Goal: Transaction & Acquisition: Subscribe to service/newsletter

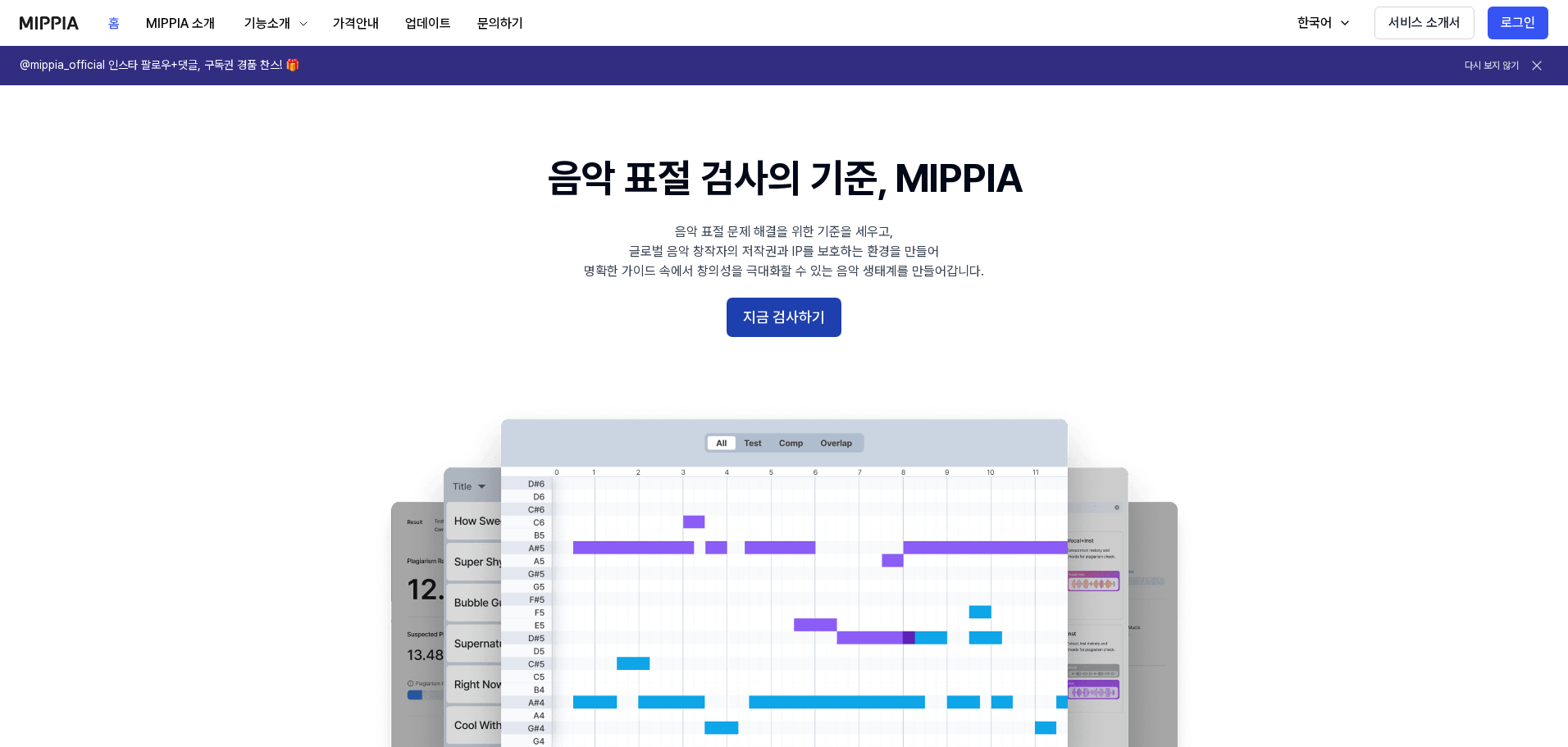
click at [820, 306] on button "지금 검사하기" at bounding box center [783, 317] width 115 height 40
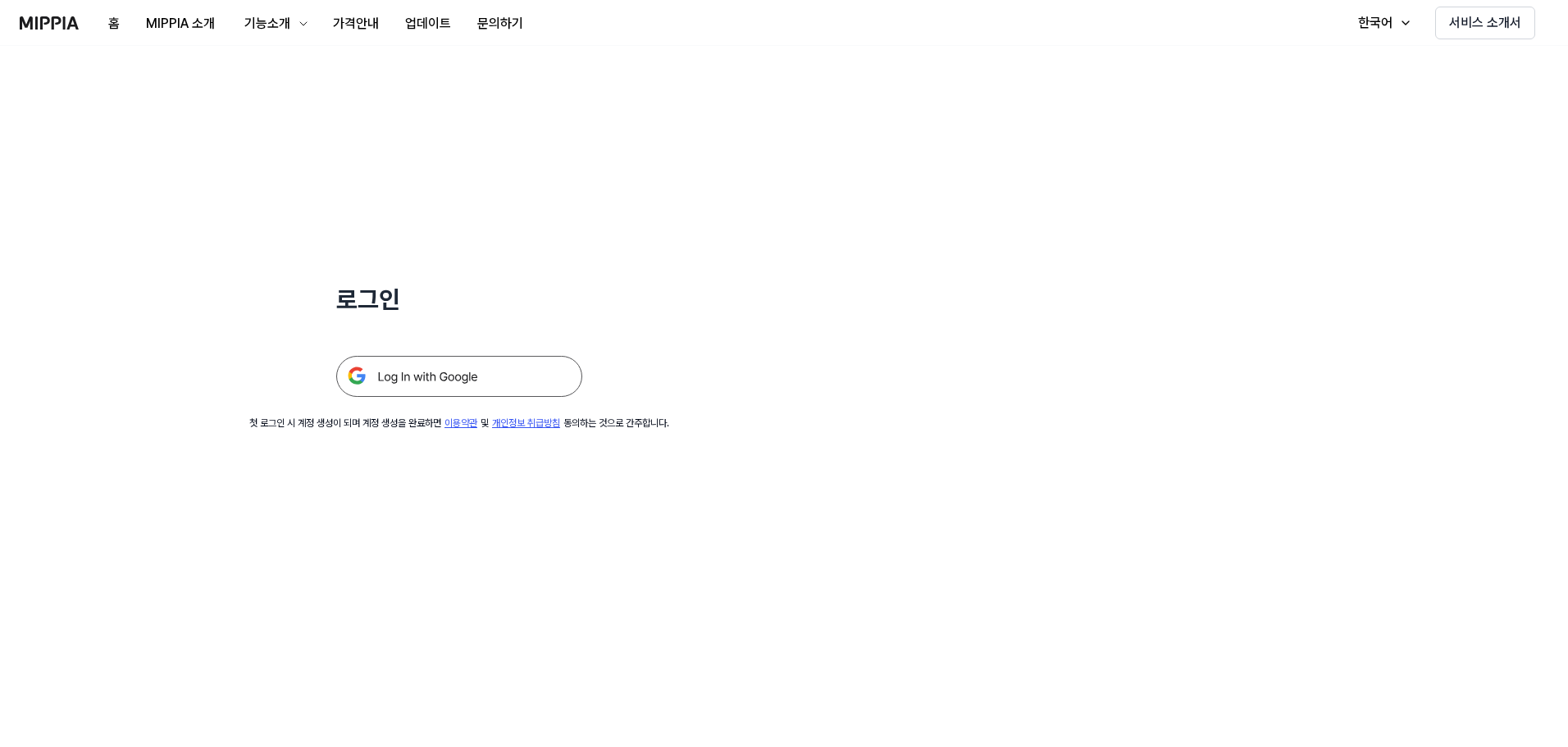
click at [434, 376] on img at bounding box center [459, 376] width 246 height 41
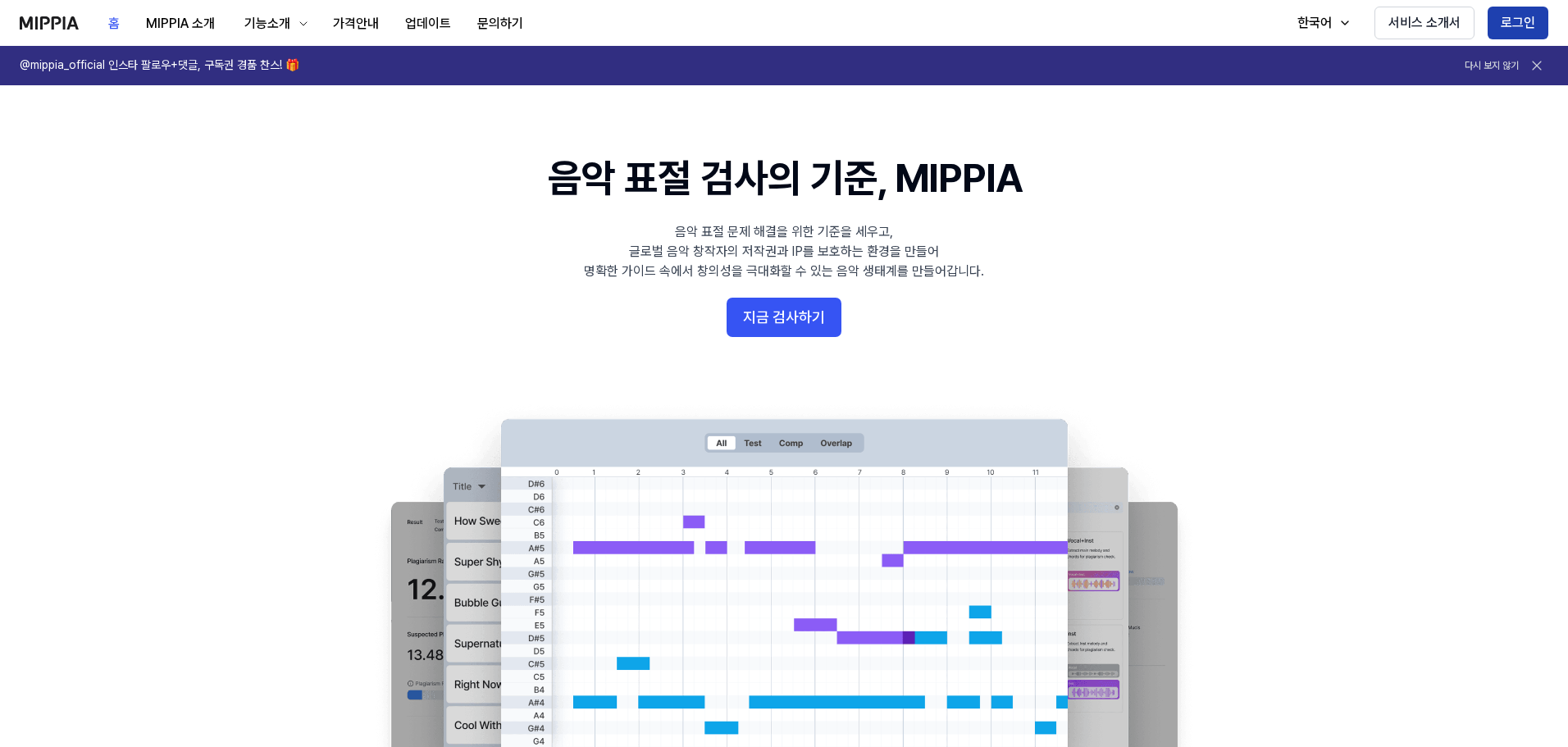
click at [1506, 25] on button "로그인" at bounding box center [1518, 23] width 61 height 33
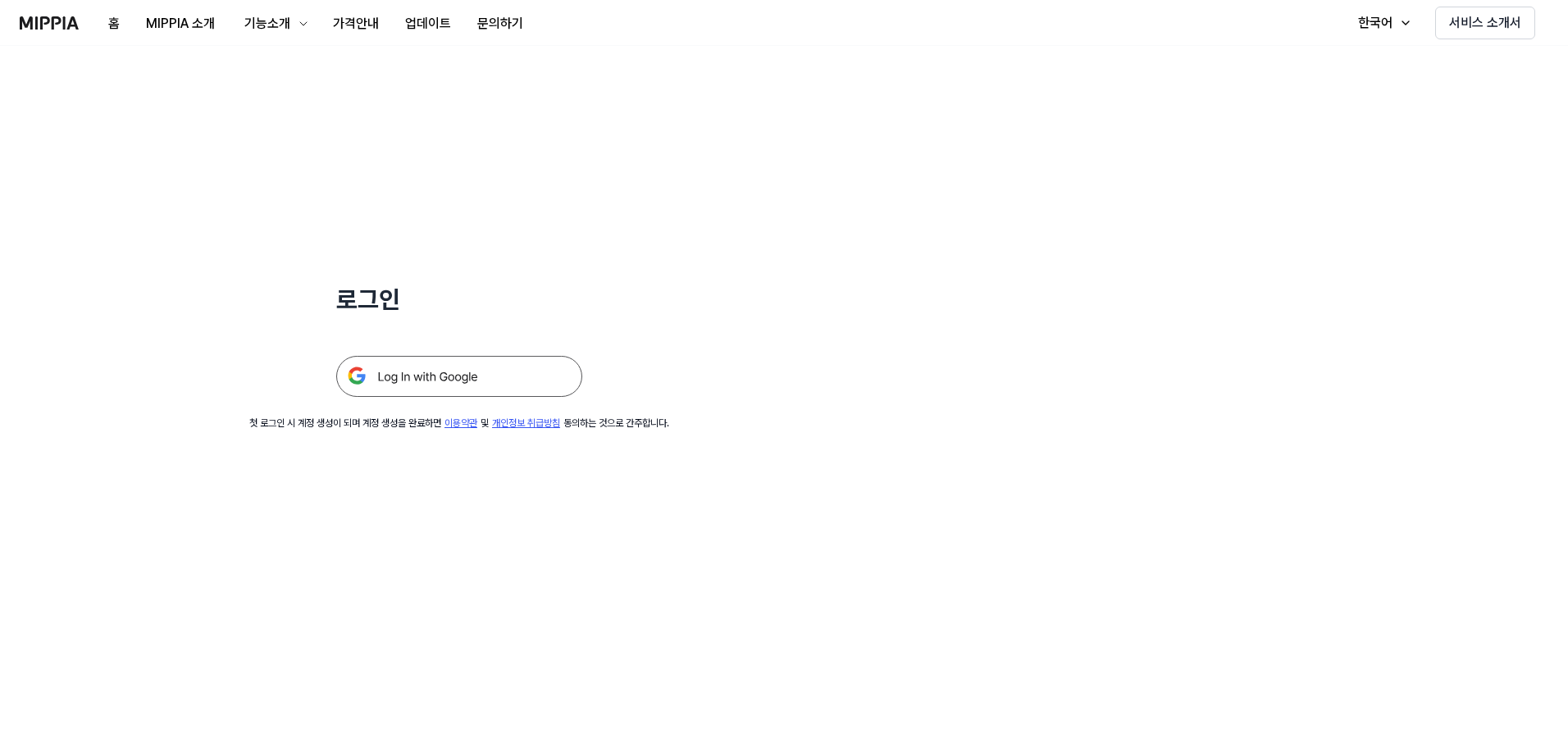
click at [469, 375] on img at bounding box center [459, 376] width 246 height 41
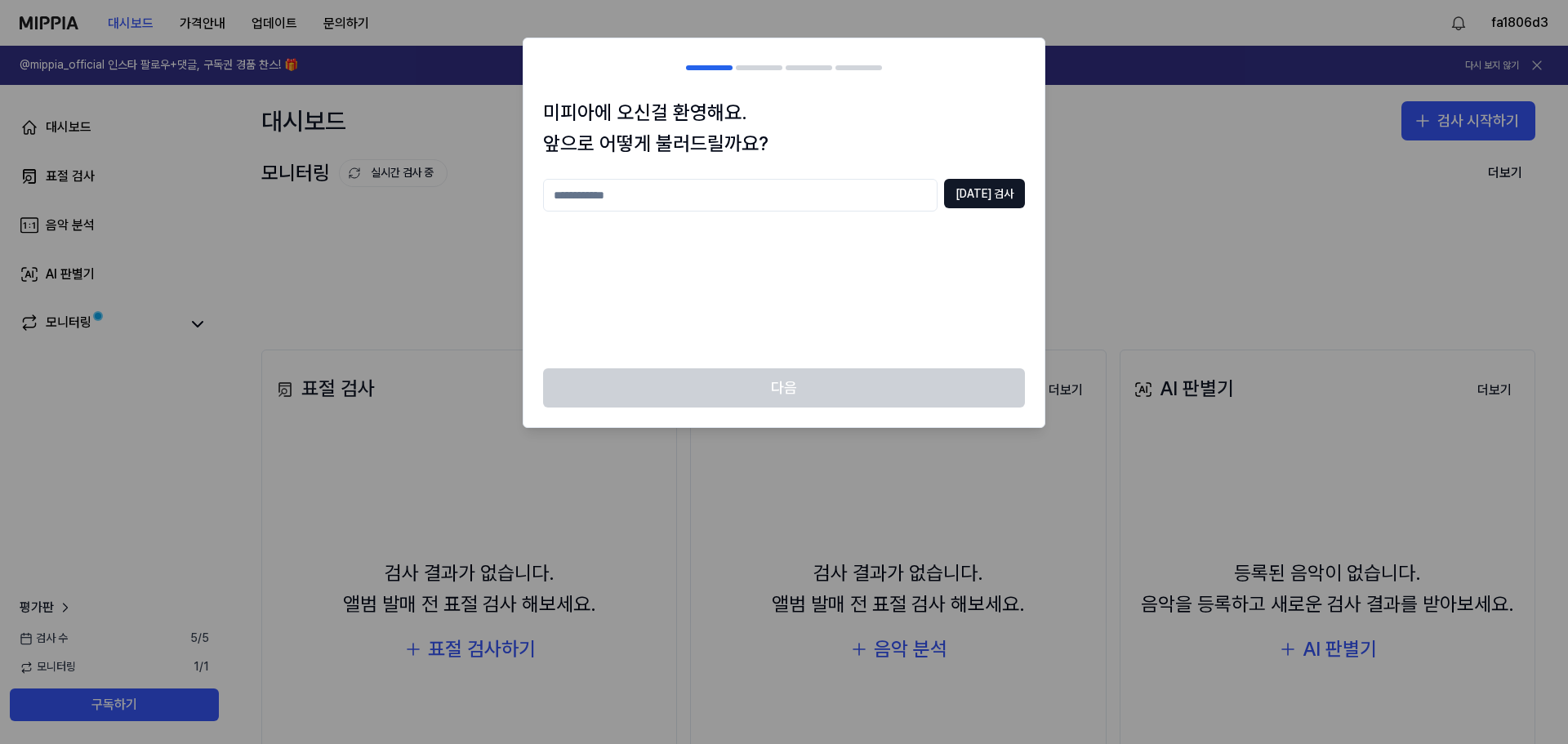
click at [774, 194] on input "text" at bounding box center [740, 195] width 395 height 33
type input "**"
click at [1001, 188] on button "중복 검사" at bounding box center [984, 193] width 81 height 30
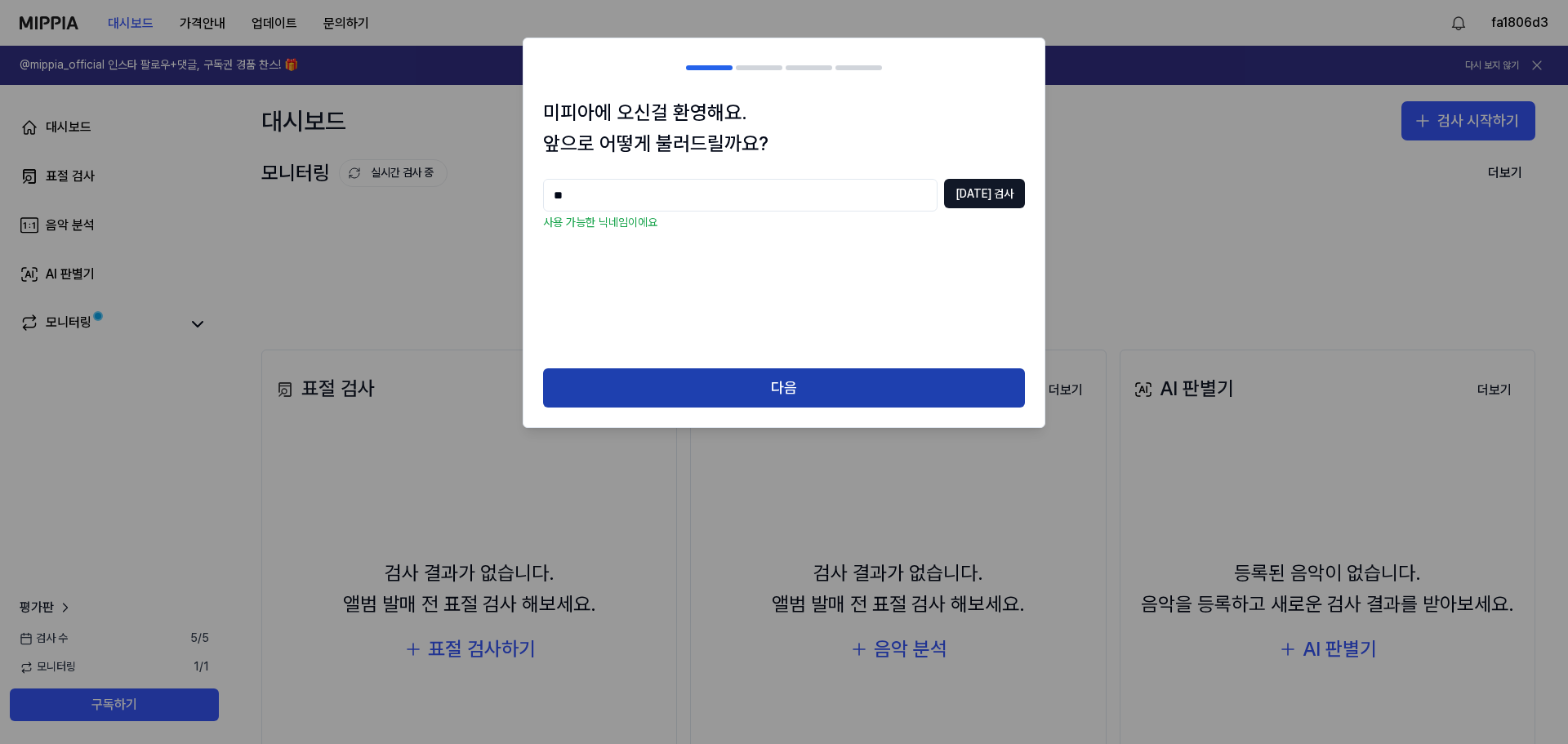
click at [819, 383] on button "다음" at bounding box center [784, 388] width 482 height 39
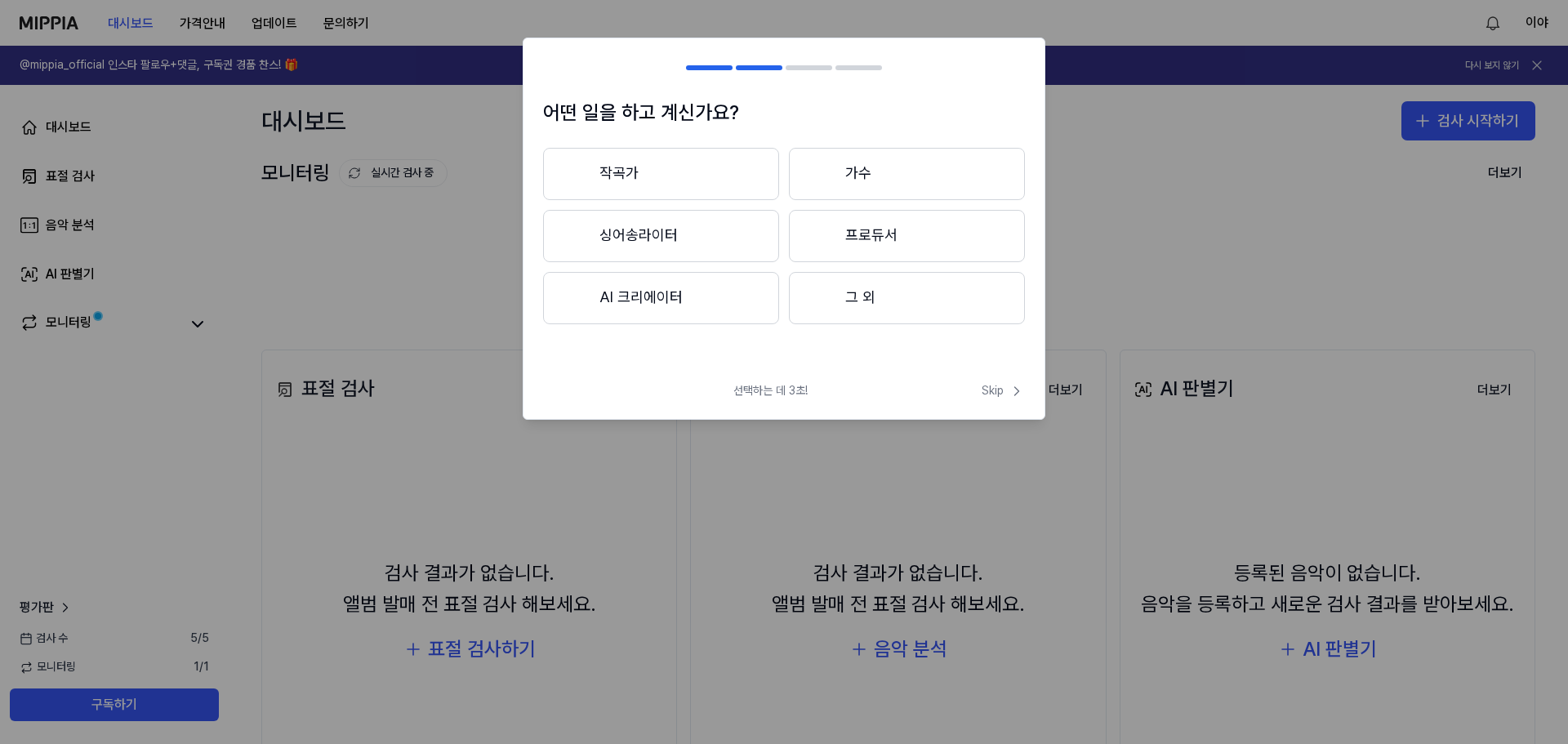
click at [635, 178] on button "작곡가" at bounding box center [662, 174] width 236 height 52
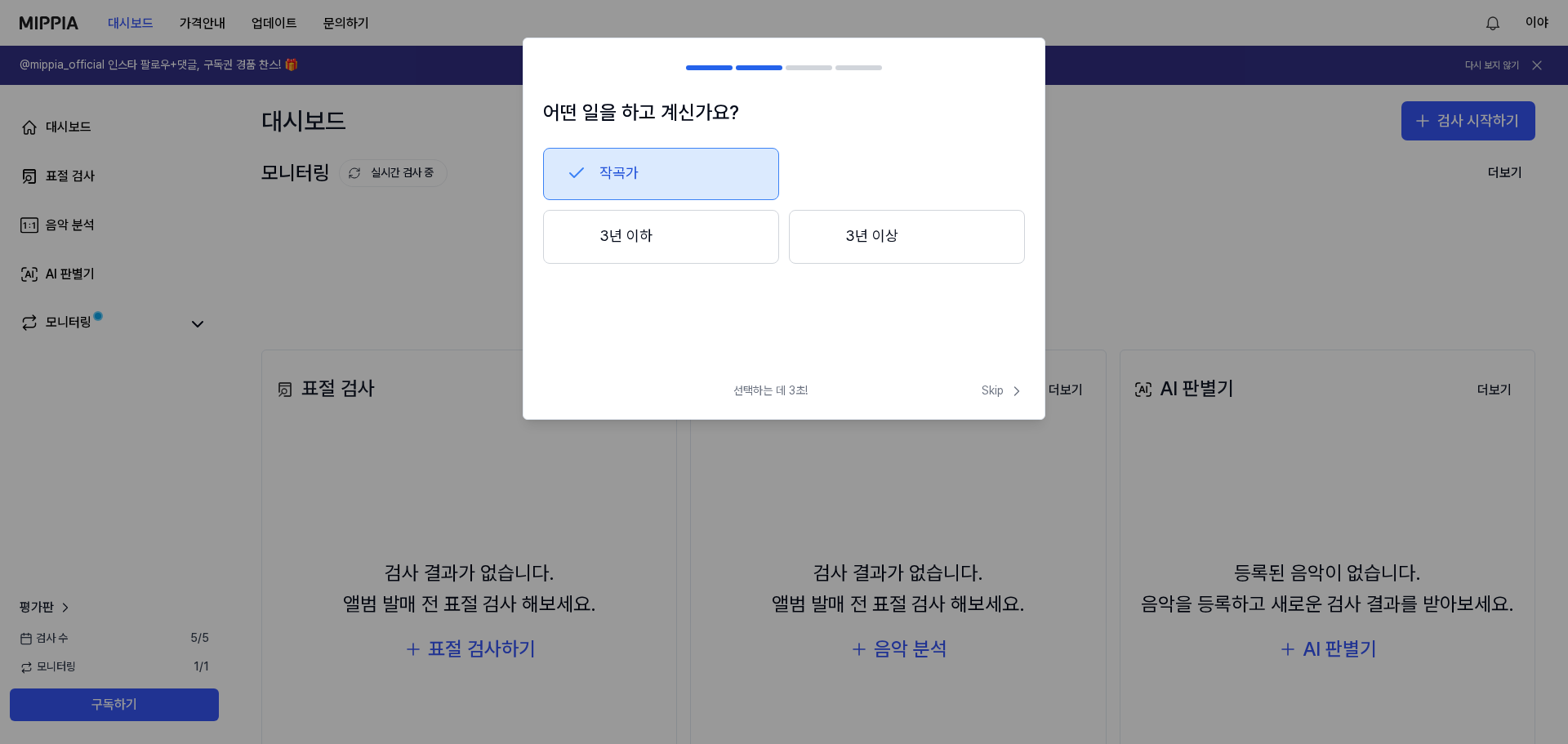
click at [854, 241] on button "3년 이상" at bounding box center [906, 237] width 236 height 54
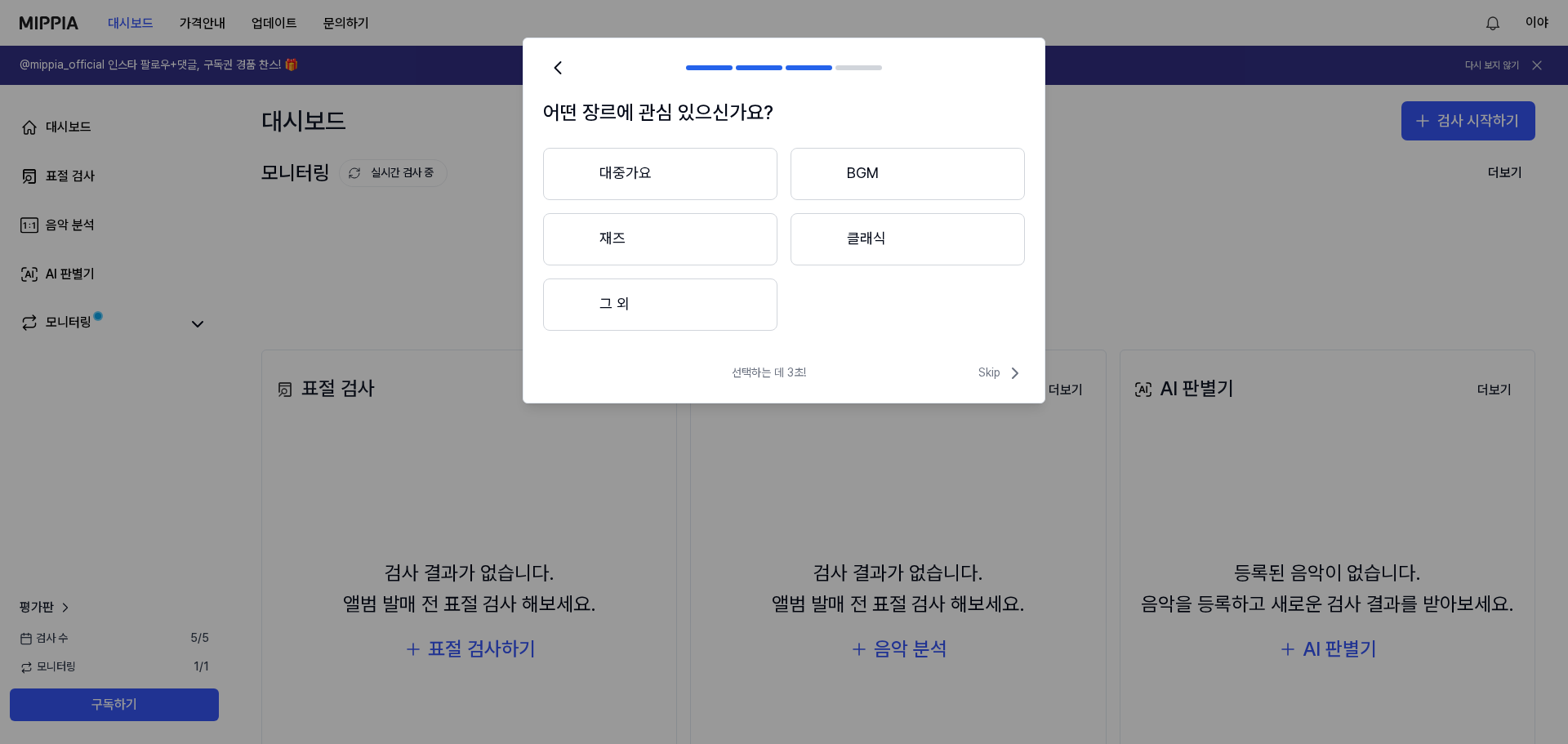
click at [698, 181] on button "대중가요" at bounding box center [661, 174] width 234 height 52
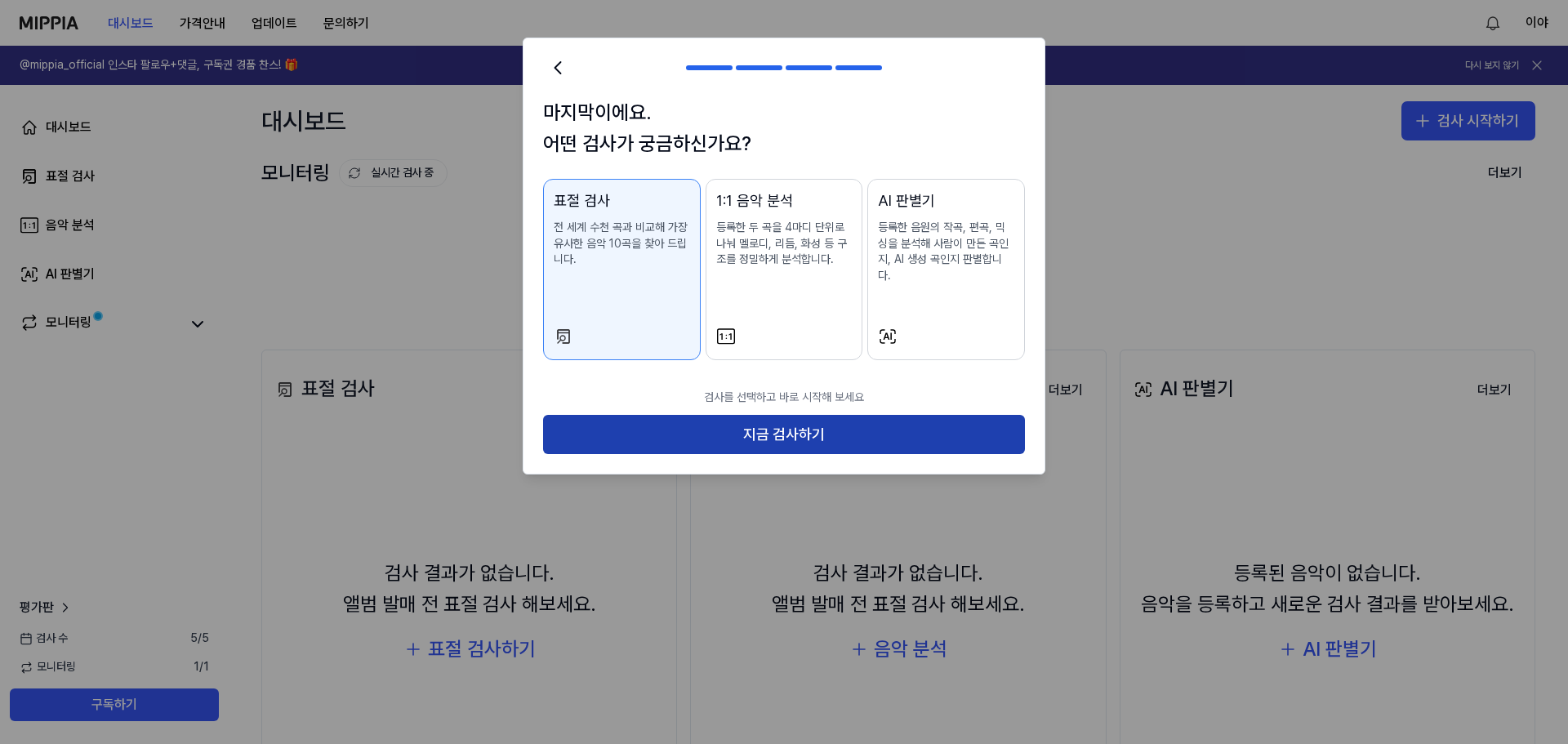
click at [766, 424] on button "지금 검사하기" at bounding box center [784, 434] width 482 height 39
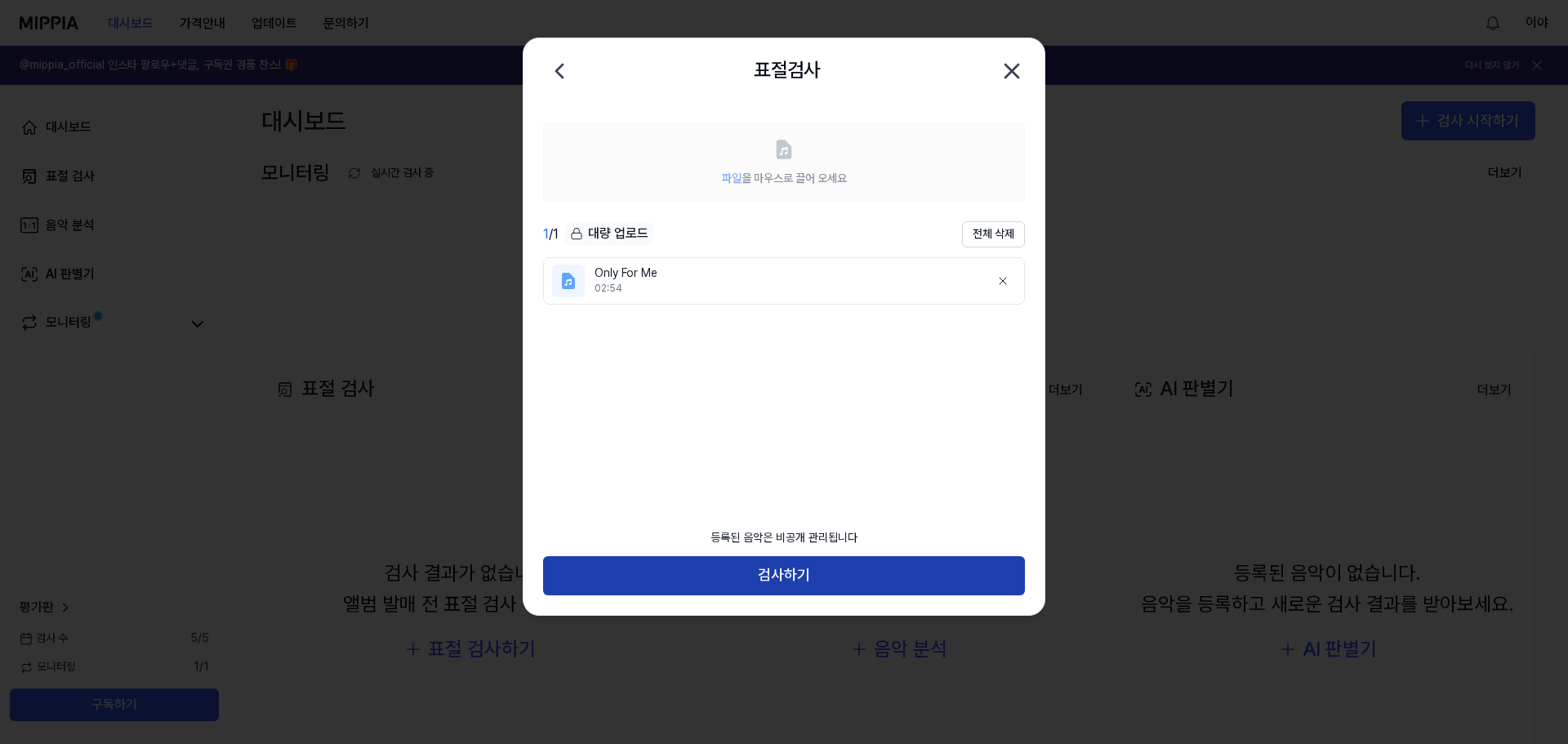
click at [838, 560] on button "검사하기" at bounding box center [784, 575] width 482 height 39
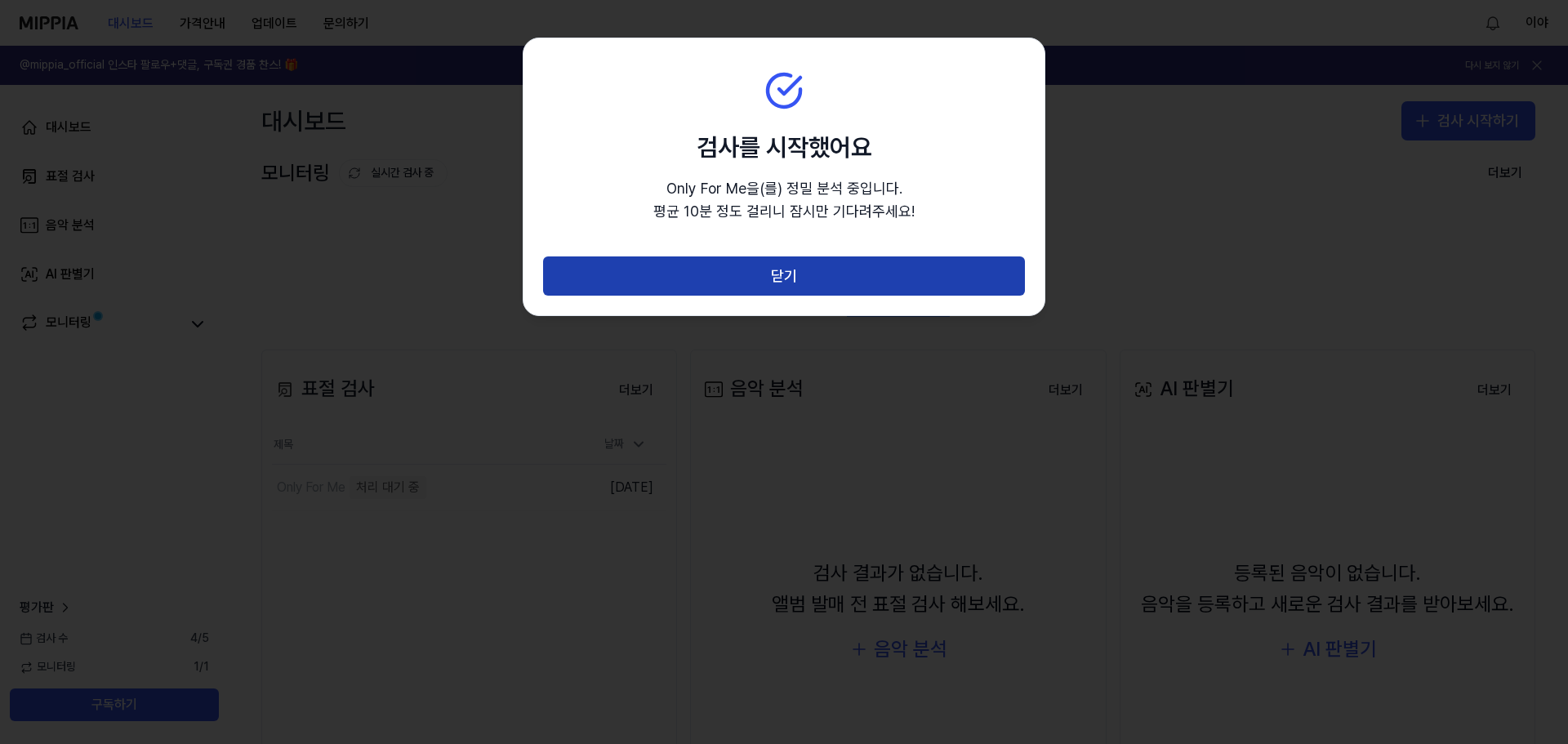
click at [815, 291] on button "닫기" at bounding box center [784, 276] width 482 height 39
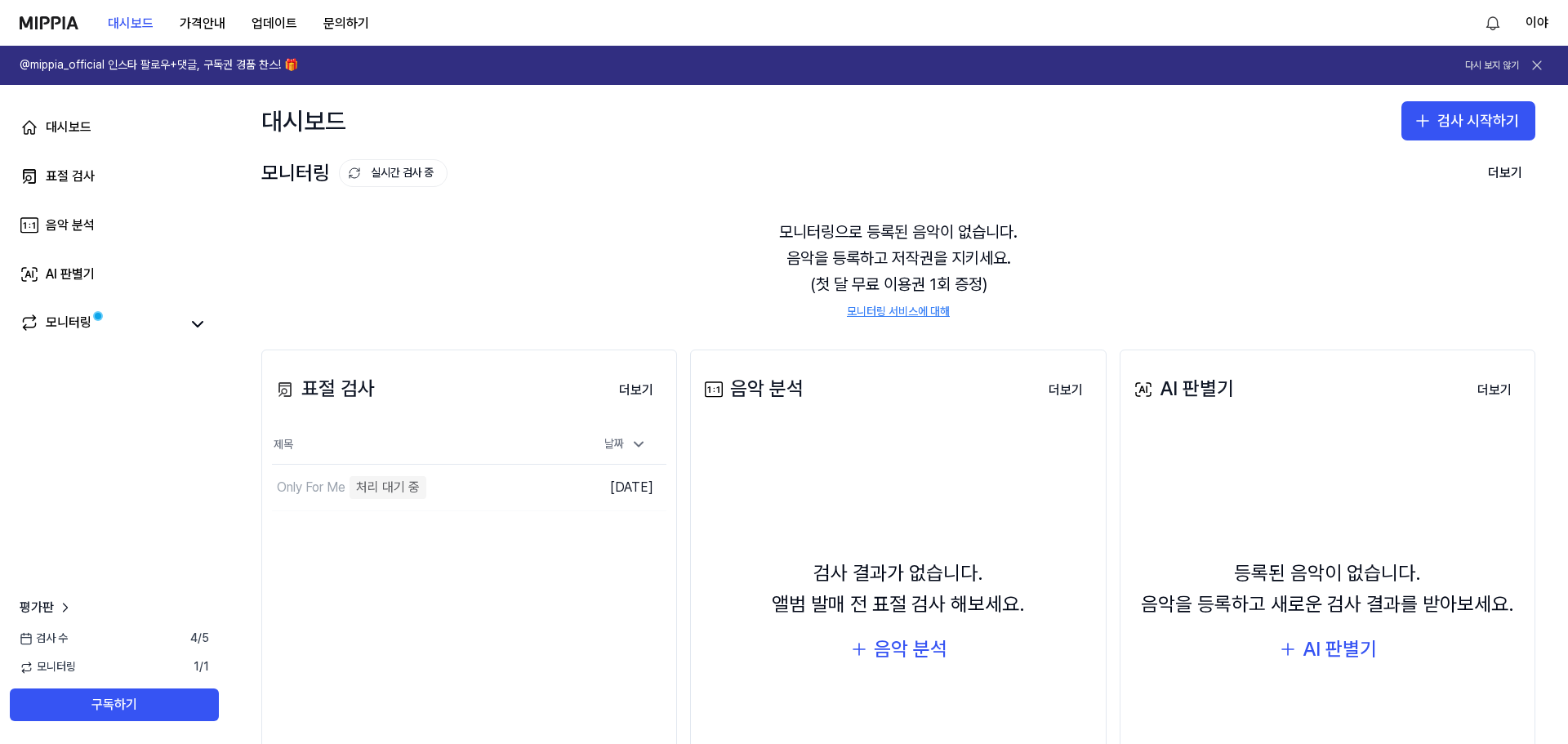
scroll to position [139, 0]
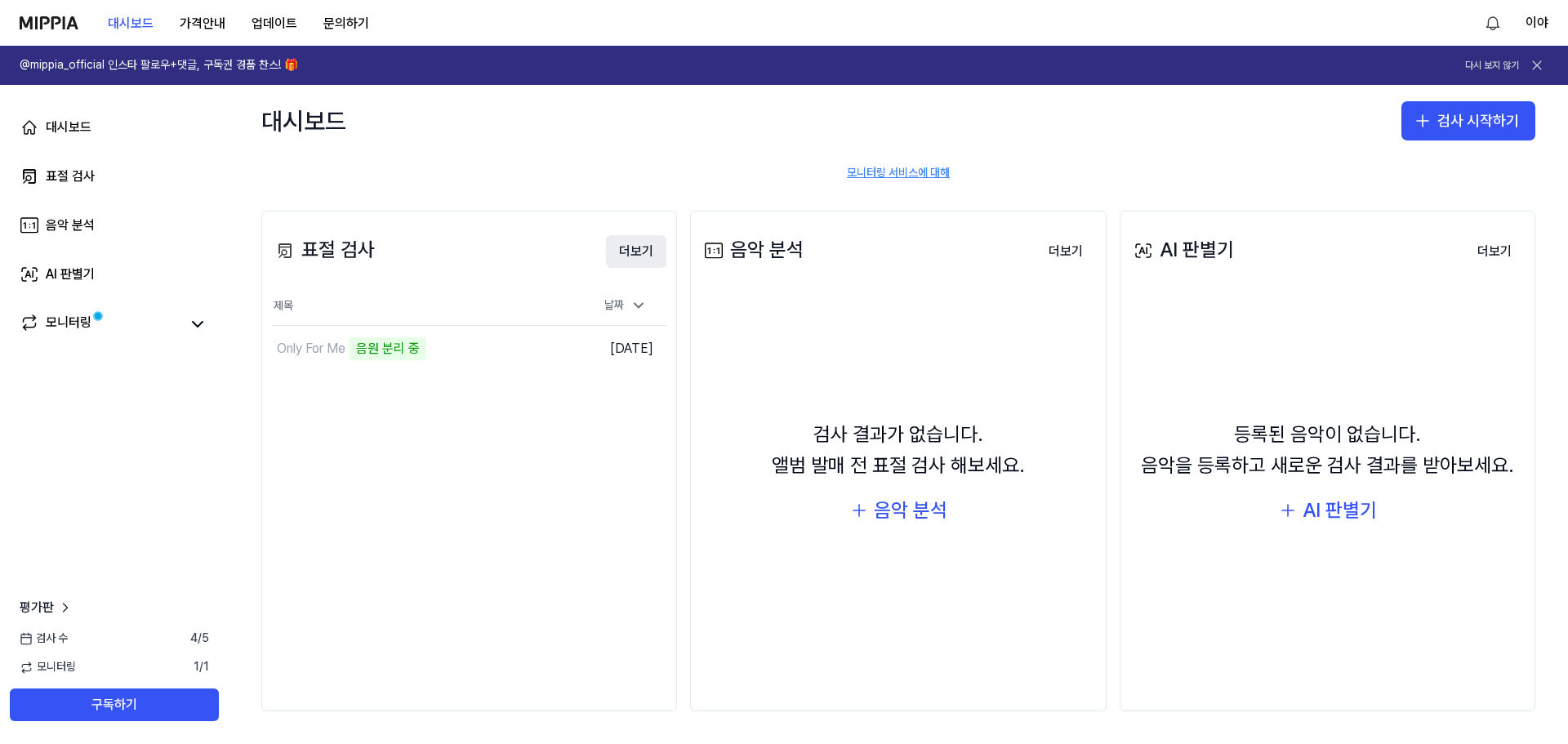
click at [645, 255] on button "더보기" at bounding box center [636, 252] width 60 height 33
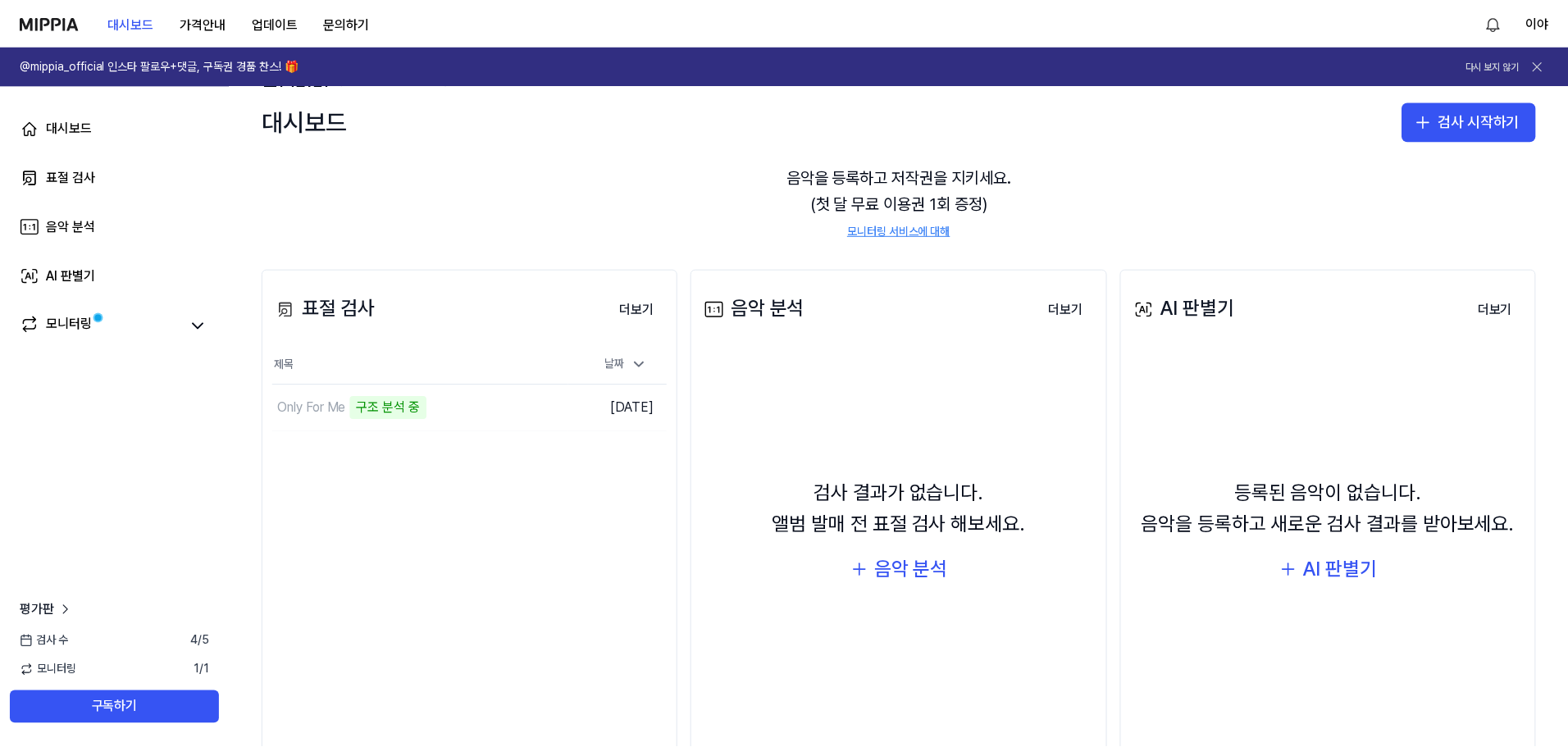
scroll to position [0, 0]
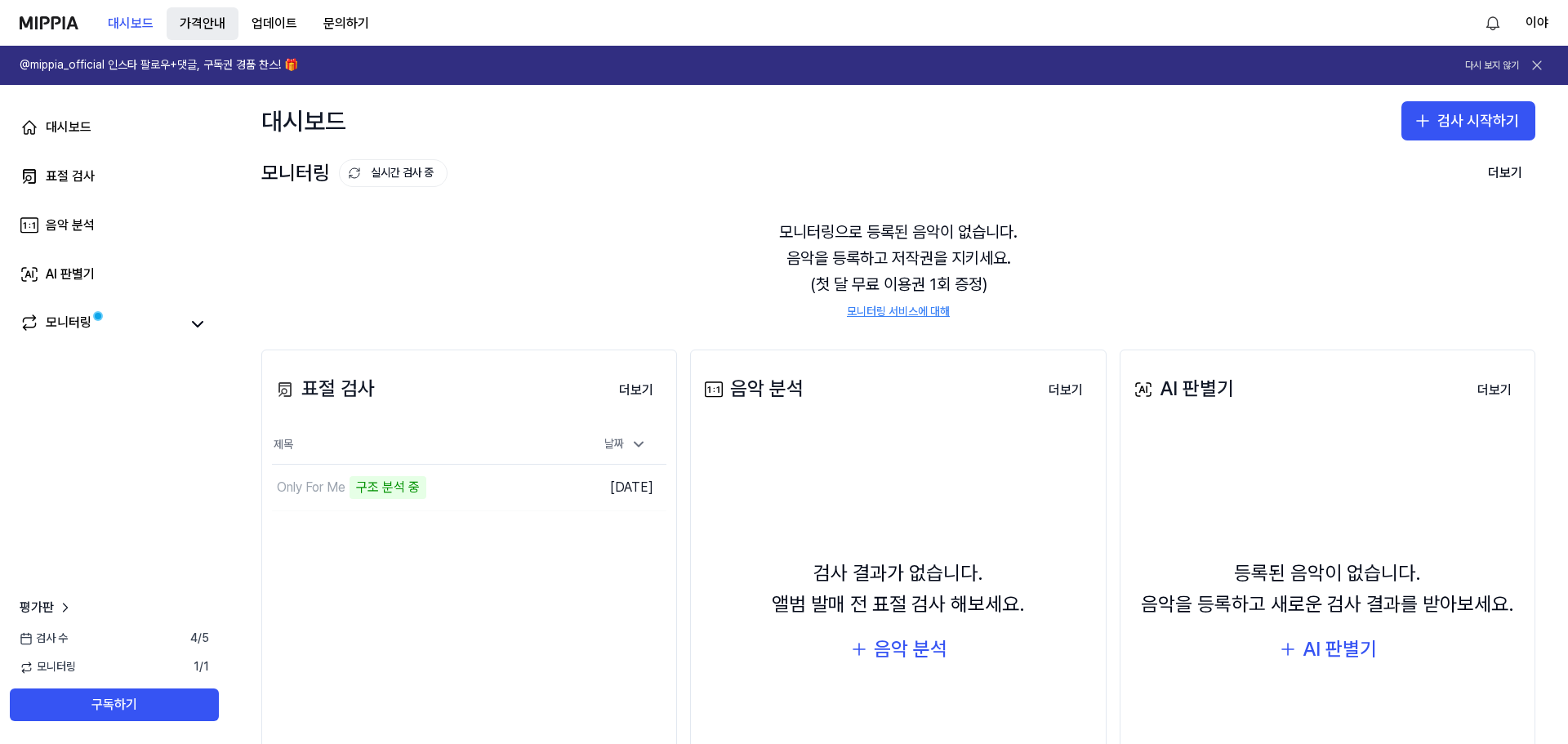
click at [209, 27] on button "가격안내" at bounding box center [202, 24] width 72 height 33
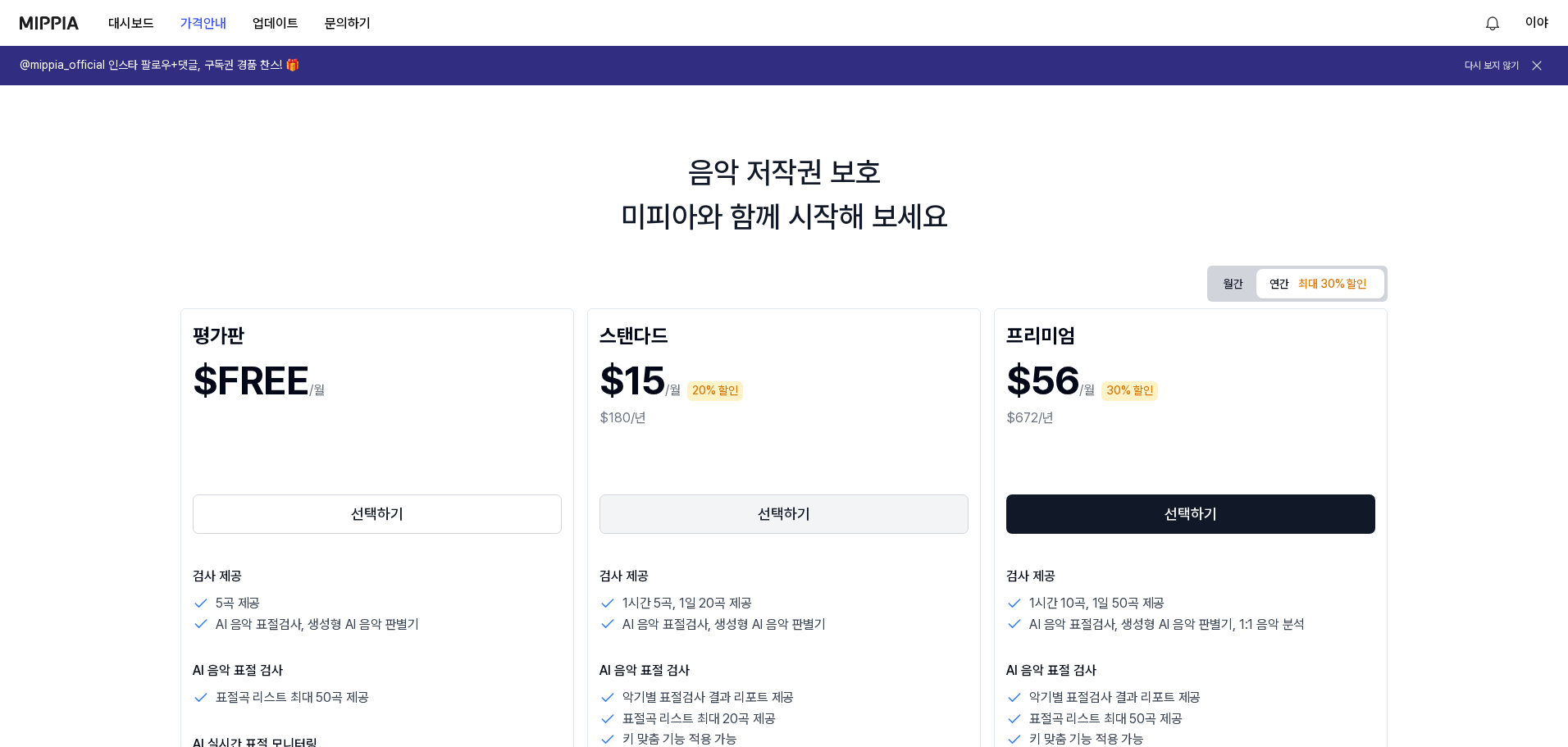
click at [785, 522] on button "선택하기" at bounding box center [784, 514] width 369 height 40
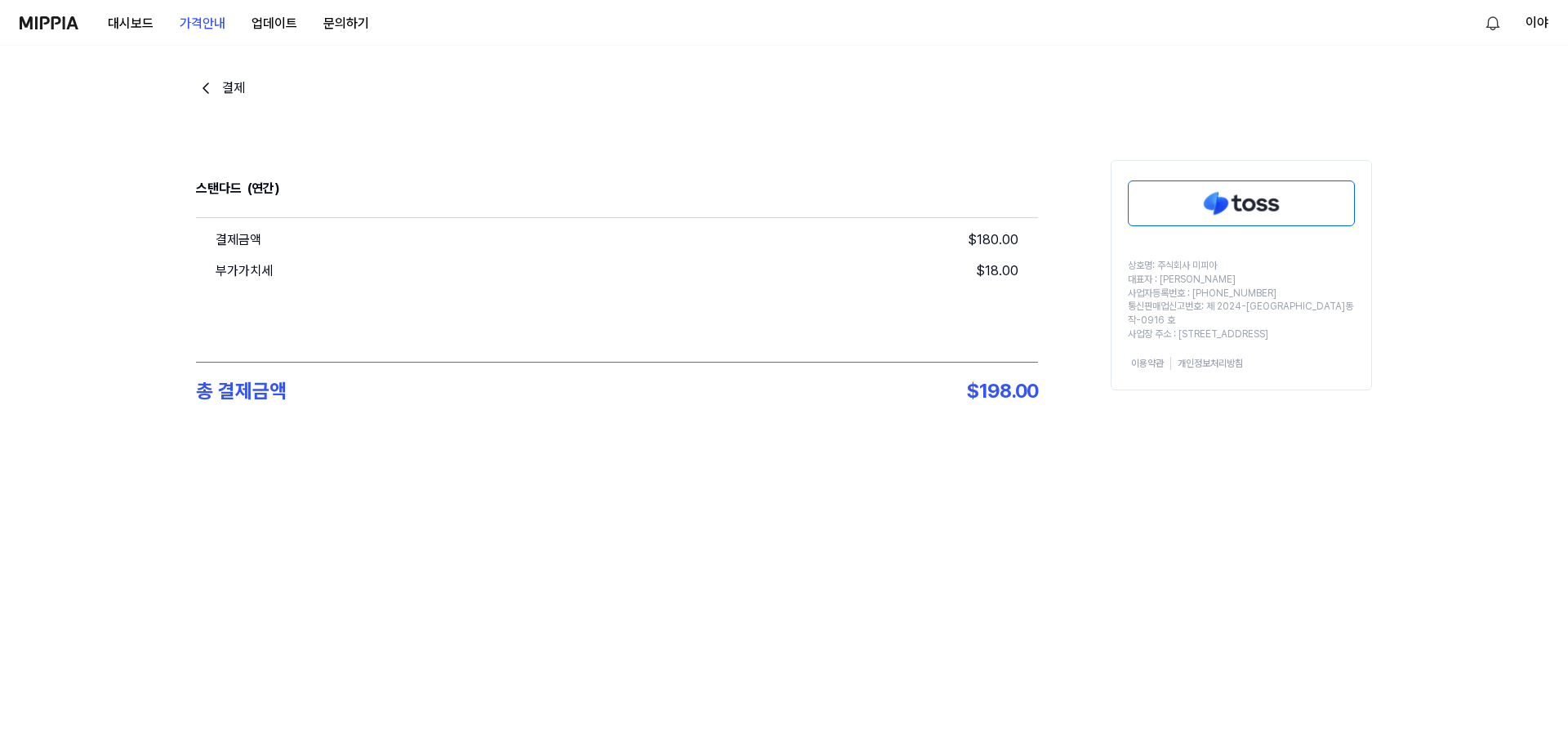
click at [49, 24] on img at bounding box center [48, 23] width 59 height 13
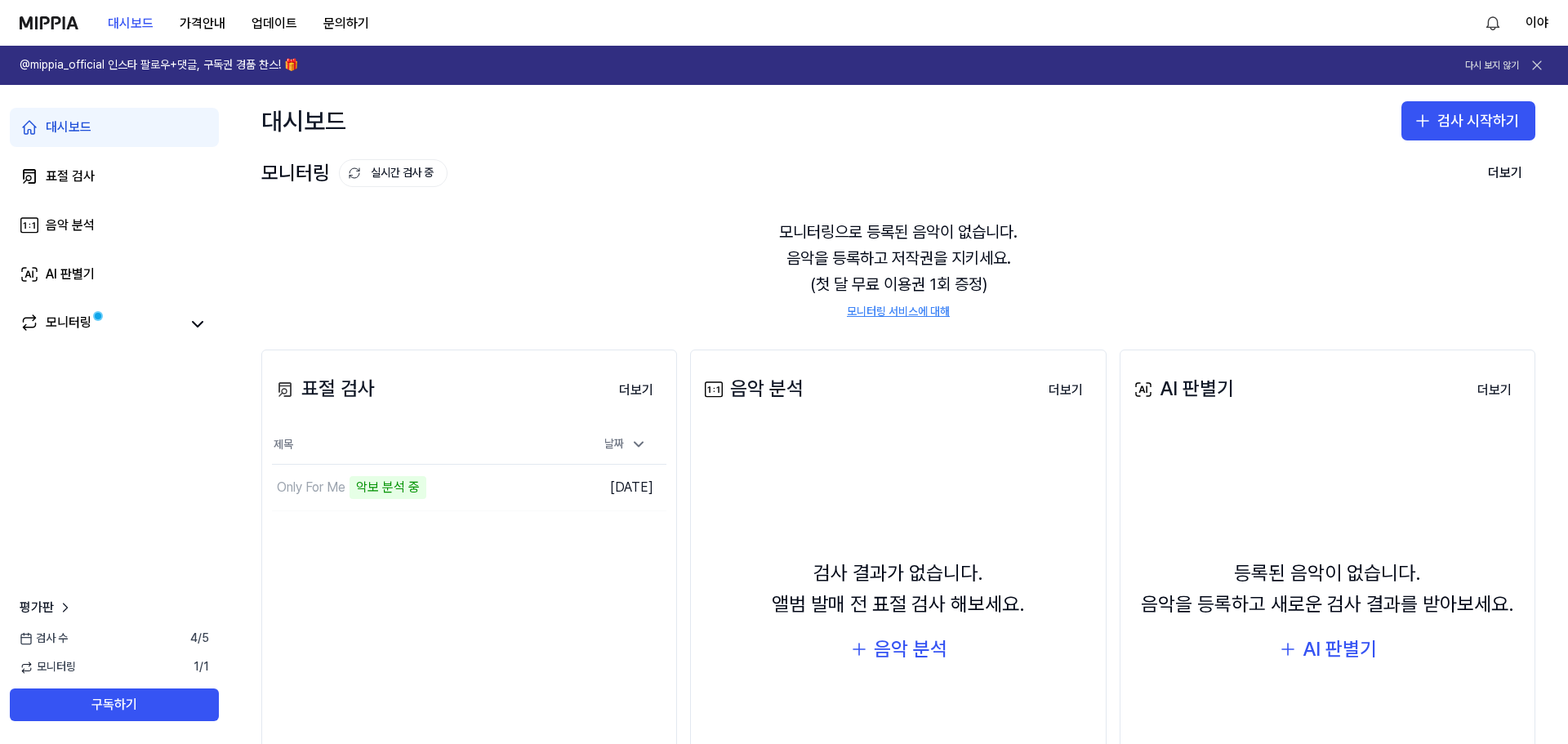
click at [519, 223] on div "모니터링으로 등록된 음악이 없습니다. 음악을 등록하고 저작권을 지키세요. (첫 달 무료 이용권 1회 증정) 모니터링 서비스에 대해" at bounding box center [898, 270] width 1274 height 140
click at [200, 324] on icon at bounding box center [198, 324] width 10 height 5
click at [200, 326] on icon at bounding box center [198, 324] width 19 height 19
click at [550, 486] on button "이동하기" at bounding box center [538, 487] width 59 height 26
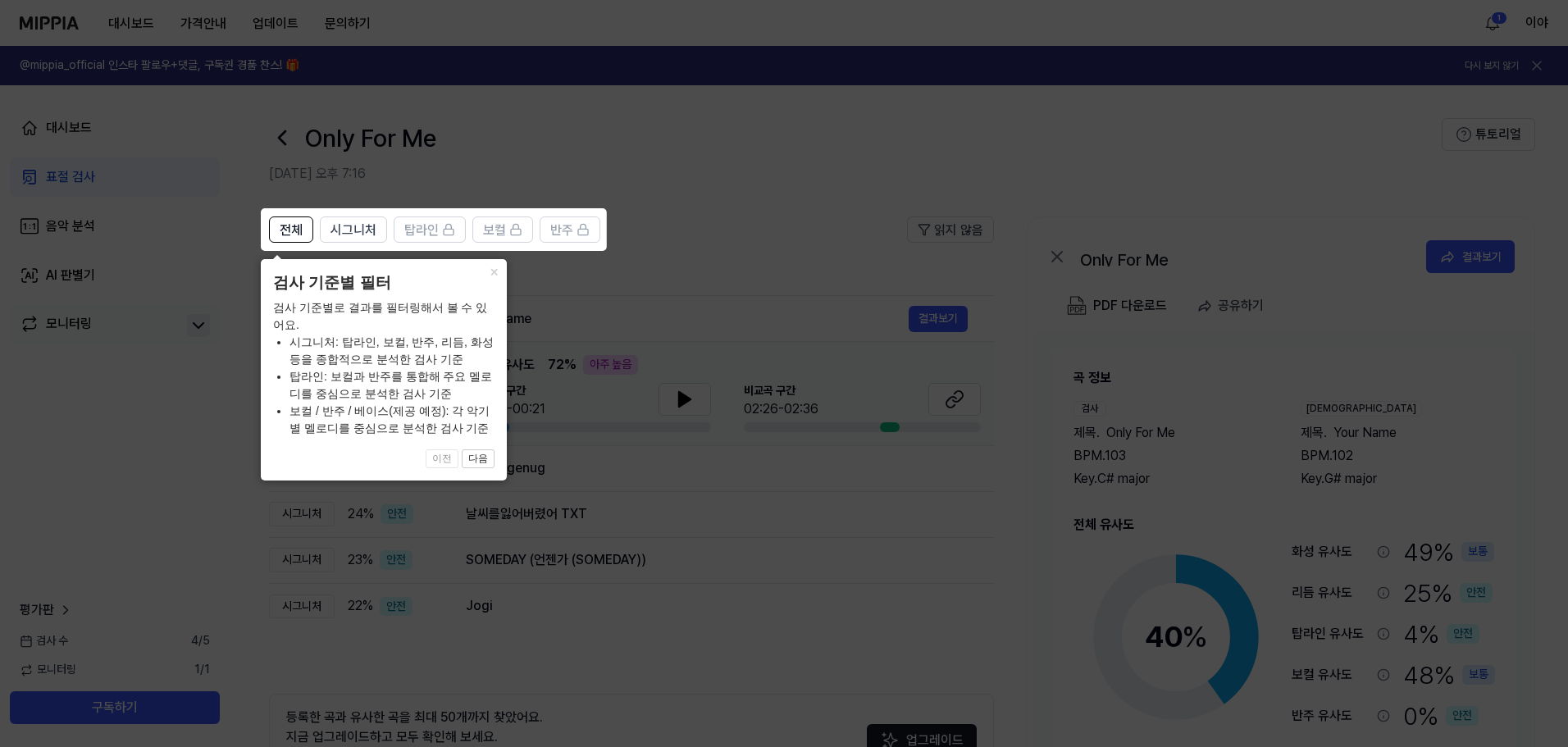
click at [575, 269] on icon at bounding box center [787, 373] width 1575 height 747
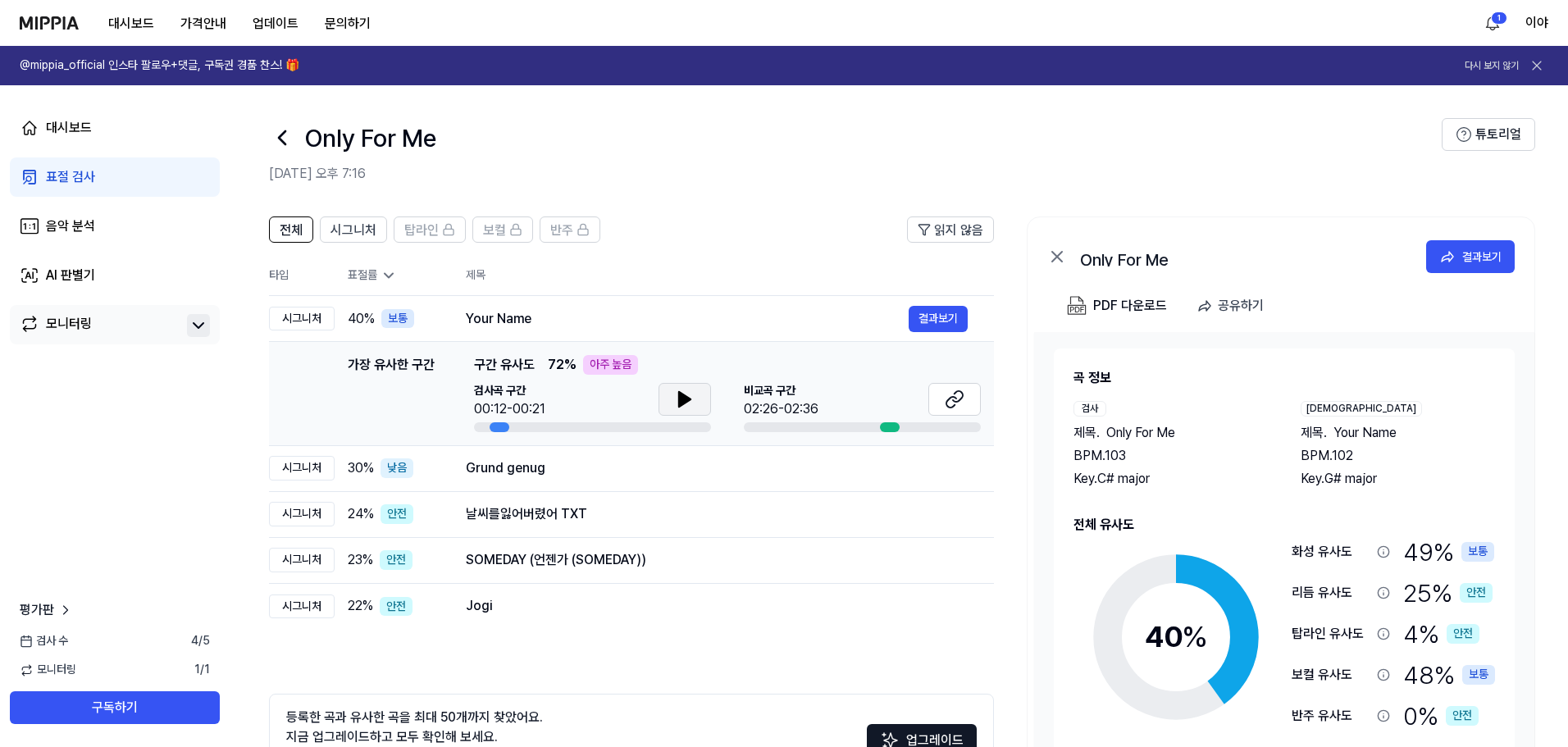
click at [671, 411] on button at bounding box center [685, 399] width 52 height 33
click at [688, 397] on icon at bounding box center [688, 399] width 3 height 13
click at [945, 403] on icon at bounding box center [955, 399] width 19 height 19
click at [694, 403] on button at bounding box center [685, 399] width 52 height 33
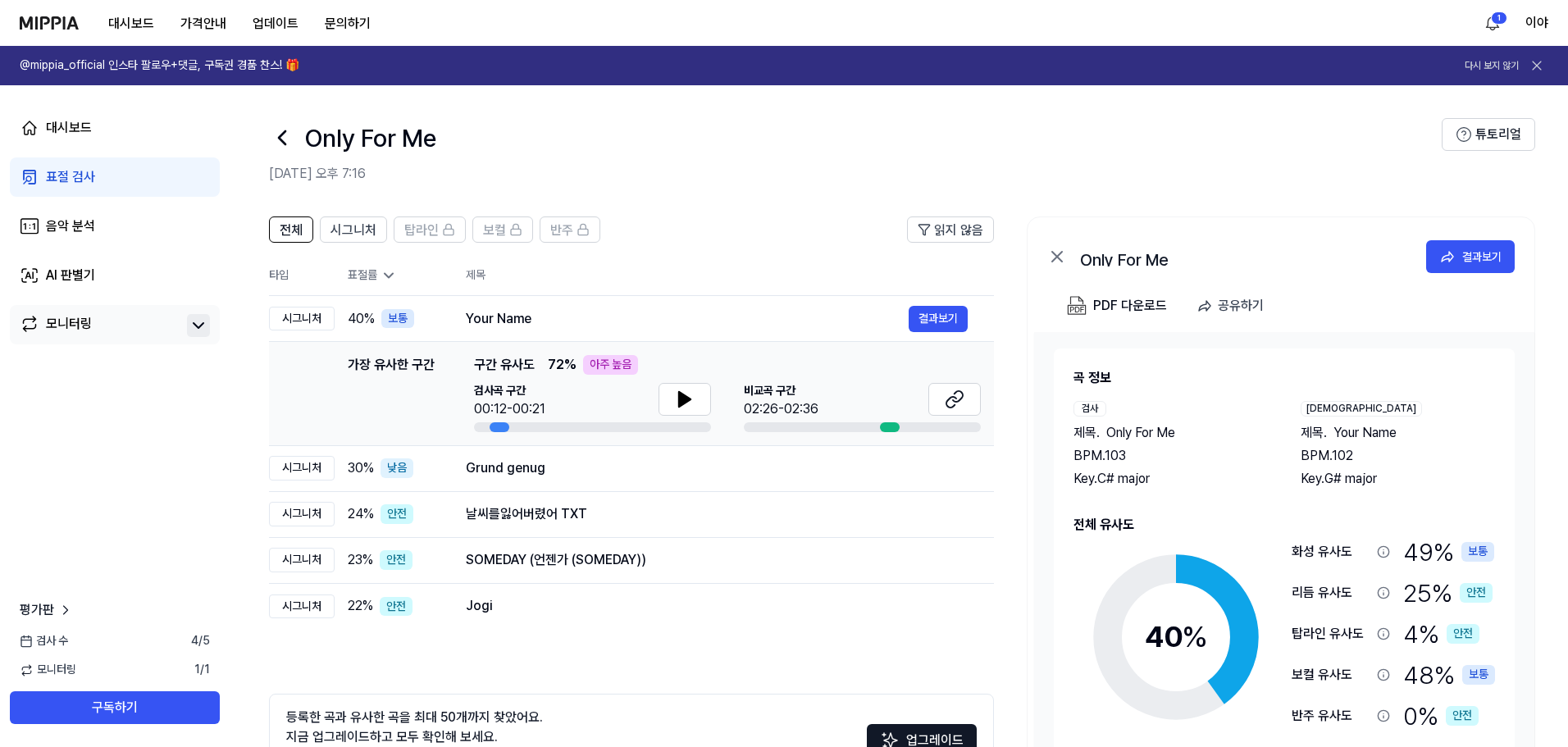
scroll to position [119, 0]
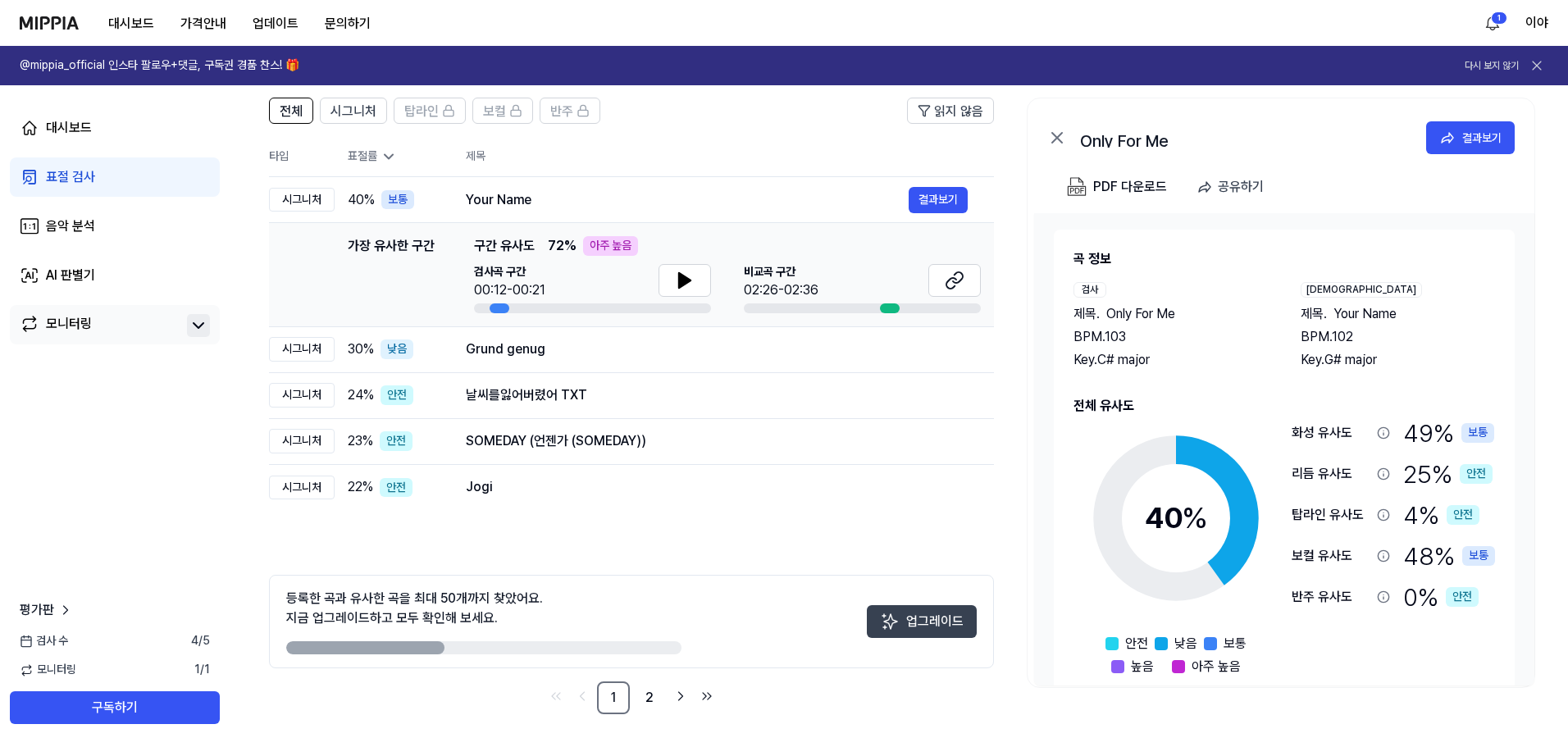
click at [918, 616] on button "업그레이드" at bounding box center [922, 622] width 110 height 33
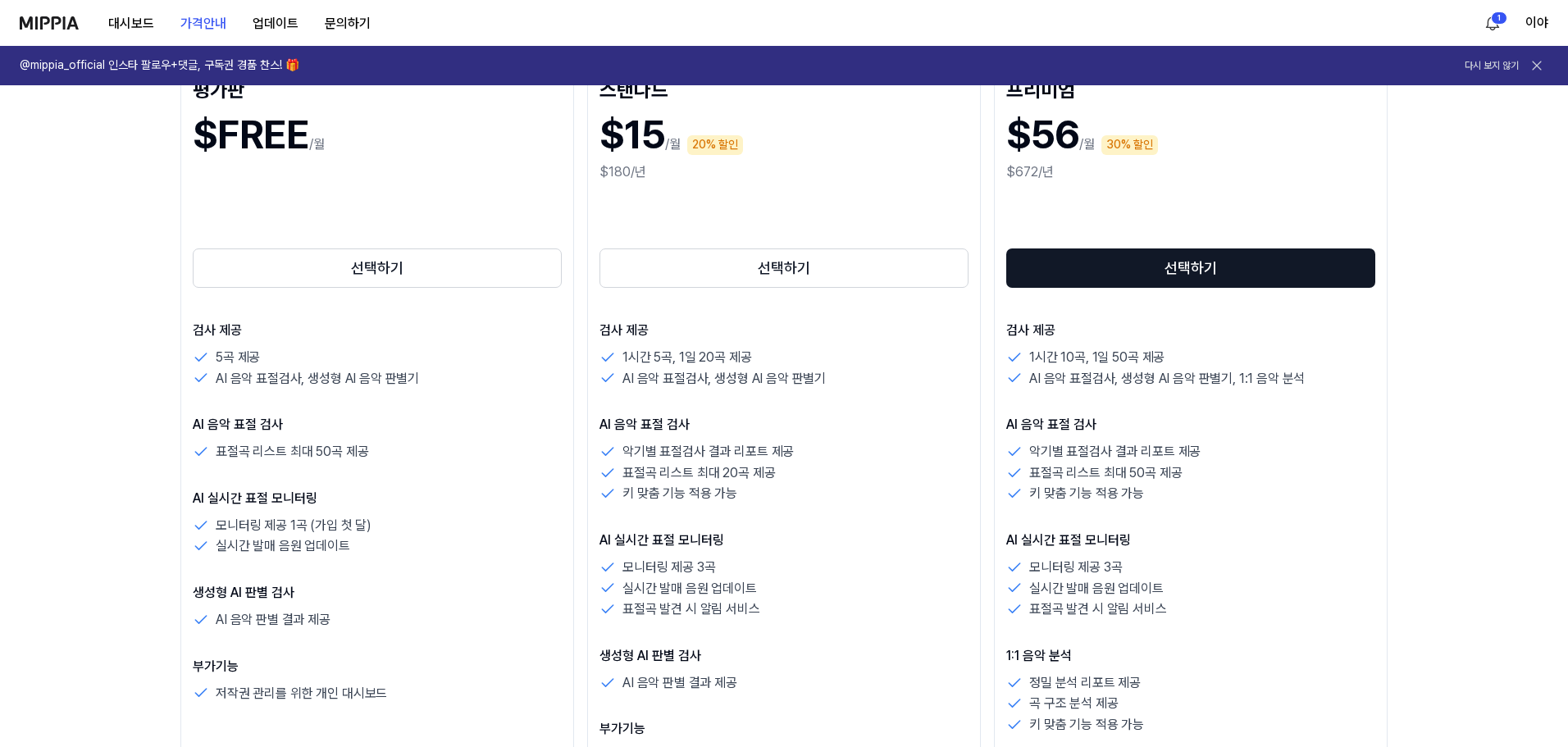
scroll to position [82, 0]
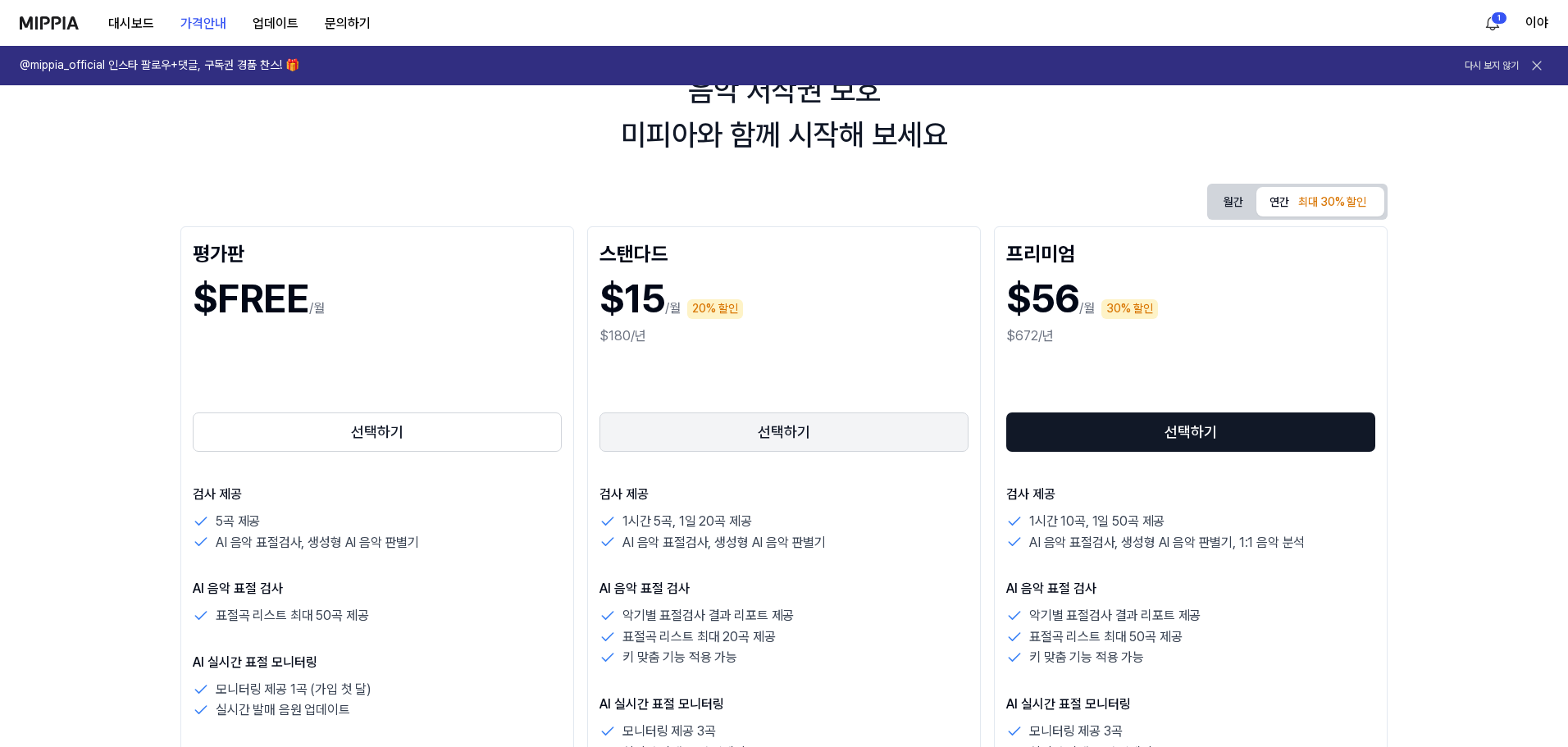
click at [794, 441] on button "선택하기" at bounding box center [784, 432] width 369 height 40
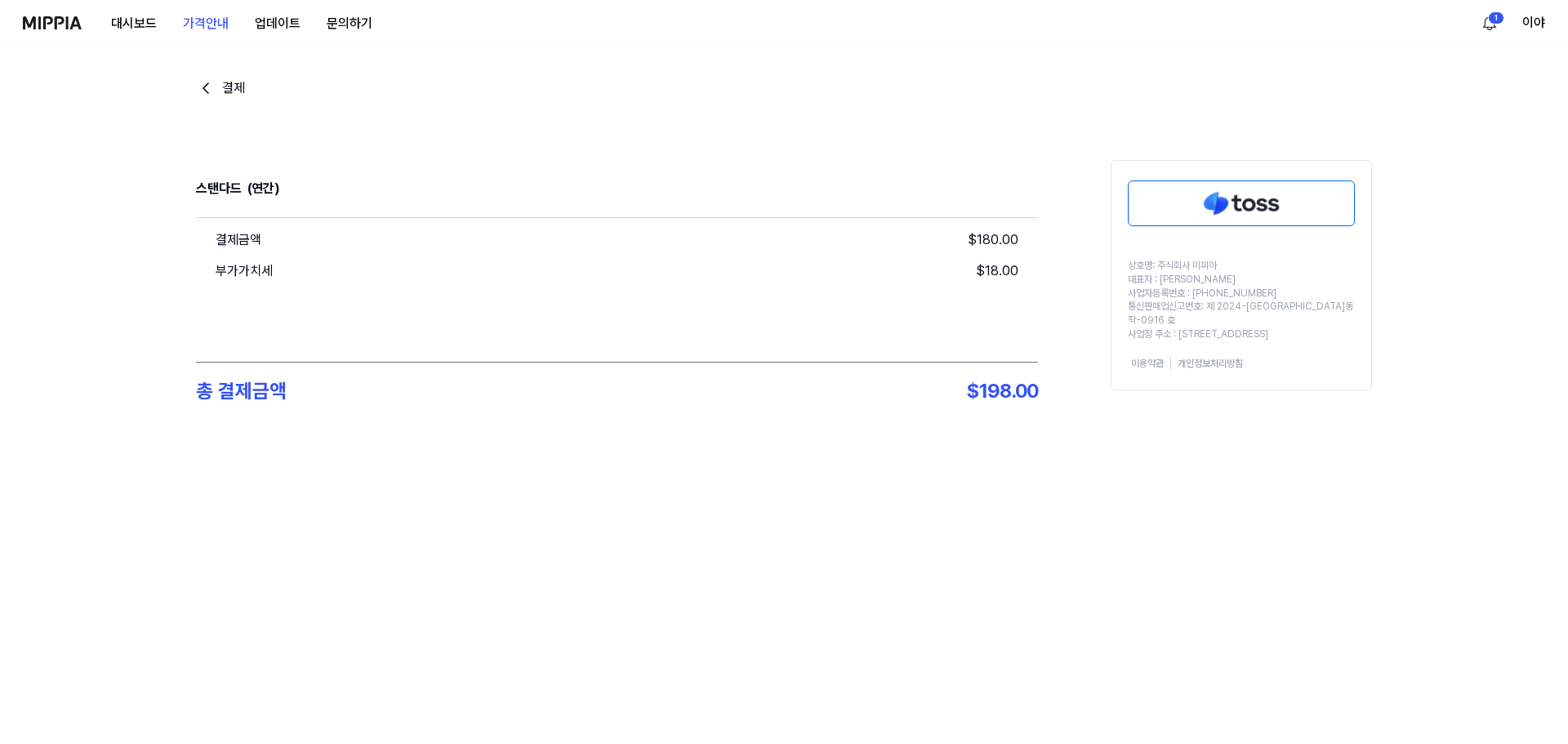
scroll to position [0, 0]
click at [1235, 206] on img at bounding box center [1241, 204] width 226 height 44
click at [277, 27] on button "업데이트" at bounding box center [274, 24] width 72 height 33
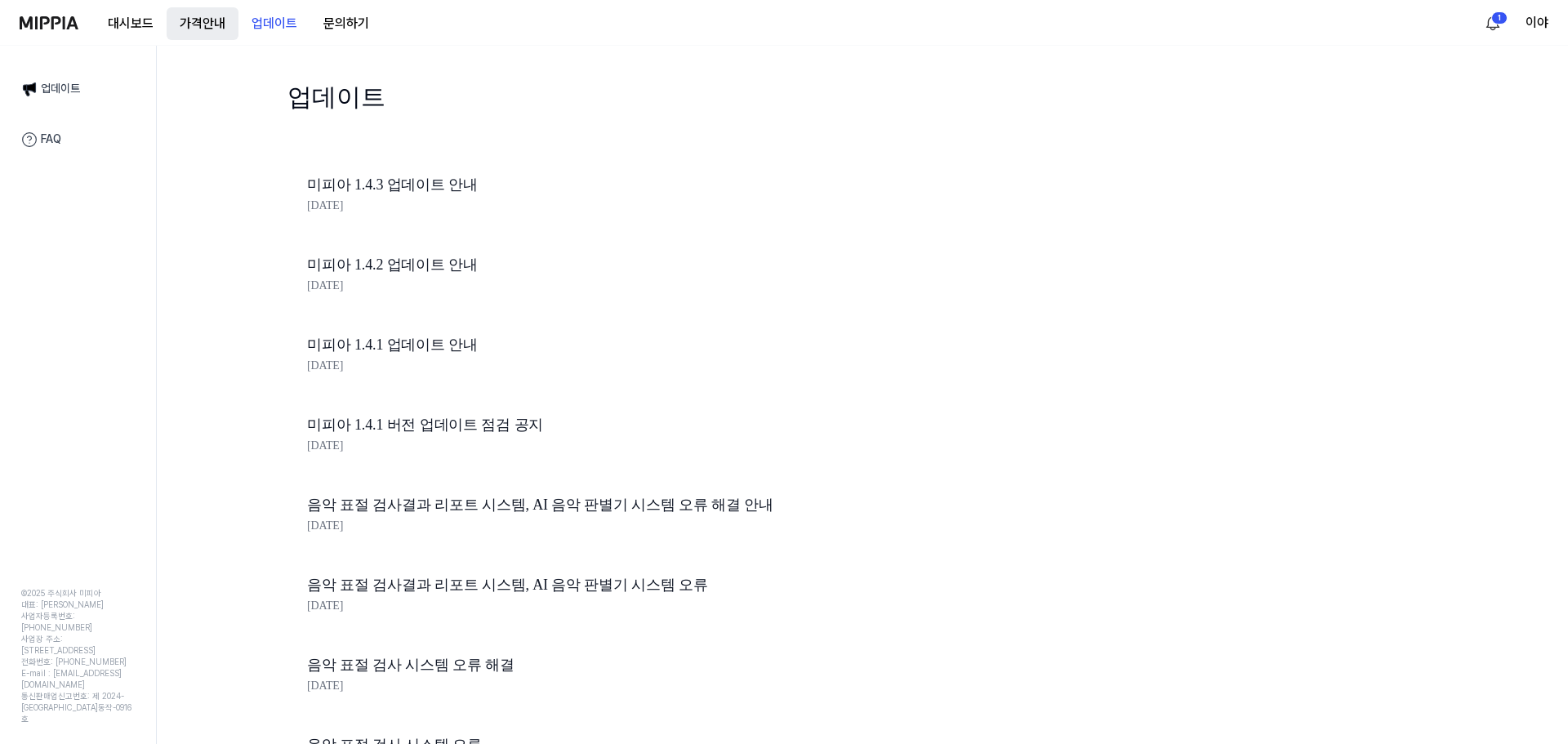
click at [211, 30] on button "가격안내" at bounding box center [202, 24] width 72 height 33
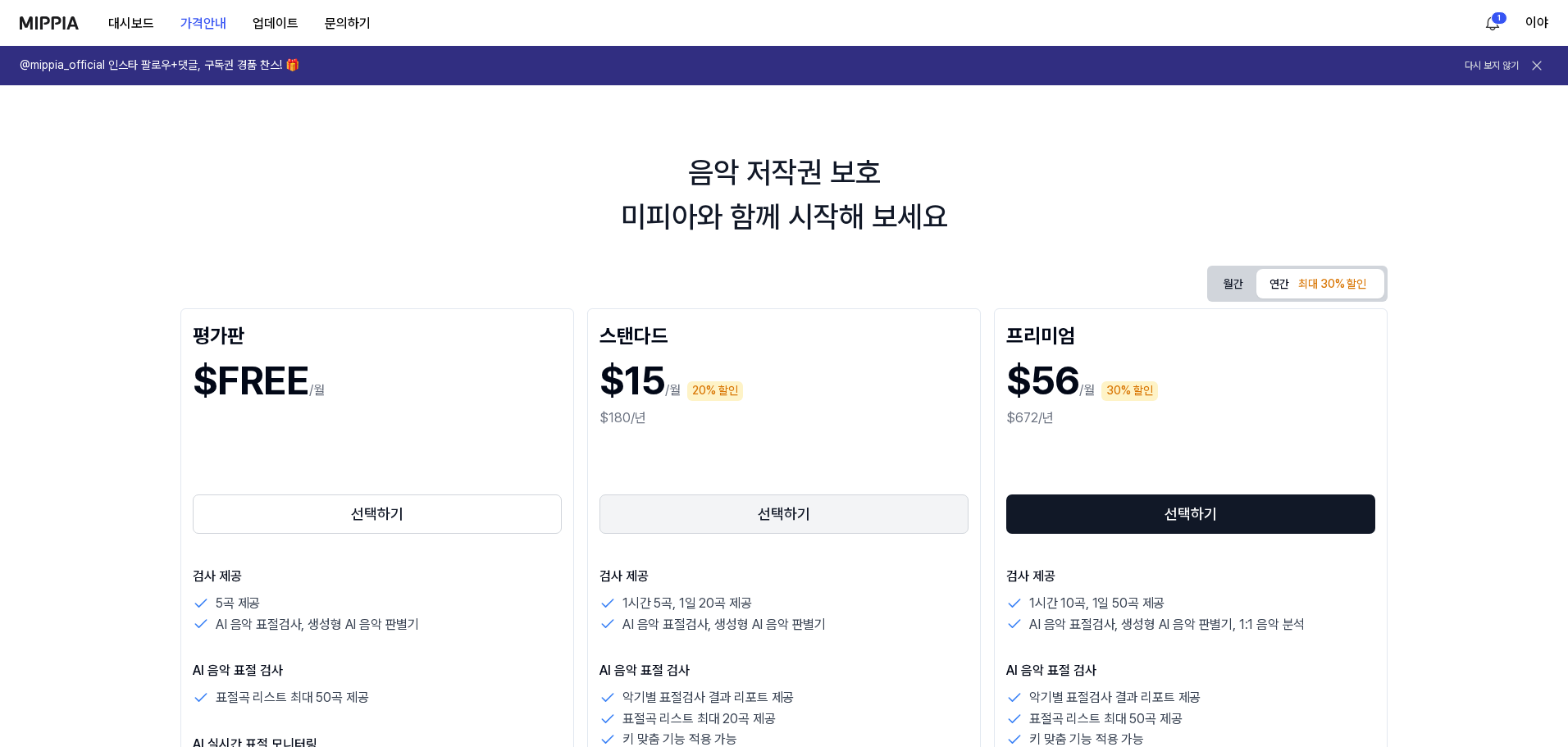
click at [816, 526] on button "선택하기" at bounding box center [784, 514] width 369 height 40
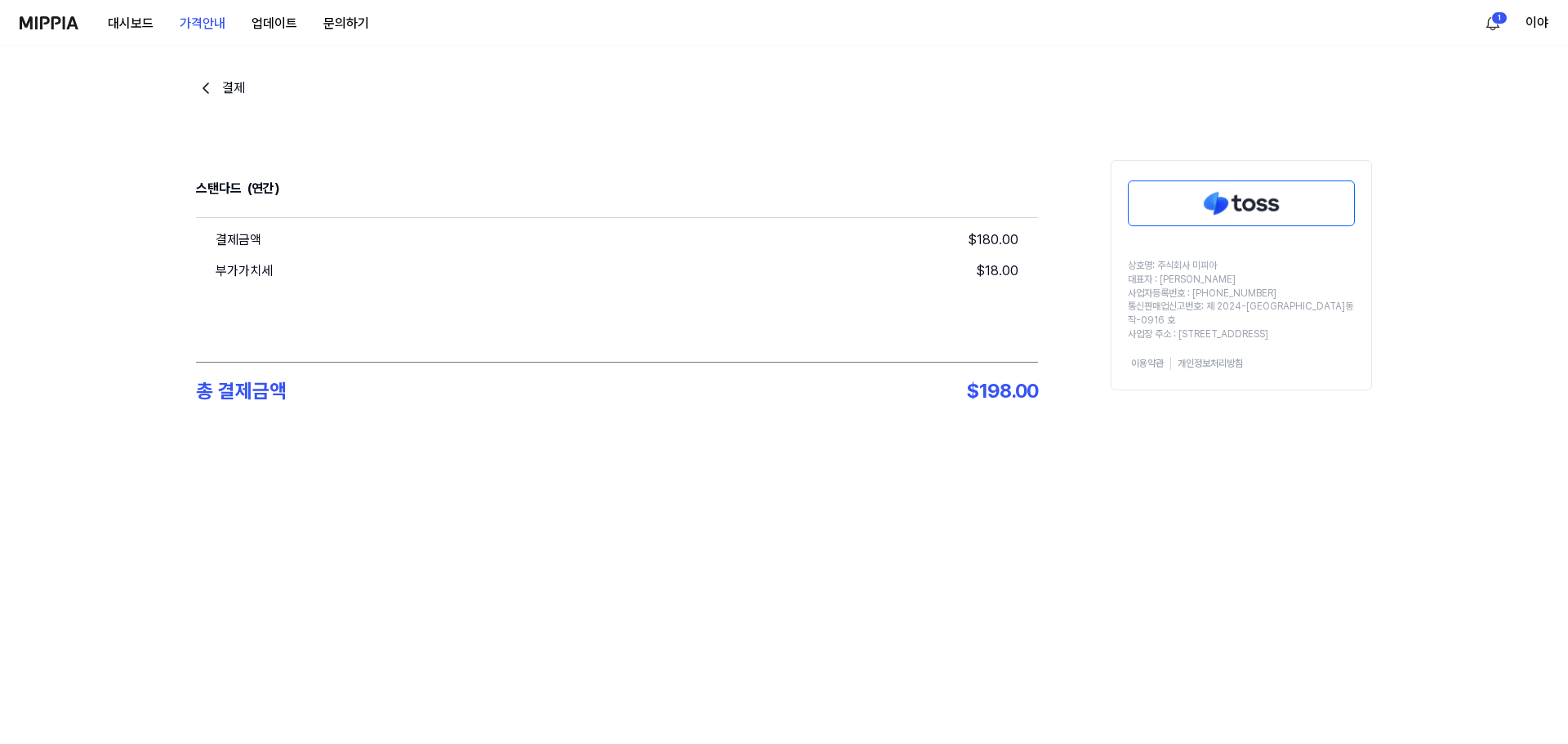
click at [415, 544] on div "결제 스탠다드 (연간) 결제금액 $ 180.00 부가가치세 $ 18.00 총 결제금액 $ 198.00 상호명: 주식회사 미피아 대표자 : 오찬…" at bounding box center [784, 395] width 1568 height 698
click at [1204, 188] on img at bounding box center [1241, 204] width 226 height 44
click at [1234, 202] on img at bounding box center [1241, 204] width 226 height 44
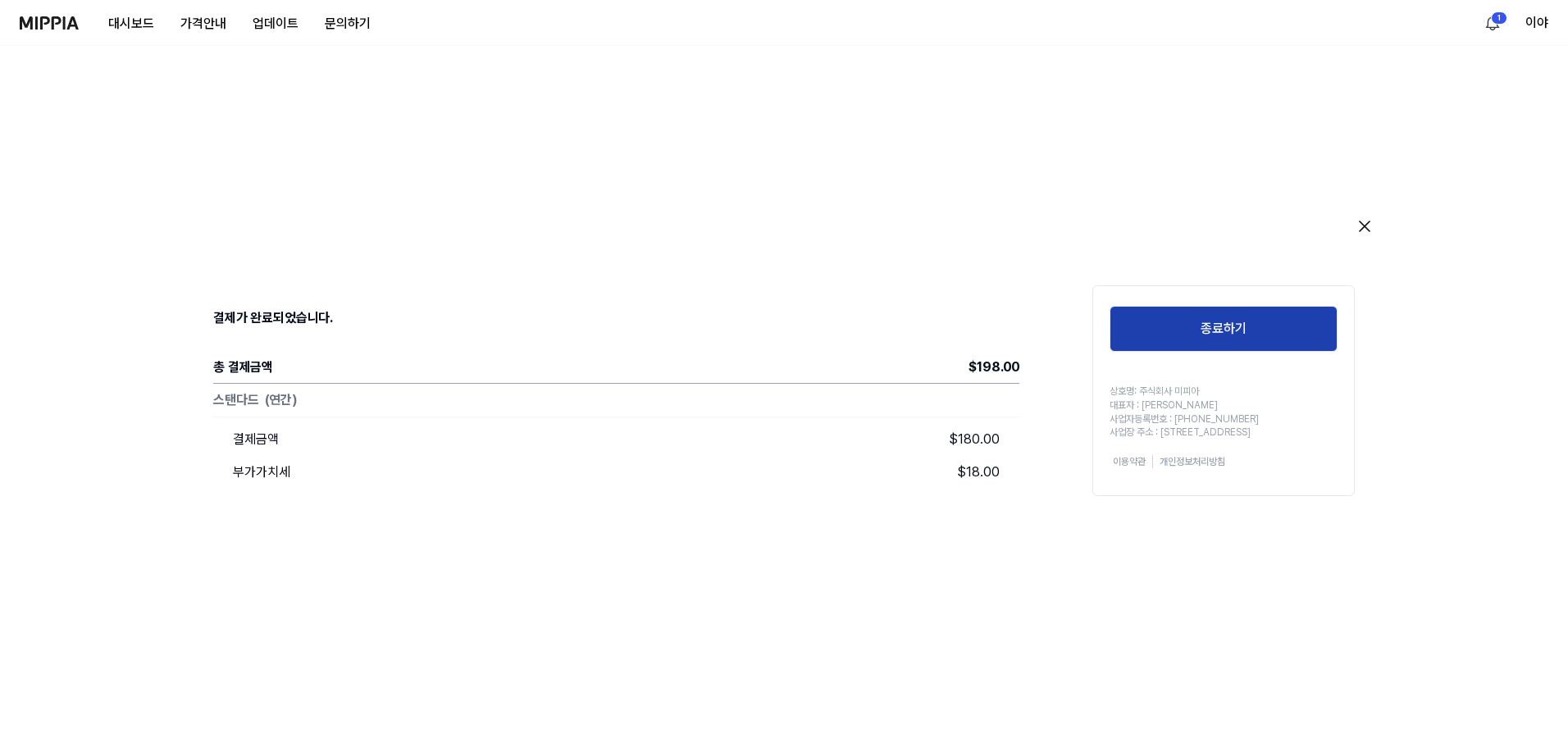
click at [1220, 334] on button "종료하기" at bounding box center [1224, 329] width 228 height 46
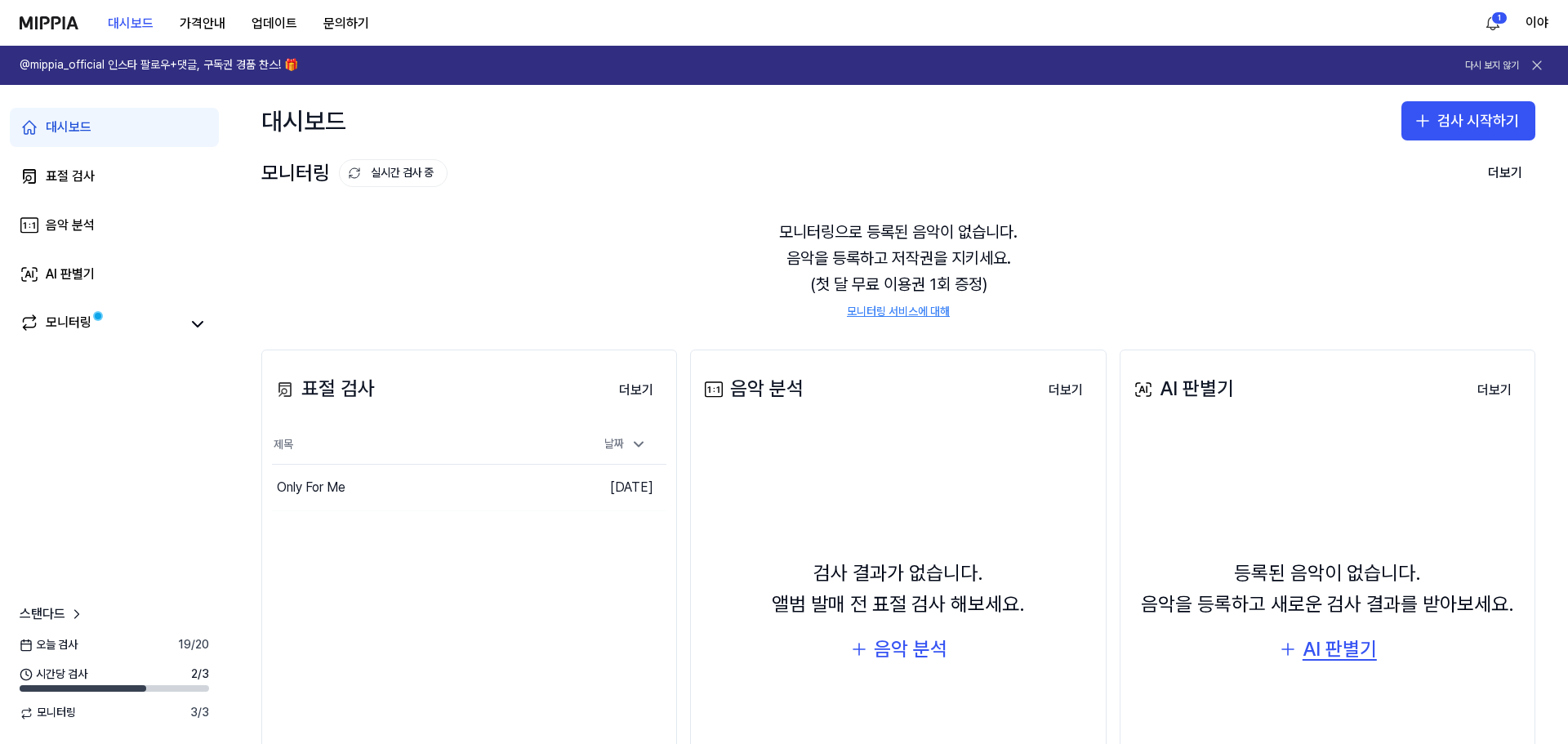
click at [1329, 650] on div "AI 판별기" at bounding box center [1339, 649] width 74 height 31
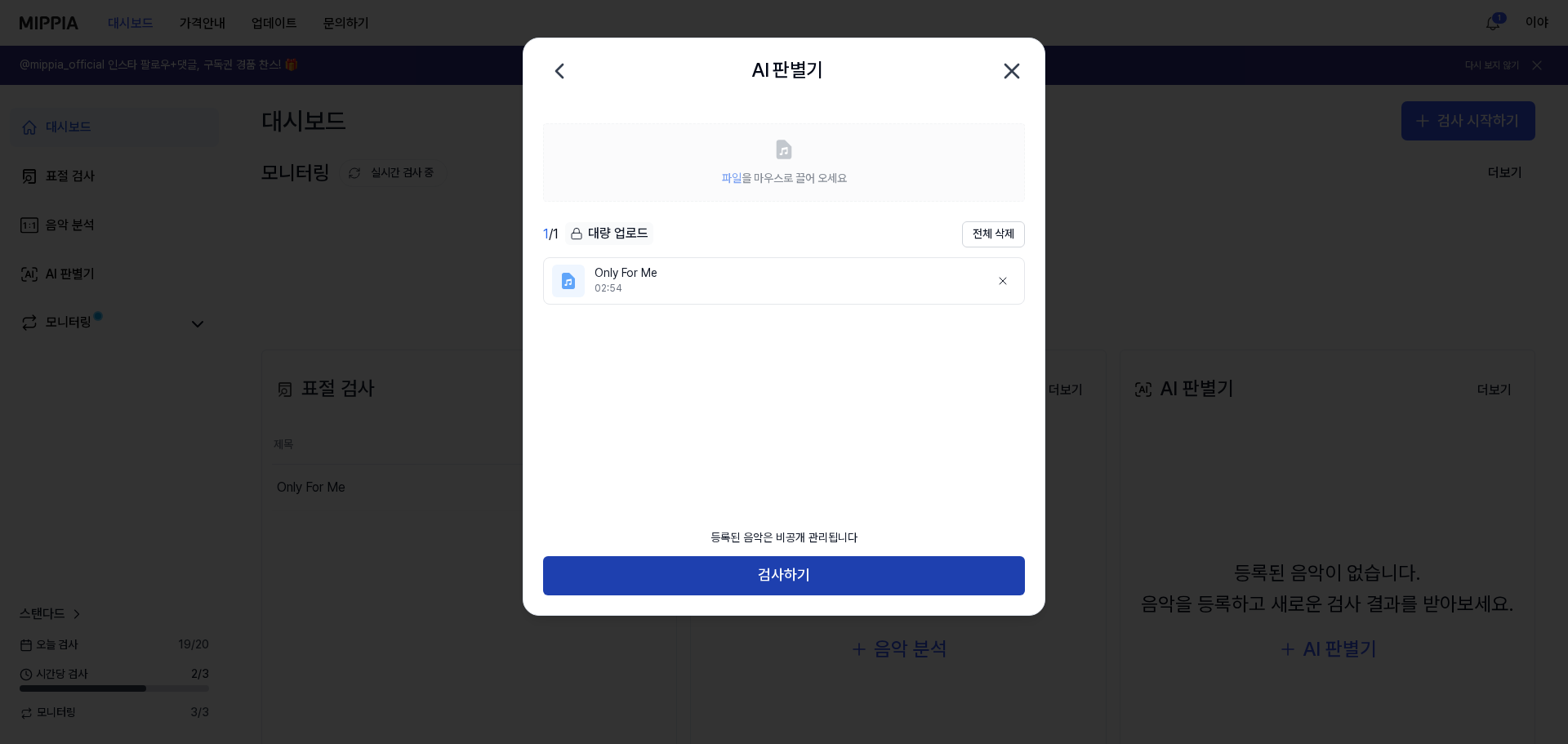
click at [822, 577] on button "검사하기" at bounding box center [784, 575] width 482 height 39
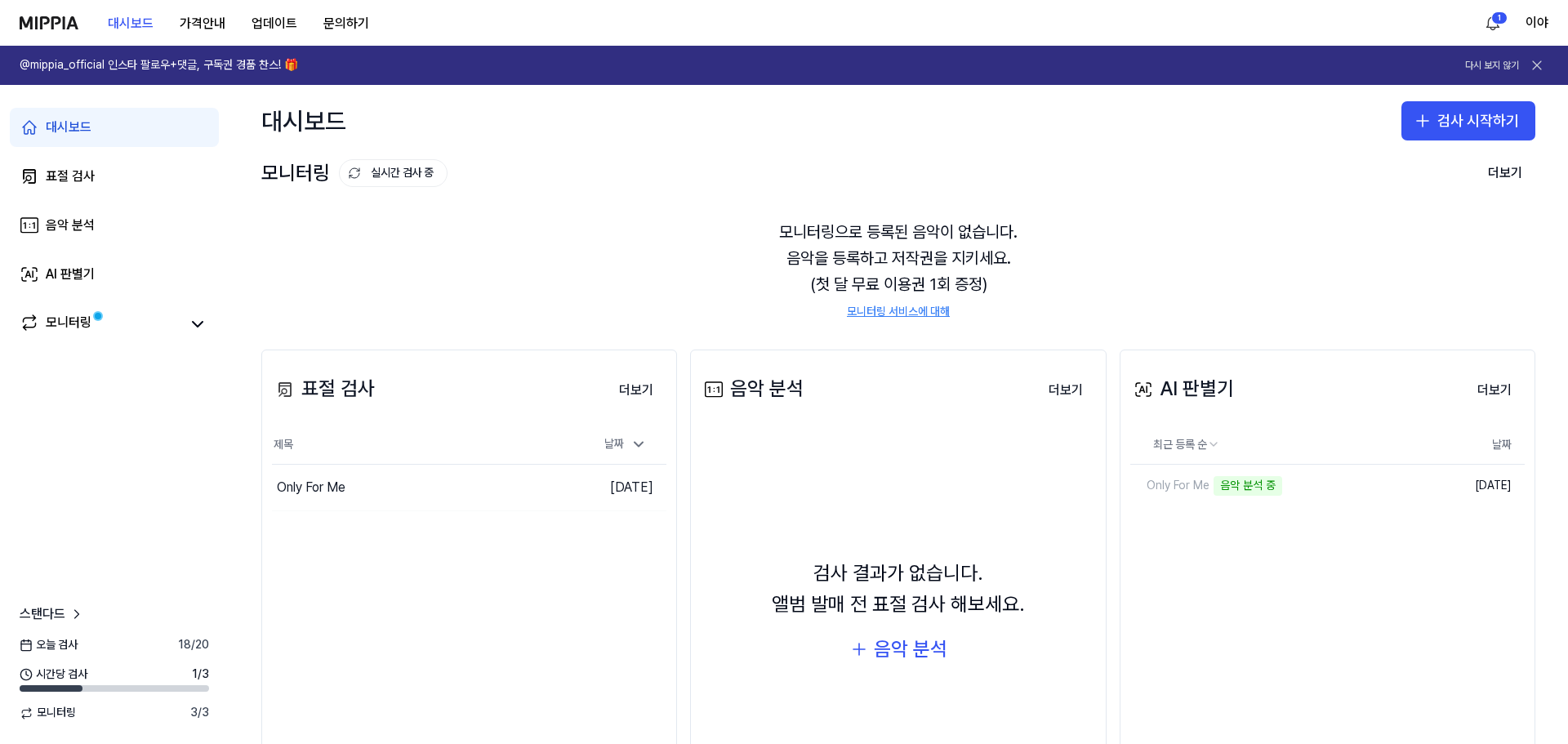
scroll to position [82, 0]
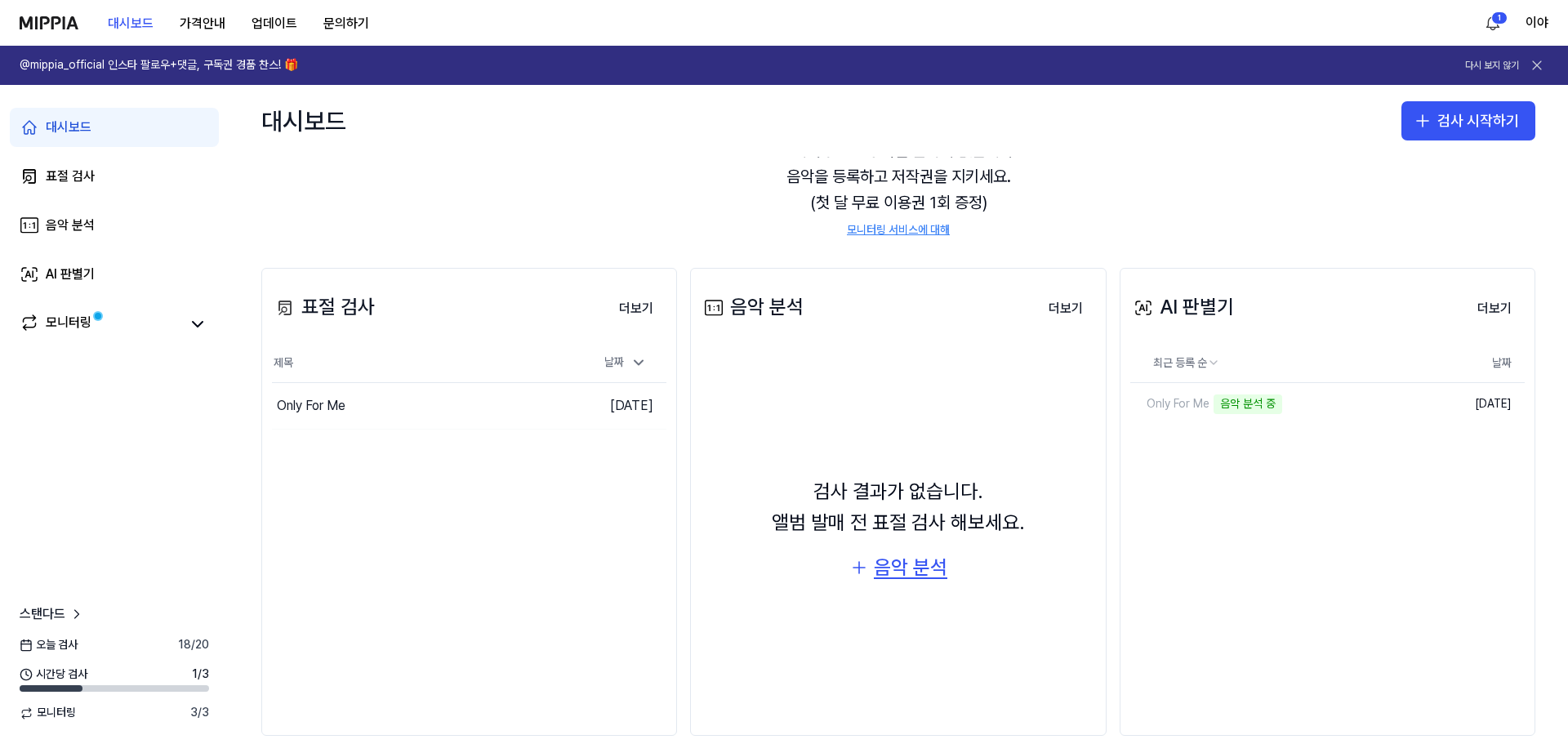
click at [935, 573] on div "음악 분석" at bounding box center [910, 567] width 74 height 31
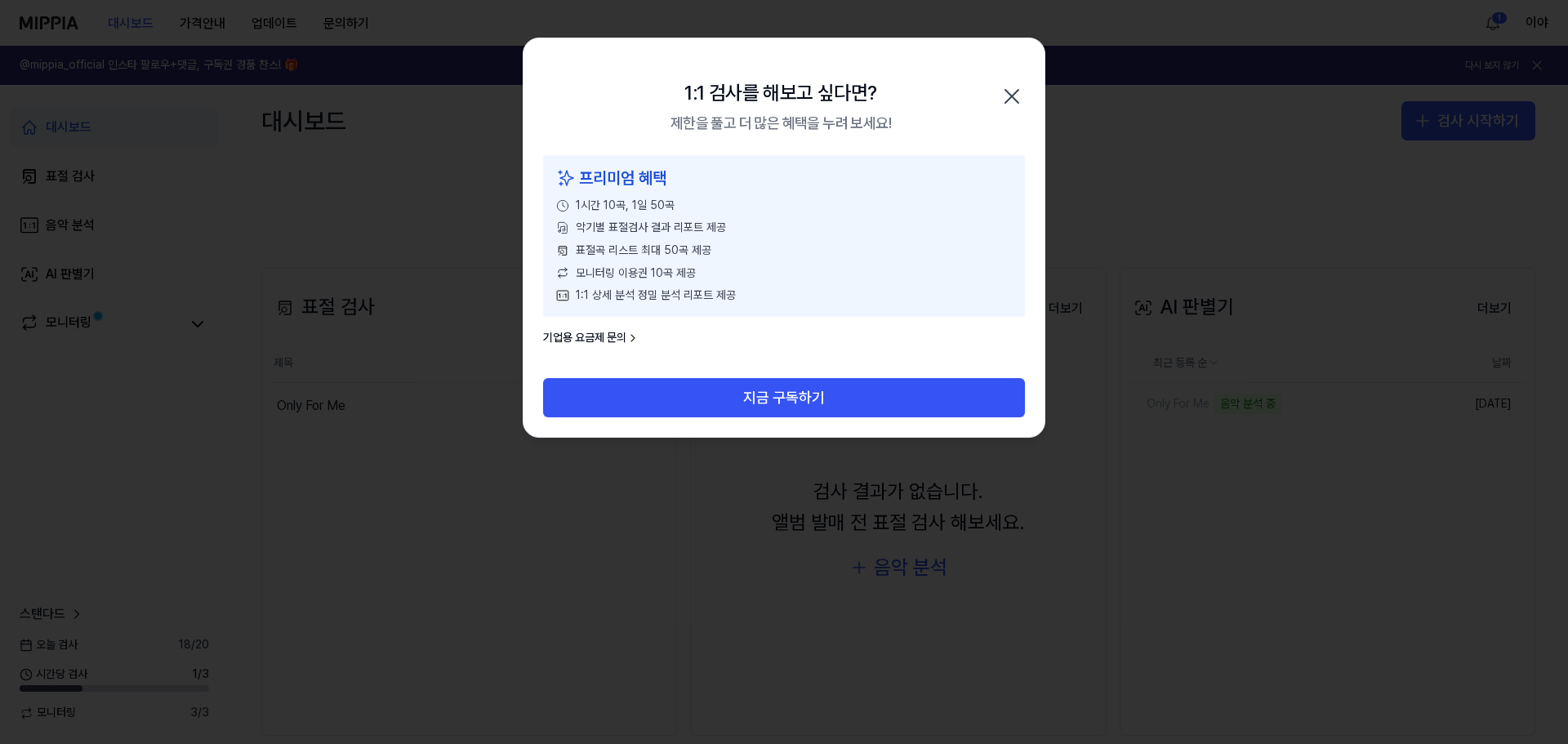
click at [1002, 89] on icon "button" at bounding box center [1011, 96] width 26 height 26
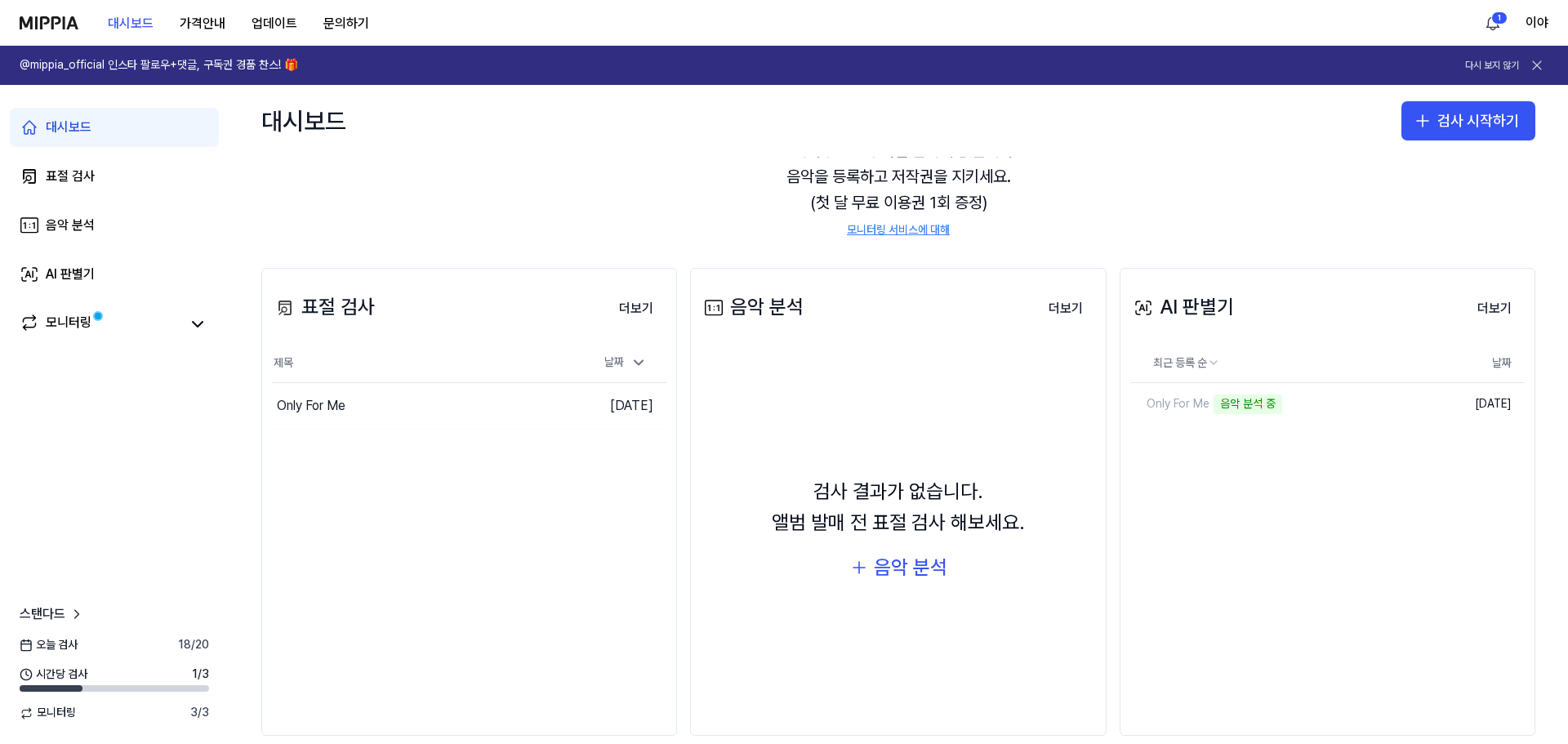
scroll to position [0, 0]
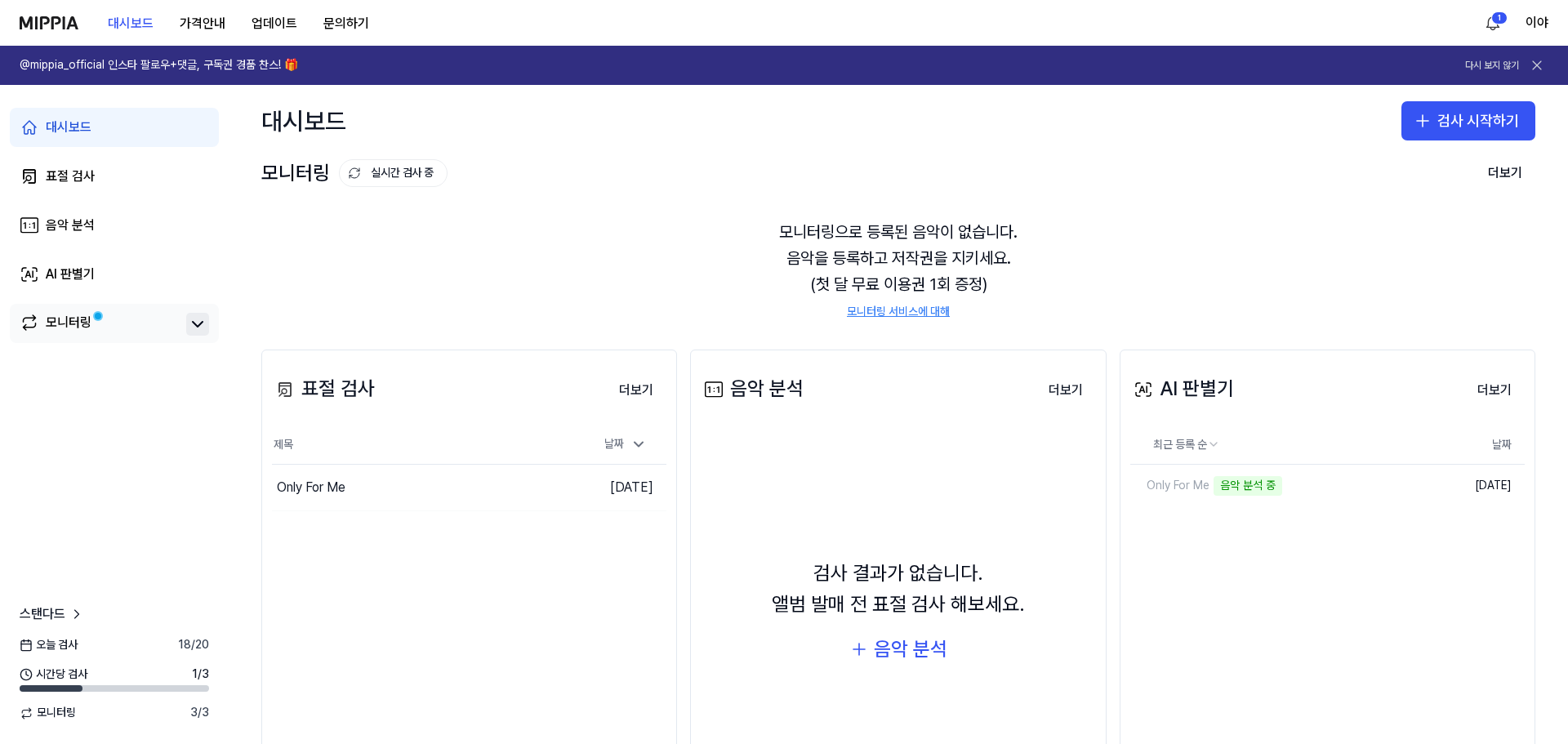
click at [192, 332] on icon at bounding box center [198, 324] width 19 height 19
click at [187, 330] on button at bounding box center [198, 324] width 23 height 23
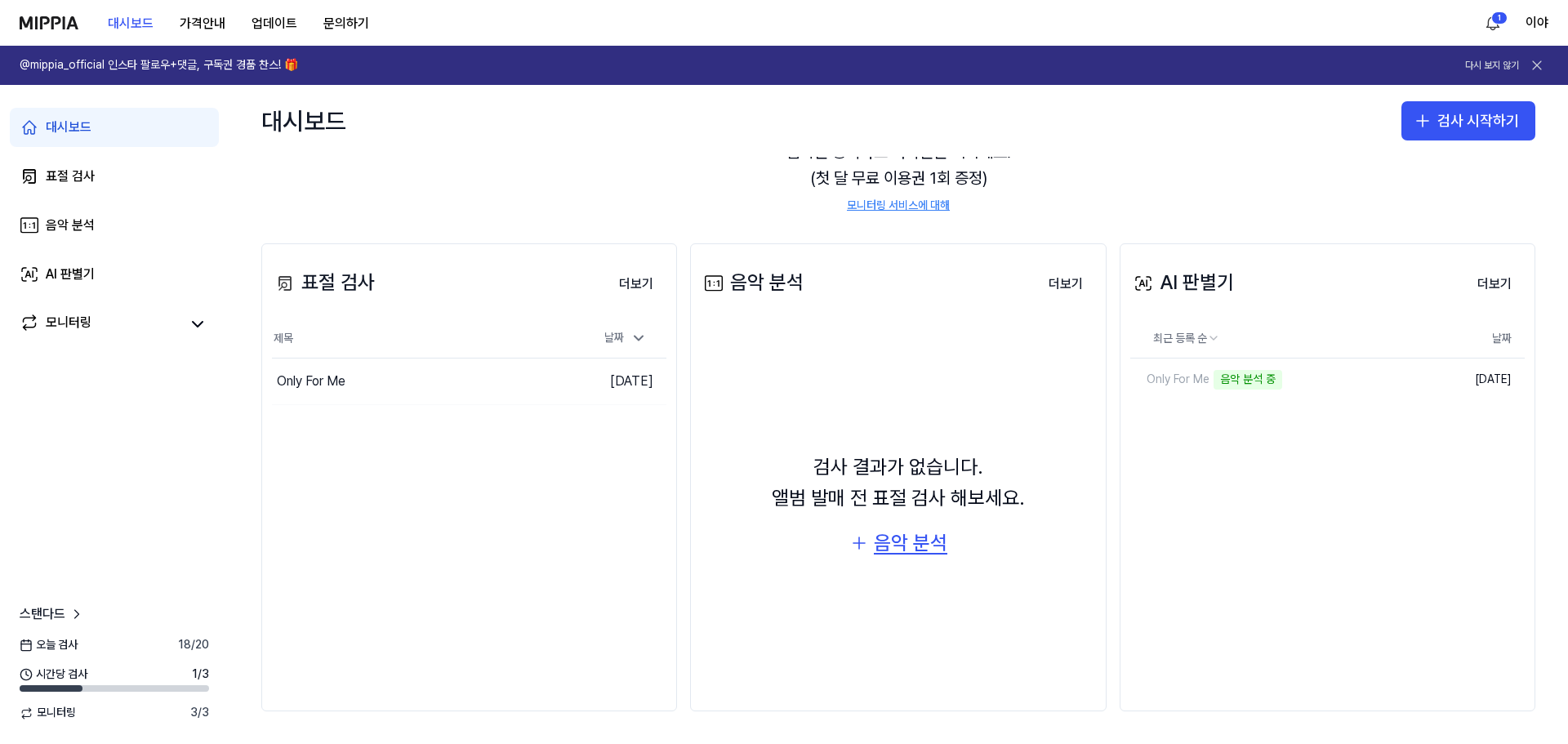
click at [932, 547] on div "음악 분석" at bounding box center [910, 542] width 74 height 31
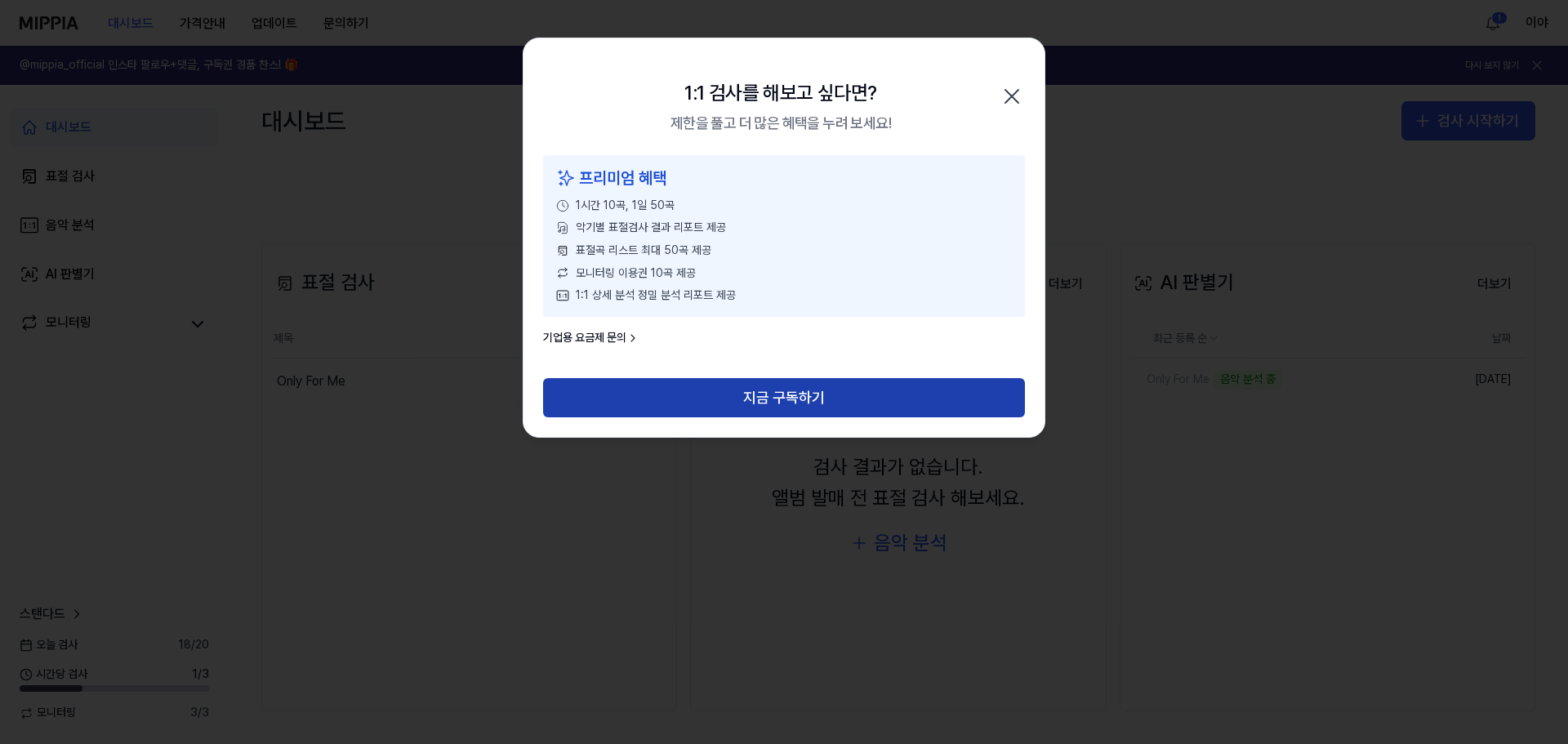
click at [814, 402] on button "지금 구독하기" at bounding box center [784, 397] width 482 height 39
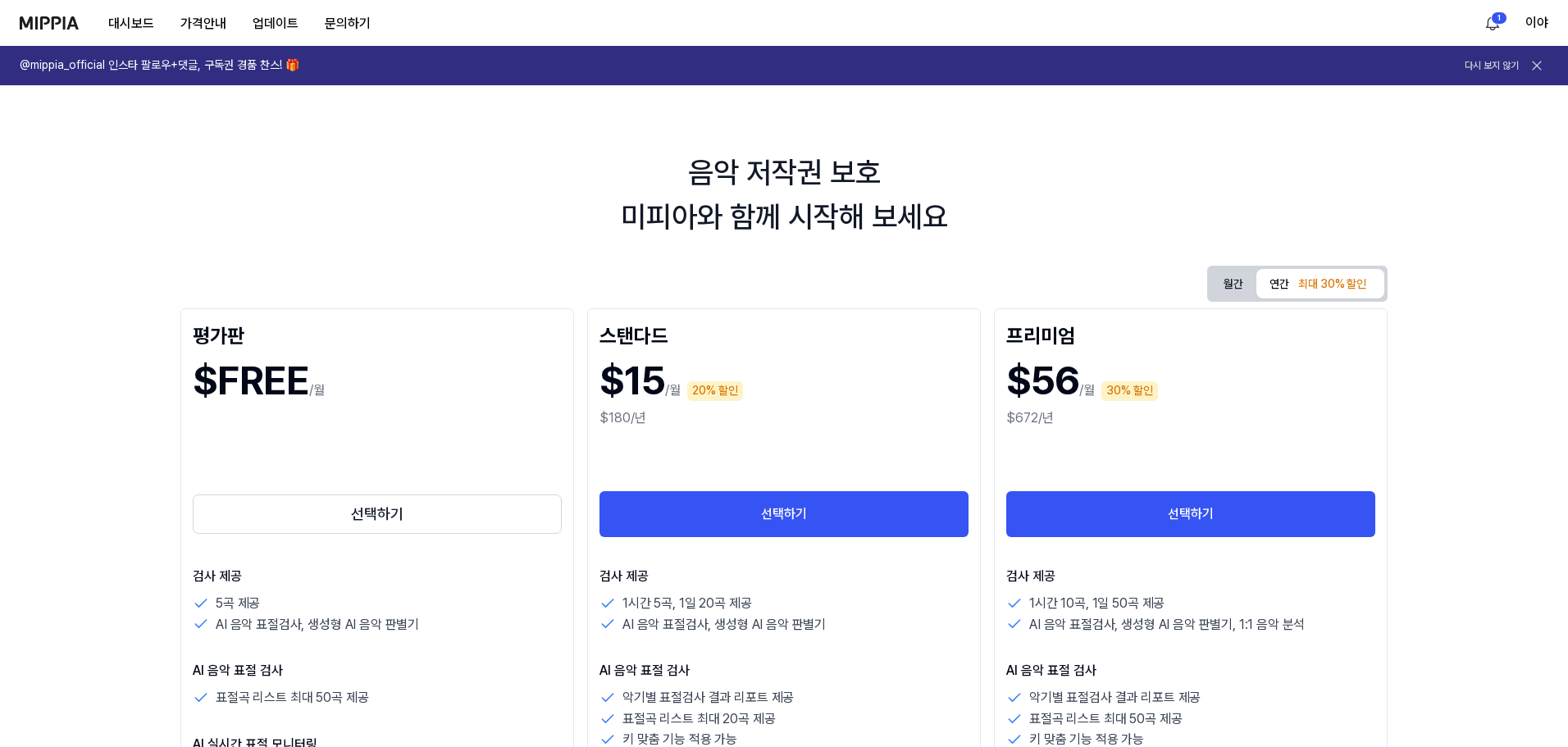
click at [50, 16] on img at bounding box center [48, 23] width 59 height 13
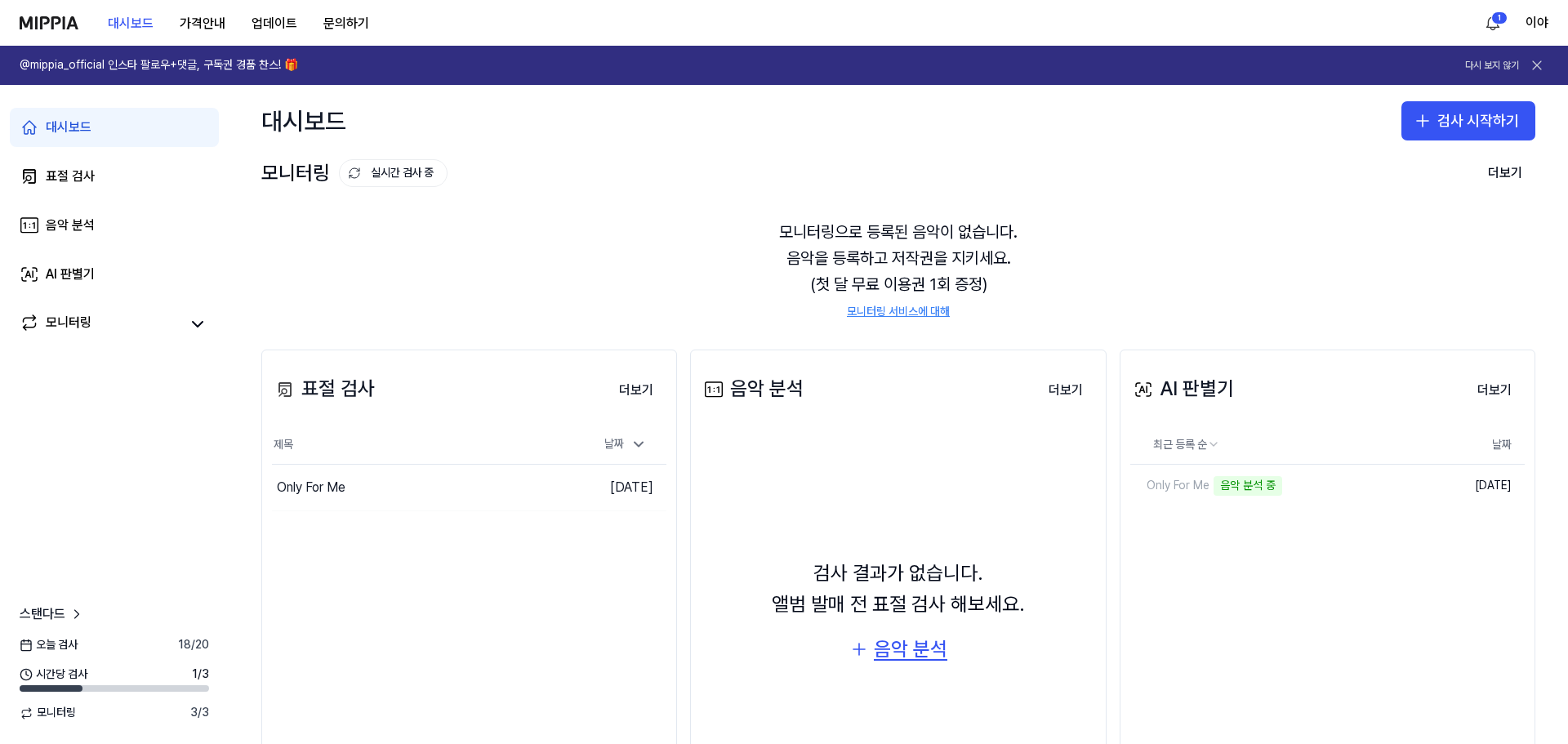
click at [894, 652] on div "음악 분석" at bounding box center [910, 649] width 74 height 31
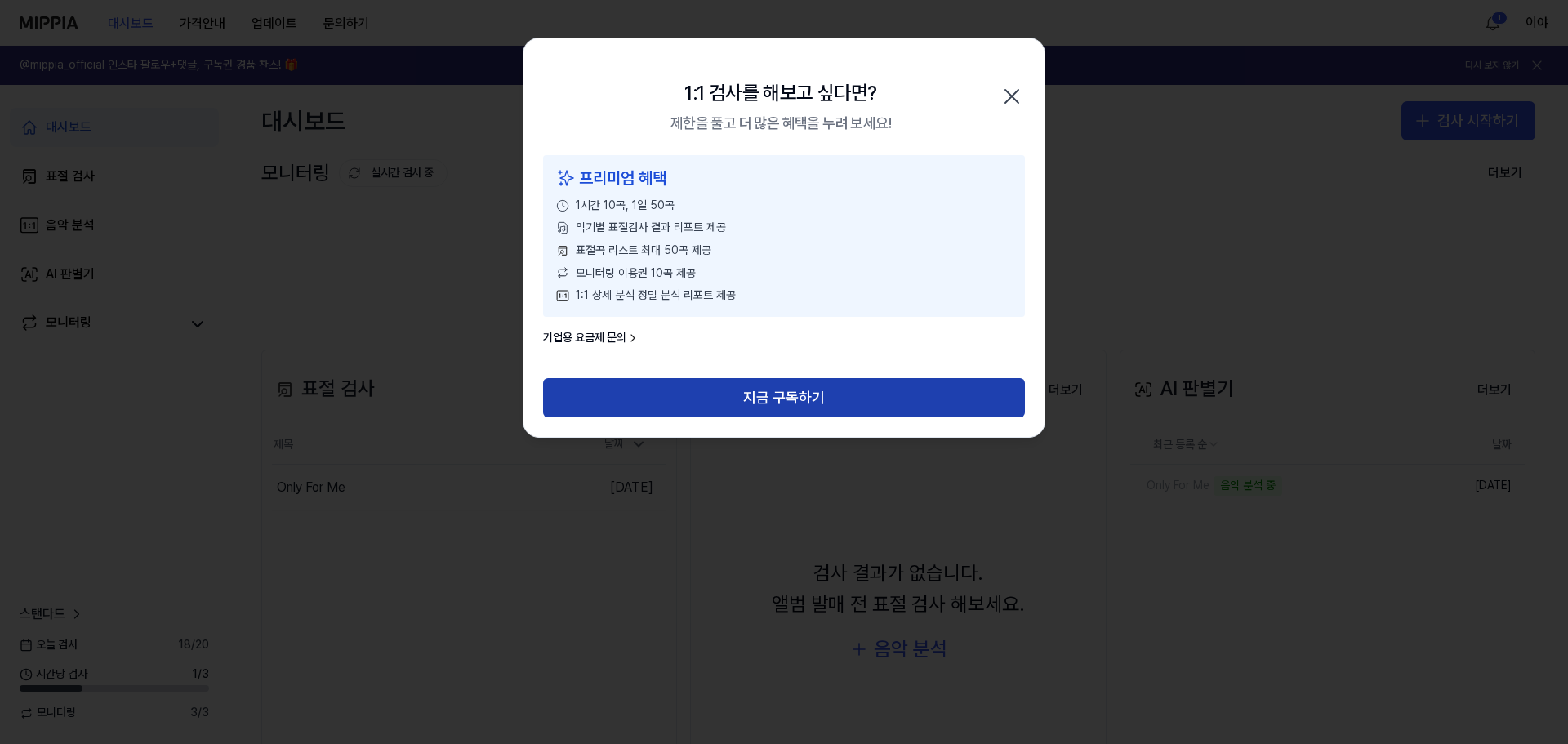
click at [782, 407] on button "지금 구독하기" at bounding box center [784, 397] width 482 height 39
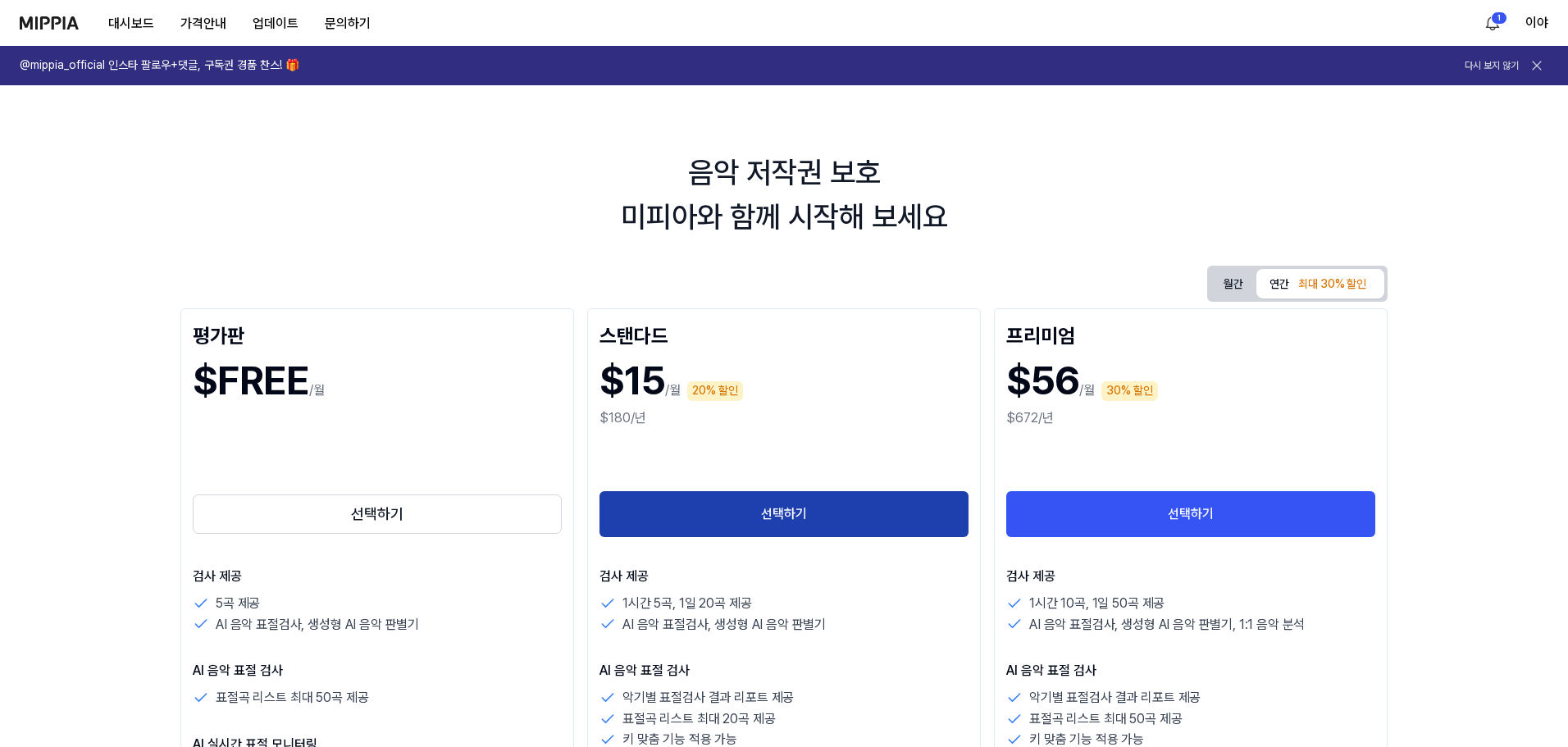
click at [758, 508] on button "선택하기" at bounding box center [784, 514] width 369 height 46
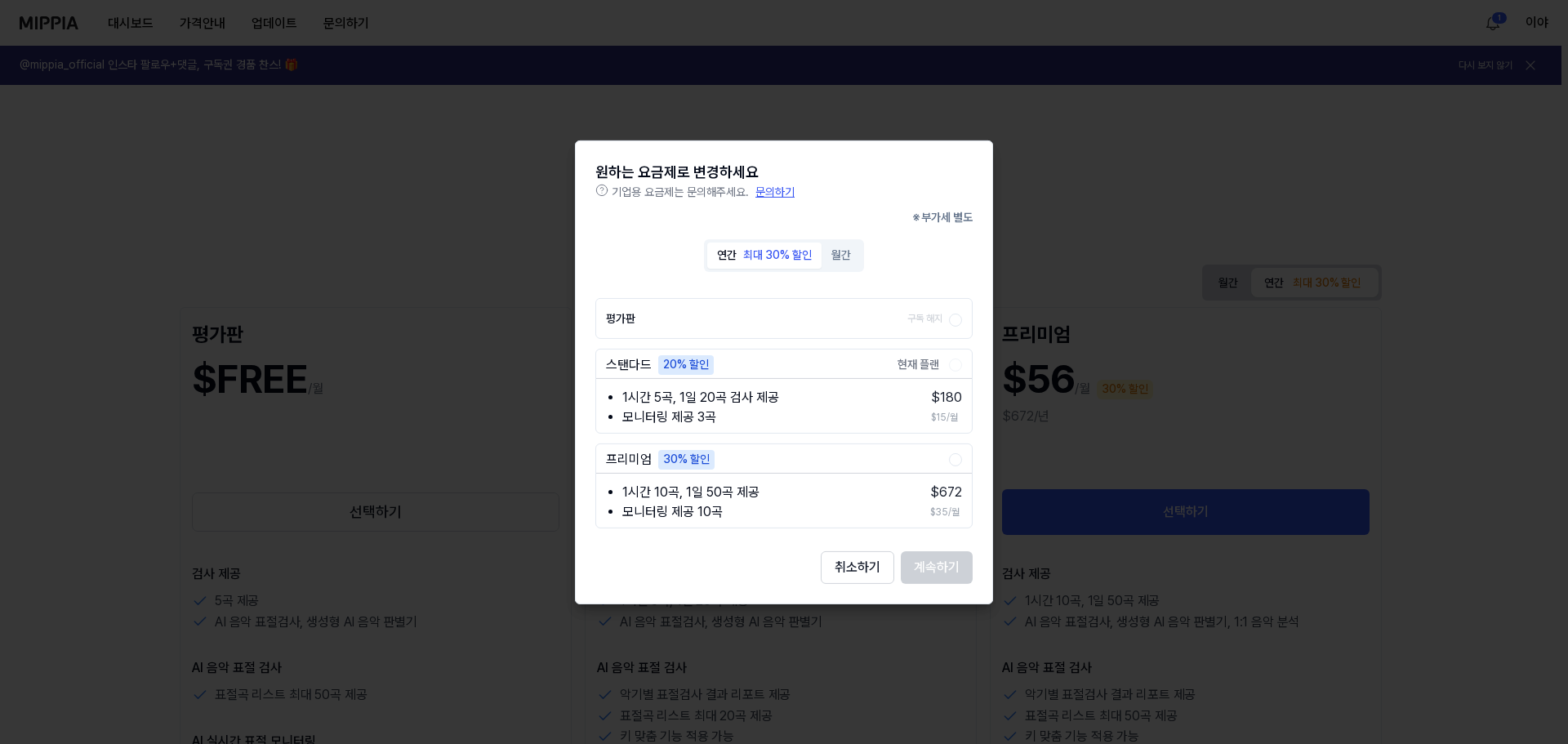
click at [835, 260] on button "월간" at bounding box center [841, 255] width 39 height 26
click at [785, 258] on div "최대 30% 할인" at bounding box center [777, 255] width 68 height 16
click at [477, 320] on div at bounding box center [784, 372] width 1568 height 744
click at [863, 580] on button "취소하기" at bounding box center [857, 567] width 74 height 33
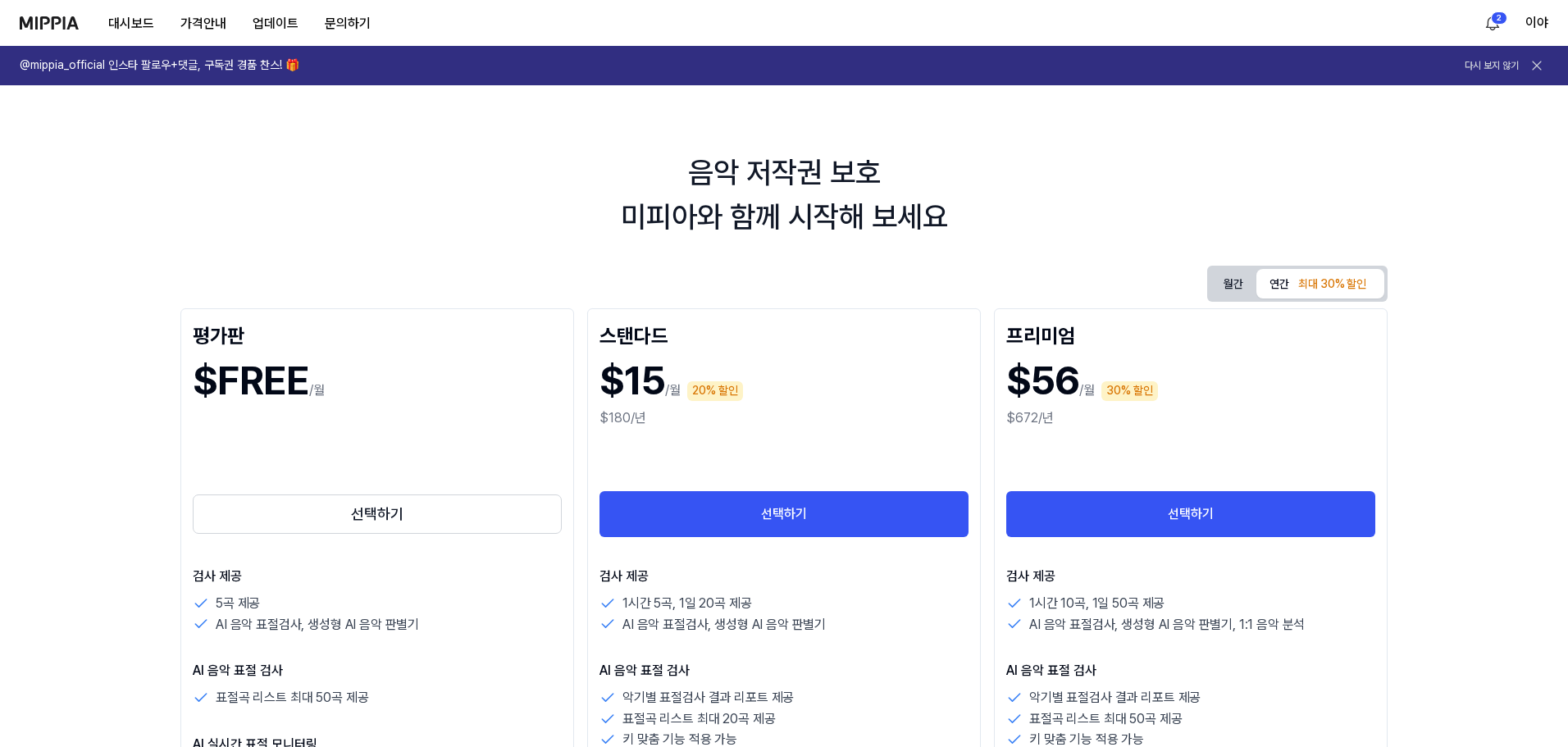
click at [75, 16] on img at bounding box center [48, 23] width 59 height 13
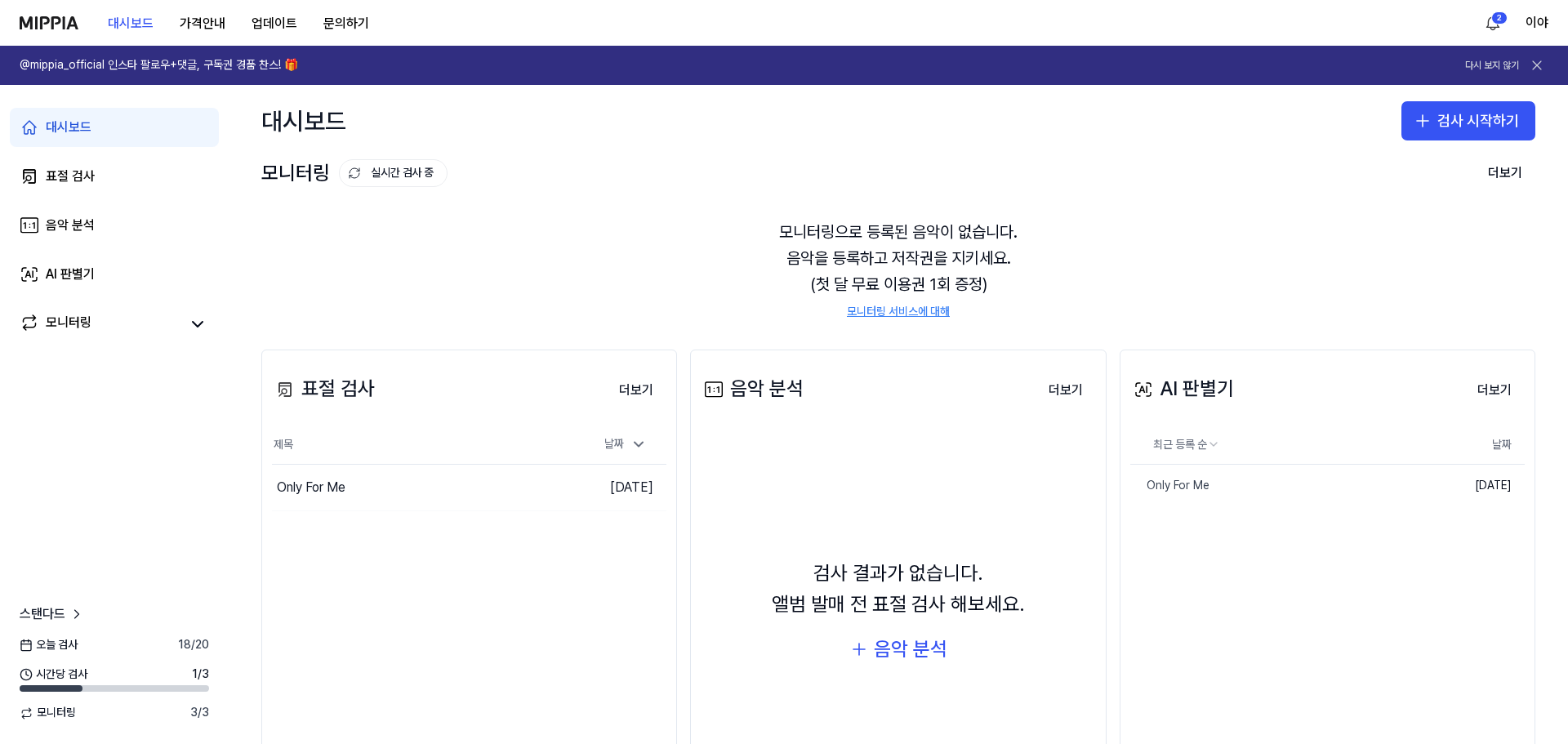
scroll to position [82, 0]
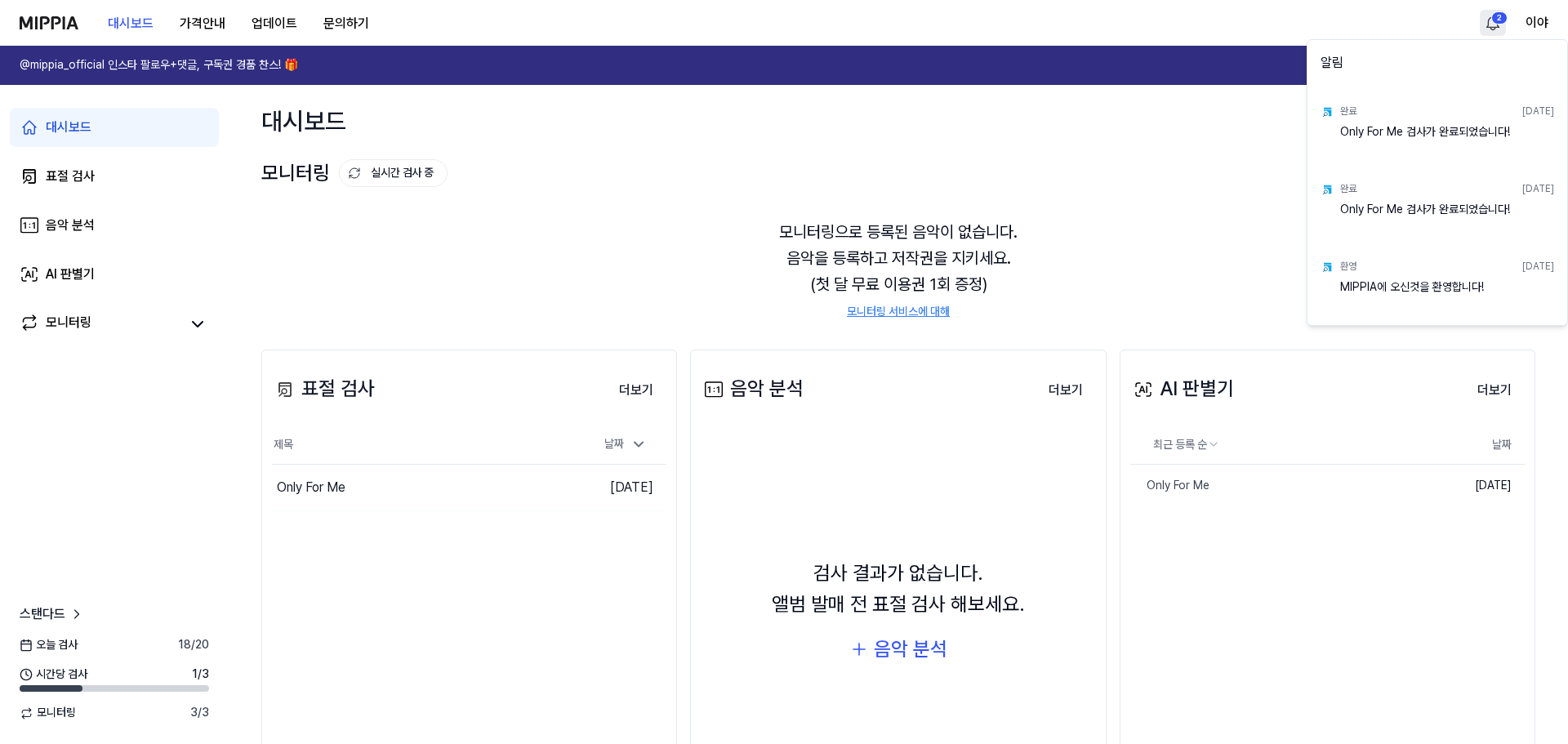
click at [1495, 13] on html "대시보드 가격안내 업데이트 문의하기 2 이야 @mippia_official 인스타 팔로우+댓글, 구독권 경품 찬스! 🎁 다시 보지 않기 대시보…" at bounding box center [784, 372] width 1568 height 744
click at [1502, 23] on html "대시보드 가격안내 업데이트 문의하기 이야 @mippia_official 인스타 팔로우+댓글, 구독권 경품 찬스! 🎁 다시 보지 않기 대시보드 …" at bounding box center [784, 372] width 1568 height 744
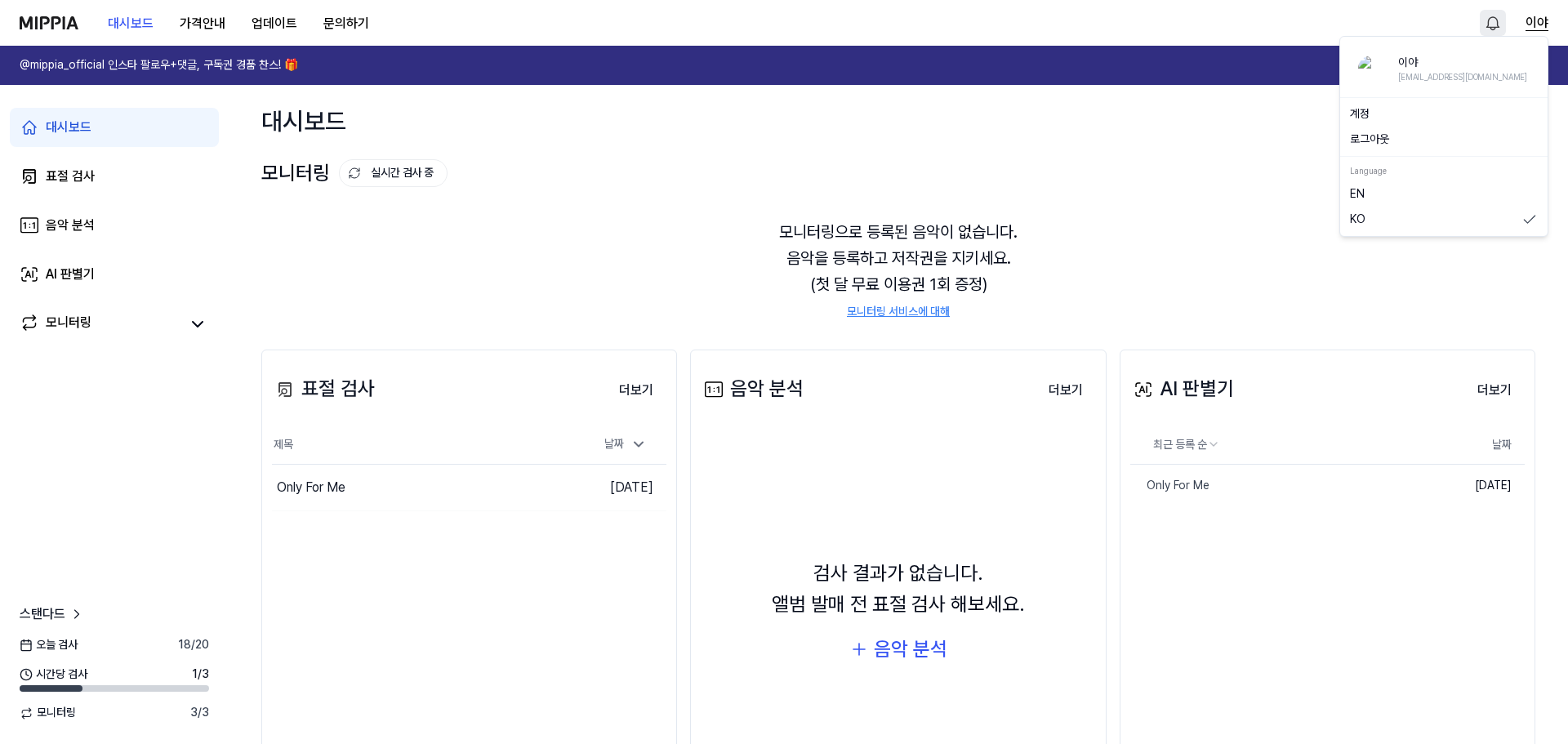
click at [1531, 23] on button "이야" at bounding box center [1537, 23] width 23 height 19
click at [1385, 119] on link "계정" at bounding box center [1444, 114] width 188 height 16
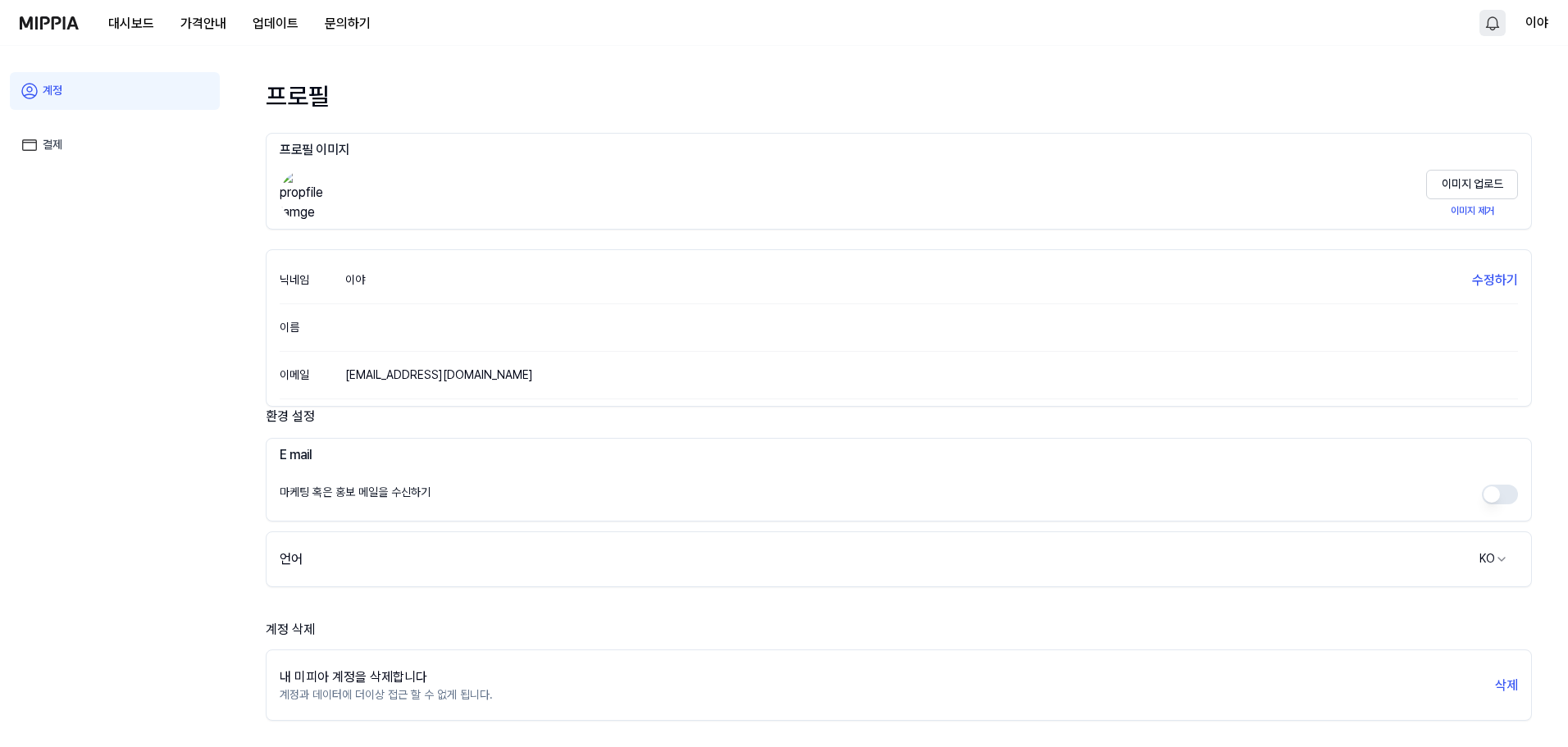
click at [76, 142] on link "결제" at bounding box center [115, 145] width 210 height 38
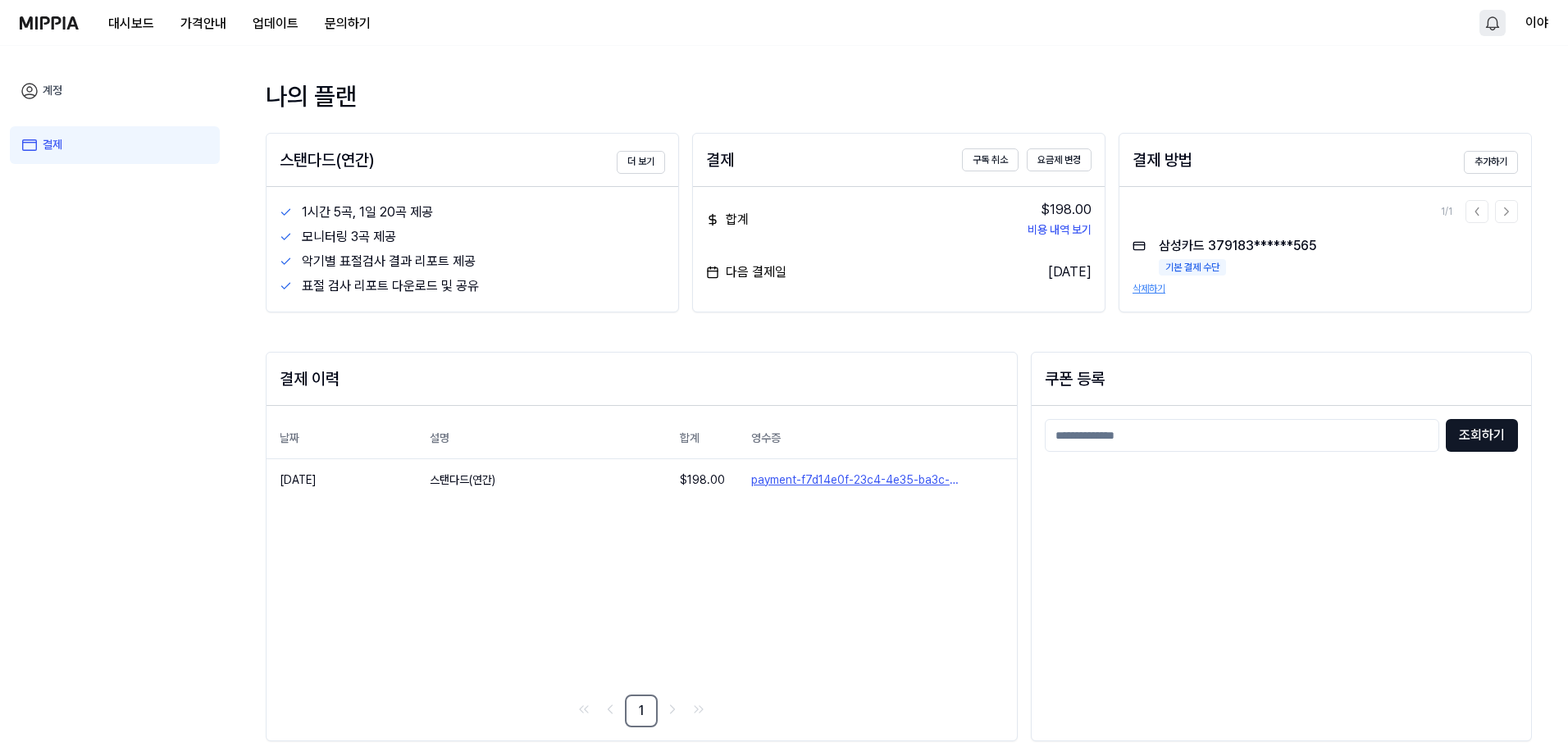
click at [58, 28] on img at bounding box center [48, 23] width 59 height 13
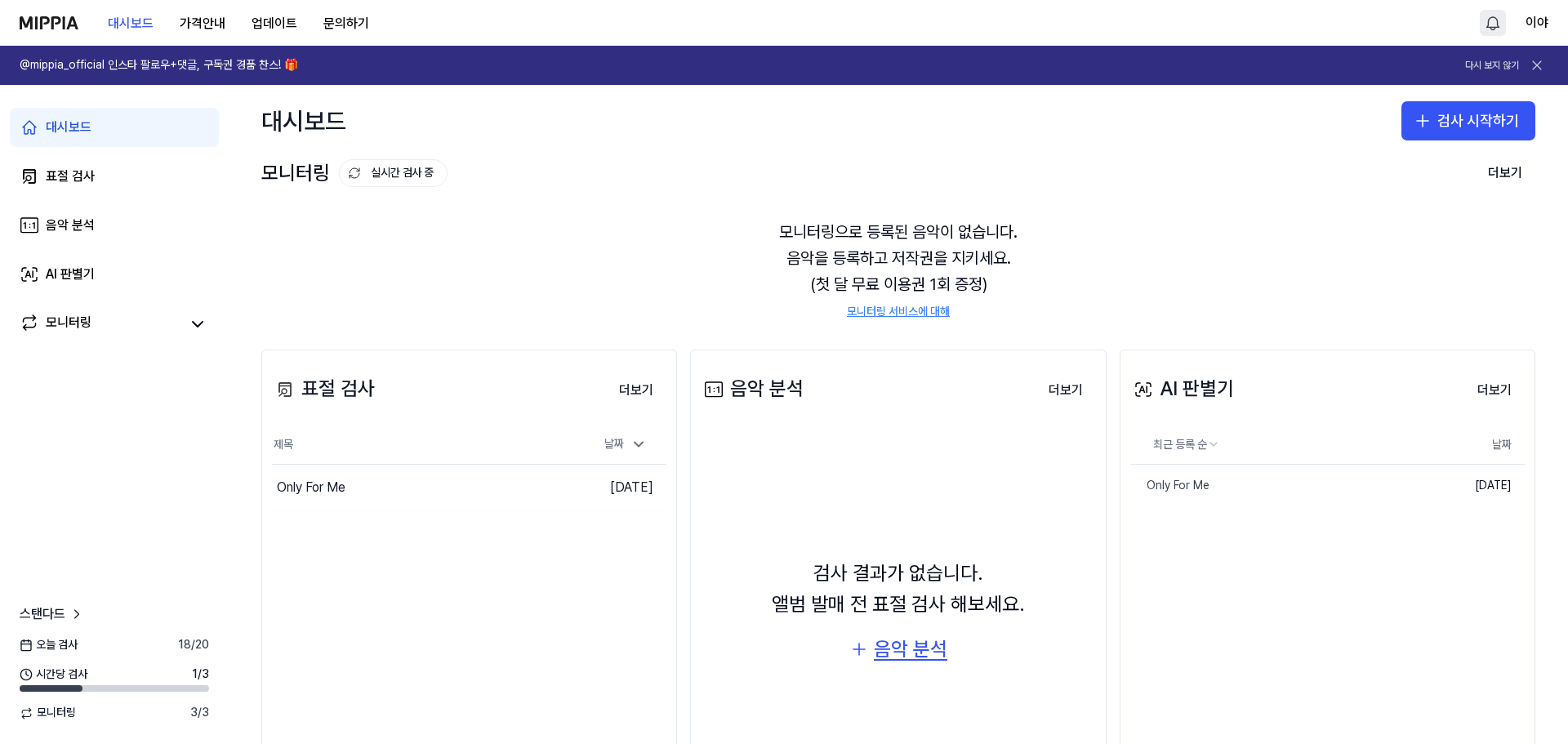
click at [914, 652] on div "음악 분석" at bounding box center [910, 649] width 74 height 31
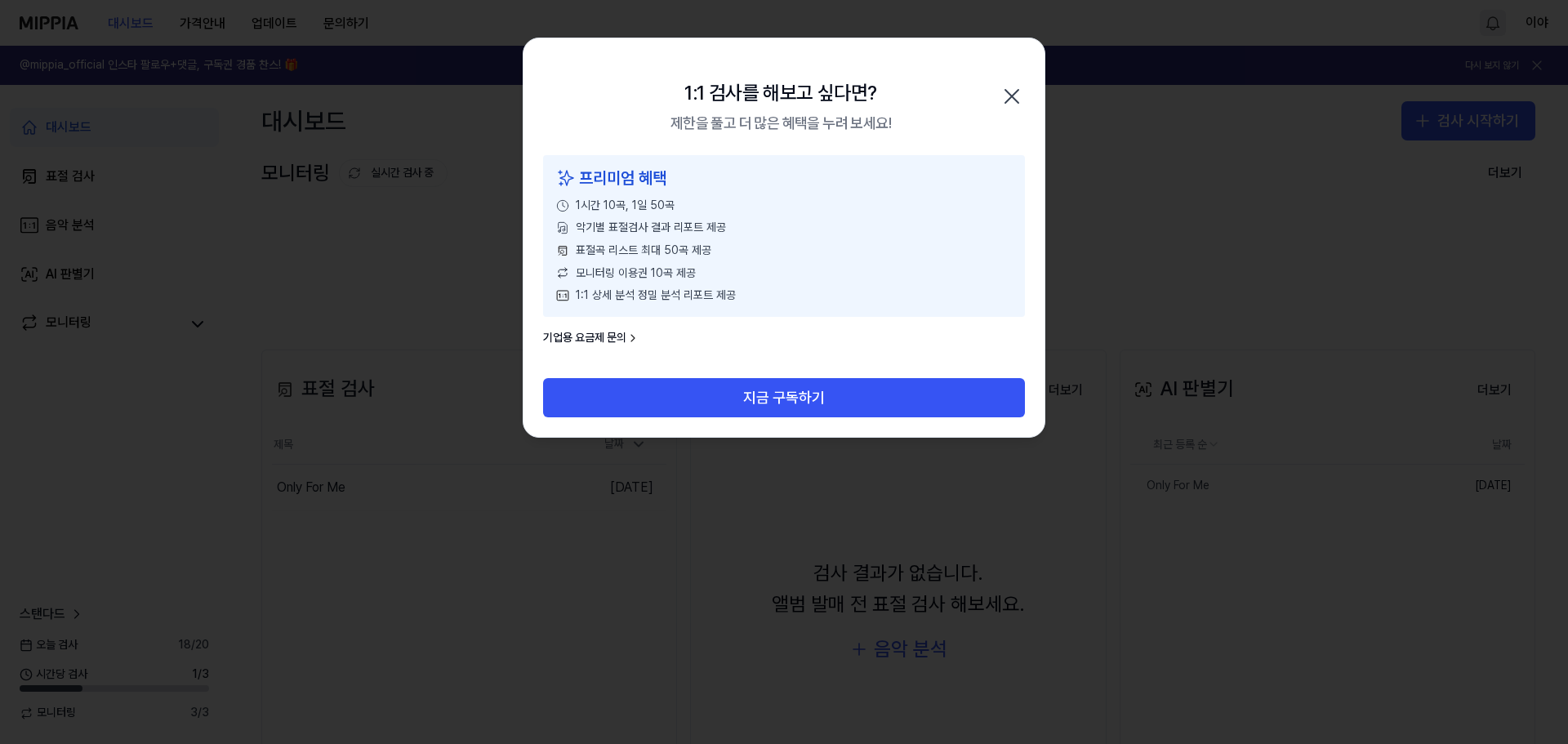
click at [578, 343] on link "기업용 요금제 문의" at bounding box center [591, 338] width 96 height 16
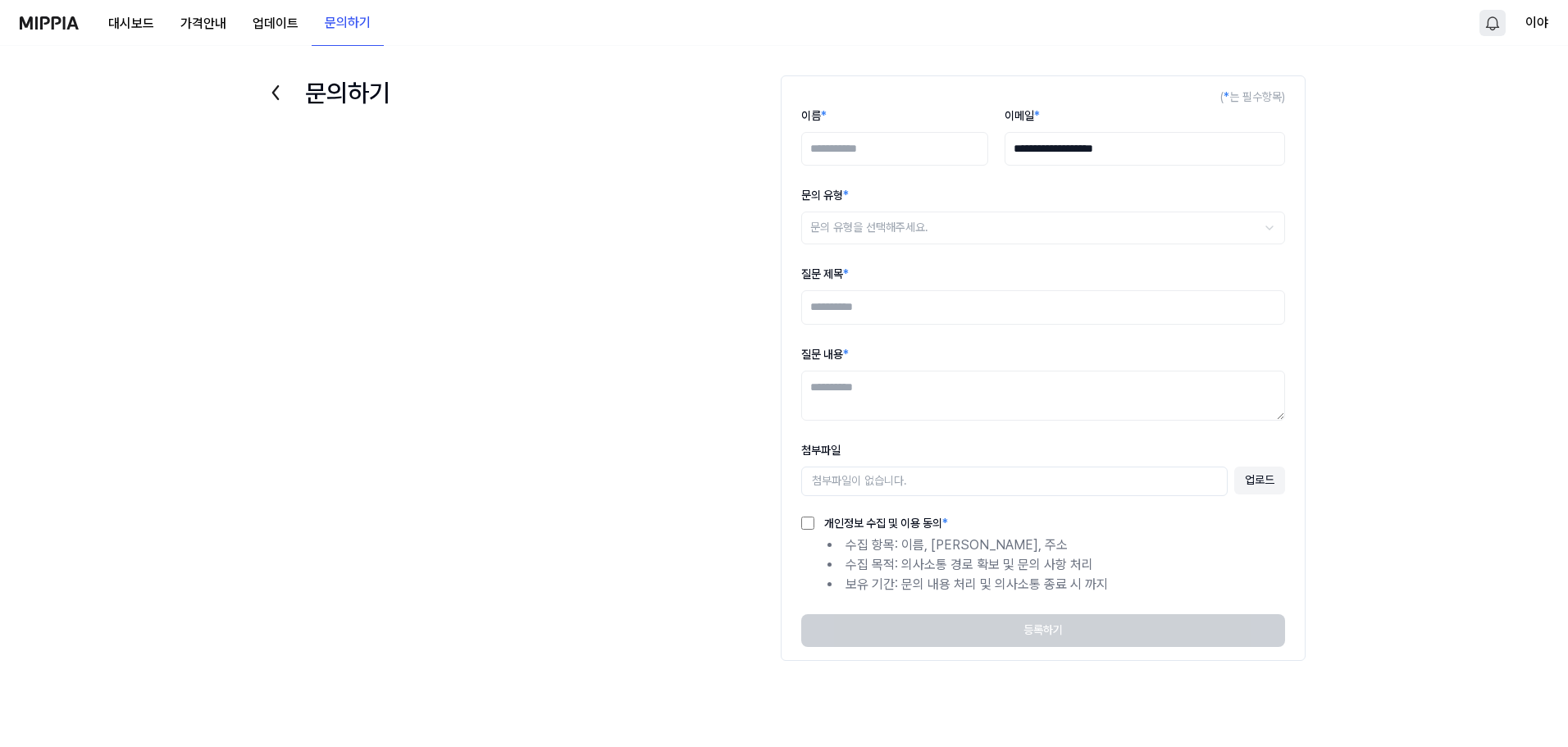
click at [287, 95] on icon at bounding box center [275, 92] width 26 height 26
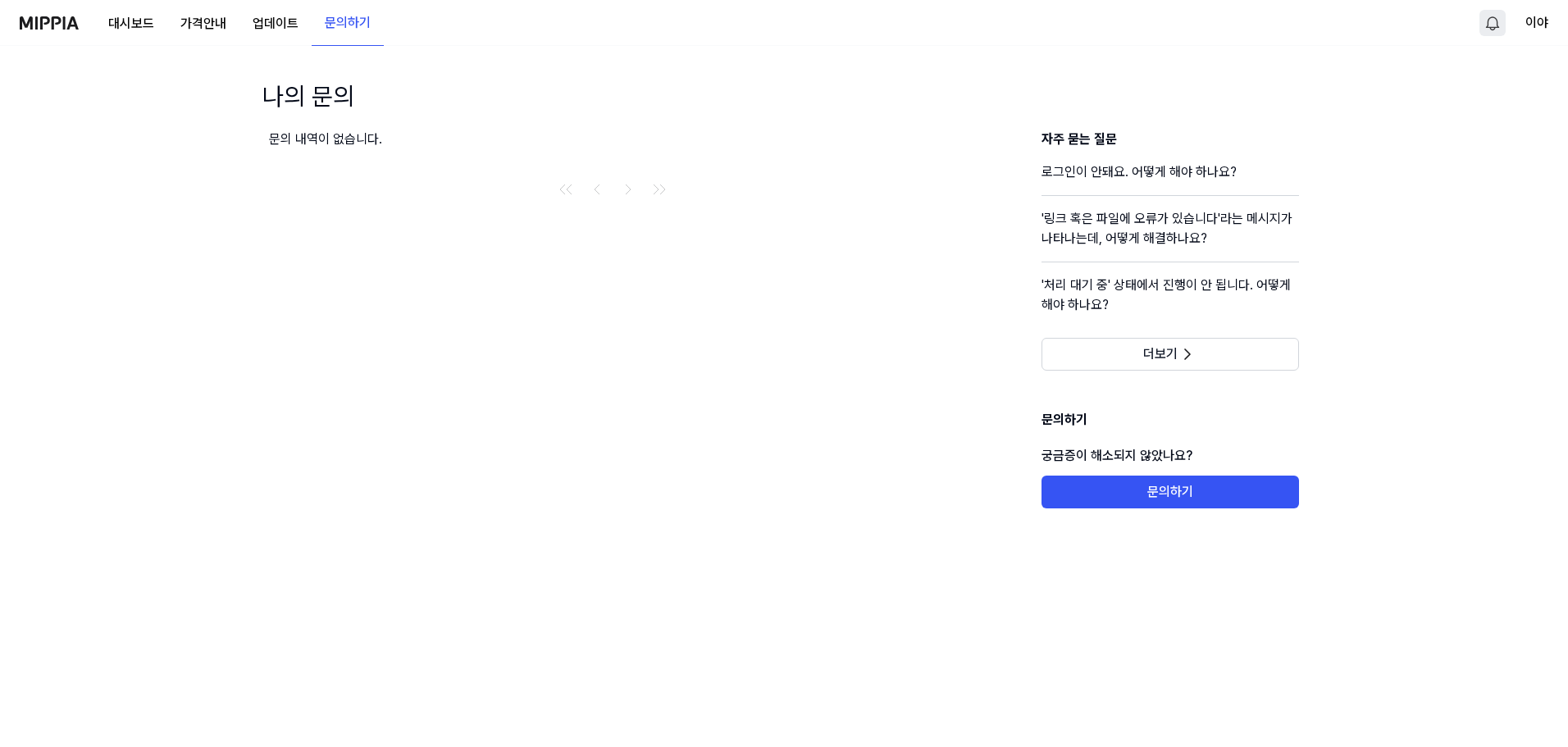
click at [58, 30] on div "대시보드 가격안내 업데이트 문의하기" at bounding box center [202, 22] width 365 height 45
click at [57, 12] on div "대시보드 가격안내 업데이트 문의하기" at bounding box center [202, 22] width 365 height 45
click at [58, 19] on img at bounding box center [48, 23] width 59 height 13
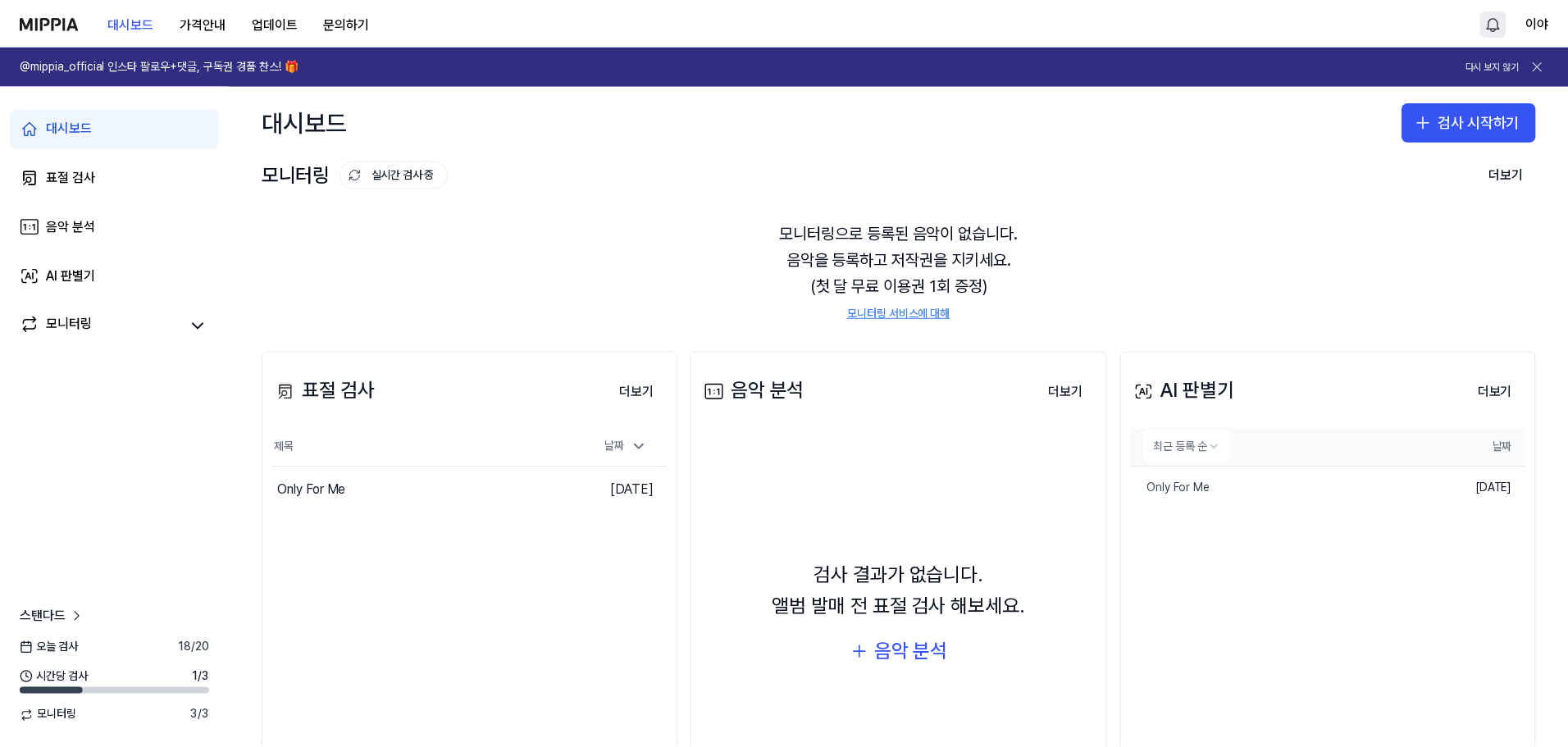
scroll to position [107, 0]
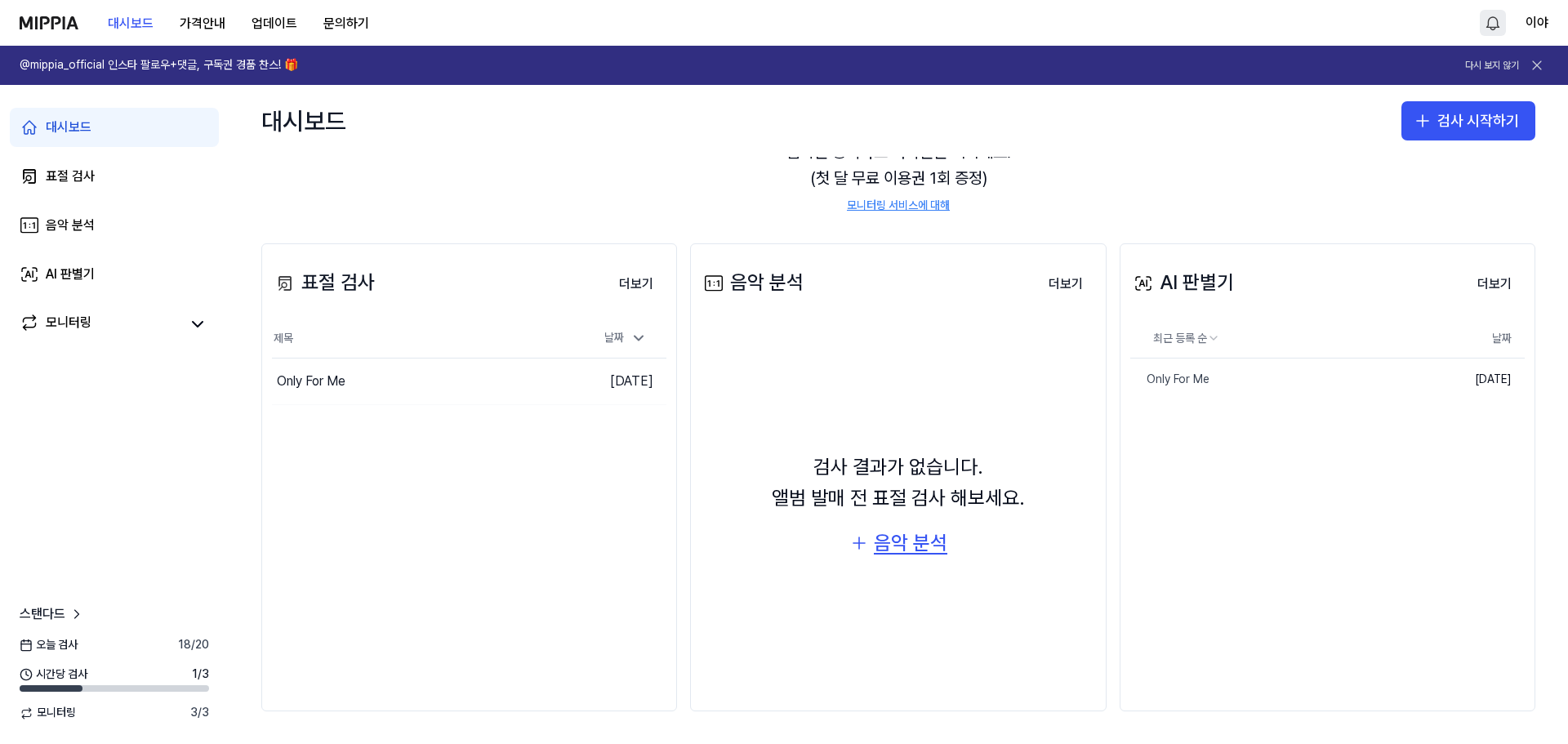
click at [888, 551] on div "음악 분석" at bounding box center [910, 542] width 74 height 31
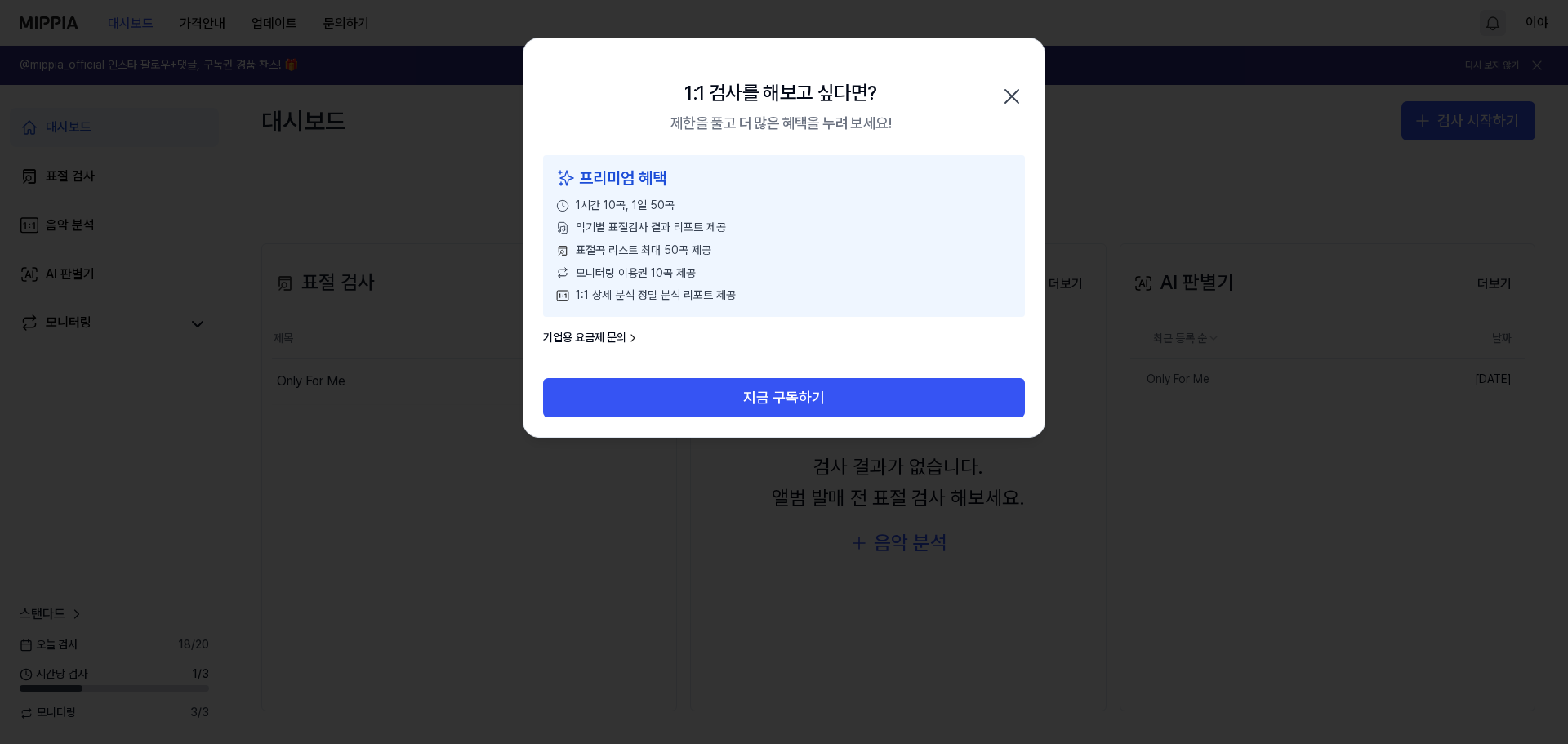
click at [1022, 81] on div "1:1 검사를 해보고 싶다면? 제한을 풀고 더 많은 혜택을 누려 보세요! 닫기" at bounding box center [784, 97] width 521 height 117
click at [1008, 91] on icon "button" at bounding box center [1011, 96] width 26 height 26
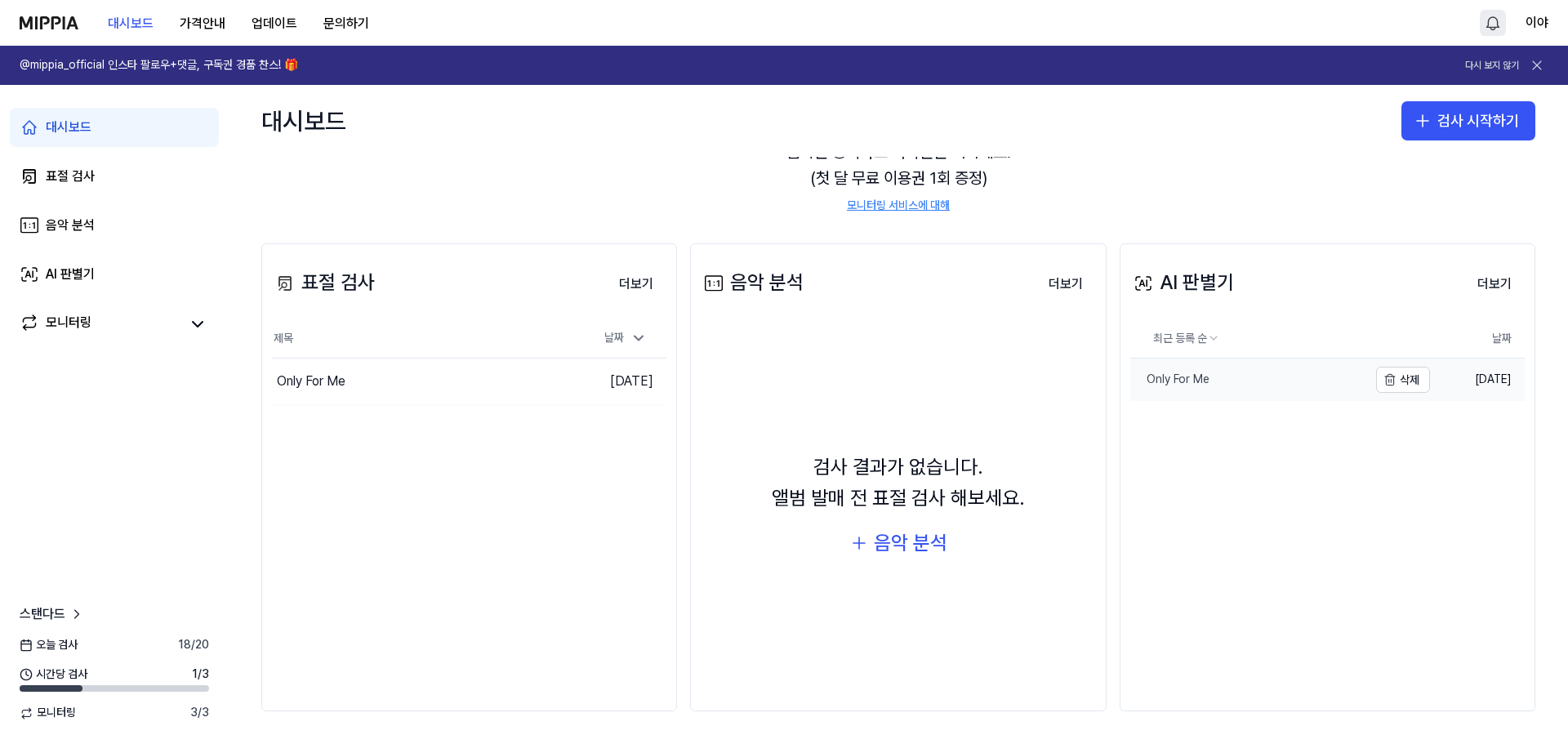
click at [1292, 380] on link "Only For Me" at bounding box center [1248, 379] width 237 height 42
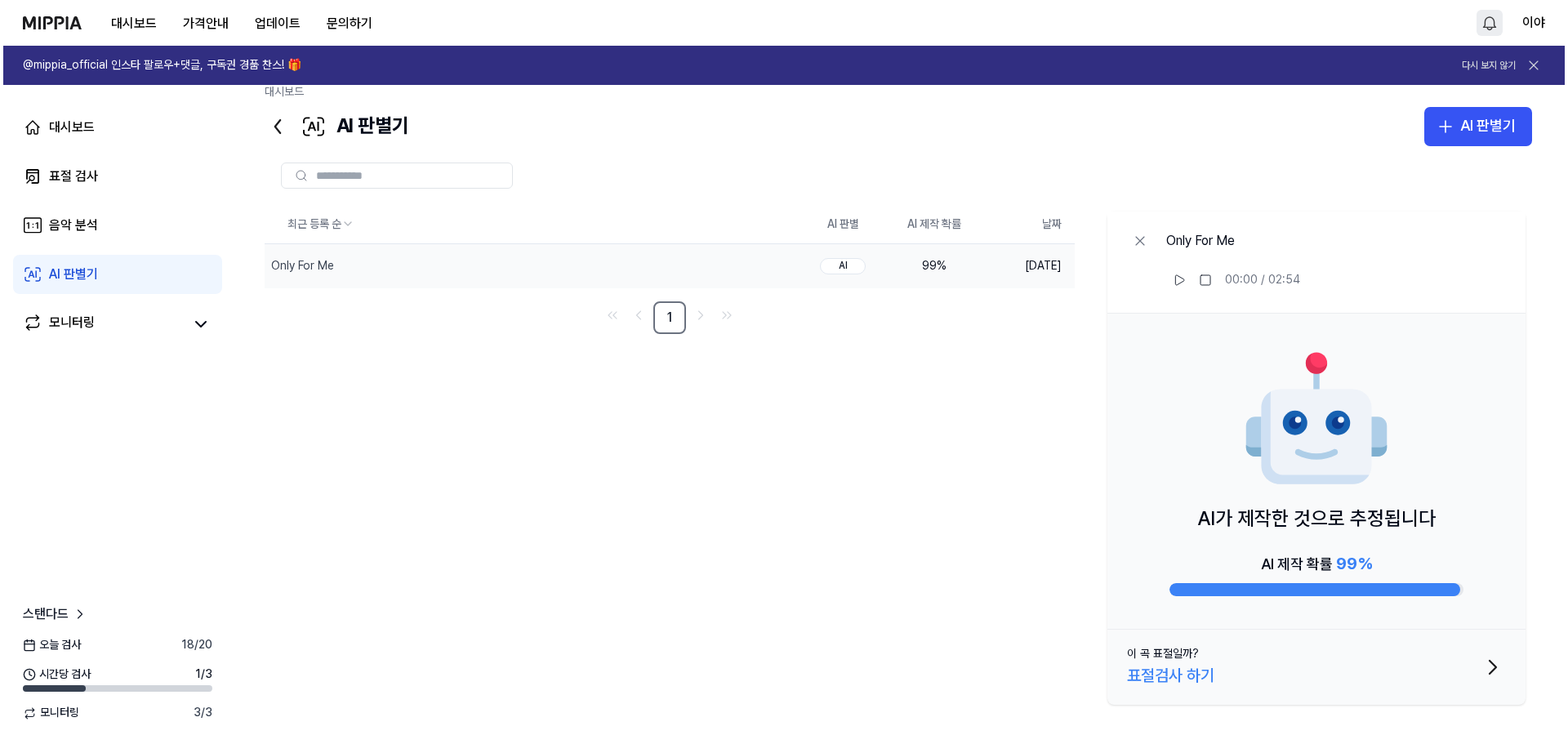
scroll to position [0, 0]
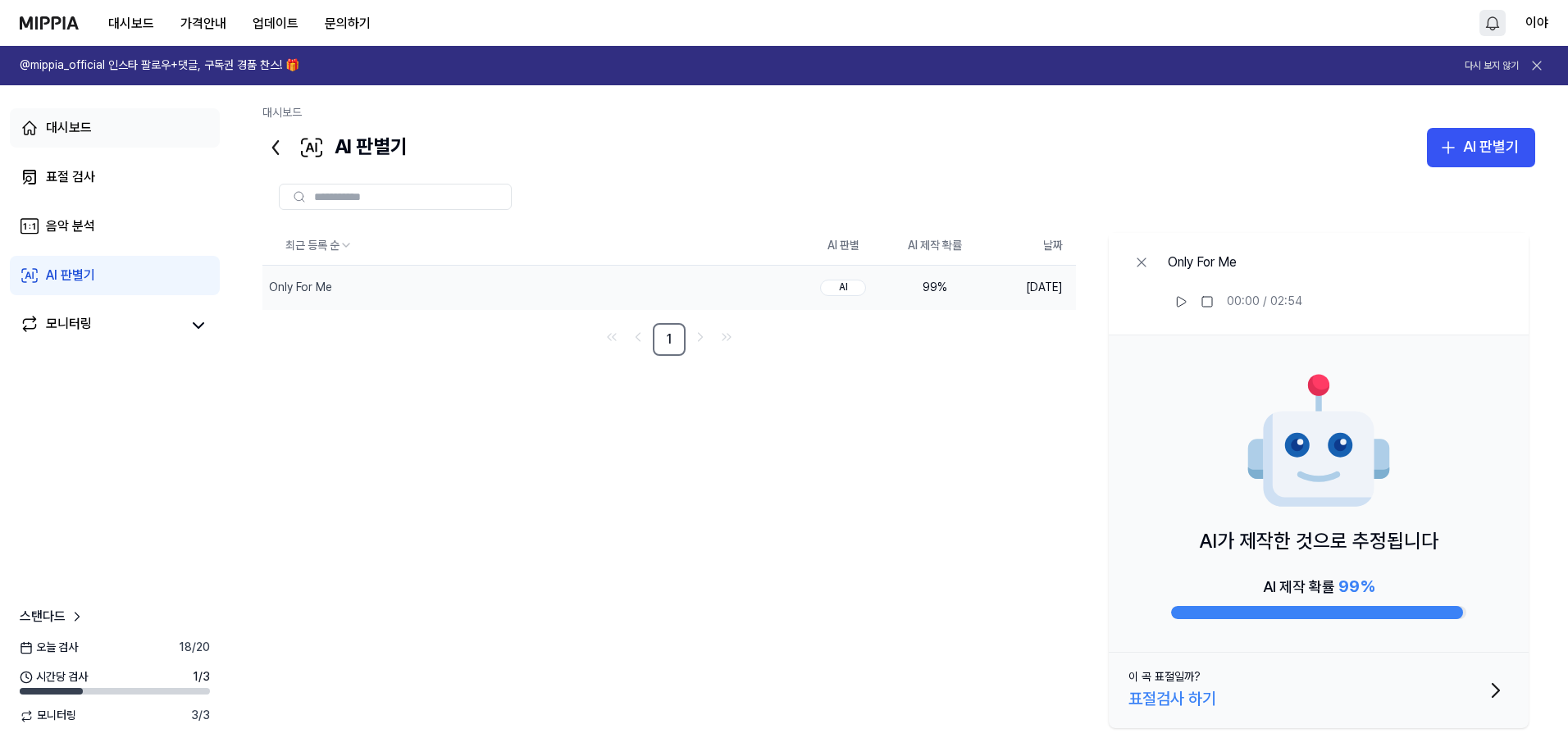
click at [69, 128] on div "대시보드" at bounding box center [69, 127] width 46 height 19
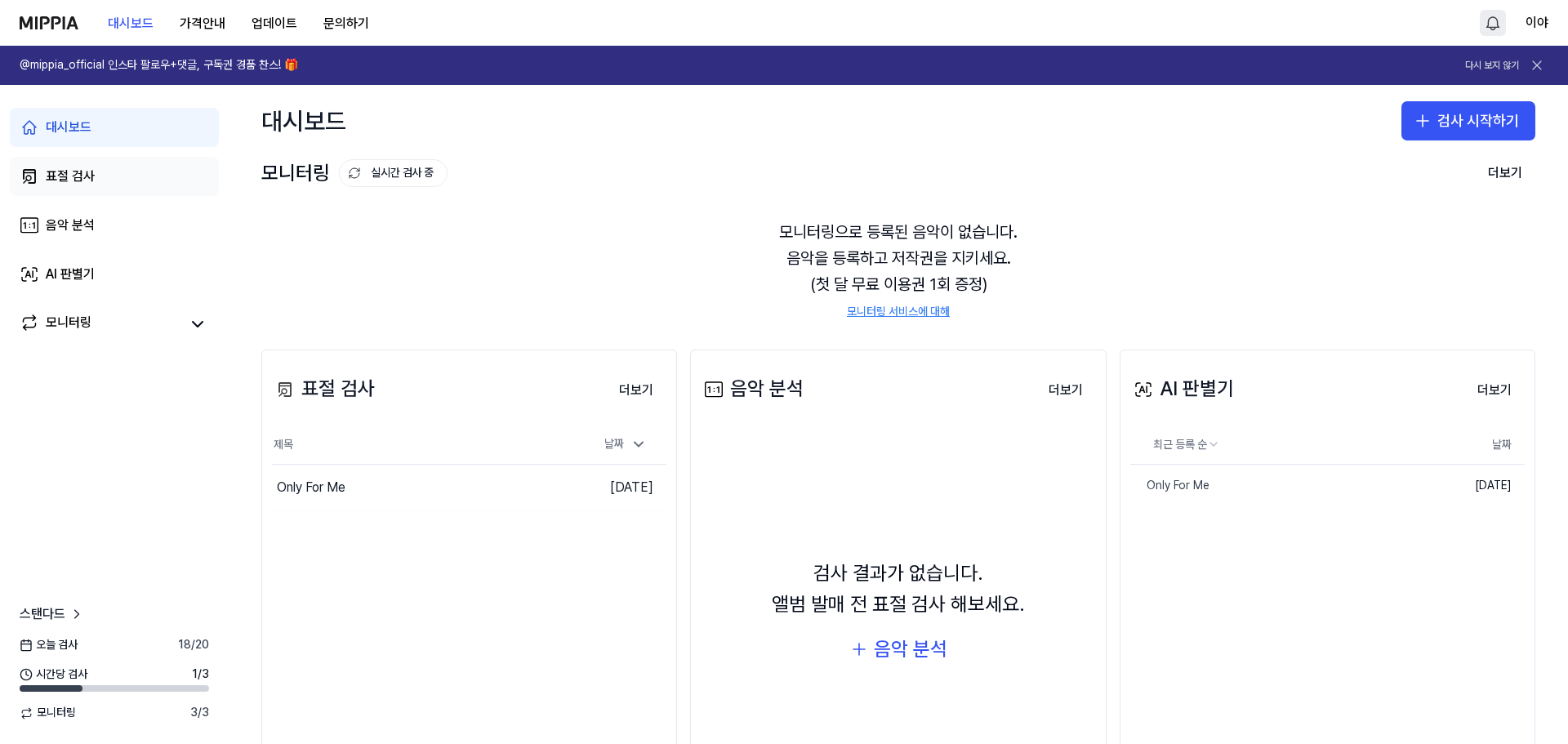
click at [84, 176] on div "표절 검사" at bounding box center [70, 176] width 49 height 19
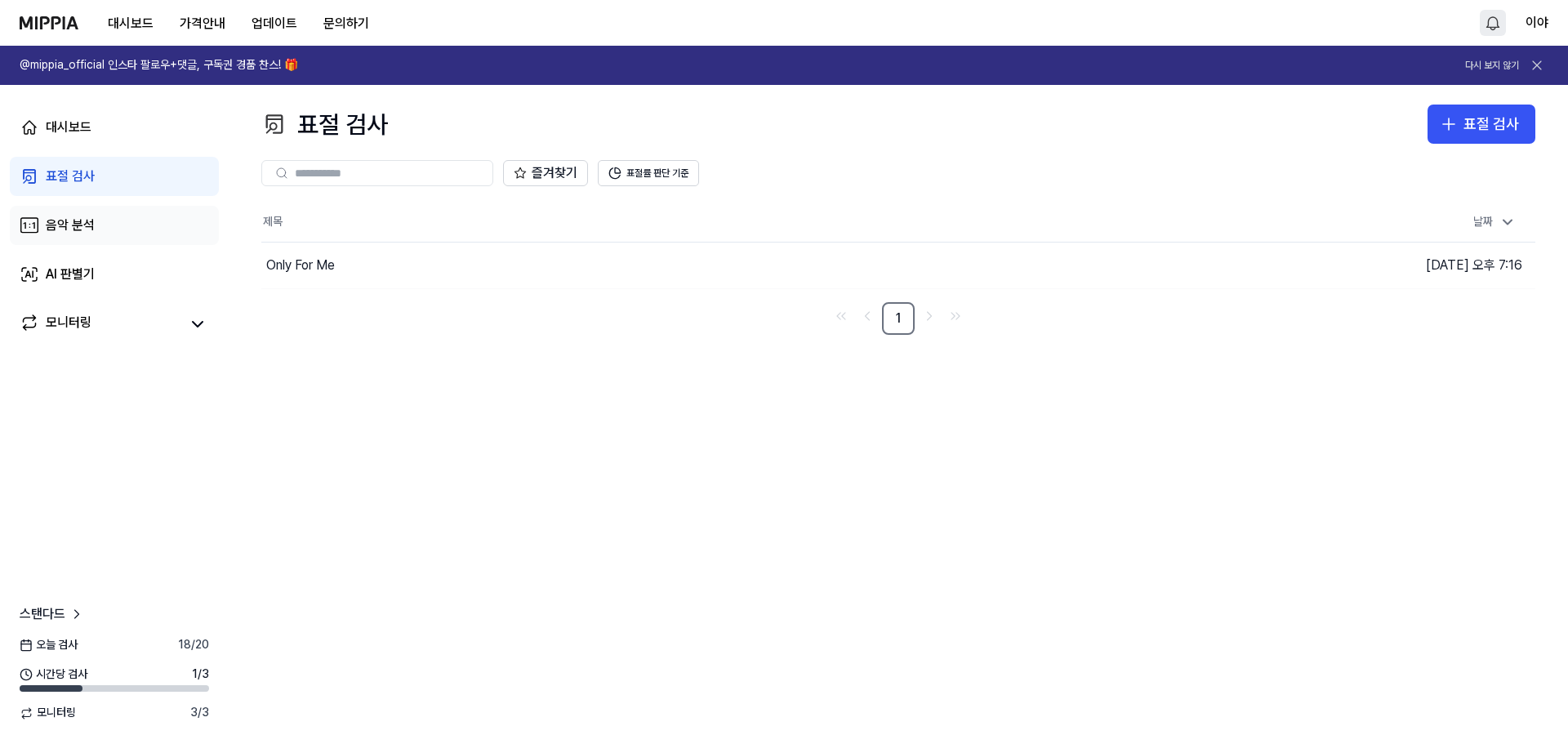
click at [91, 232] on div "음악 분석" at bounding box center [70, 226] width 49 height 19
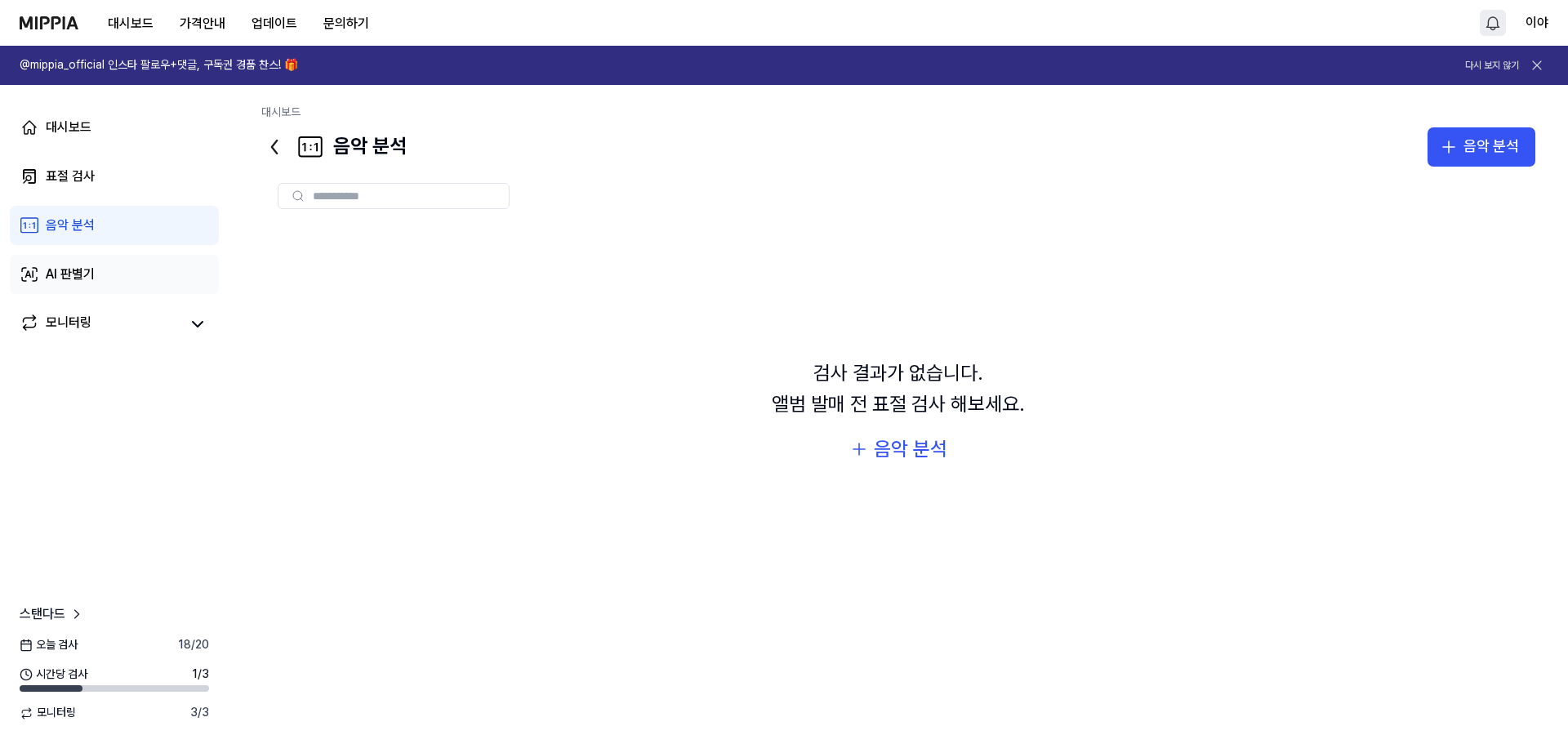
click at [107, 271] on link "AI 판별기" at bounding box center [114, 274] width 209 height 39
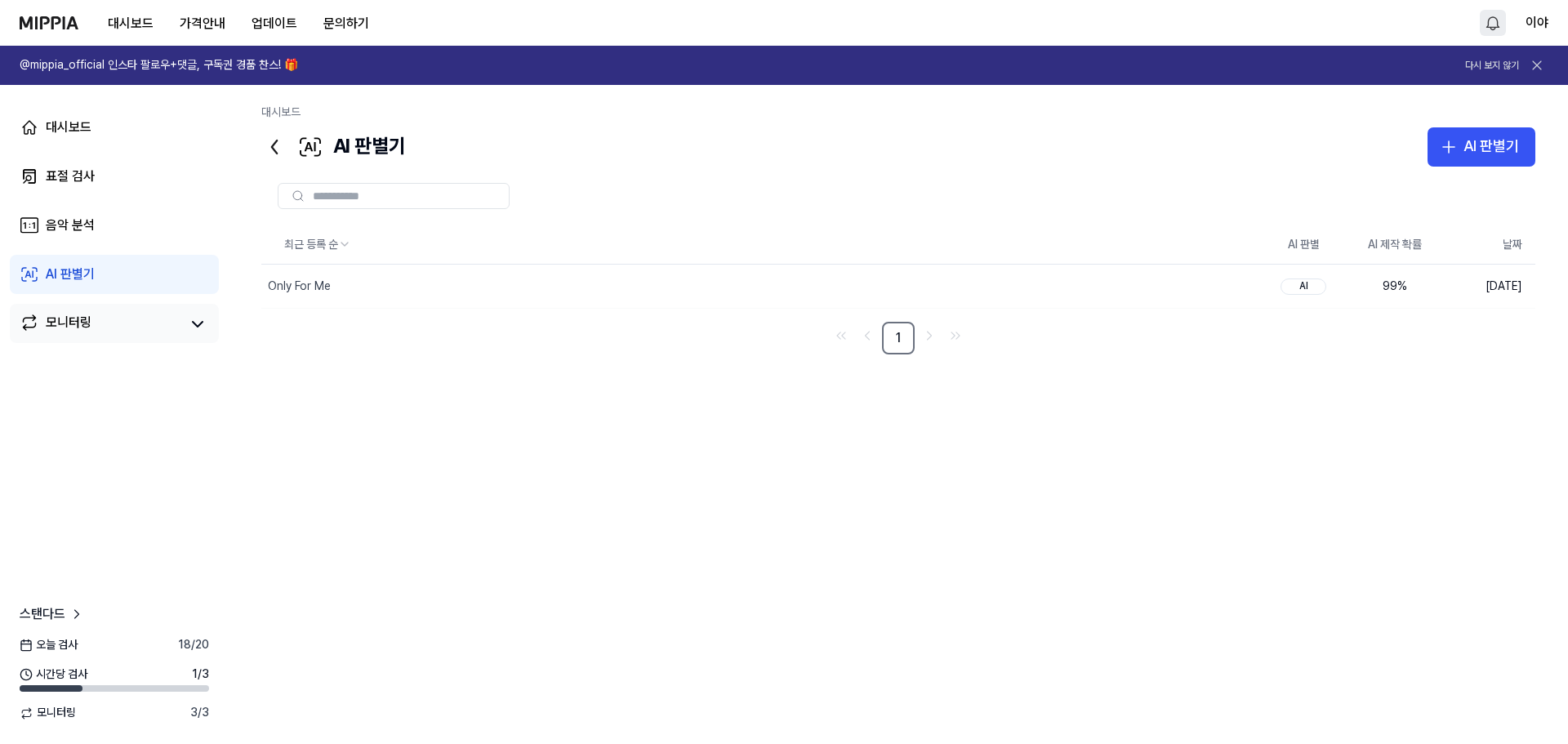
click at [109, 320] on link "모니터링" at bounding box center [99, 324] width 160 height 23
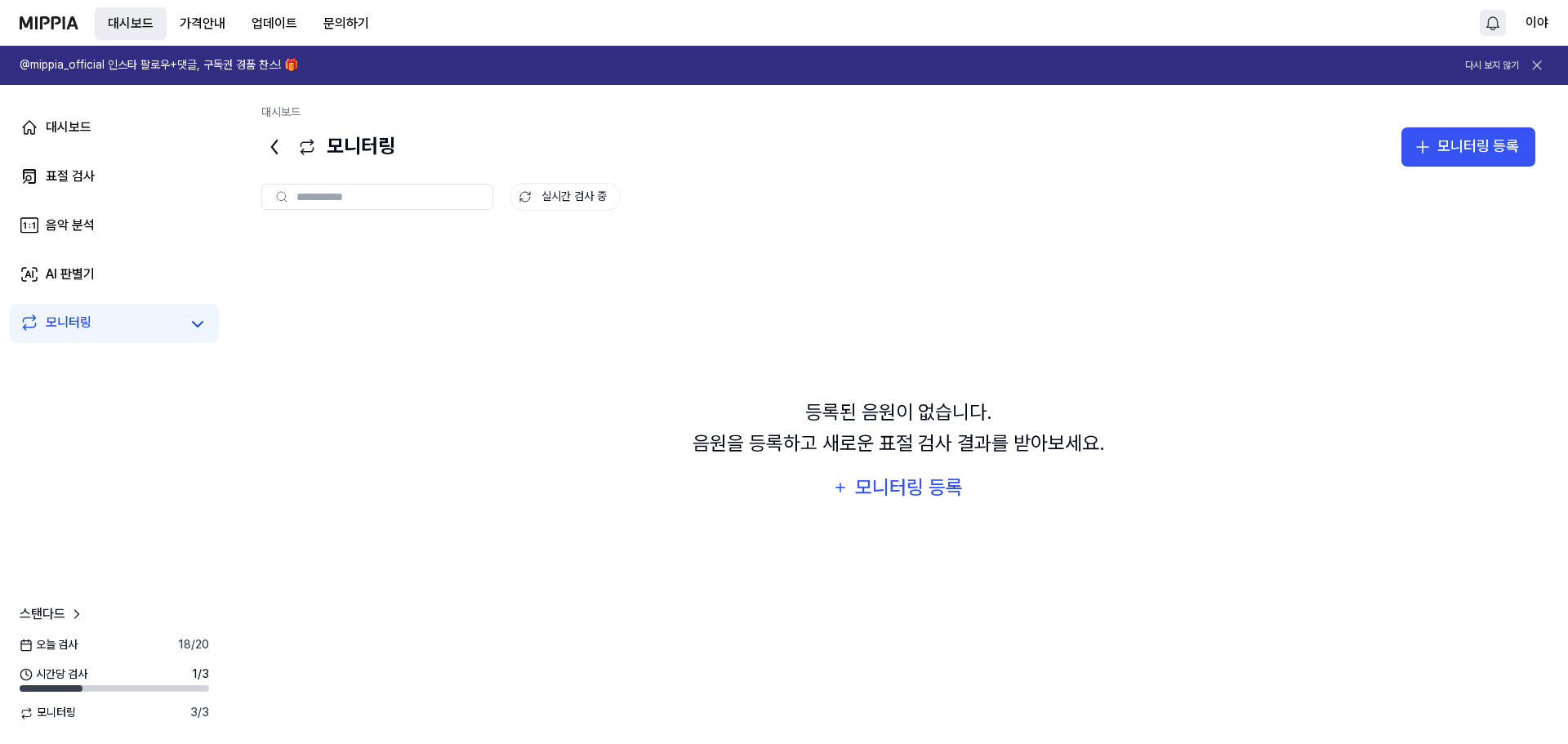
click at [143, 25] on button "대시보드" at bounding box center [131, 24] width 72 height 33
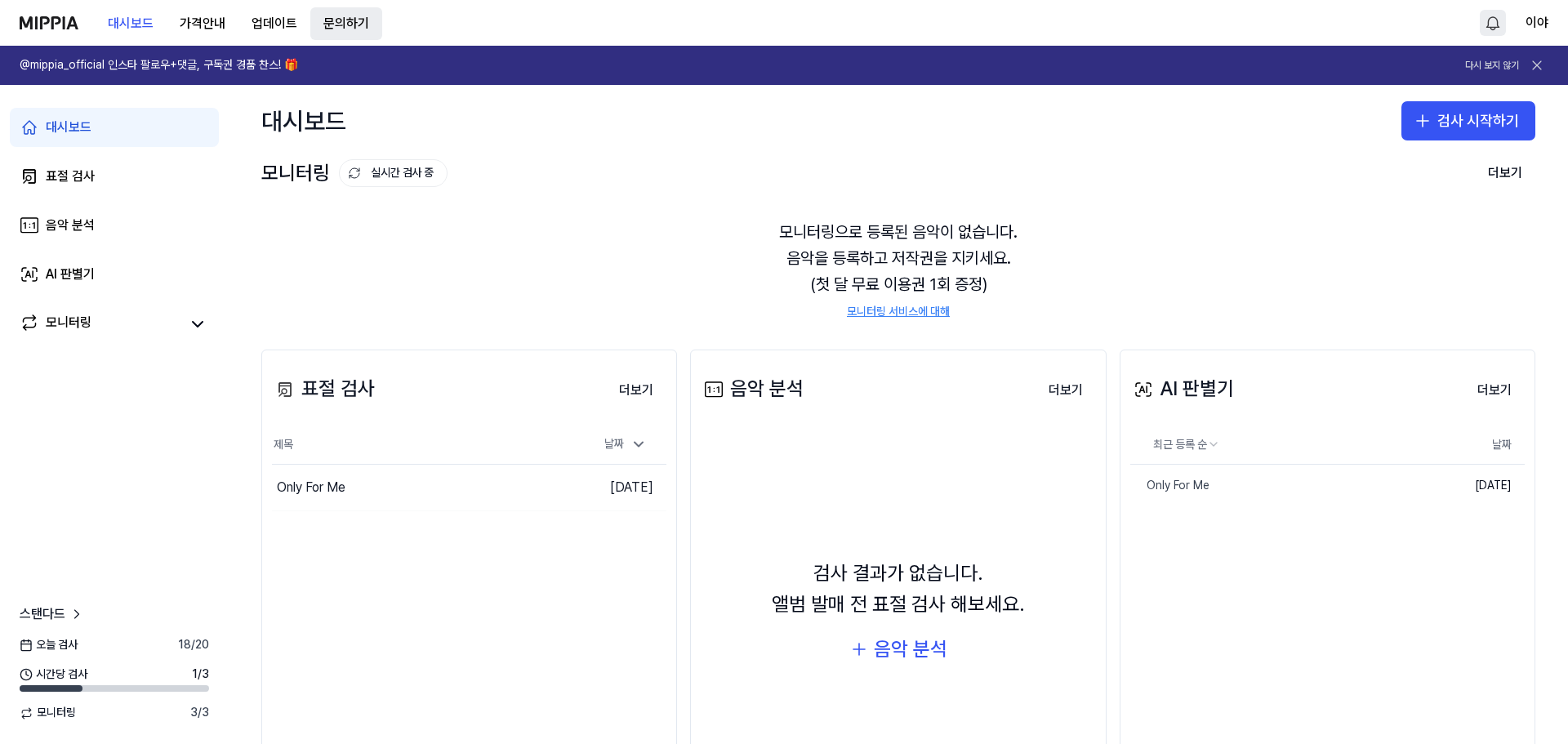
click at [347, 25] on button "문의하기" at bounding box center [346, 24] width 72 height 33
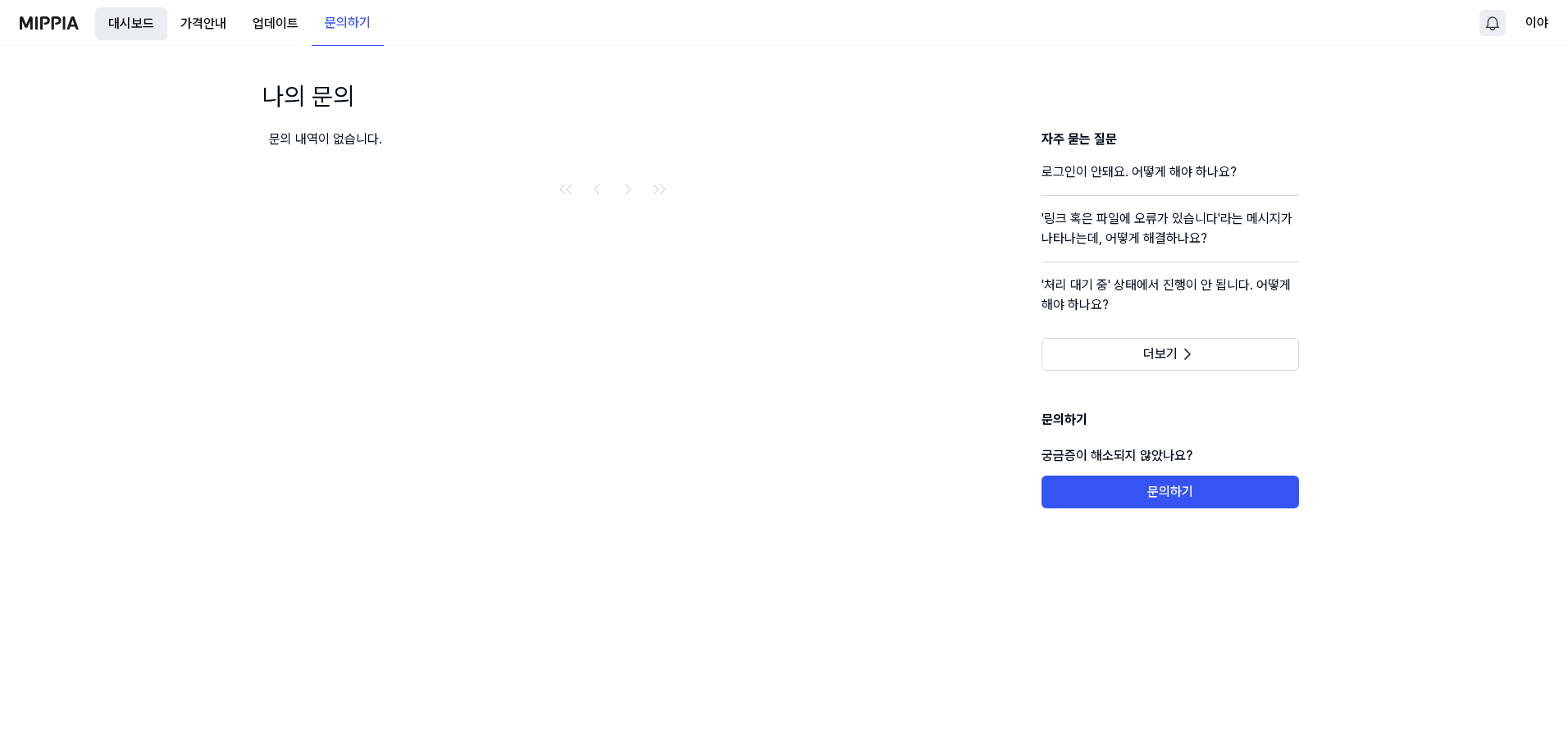
click at [155, 15] on button "대시보드" at bounding box center [131, 24] width 72 height 33
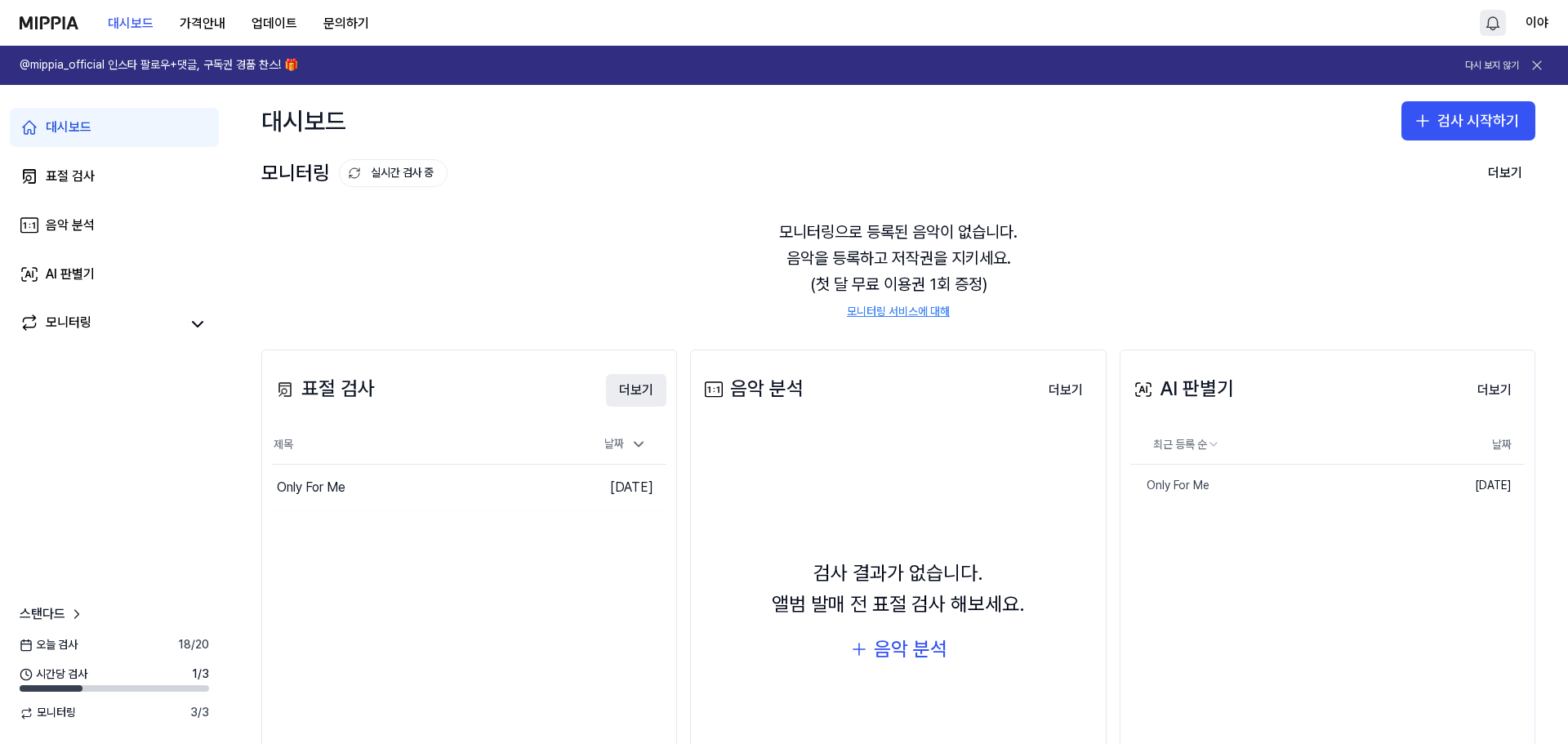
click at [626, 390] on button "더보기" at bounding box center [636, 390] width 60 height 33
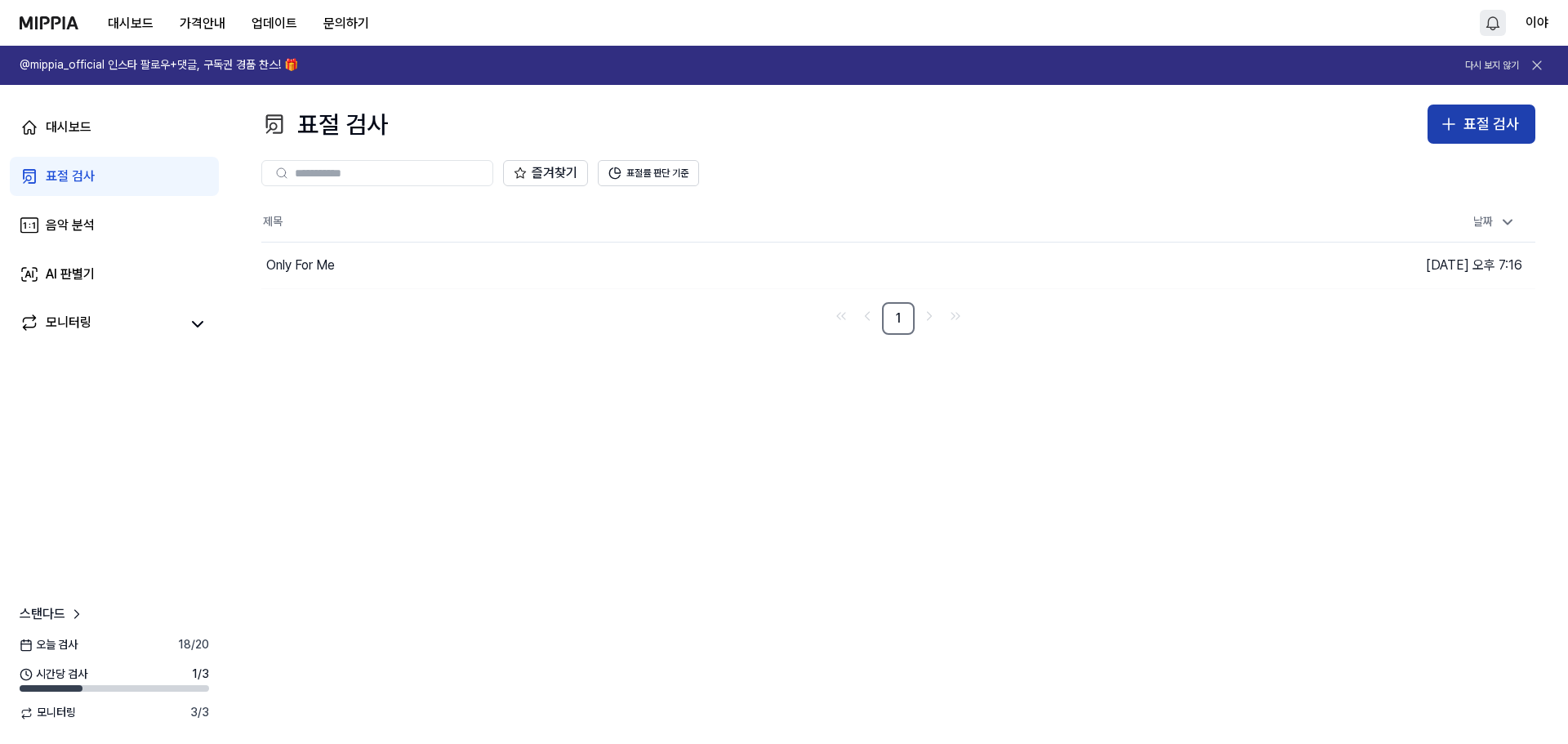
click at [1454, 123] on icon "button" at bounding box center [1448, 124] width 19 height 19
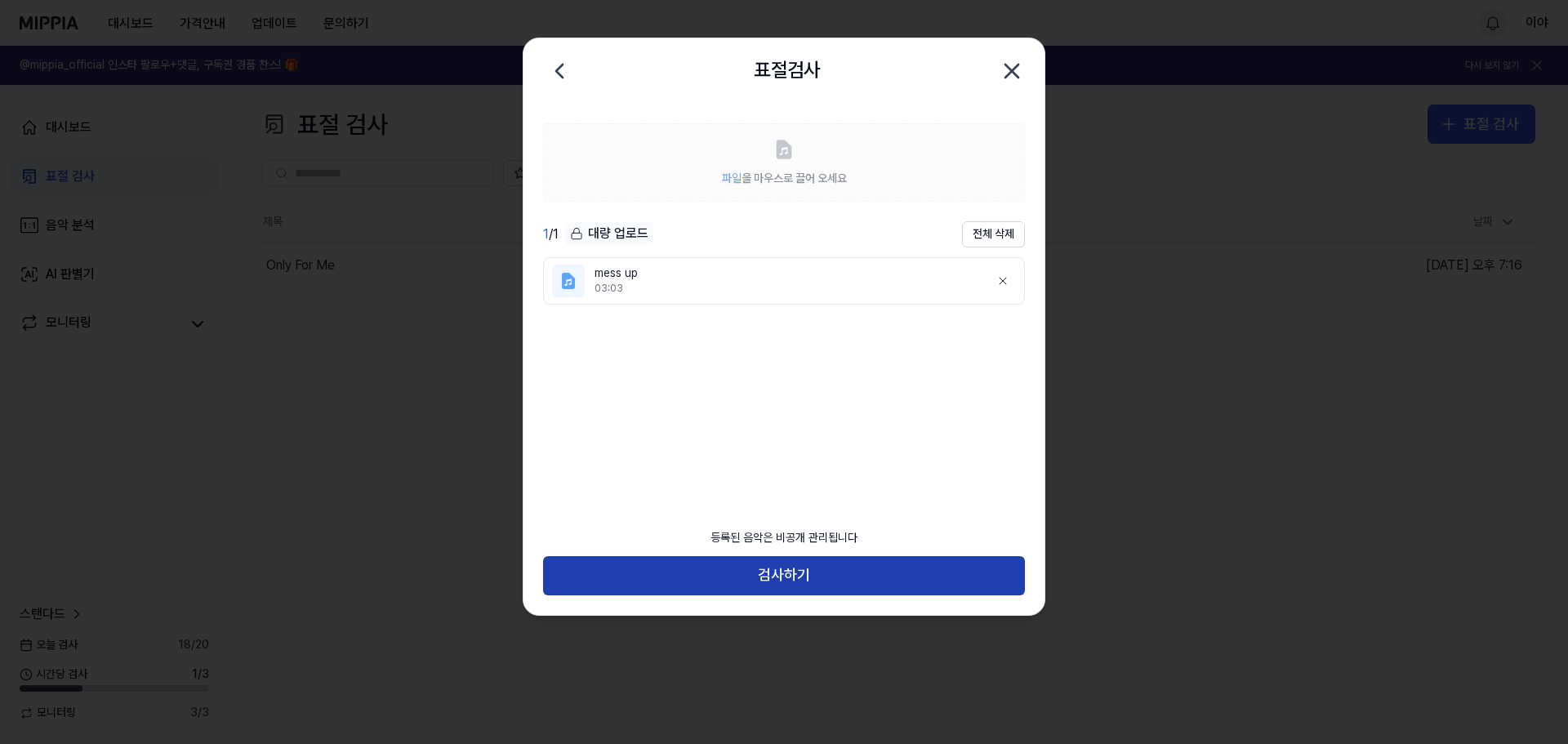
click at [832, 571] on button "검사하기" at bounding box center [784, 575] width 482 height 39
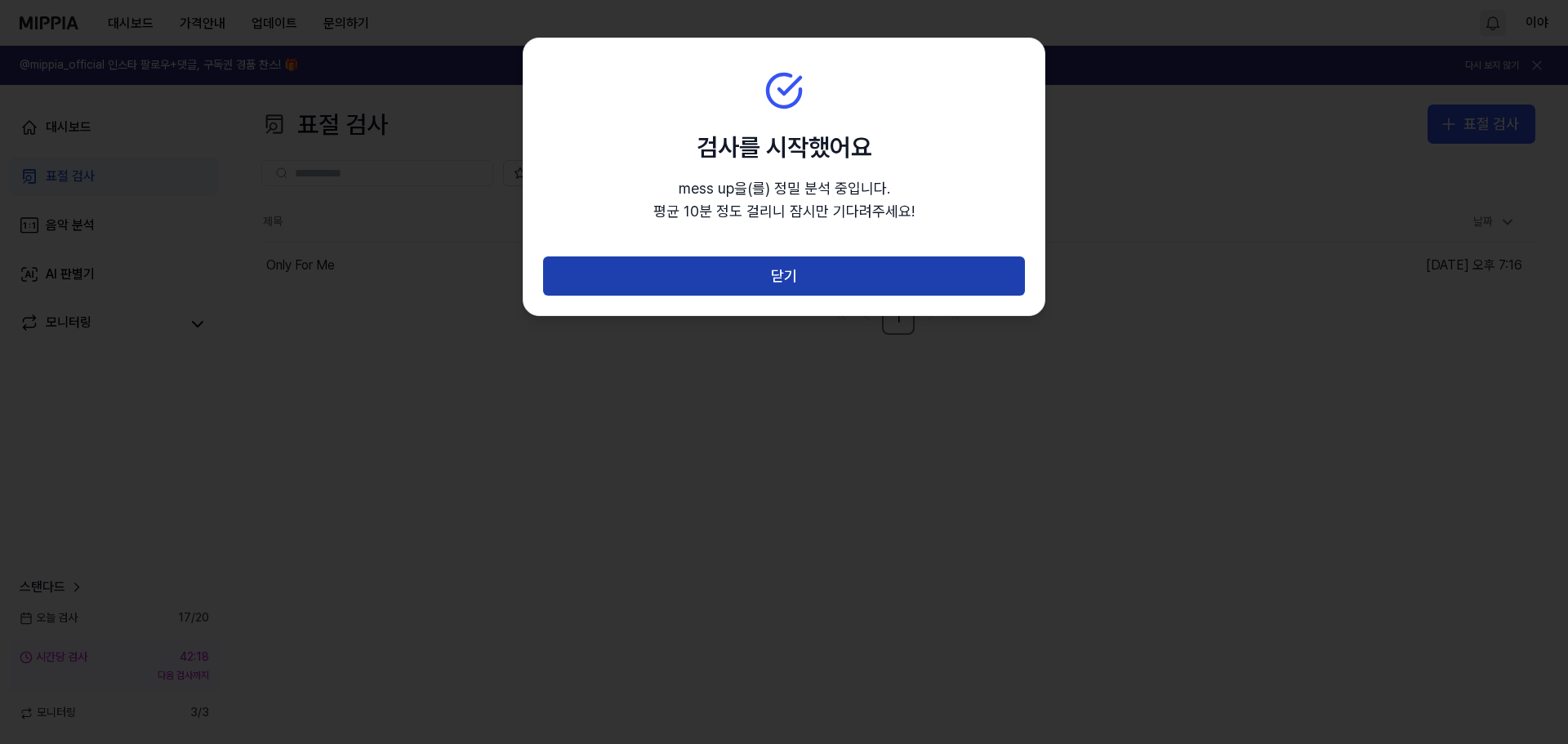
click at [761, 290] on button "닫기" at bounding box center [784, 276] width 482 height 39
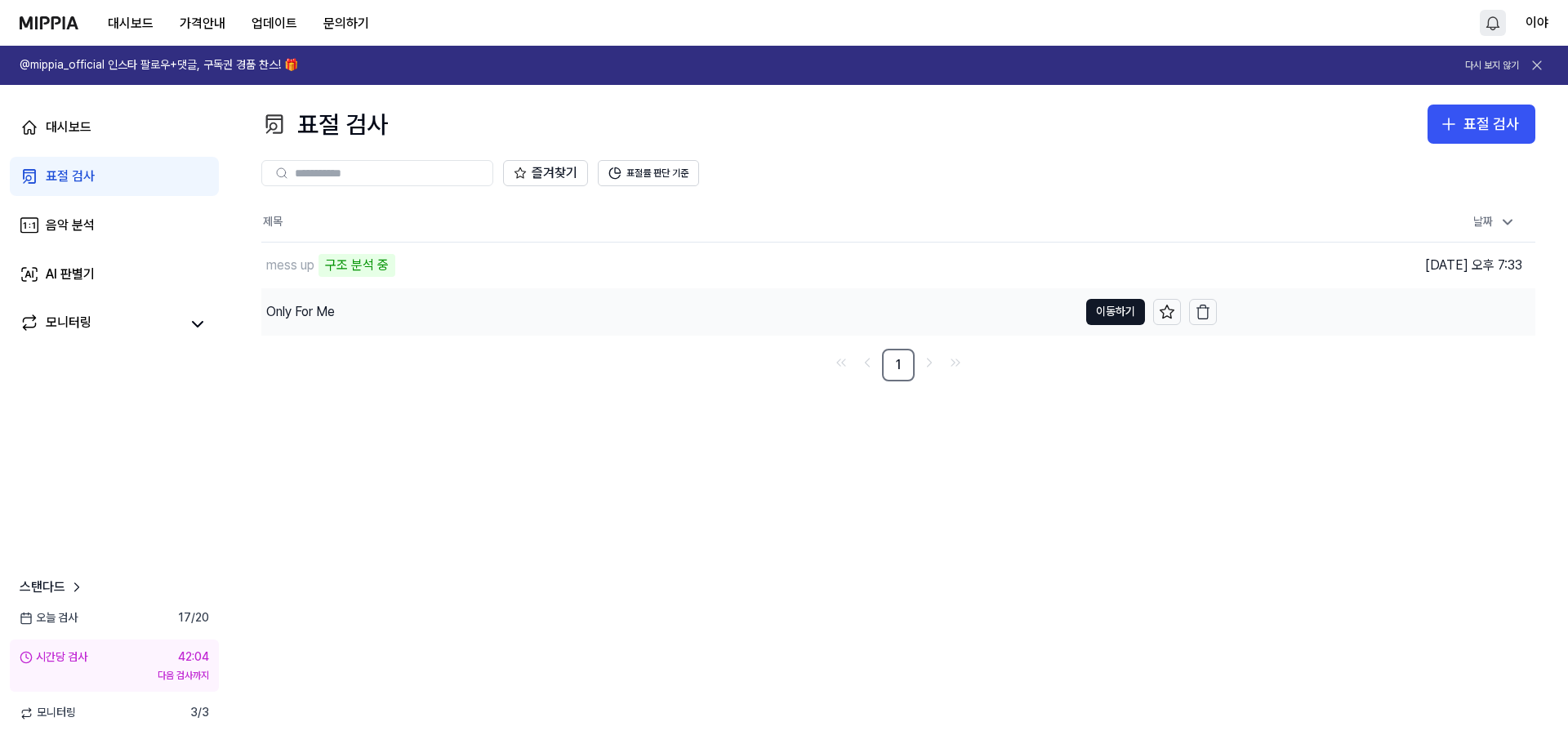
click at [319, 314] on div "Only For Me" at bounding box center [300, 312] width 68 height 19
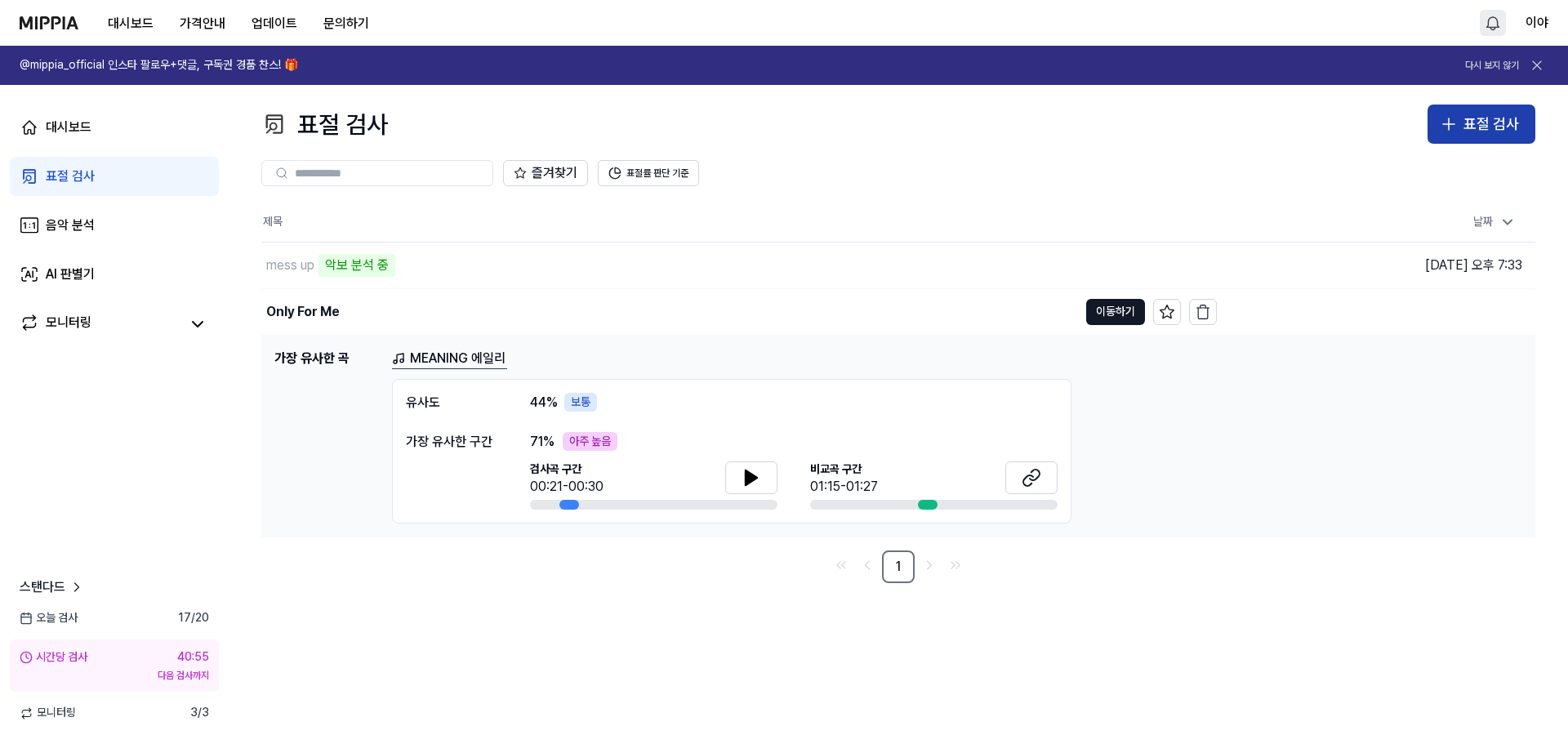
click at [1475, 132] on div "표절 검사" at bounding box center [1491, 124] width 56 height 24
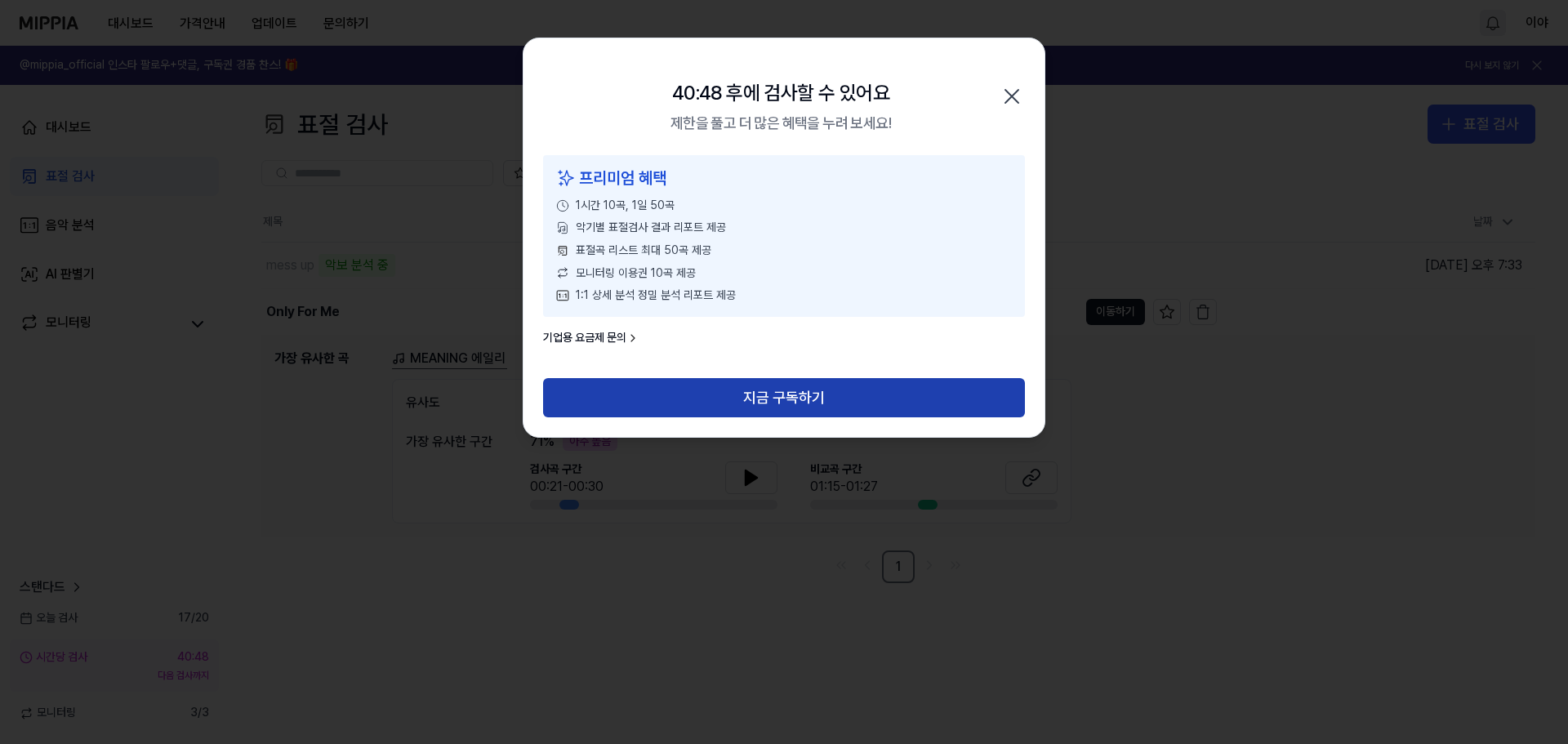
click at [892, 407] on button "지금 구독하기" at bounding box center [784, 397] width 482 height 39
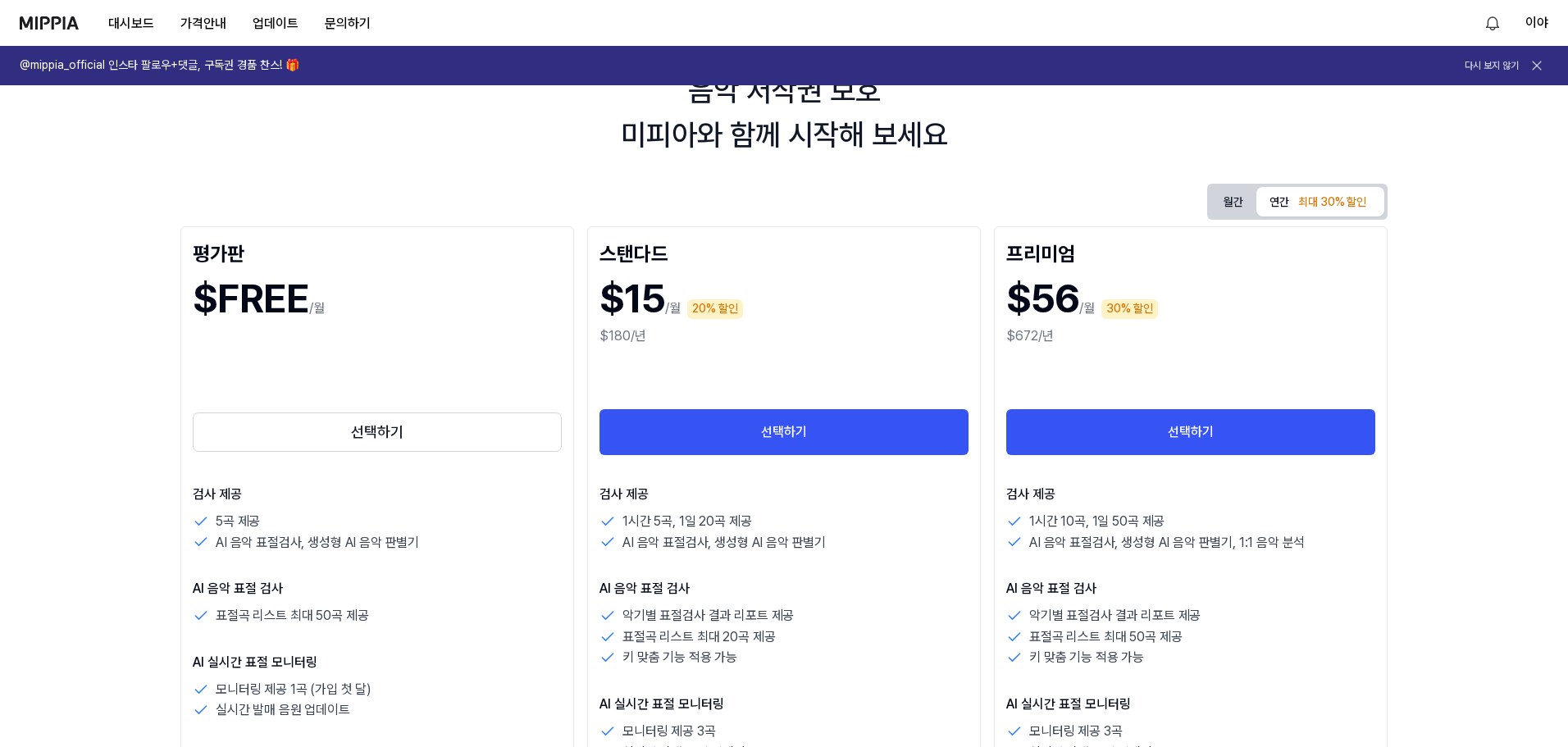
scroll to position [164, 0]
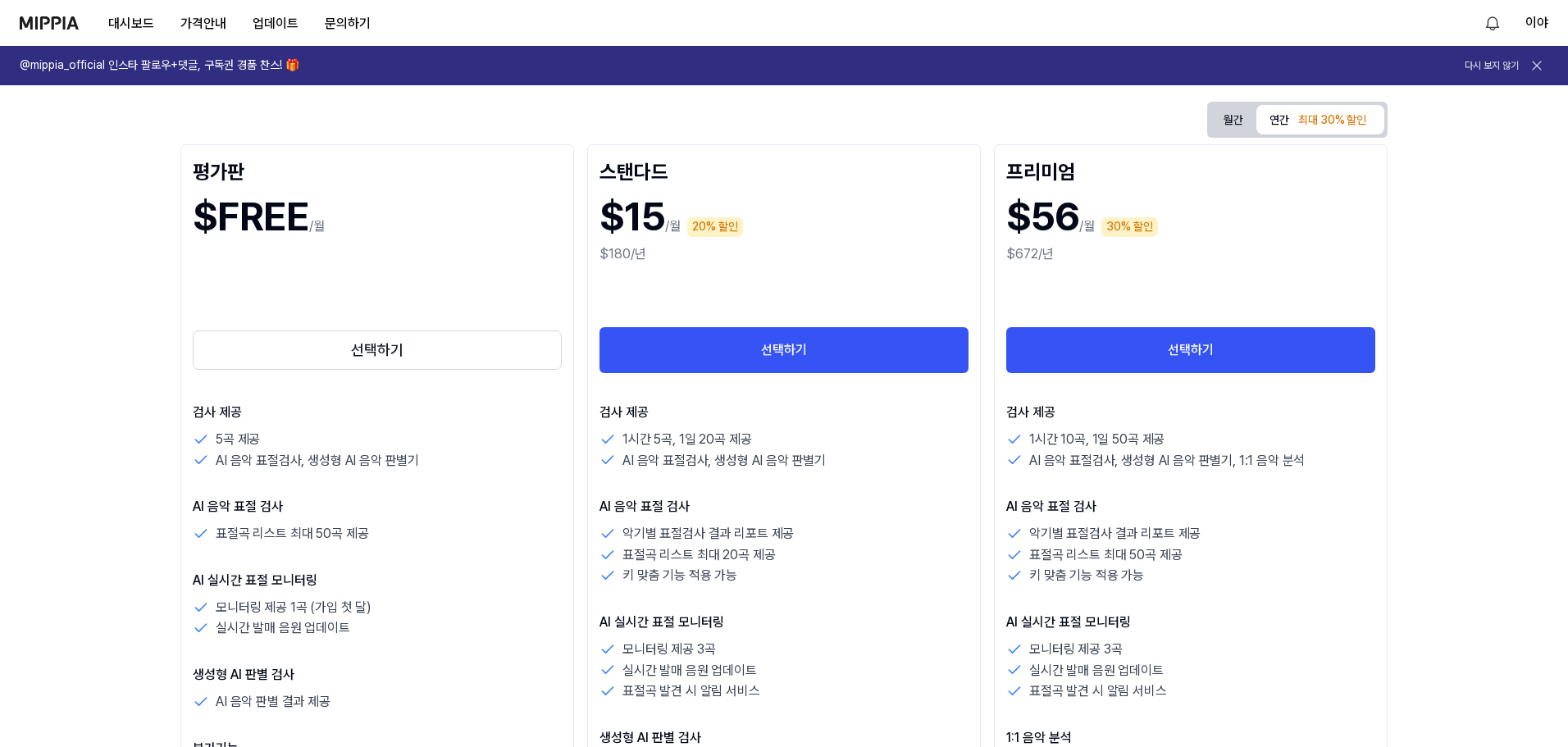
click at [47, 16] on img at bounding box center [48, 23] width 59 height 13
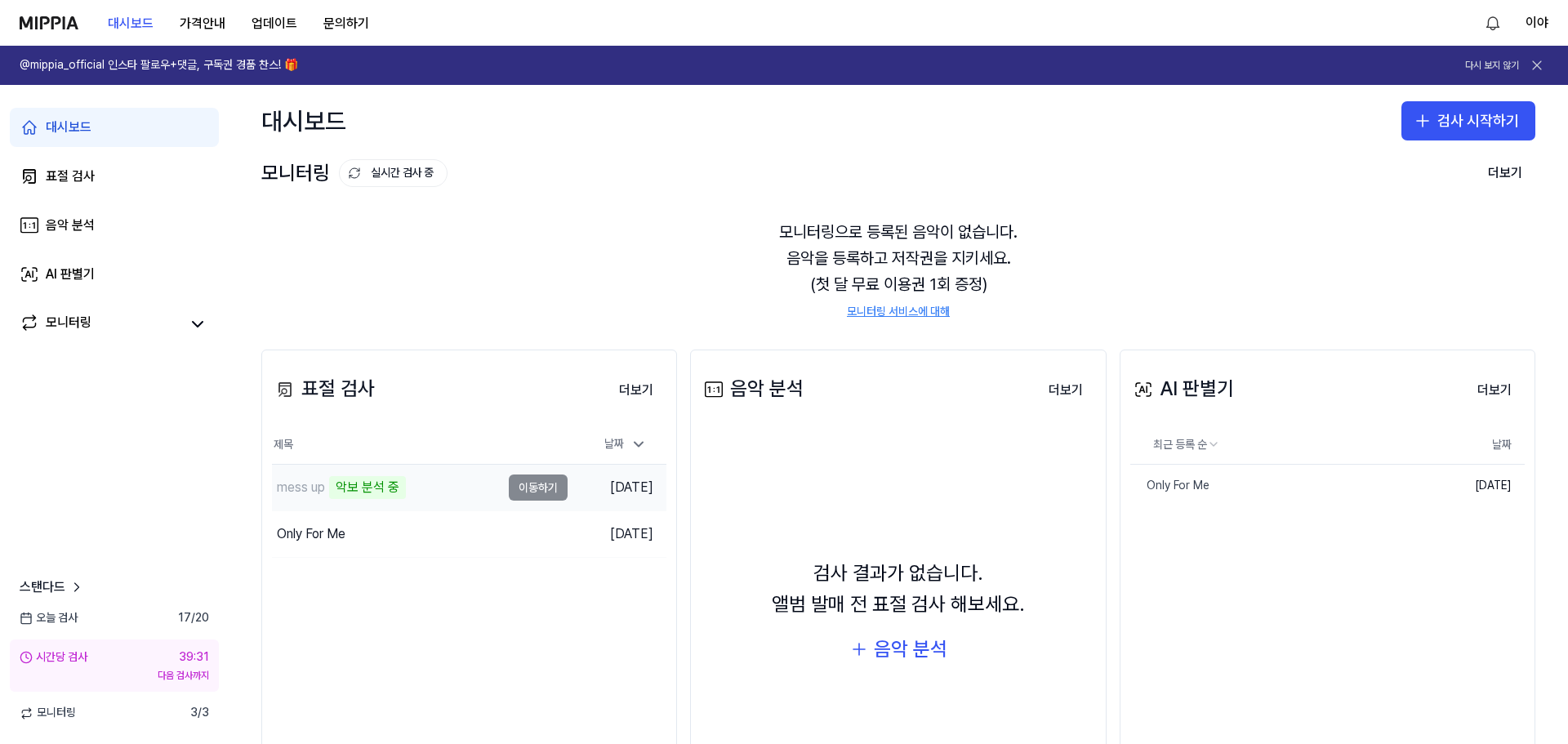
click at [535, 489] on td "mess up 악보 분석 중 이동하기" at bounding box center [420, 488] width 296 height 46
click at [532, 541] on button "이동하기" at bounding box center [538, 534] width 59 height 26
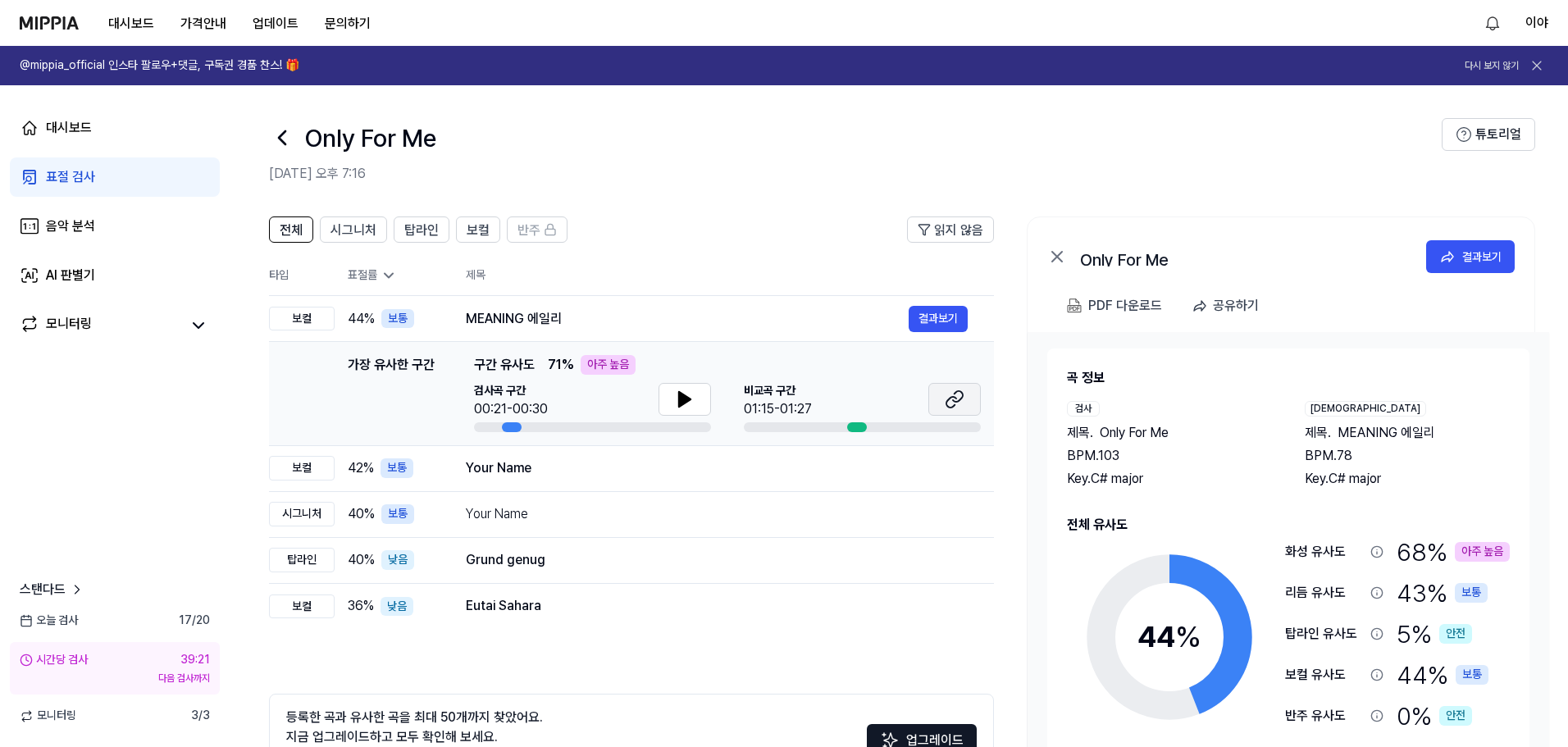
click at [944, 405] on button at bounding box center [955, 399] width 52 height 33
click at [679, 403] on icon at bounding box center [685, 398] width 12 height 14
click at [680, 403] on icon at bounding box center [681, 399] width 3 height 13
click at [928, 473] on button "결과보기" at bounding box center [937, 467] width 59 height 26
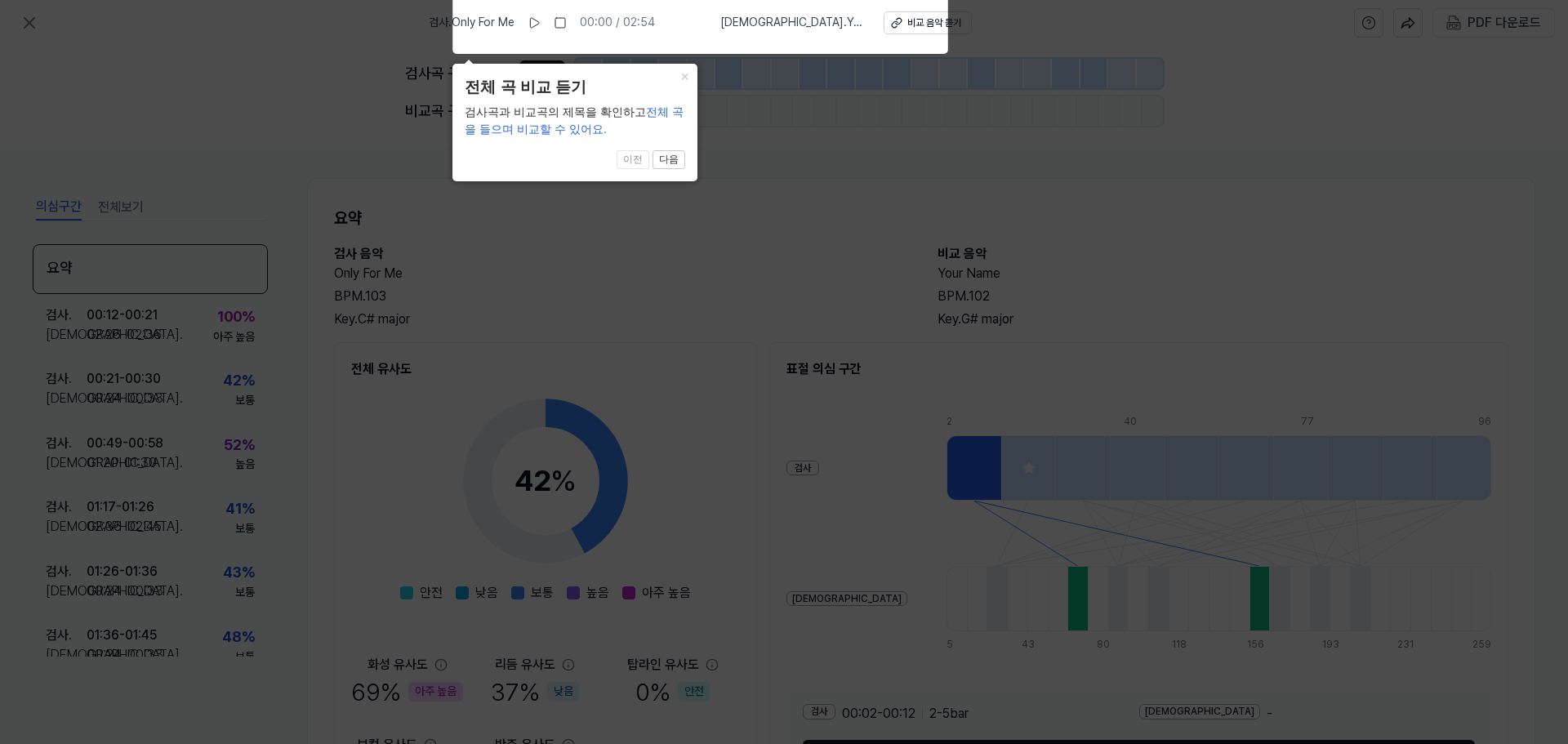
click at [738, 197] on icon at bounding box center [784, 367] width 1568 height 752
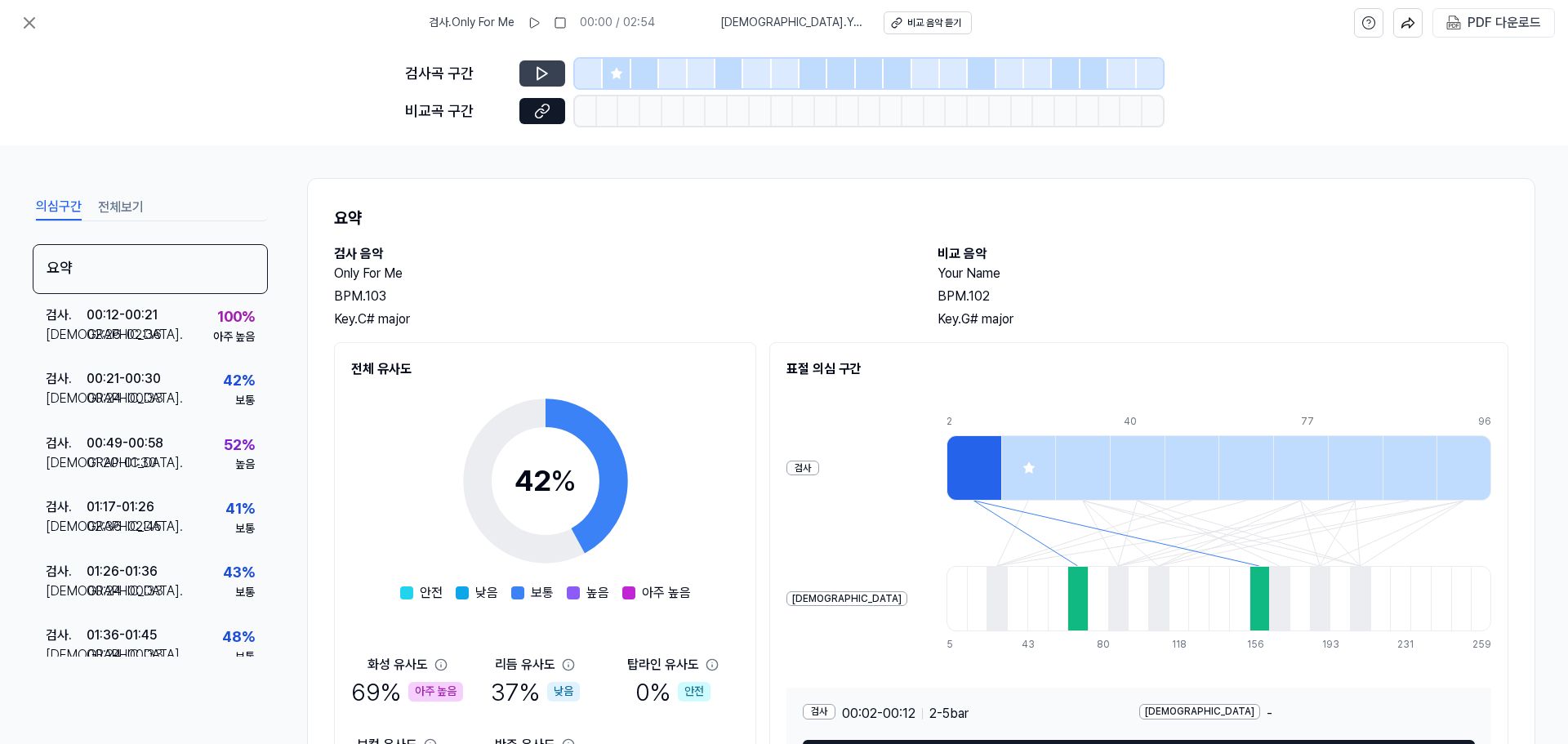
click at [549, 79] on icon at bounding box center [542, 73] width 16 height 16
click at [544, 77] on icon at bounding box center [542, 73] width 16 height 16
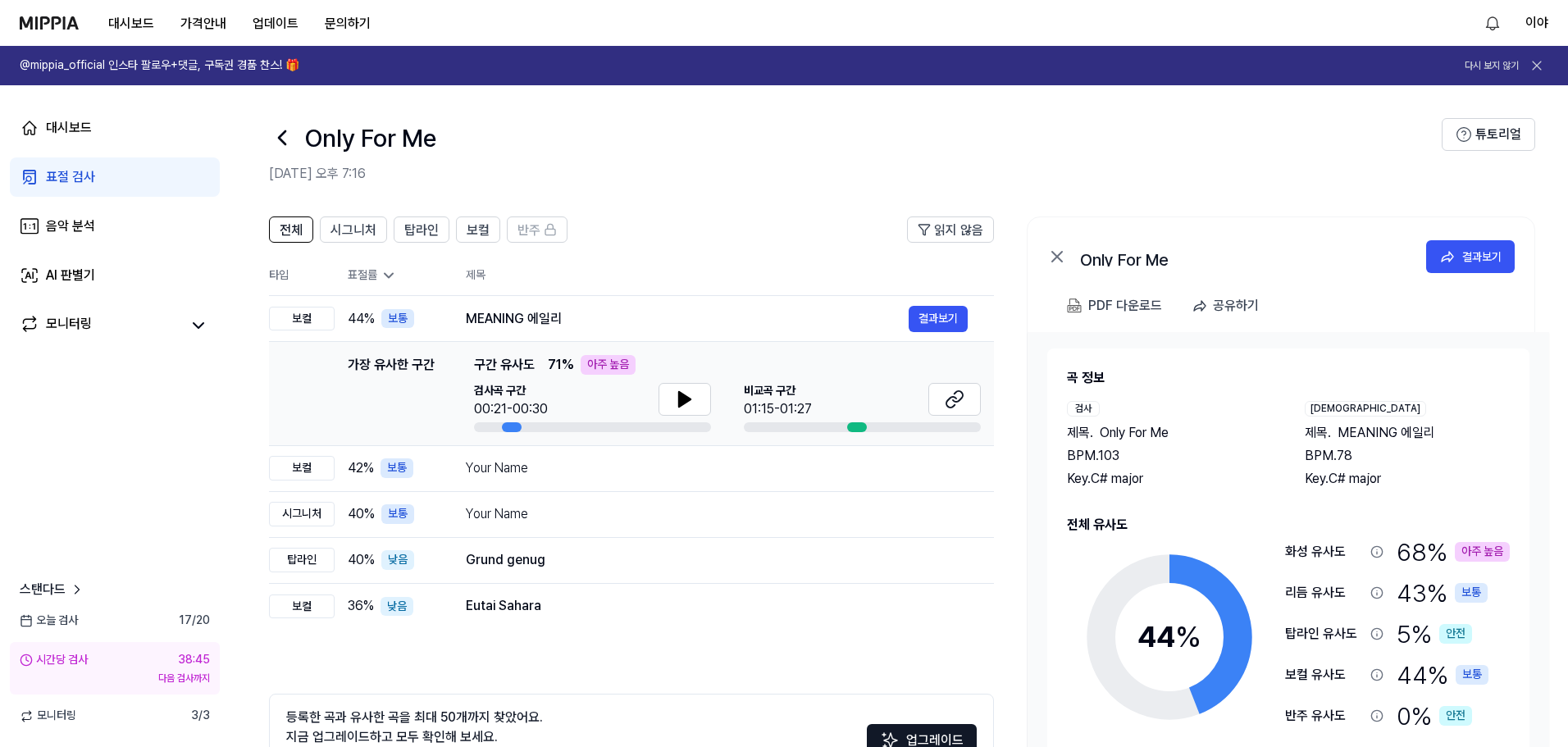
scroll to position [119, 0]
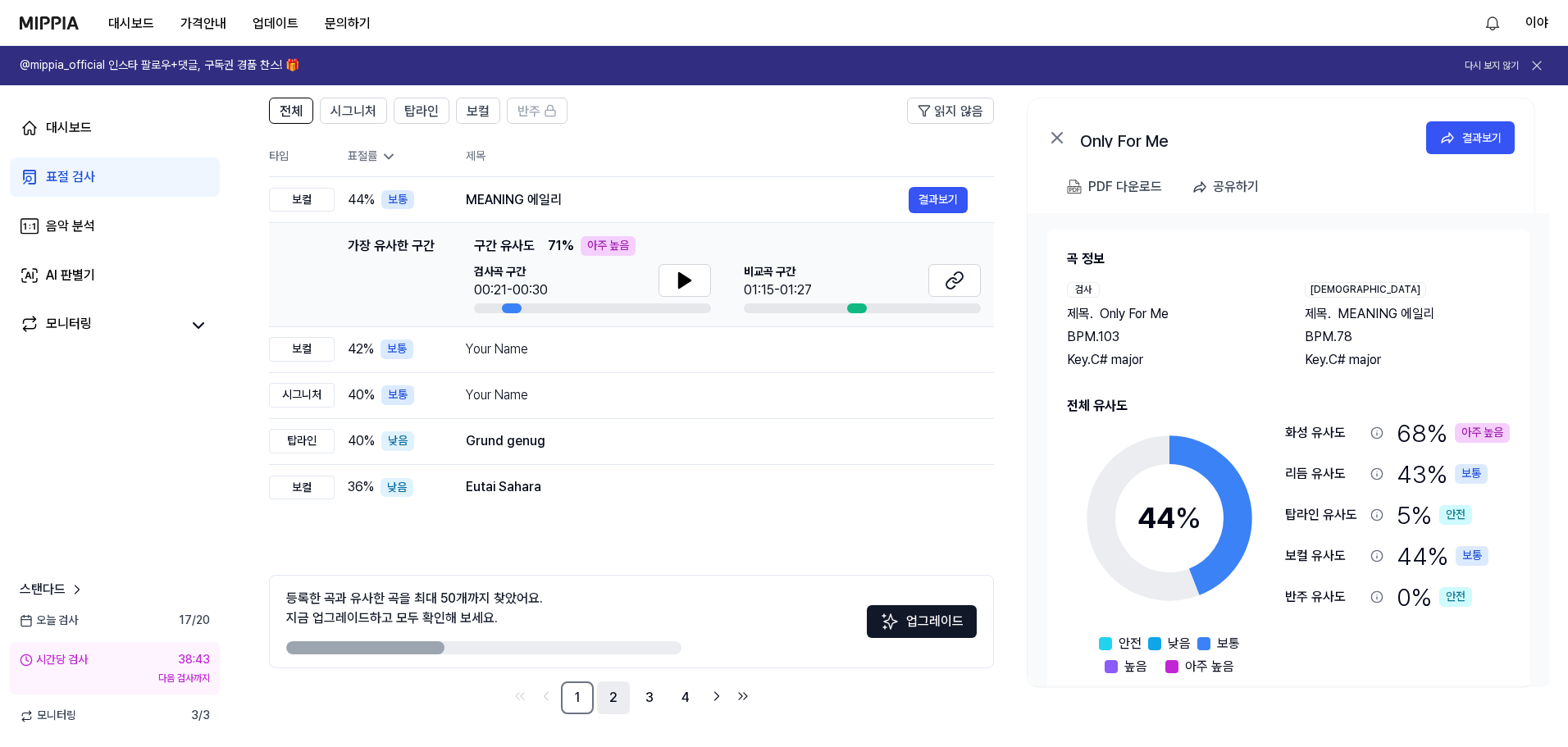
click at [615, 707] on link "2" at bounding box center [613, 698] width 33 height 33
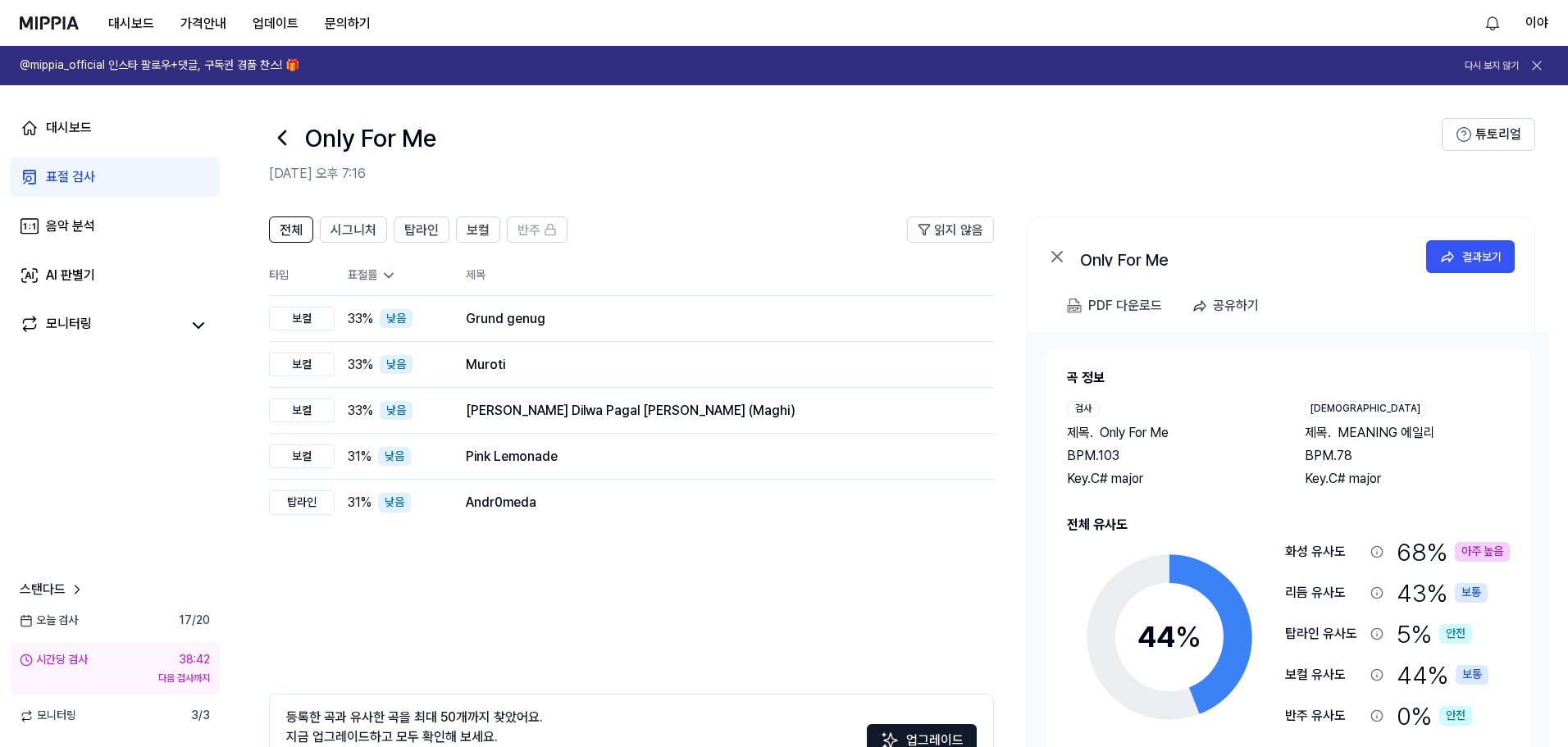
scroll to position [82, 0]
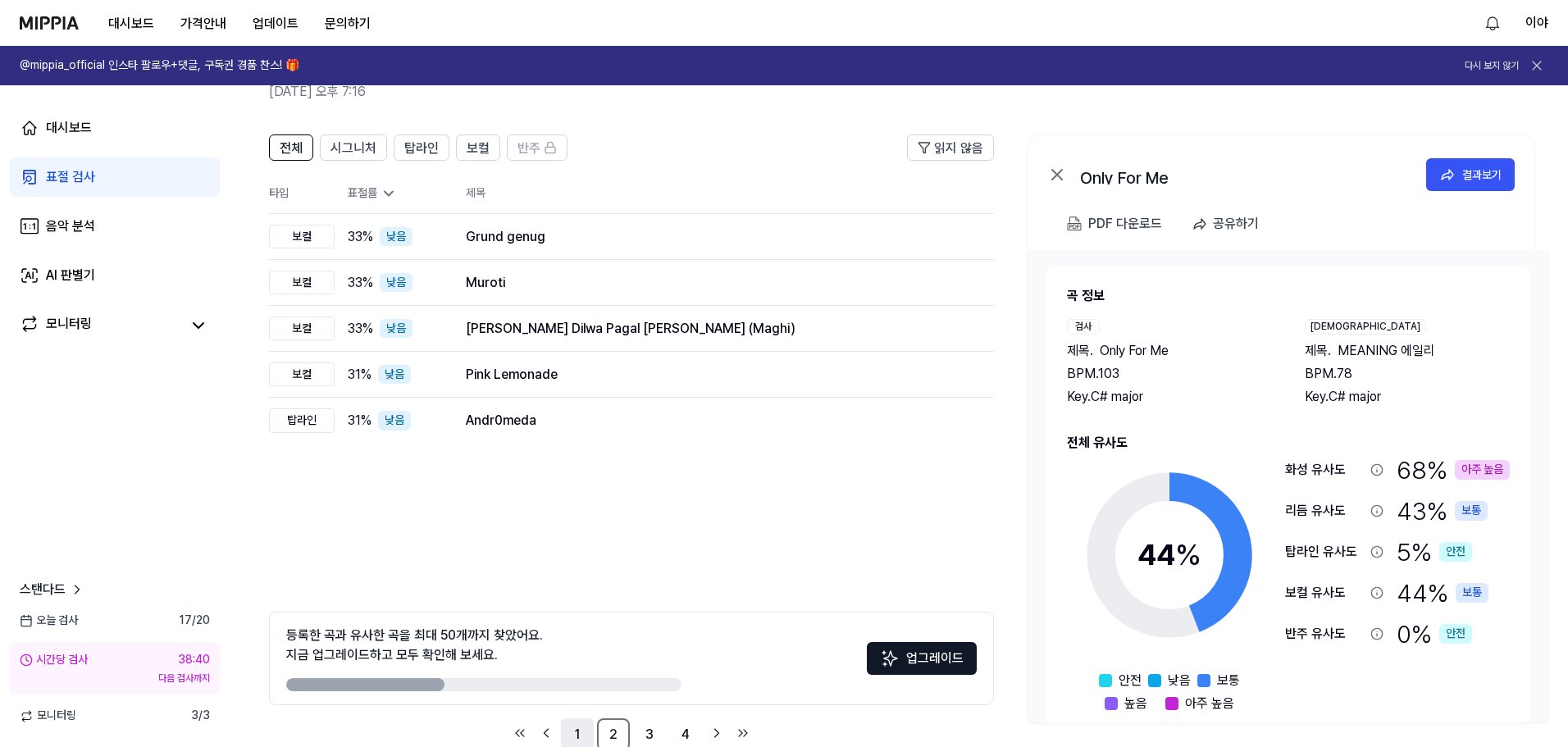
click at [577, 736] on link "1" at bounding box center [578, 734] width 33 height 33
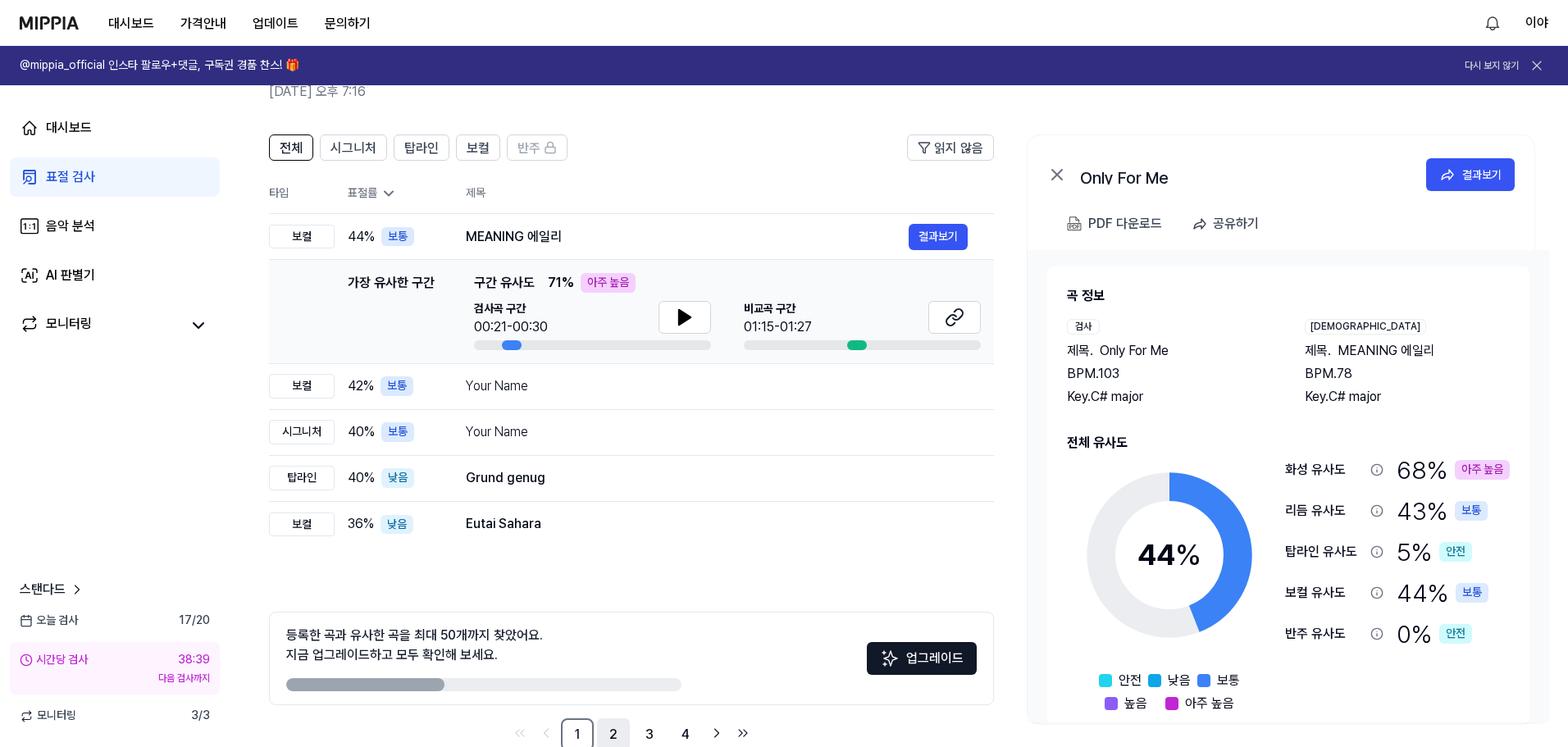
click at [608, 732] on link "2" at bounding box center [613, 734] width 33 height 33
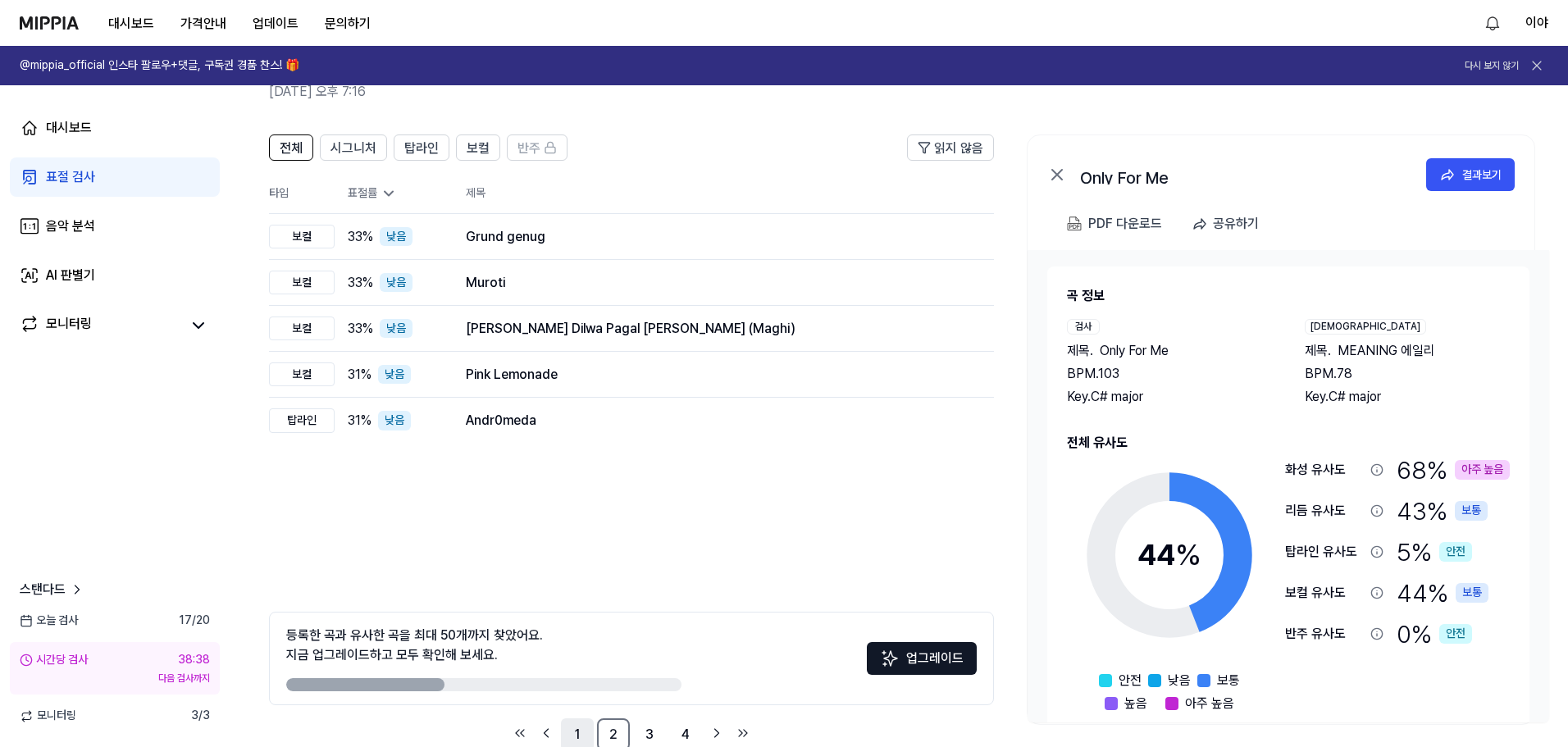
click at [572, 743] on link "1" at bounding box center [578, 734] width 33 height 33
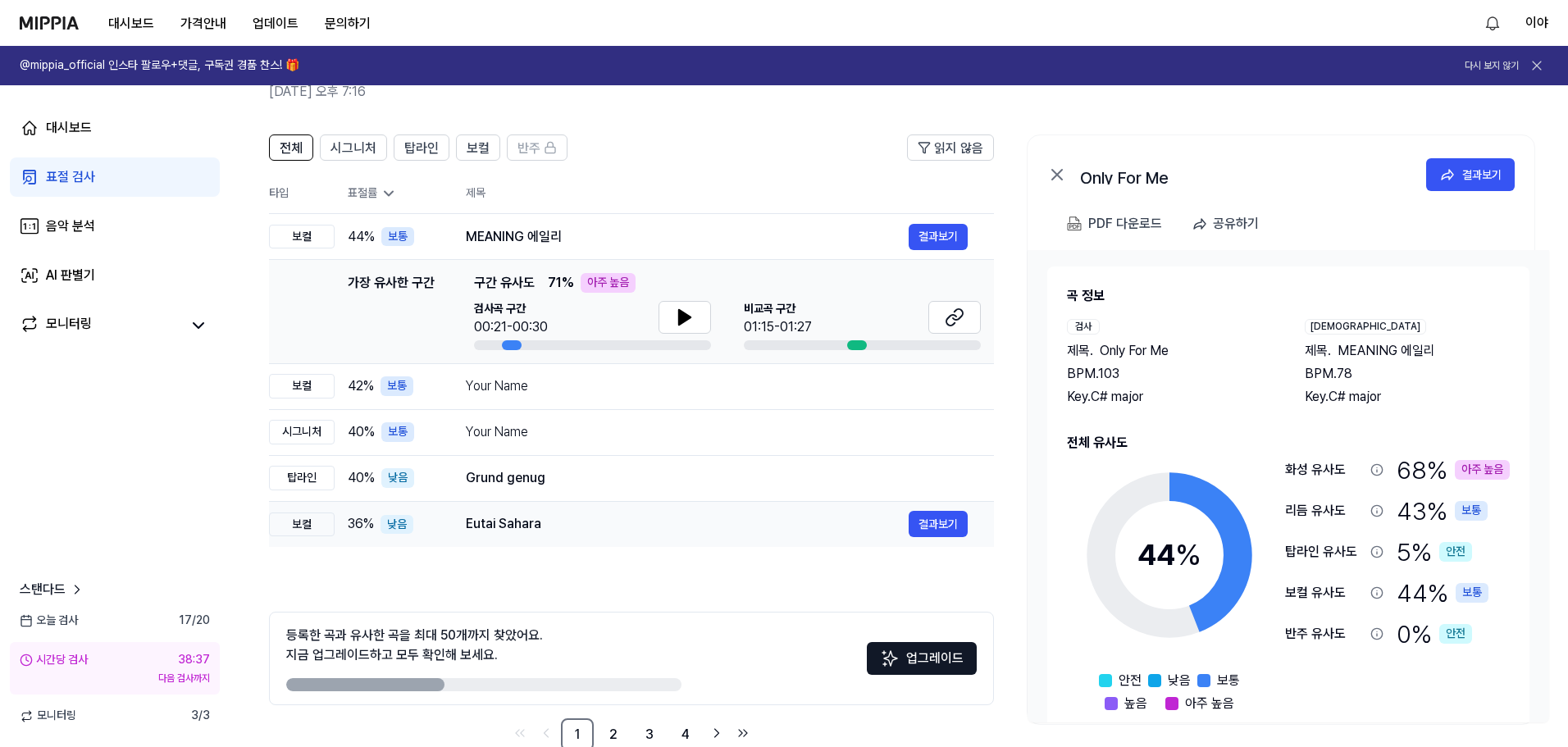
scroll to position [0, 0]
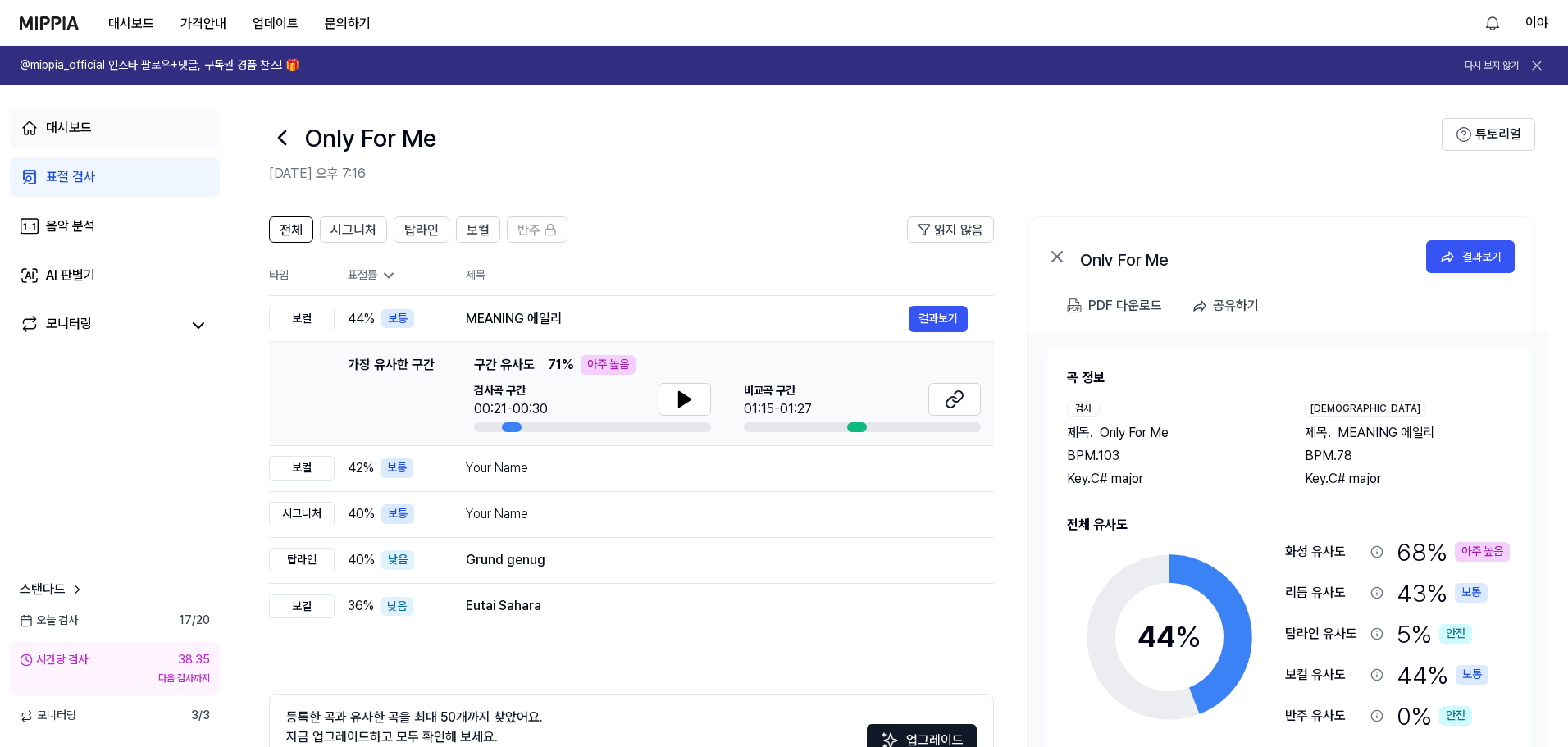
click at [49, 131] on div "대시보드" at bounding box center [69, 127] width 46 height 19
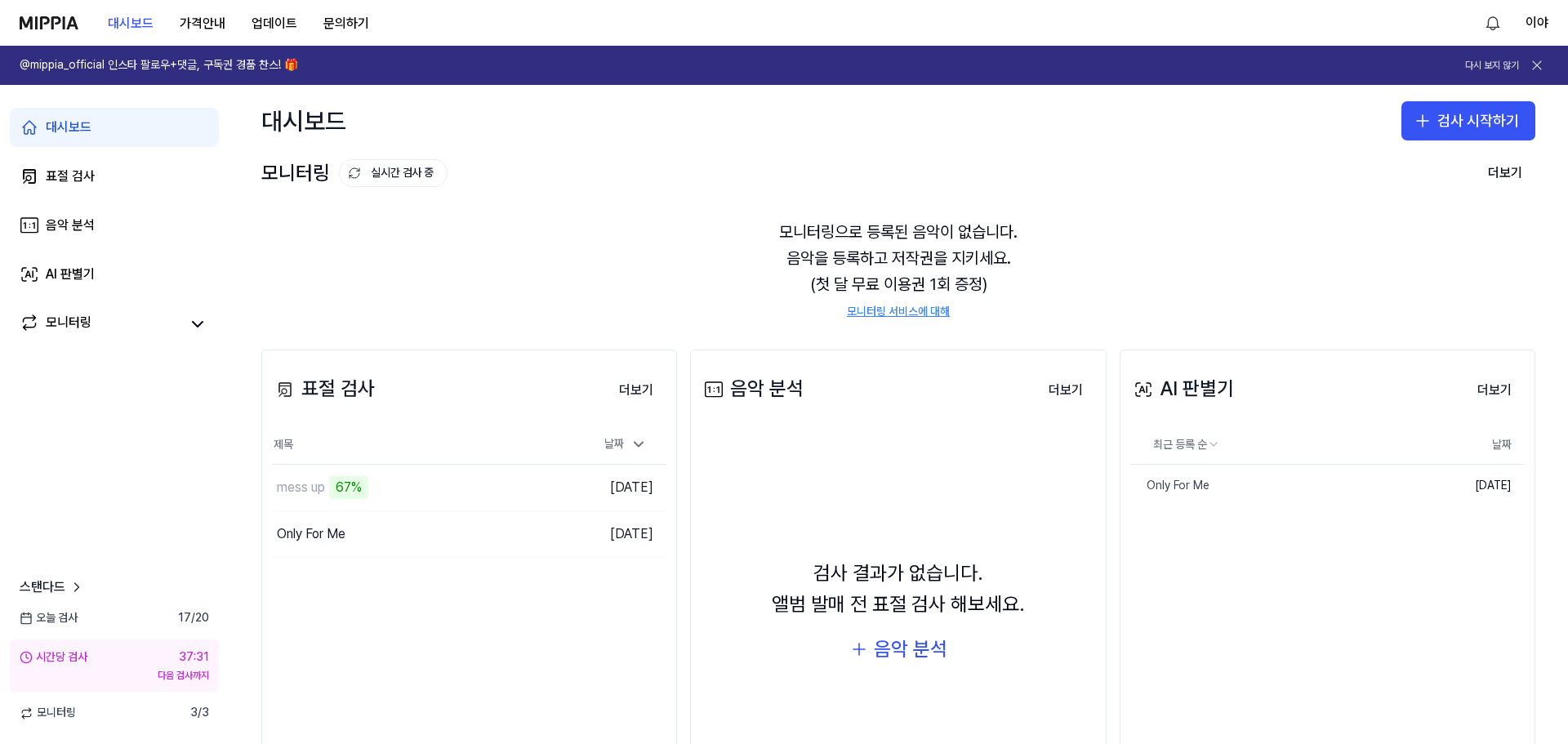
click at [54, 652] on div "시간당 검사" at bounding box center [53, 657] width 68 height 16
click at [69, 594] on icon at bounding box center [76, 587] width 16 height 16
click at [95, 240] on link "음악 분석" at bounding box center [114, 225] width 209 height 39
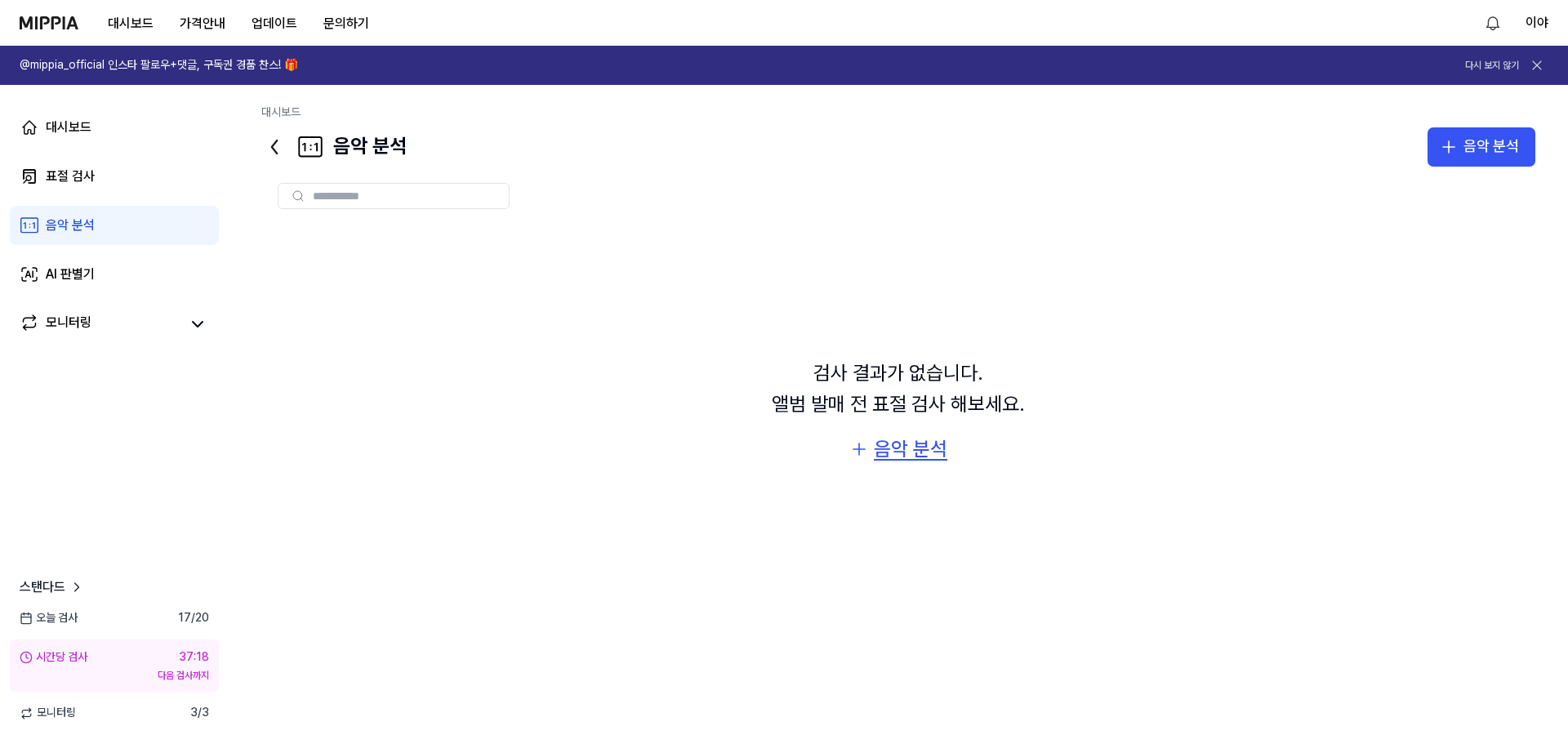
click at [880, 455] on div "음악 분석" at bounding box center [910, 449] width 74 height 31
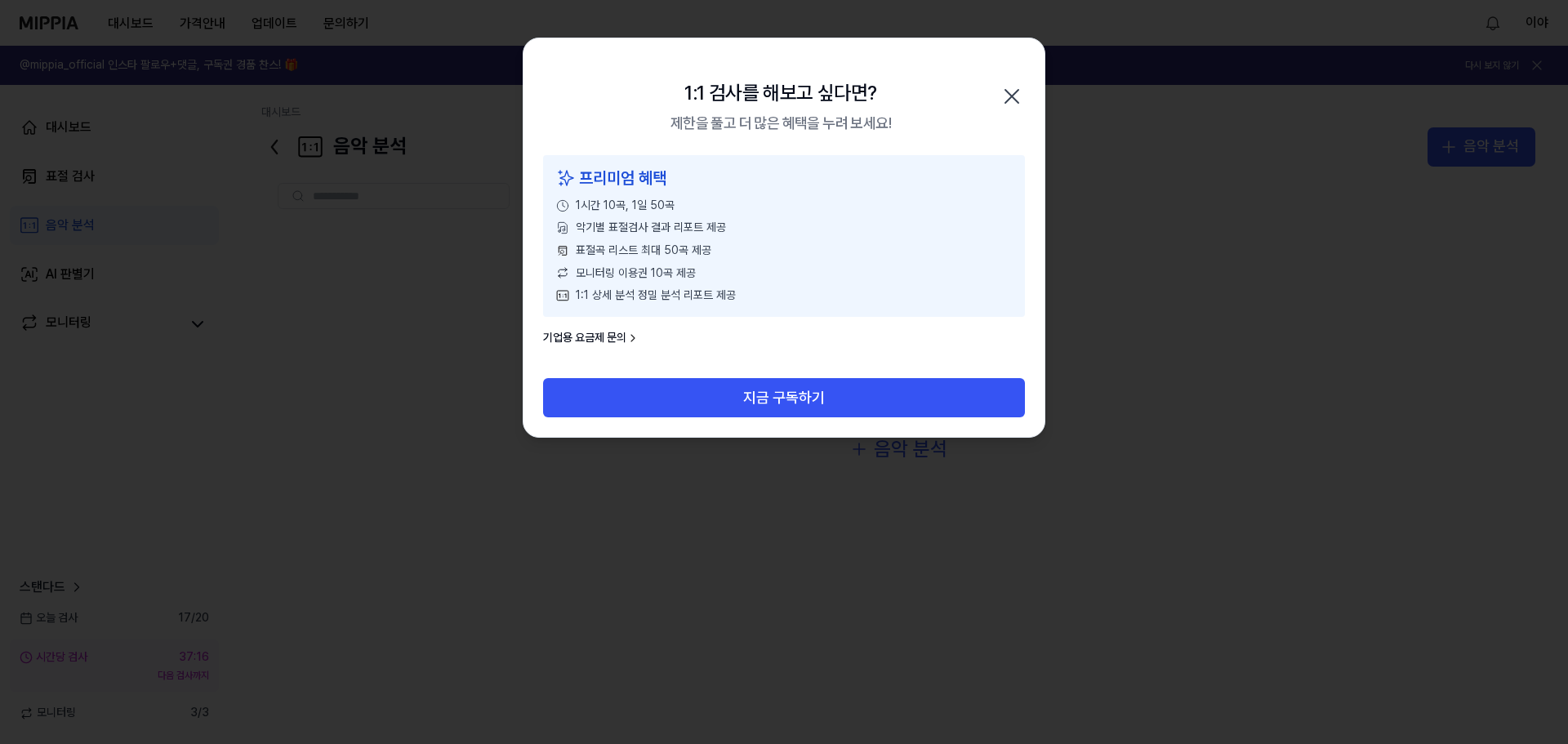
click at [1025, 68] on div "1:1 검사를 해보고 싶다면? 제한을 풀고 더 많은 혜택을 누려 보세요! 닫기" at bounding box center [784, 97] width 521 height 117
click at [1001, 96] on icon "button" at bounding box center [1011, 96] width 26 height 26
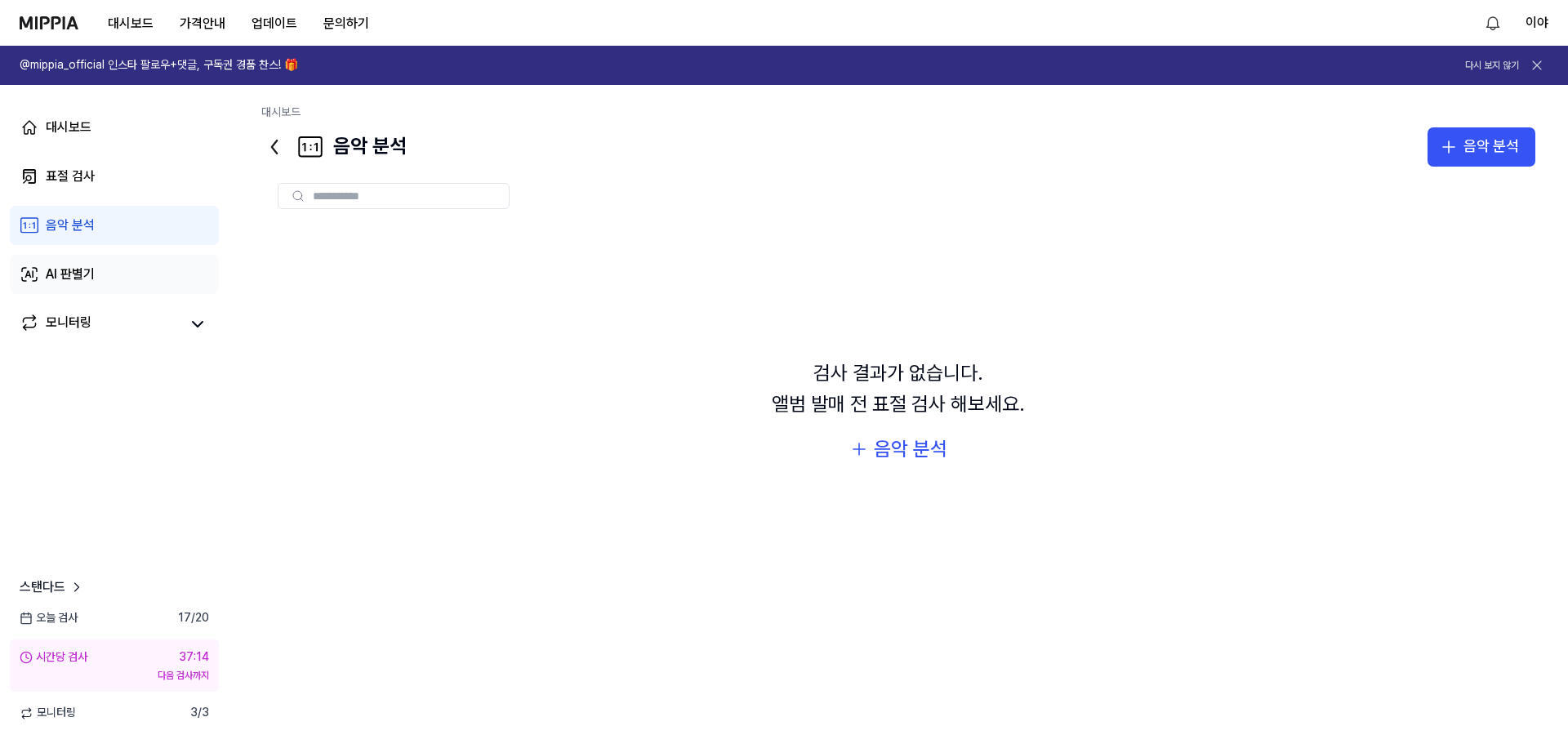
click at [86, 267] on div "AI 판별기" at bounding box center [70, 275] width 49 height 19
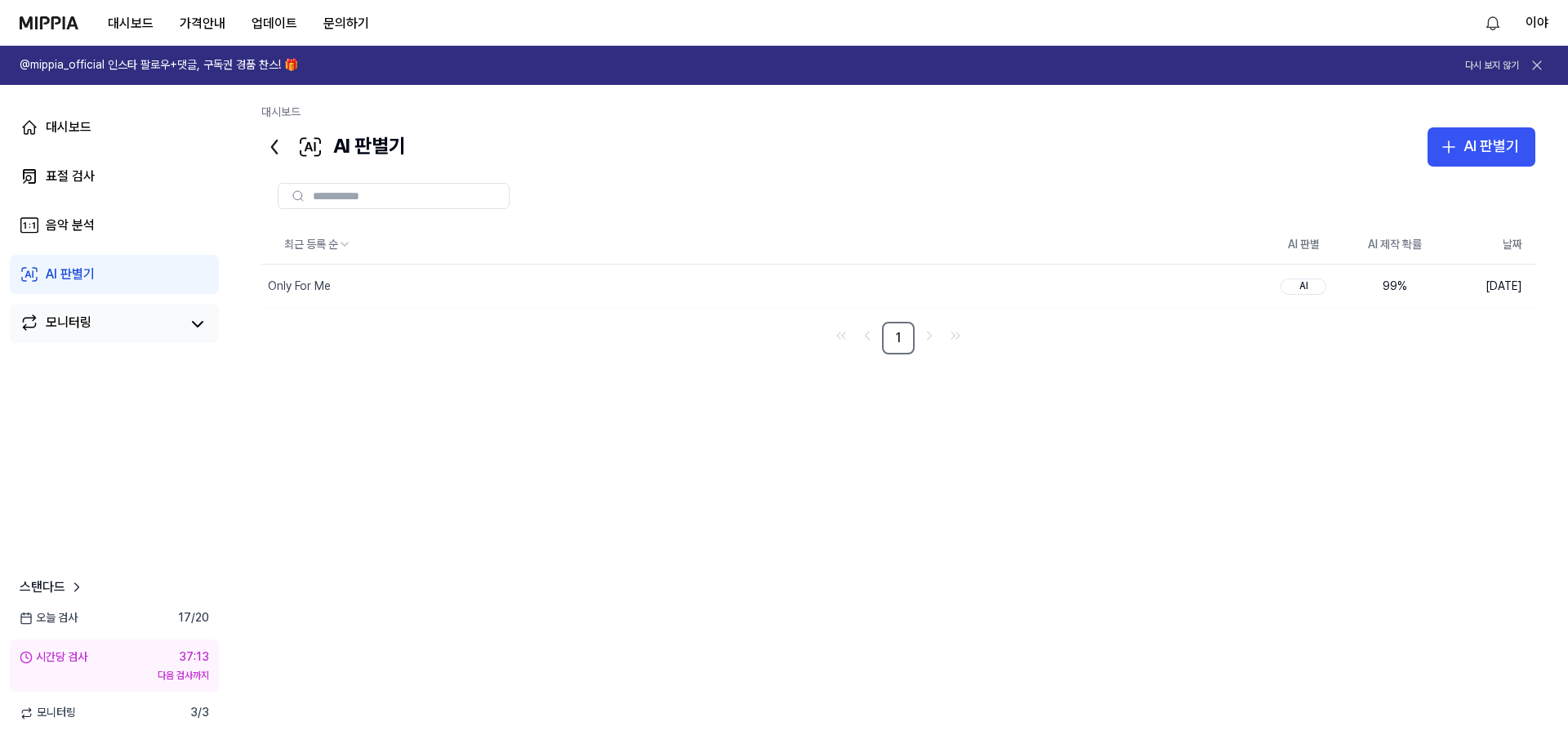
click at [90, 335] on div "모니터링" at bounding box center [69, 324] width 46 height 23
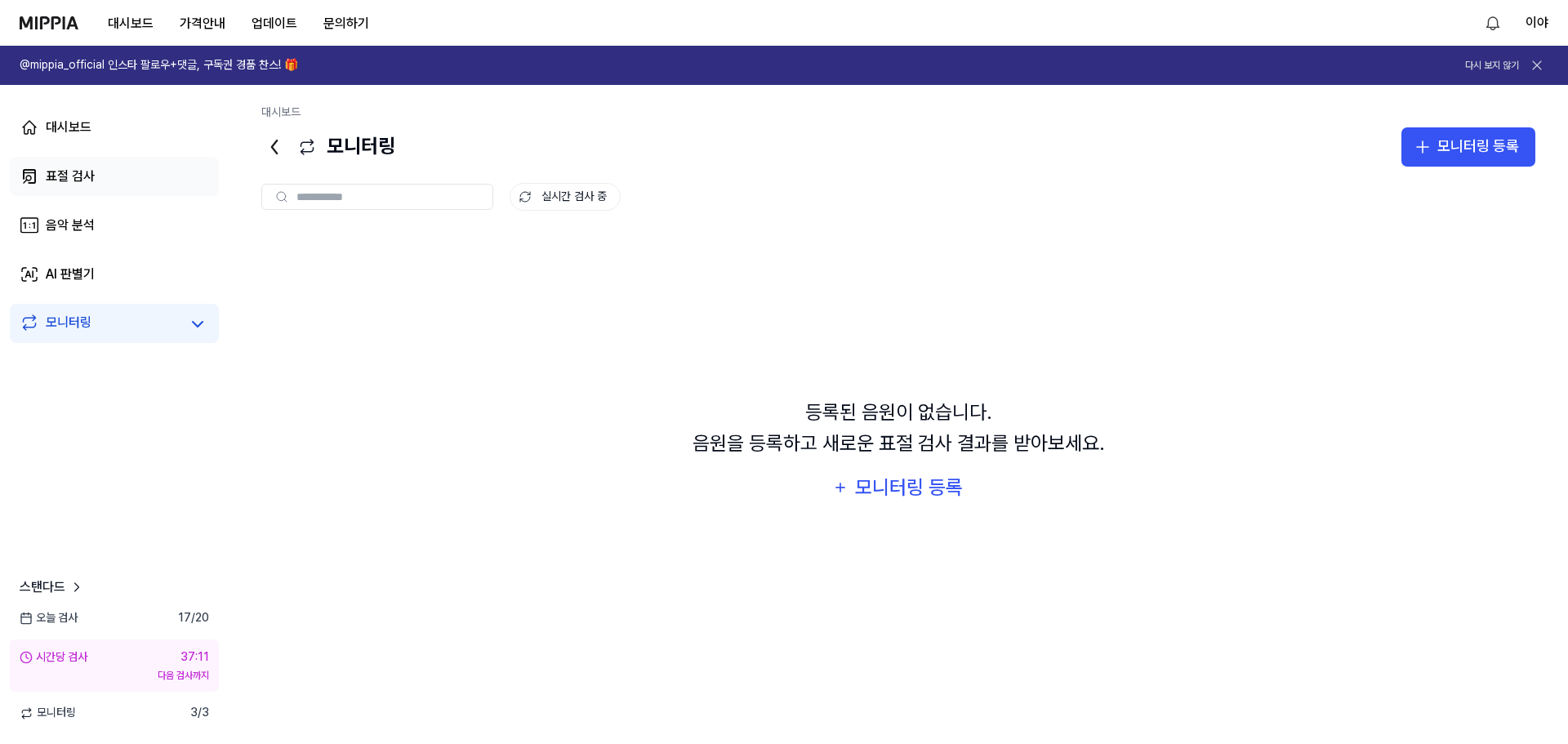
click at [68, 192] on link "표절 검사" at bounding box center [114, 176] width 209 height 39
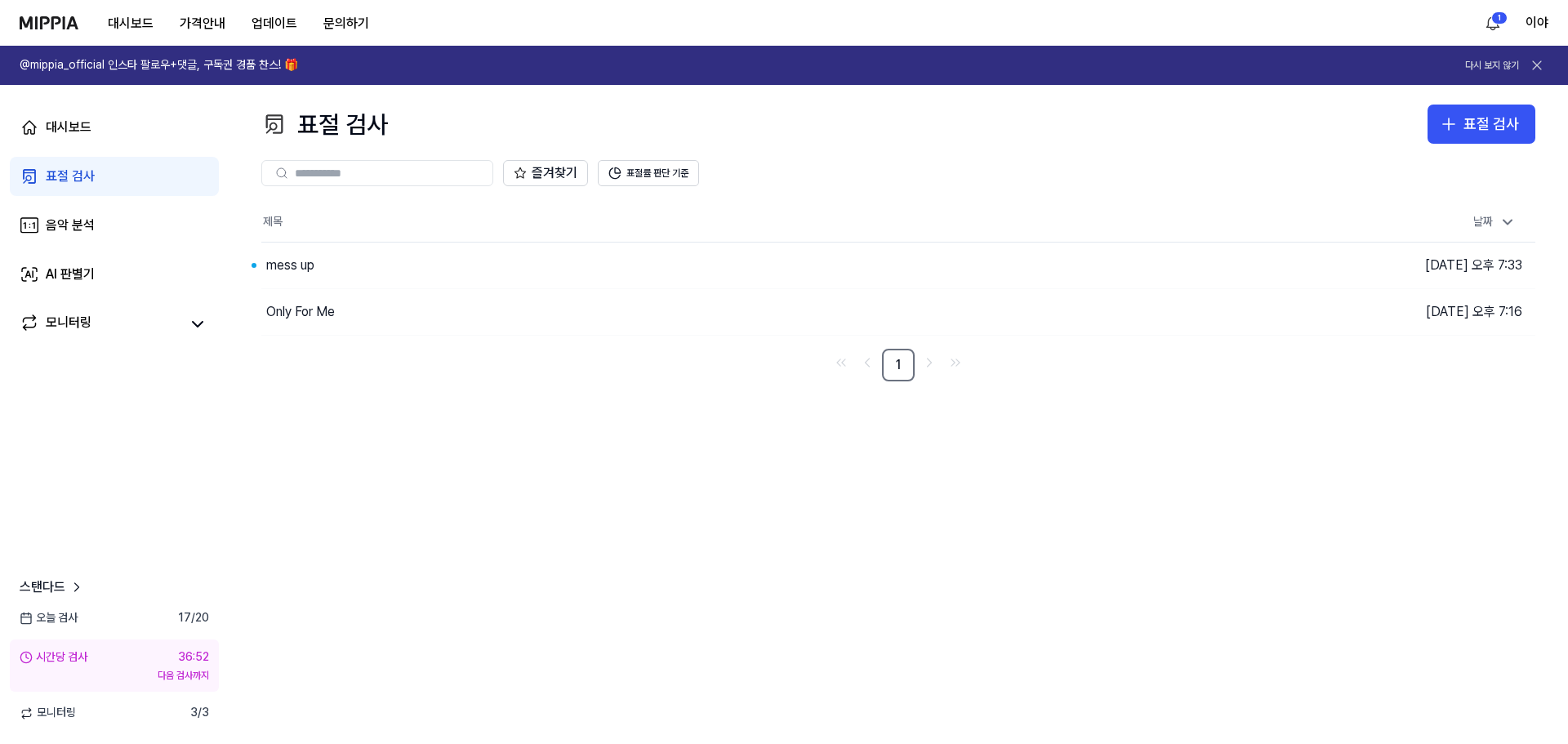
click at [467, 423] on div "표절 검사 표절 검사 표절 검사 음악 분석 AI 판별기 즐겨찾기 표절률 판단 기준 제목 날짜 mess up 이동하기 2025.10.01 오후 …" at bounding box center [898, 414] width 1339 height 659
click at [1104, 263] on button "이동하기" at bounding box center [1115, 265] width 59 height 26
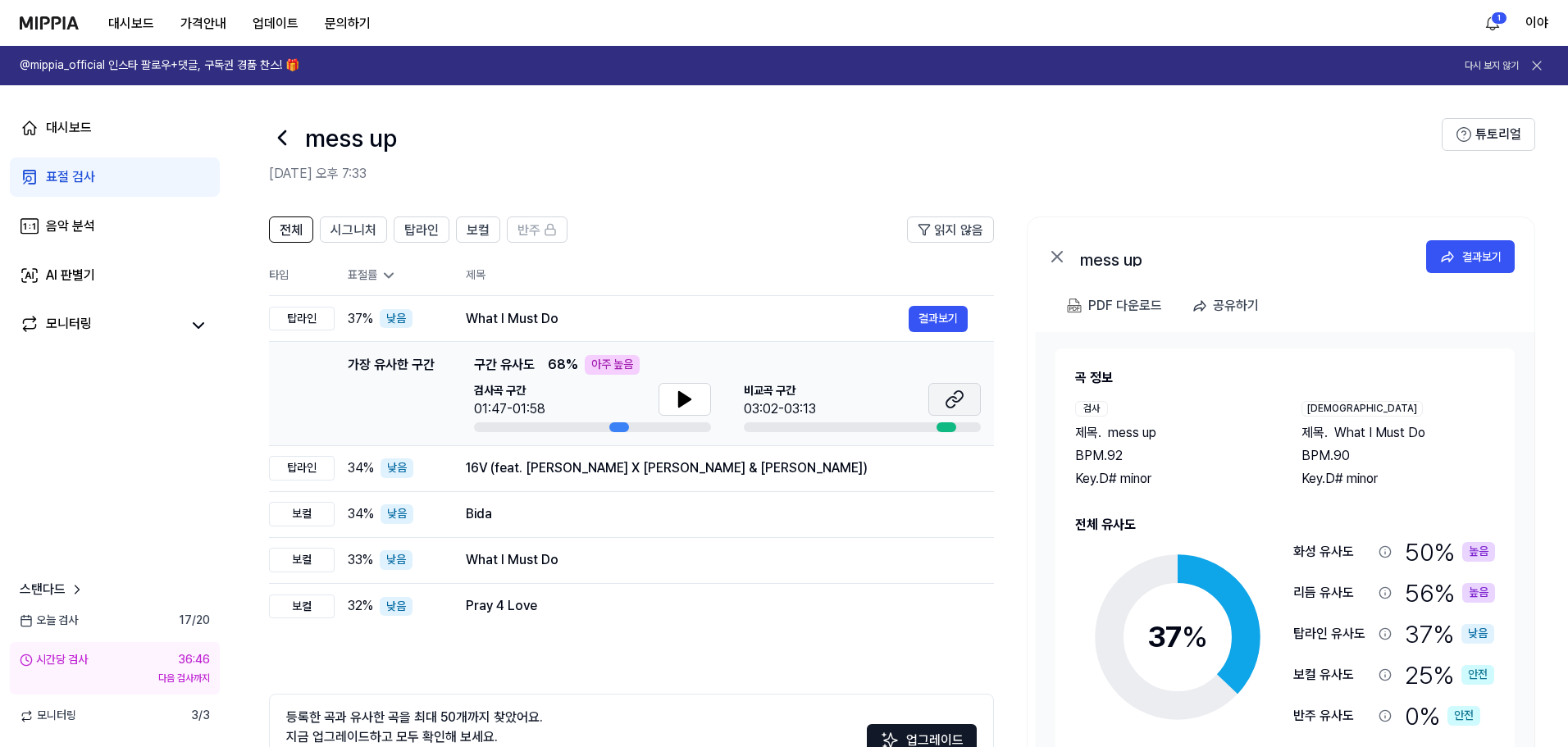
click at [964, 398] on button at bounding box center [955, 399] width 52 height 33
click at [691, 403] on icon at bounding box center [685, 399] width 19 height 19
click at [931, 471] on button "결과보기" at bounding box center [937, 467] width 59 height 26
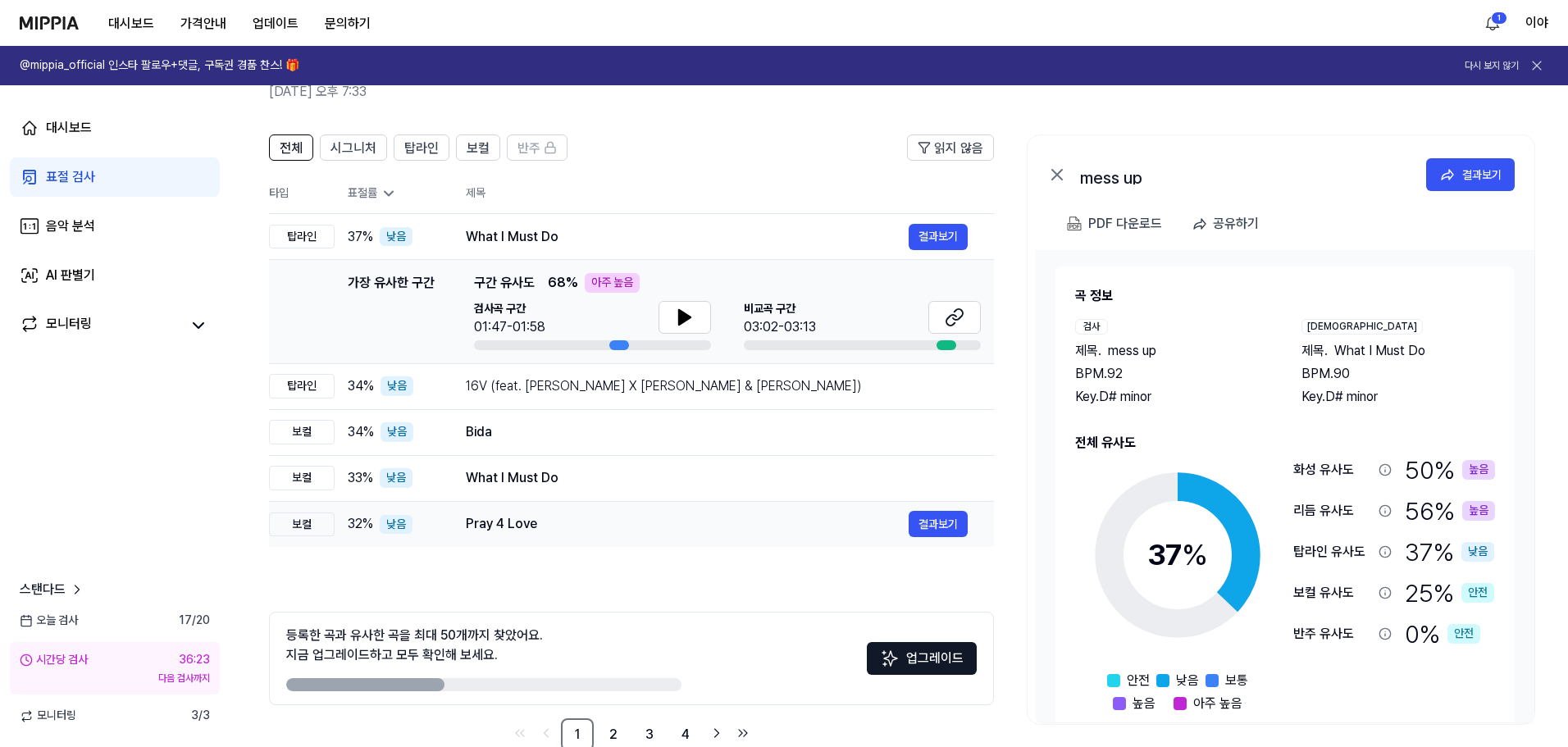
scroll to position [119, 0]
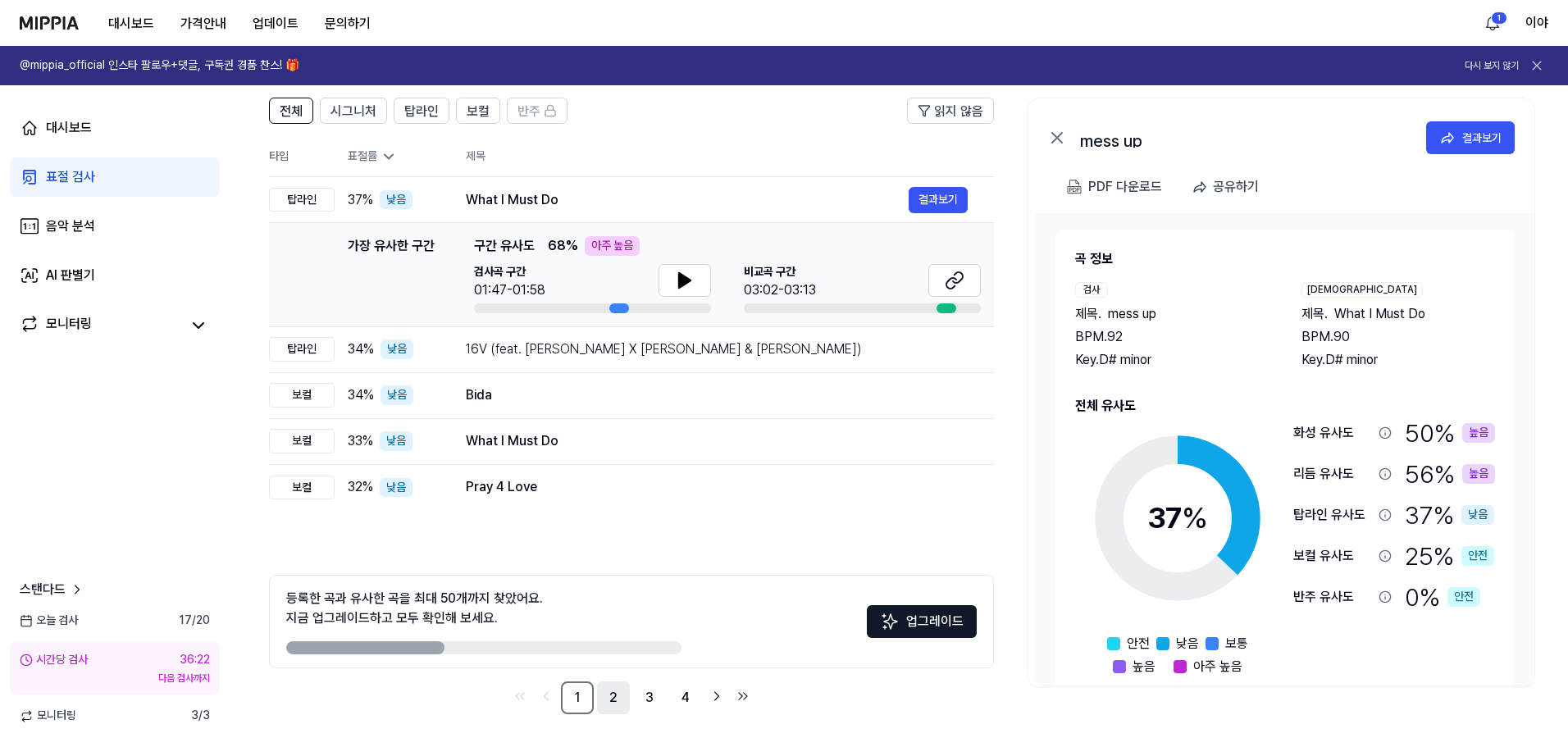
click at [607, 699] on link "2" at bounding box center [613, 698] width 33 height 33
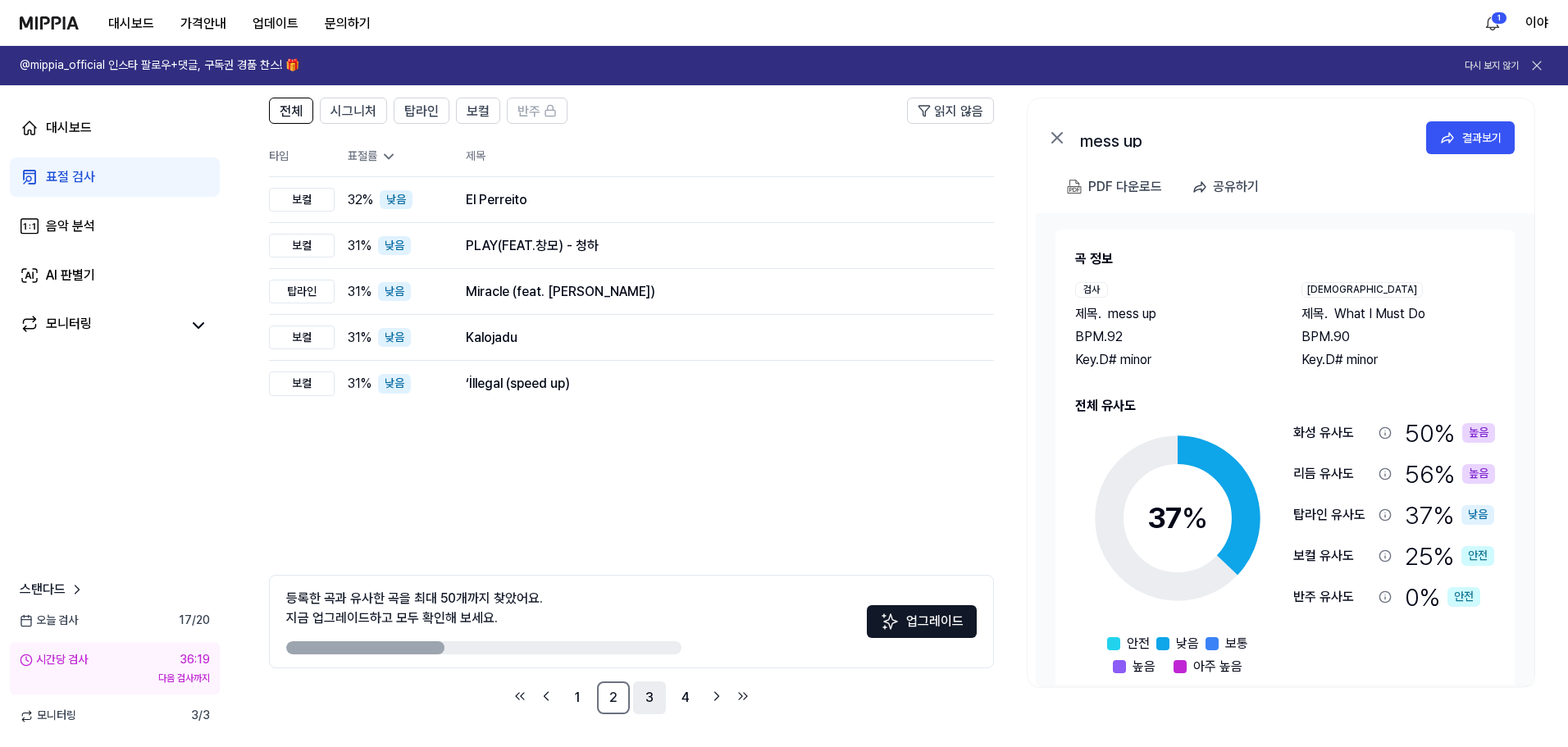
click at [645, 703] on link "3" at bounding box center [650, 698] width 33 height 33
click at [681, 703] on link "4" at bounding box center [686, 698] width 33 height 33
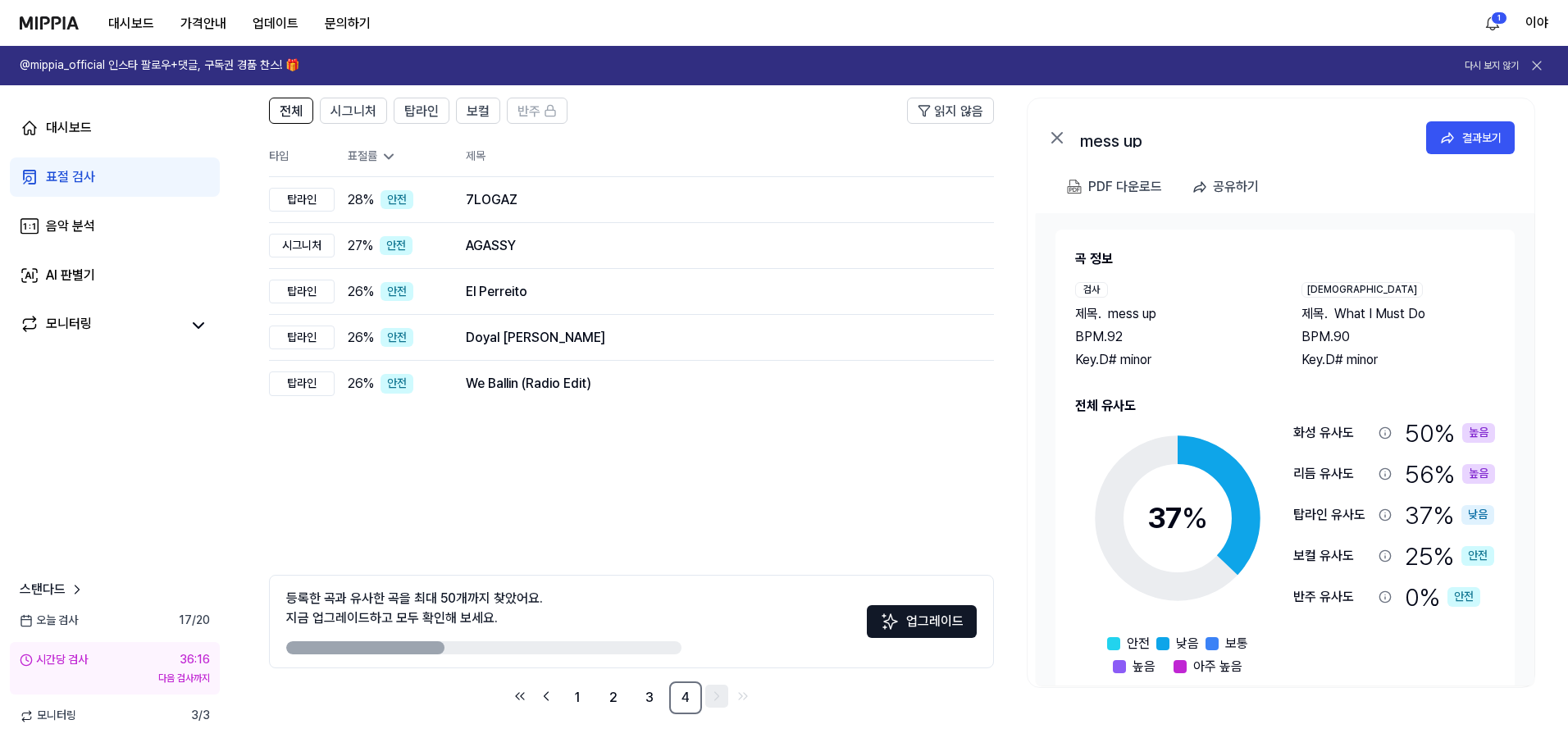
click at [710, 704] on icon "Go to next page" at bounding box center [716, 696] width 16 height 19
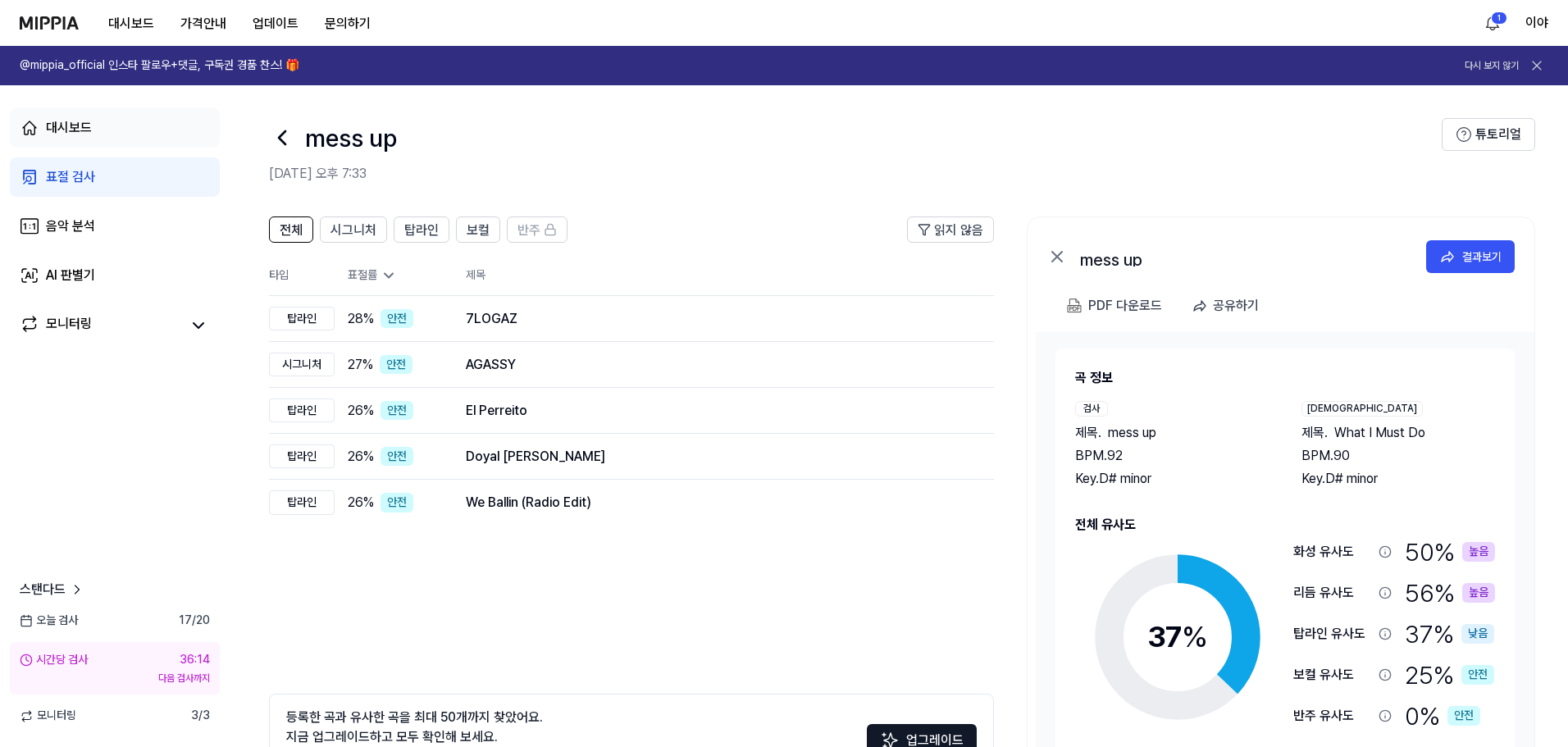
click at [79, 125] on div "대시보드" at bounding box center [69, 127] width 46 height 19
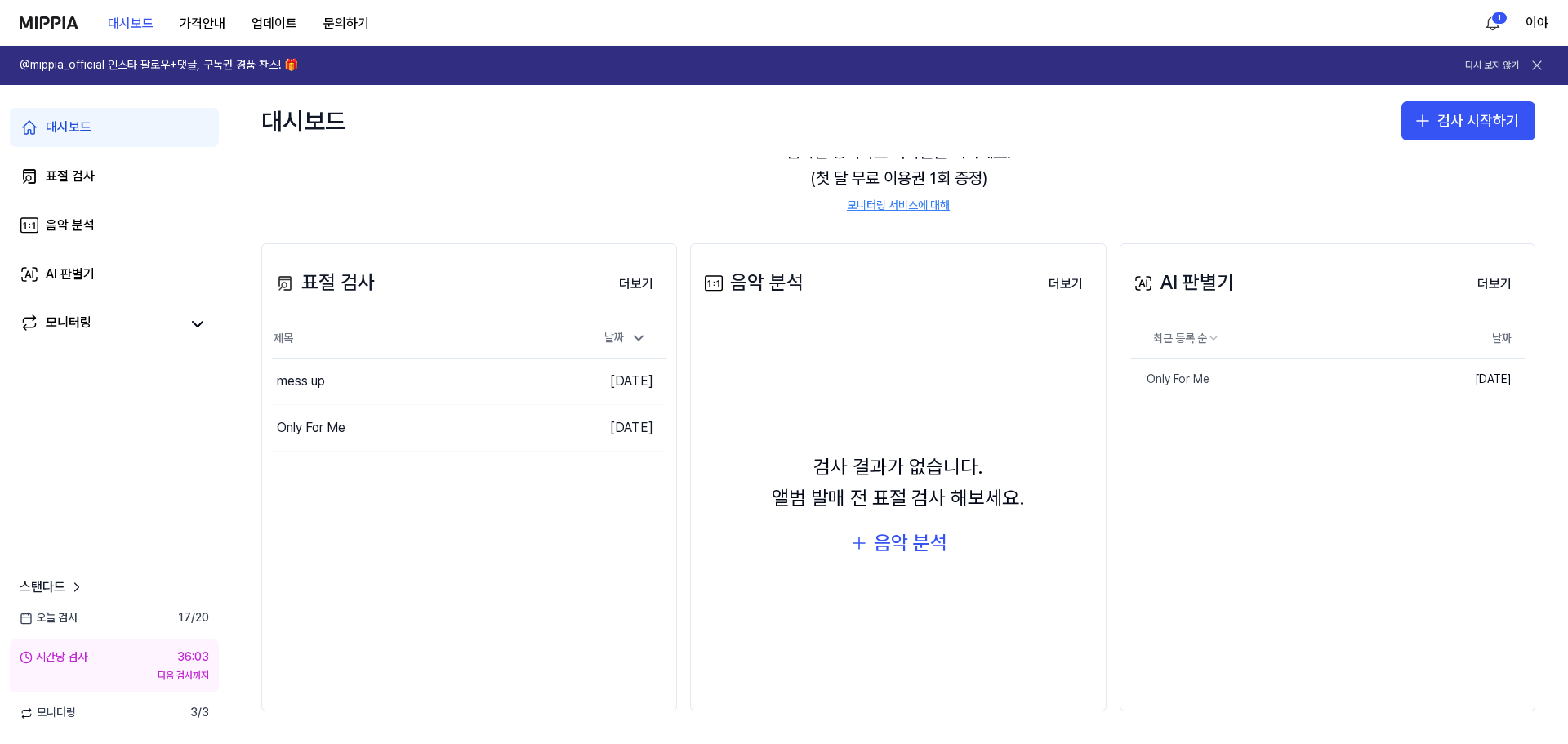
scroll to position [25, 0]
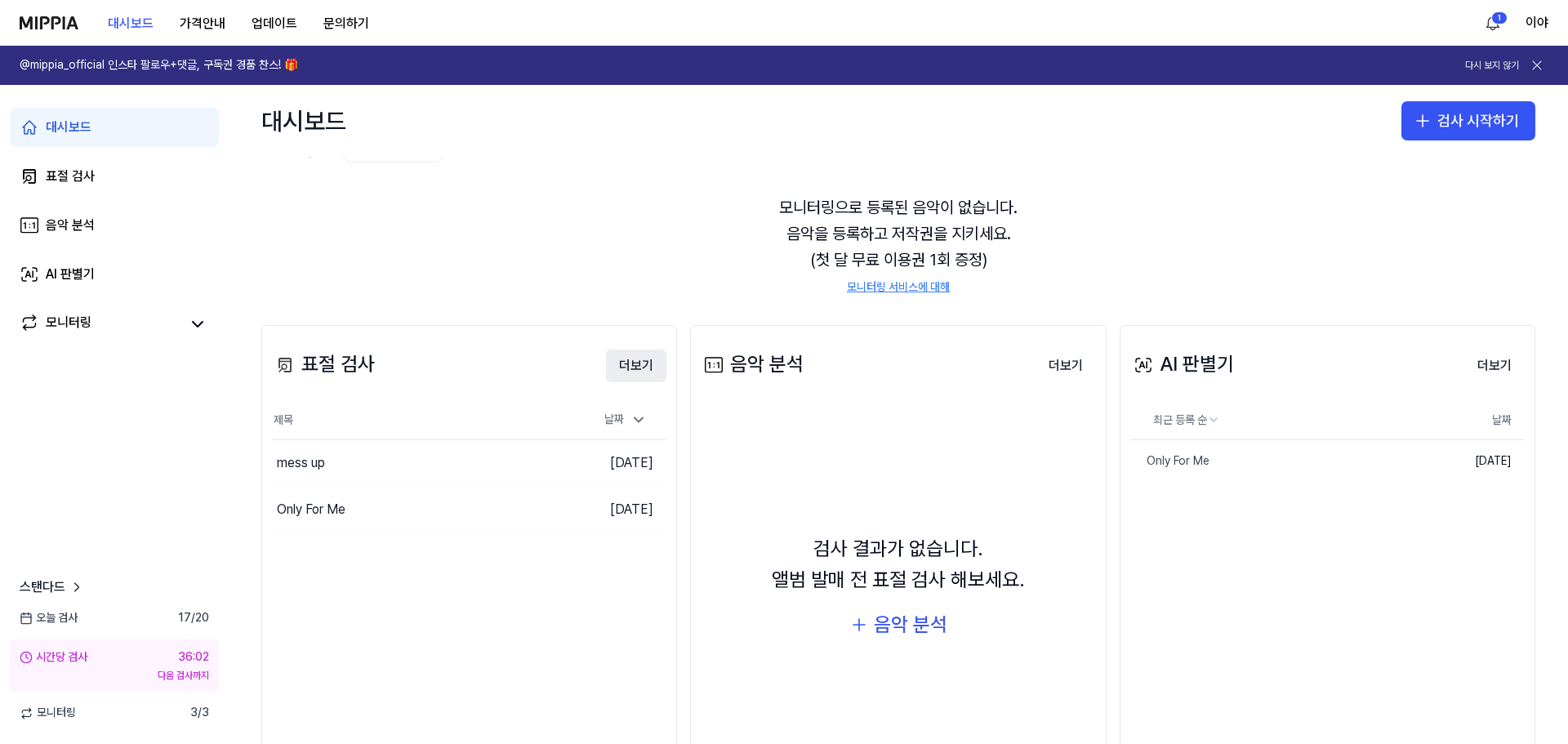
click at [641, 371] on button "더보기" at bounding box center [636, 366] width 60 height 33
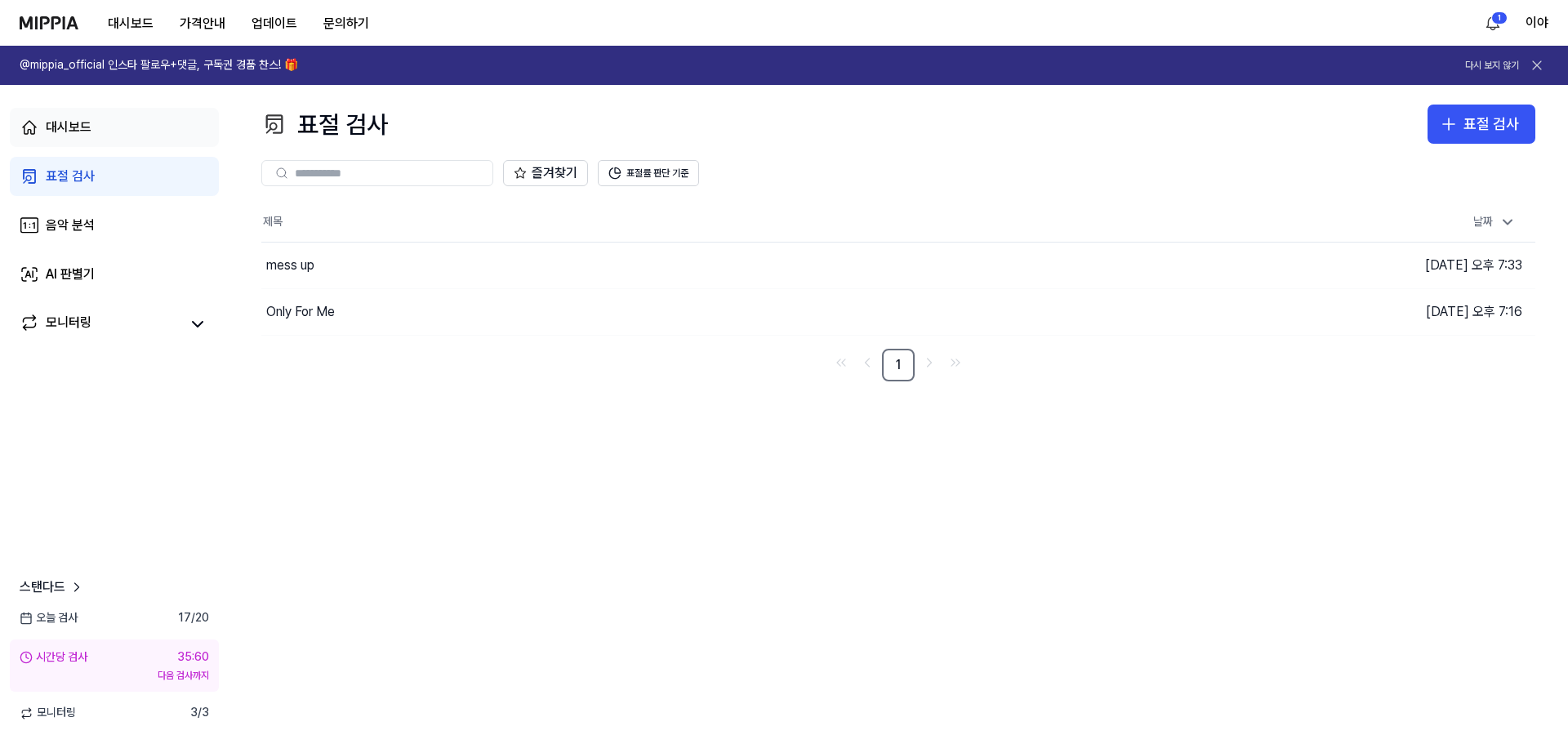
click at [68, 130] on div "대시보드" at bounding box center [69, 127] width 46 height 19
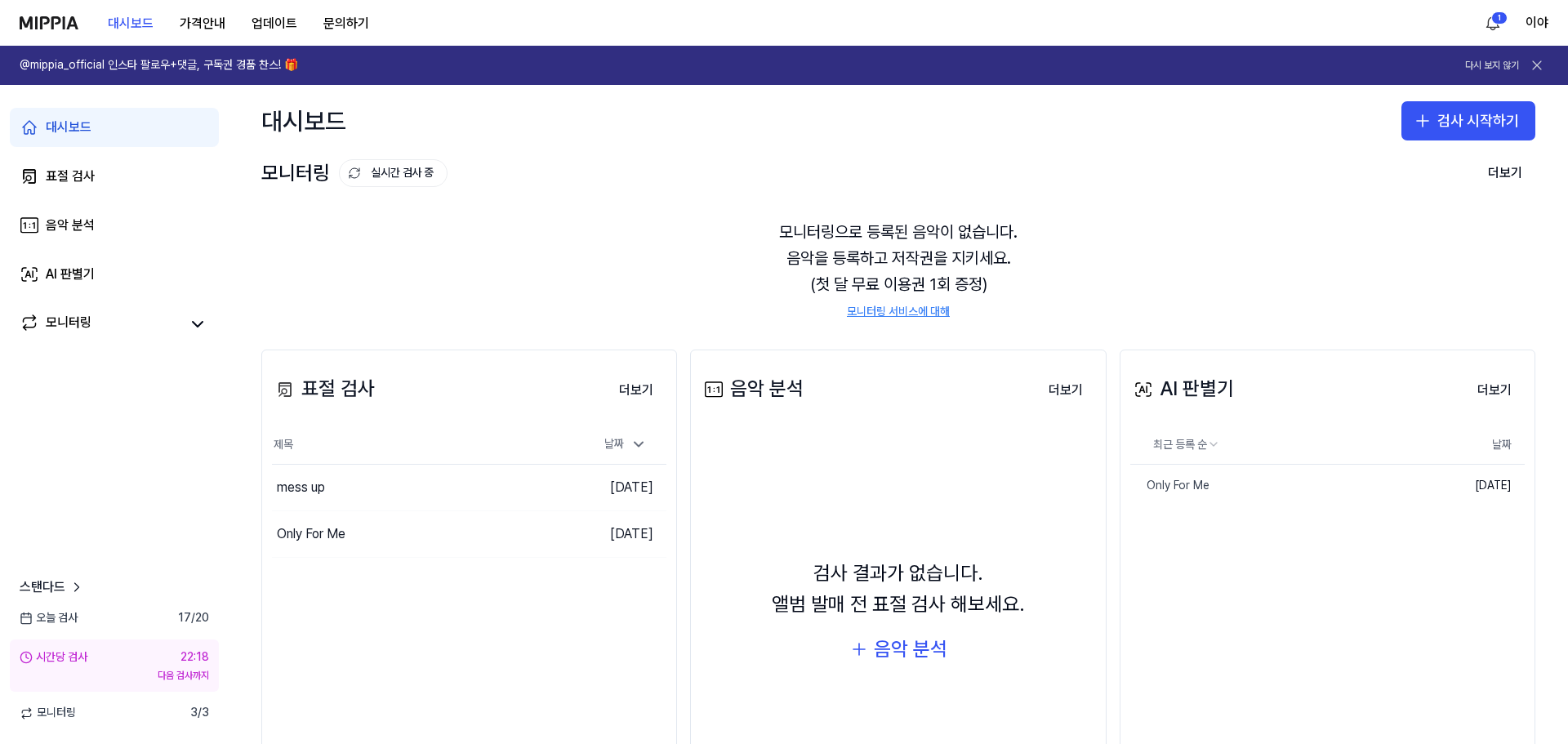
click at [79, 24] on div "대시보드 가격안내 업데이트 문의하기" at bounding box center [201, 22] width 363 height 45
click at [10, 28] on nav "대시보드 가격안내 업데이트 문의하기 1 이야" at bounding box center [784, 23] width 1568 height 46
click at [46, 16] on img at bounding box center [48, 23] width 59 height 13
click at [86, 186] on link "표절 검사" at bounding box center [114, 176] width 209 height 39
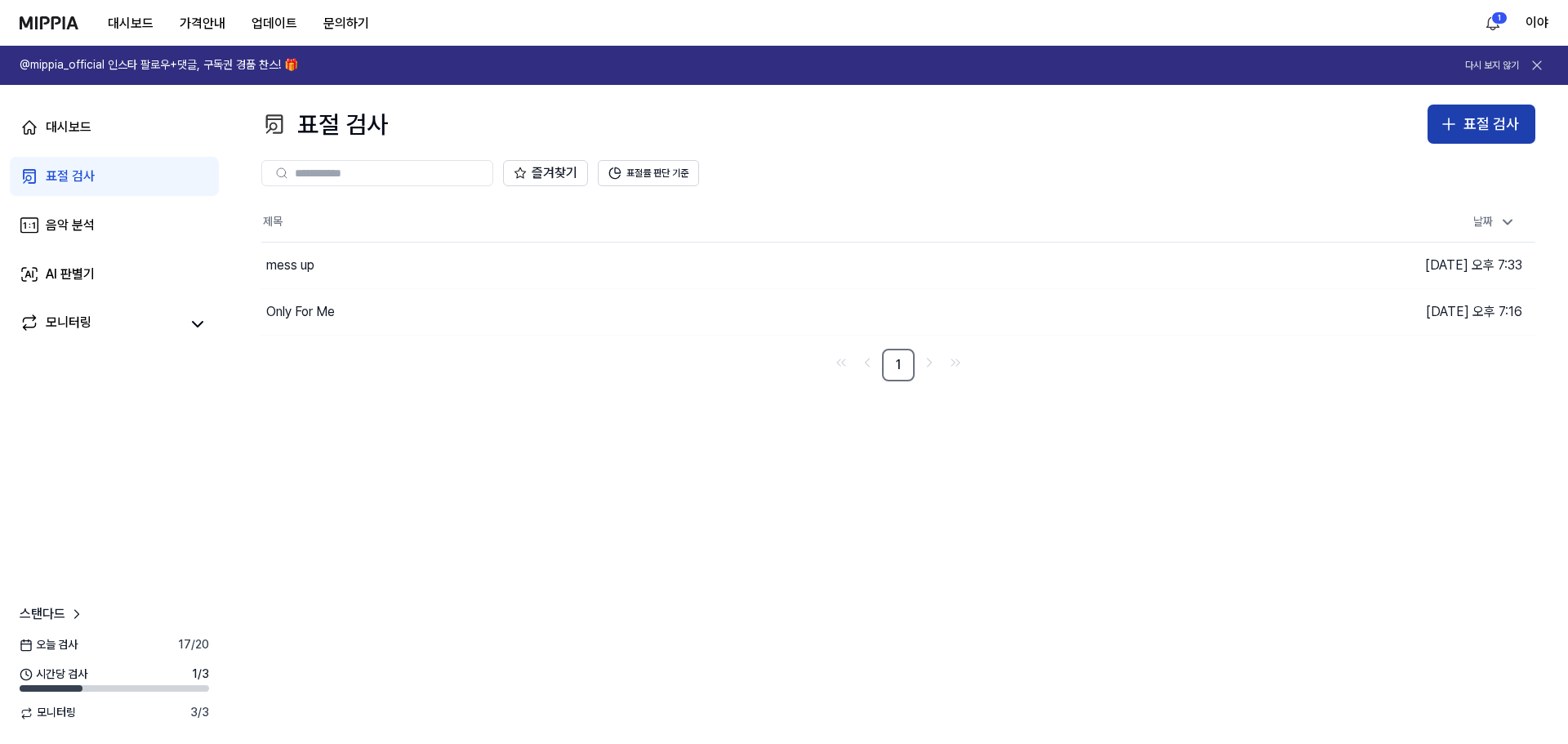
click at [1467, 122] on div "표절 검사" at bounding box center [1491, 124] width 56 height 24
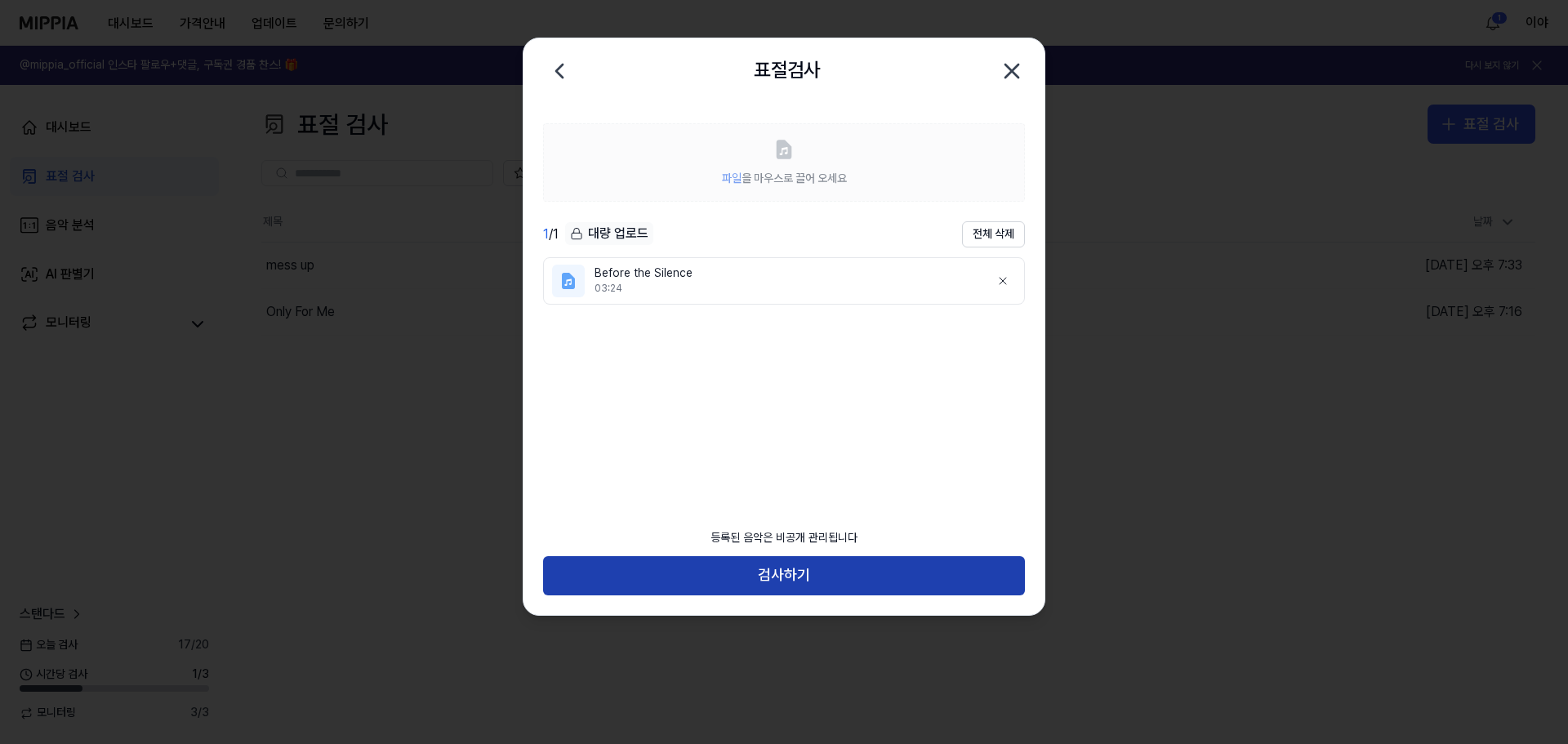
click at [790, 576] on button "검사하기" at bounding box center [784, 575] width 482 height 39
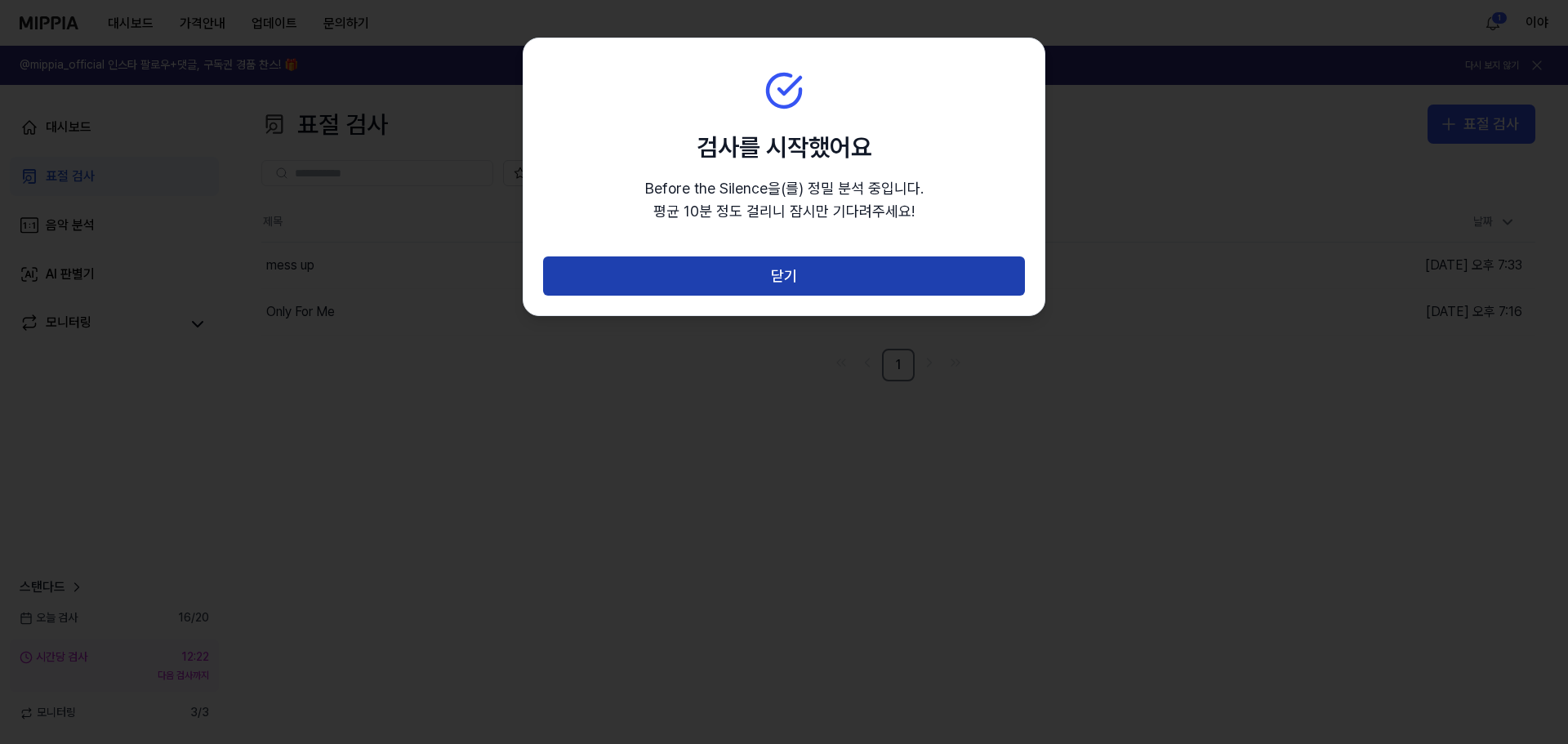
click at [786, 276] on button "닫기" at bounding box center [784, 276] width 482 height 39
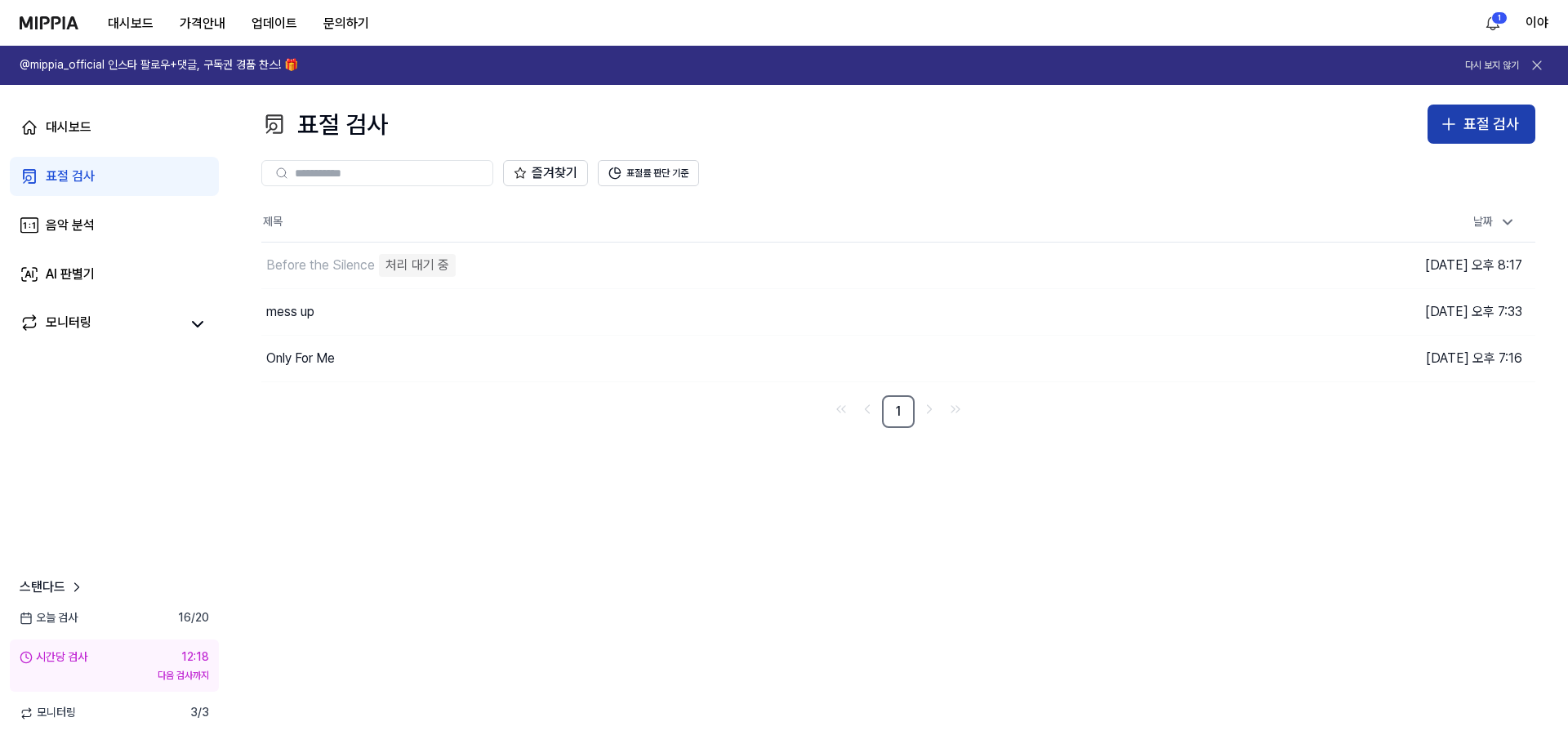
click at [1491, 127] on div "표절 검사" at bounding box center [1491, 124] width 56 height 24
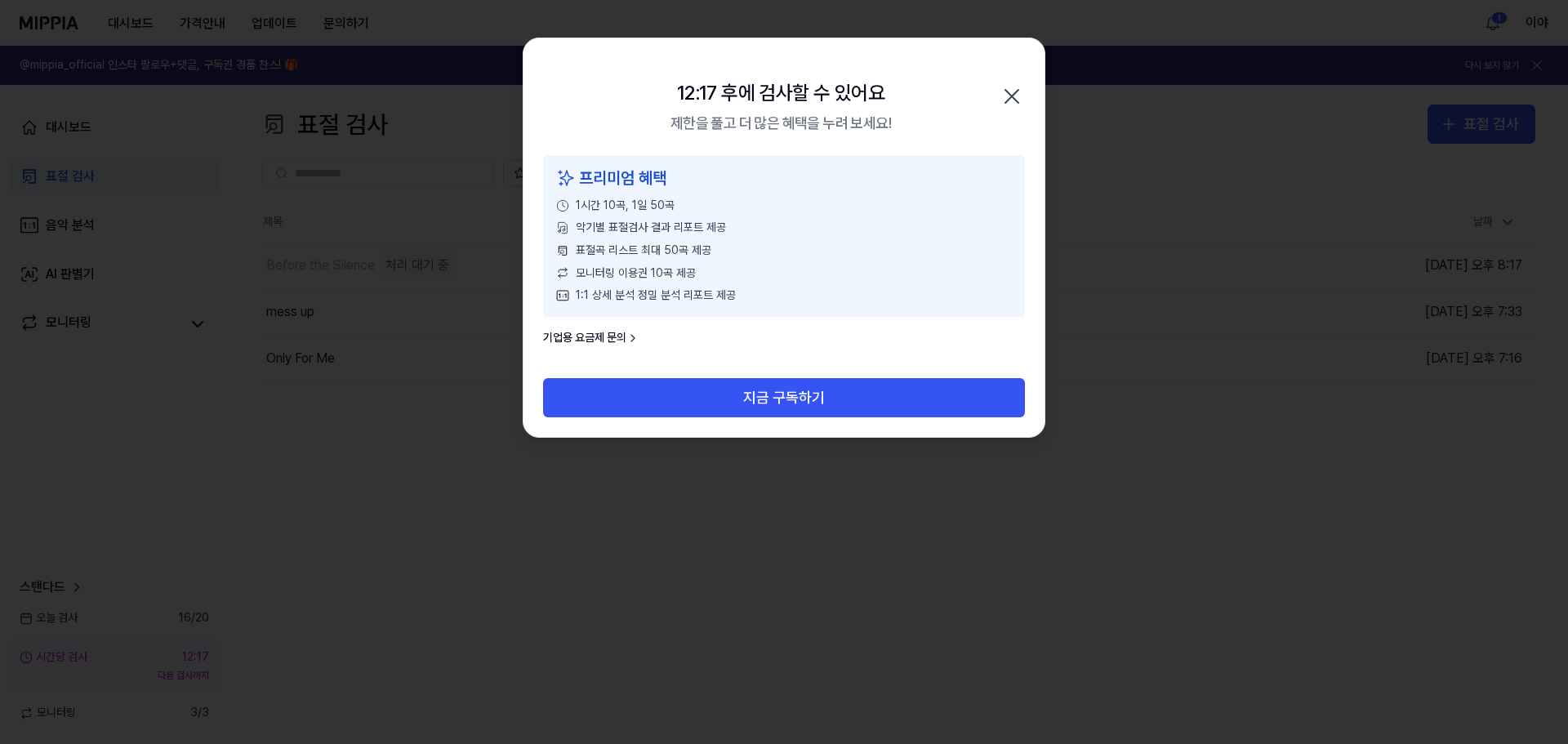
click at [1004, 100] on icon "button" at bounding box center [1011, 96] width 26 height 26
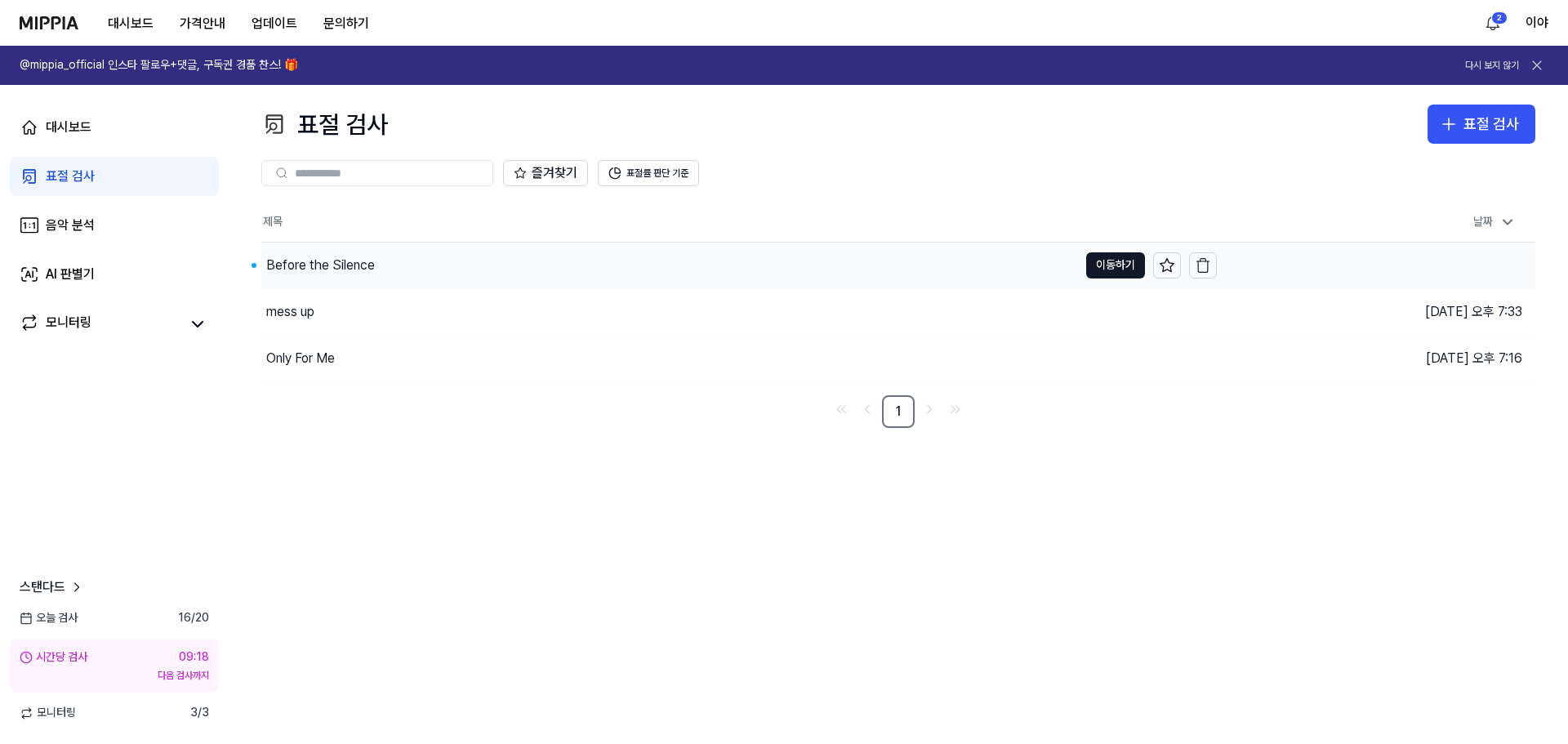
click at [348, 271] on div "Before the Silence" at bounding box center [320, 265] width 109 height 19
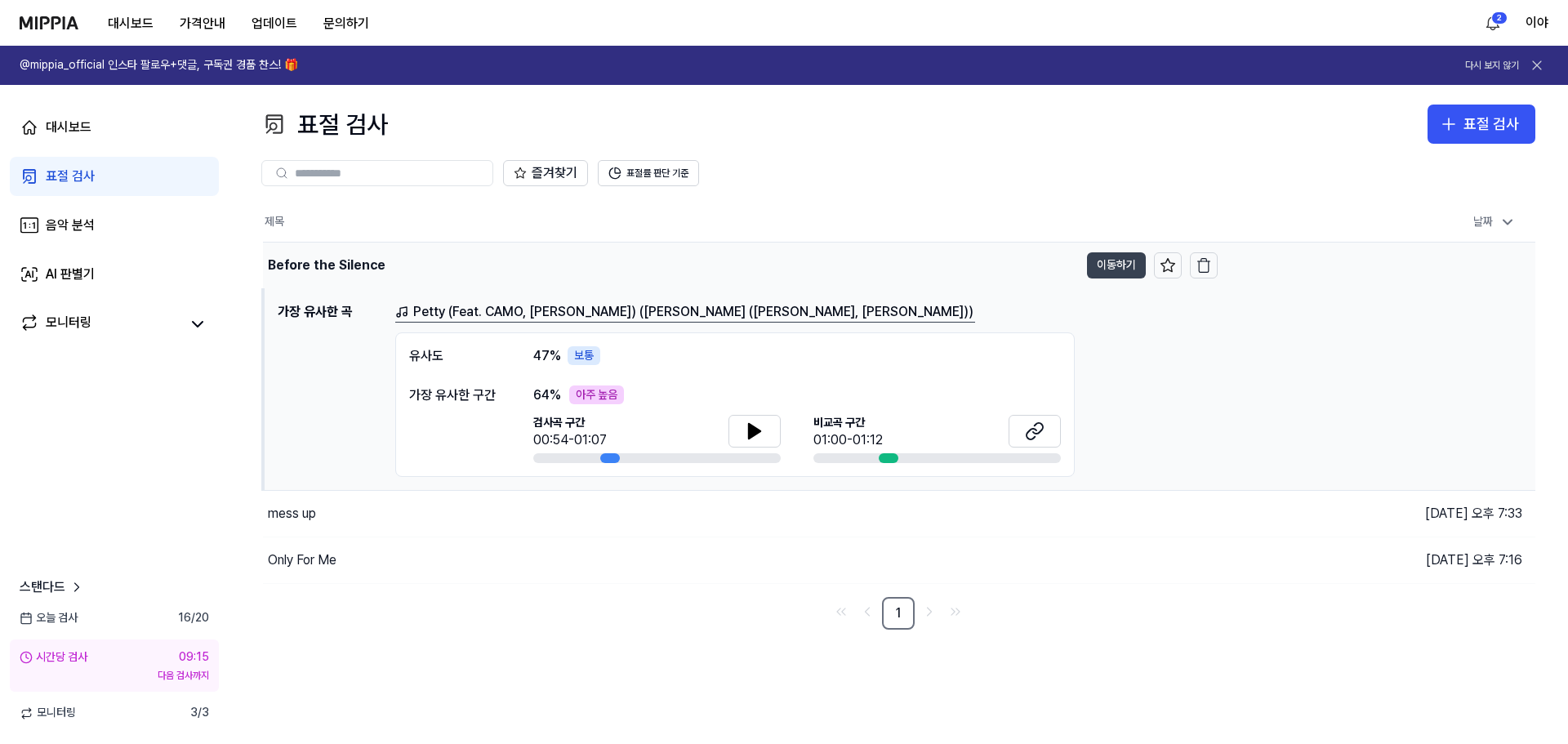
click at [1109, 265] on button "이동하기" at bounding box center [1116, 265] width 59 height 26
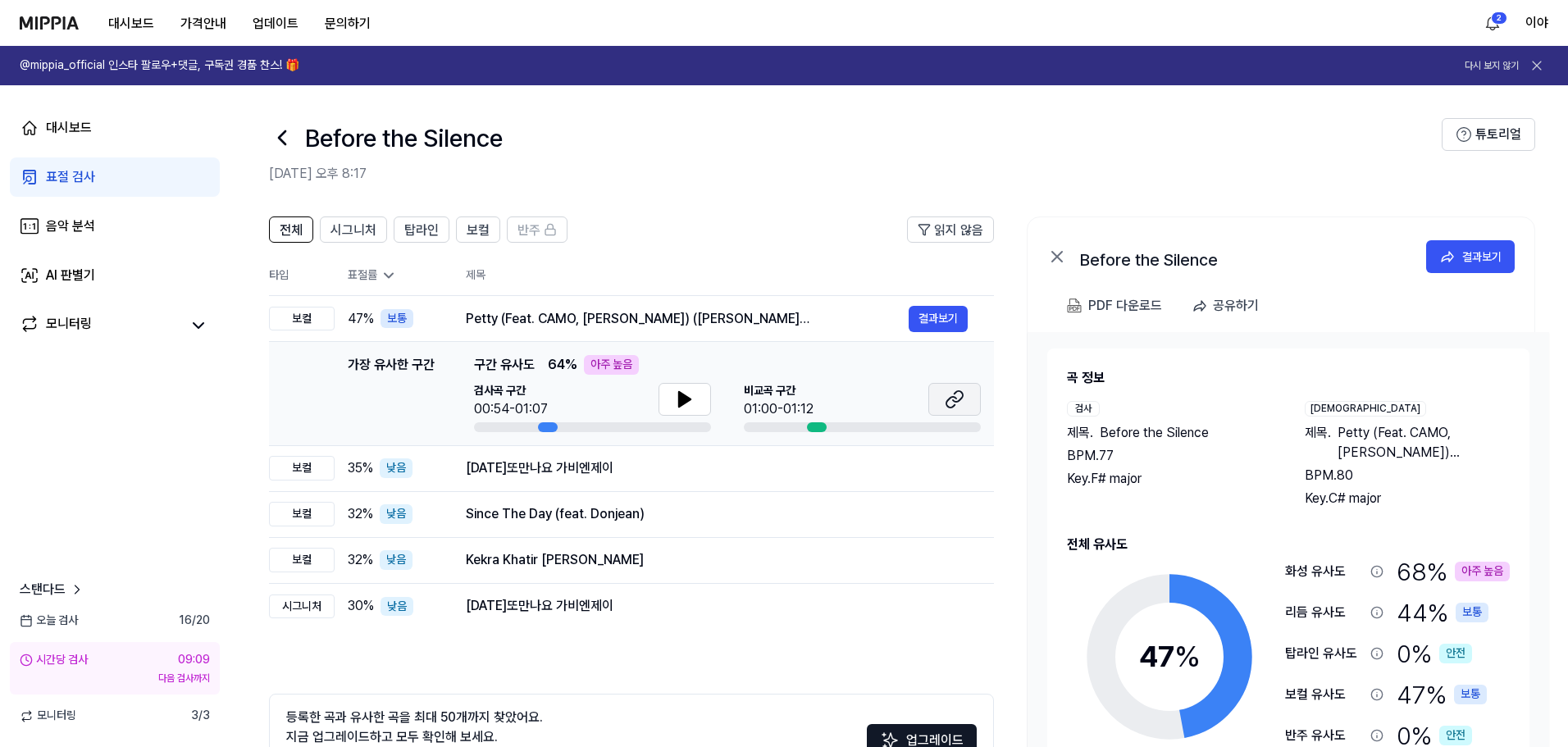
click at [951, 400] on icon at bounding box center [955, 399] width 19 height 19
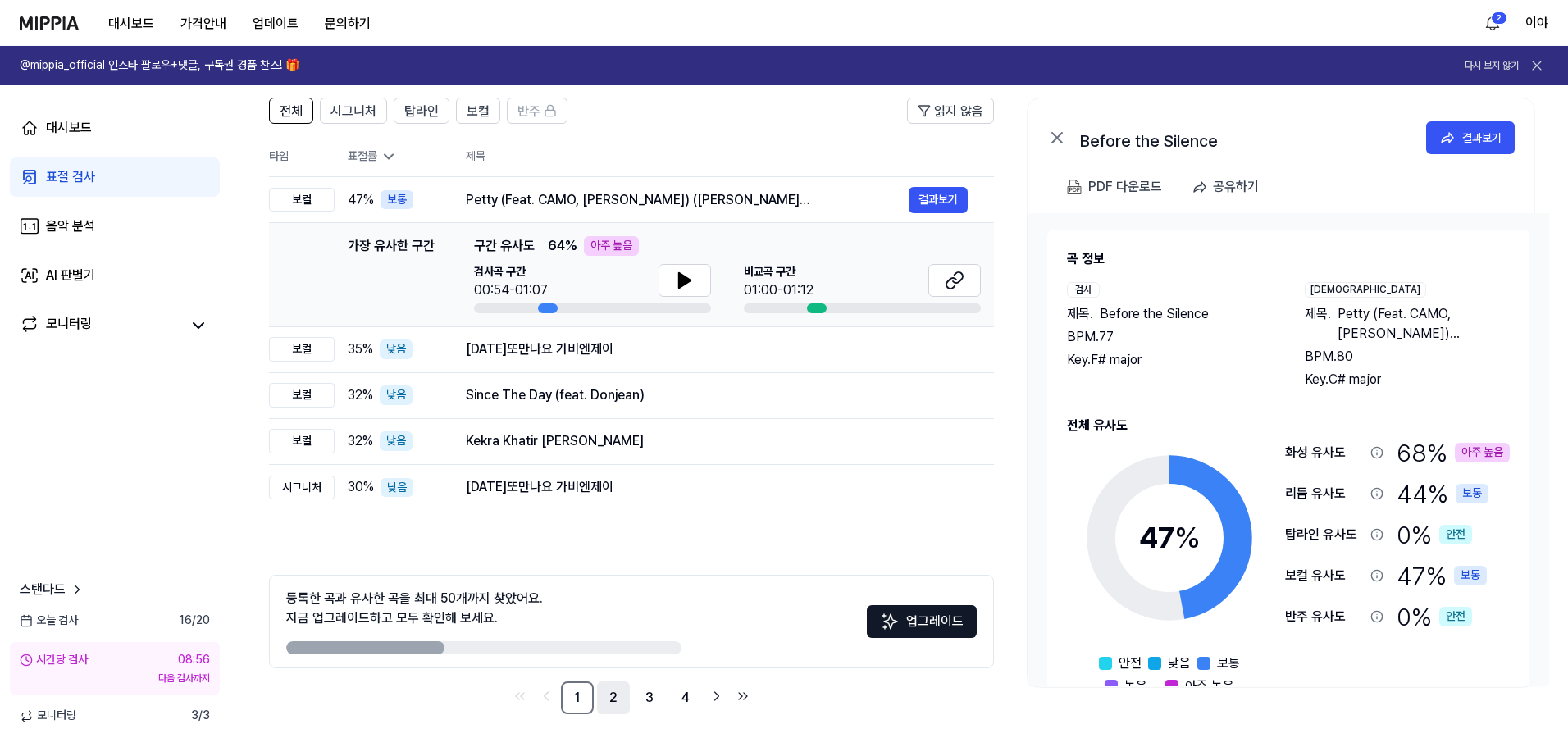
click at [609, 703] on link "2" at bounding box center [613, 698] width 33 height 33
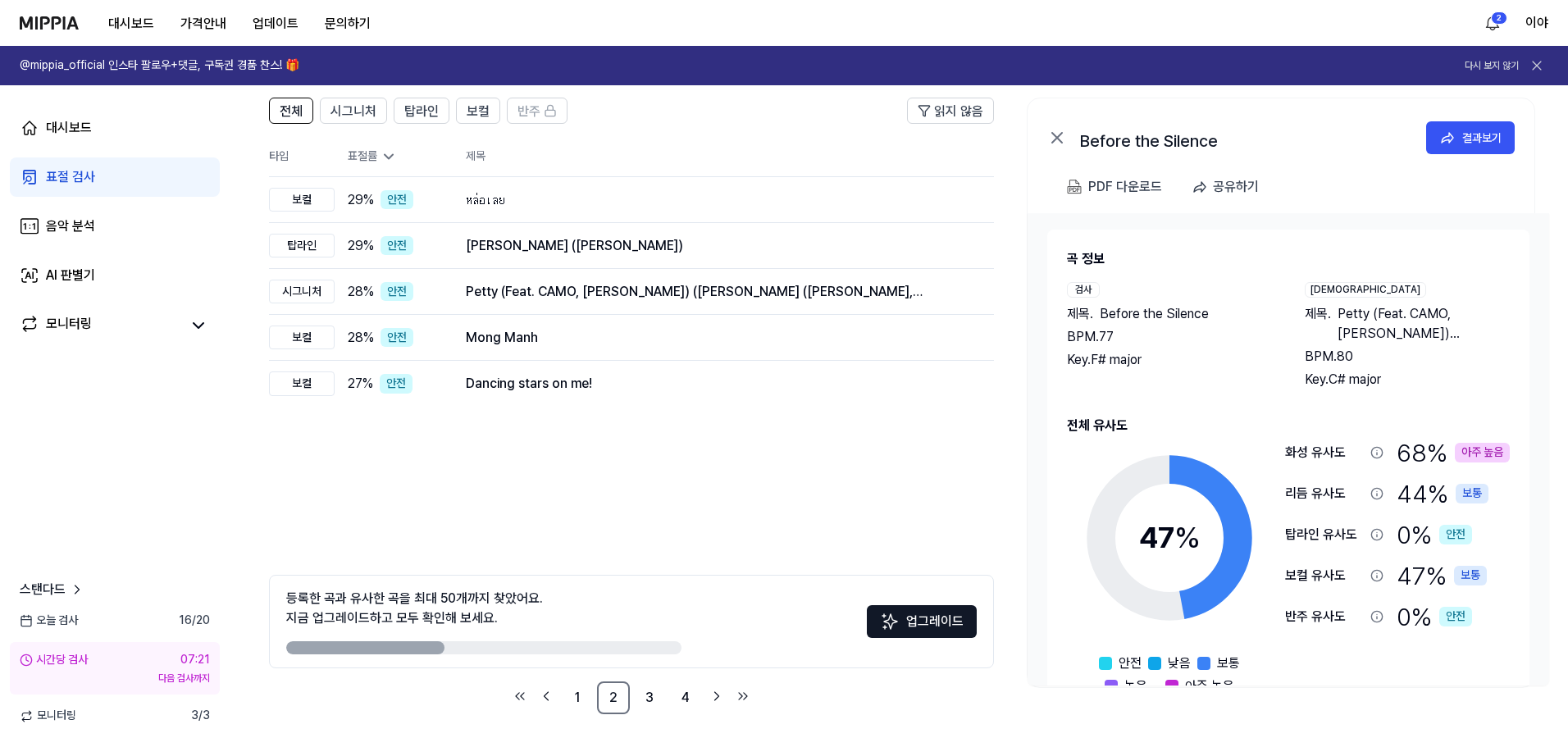
click at [58, 18] on img at bounding box center [48, 23] width 59 height 13
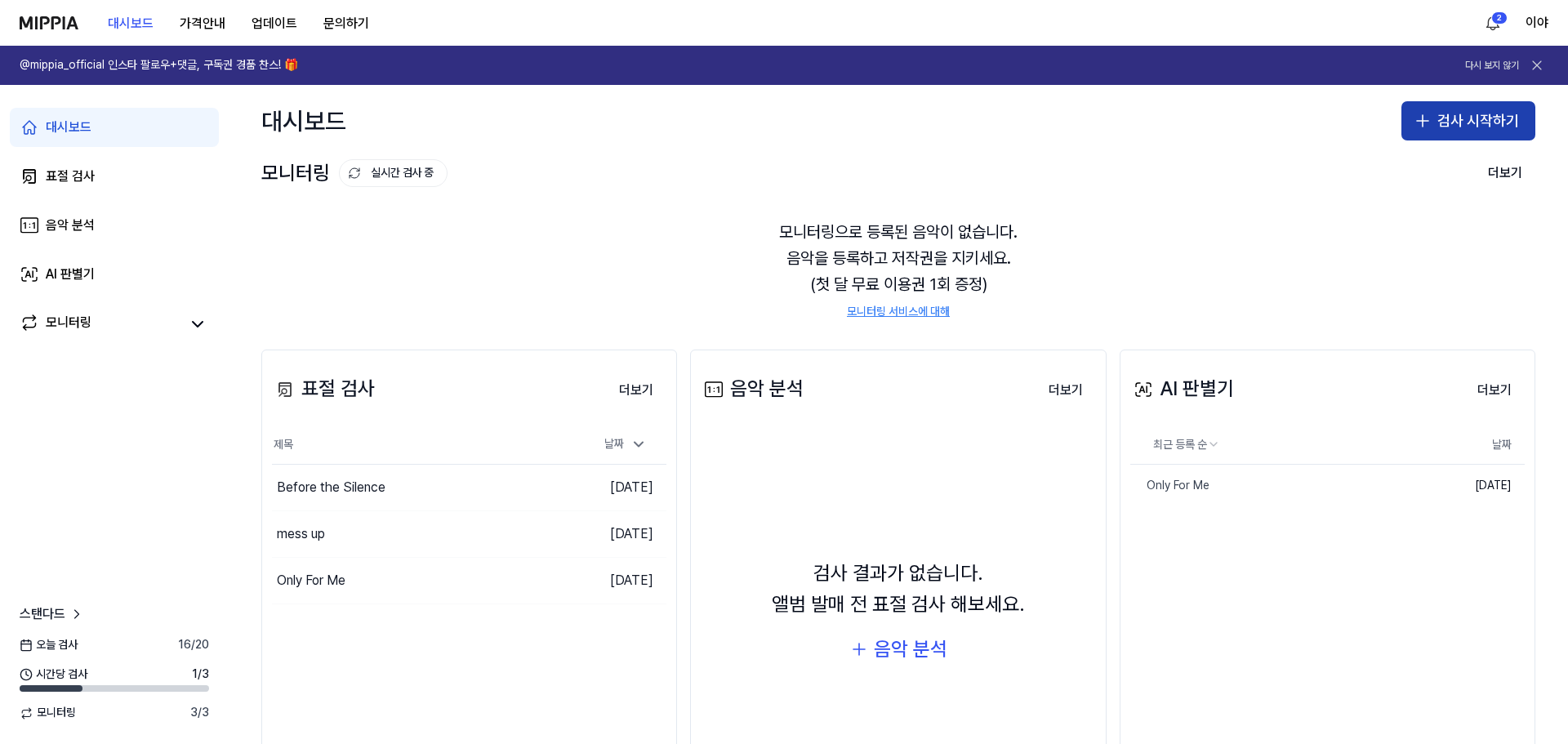
click at [1451, 116] on button "검사 시작하기" at bounding box center [1467, 120] width 133 height 39
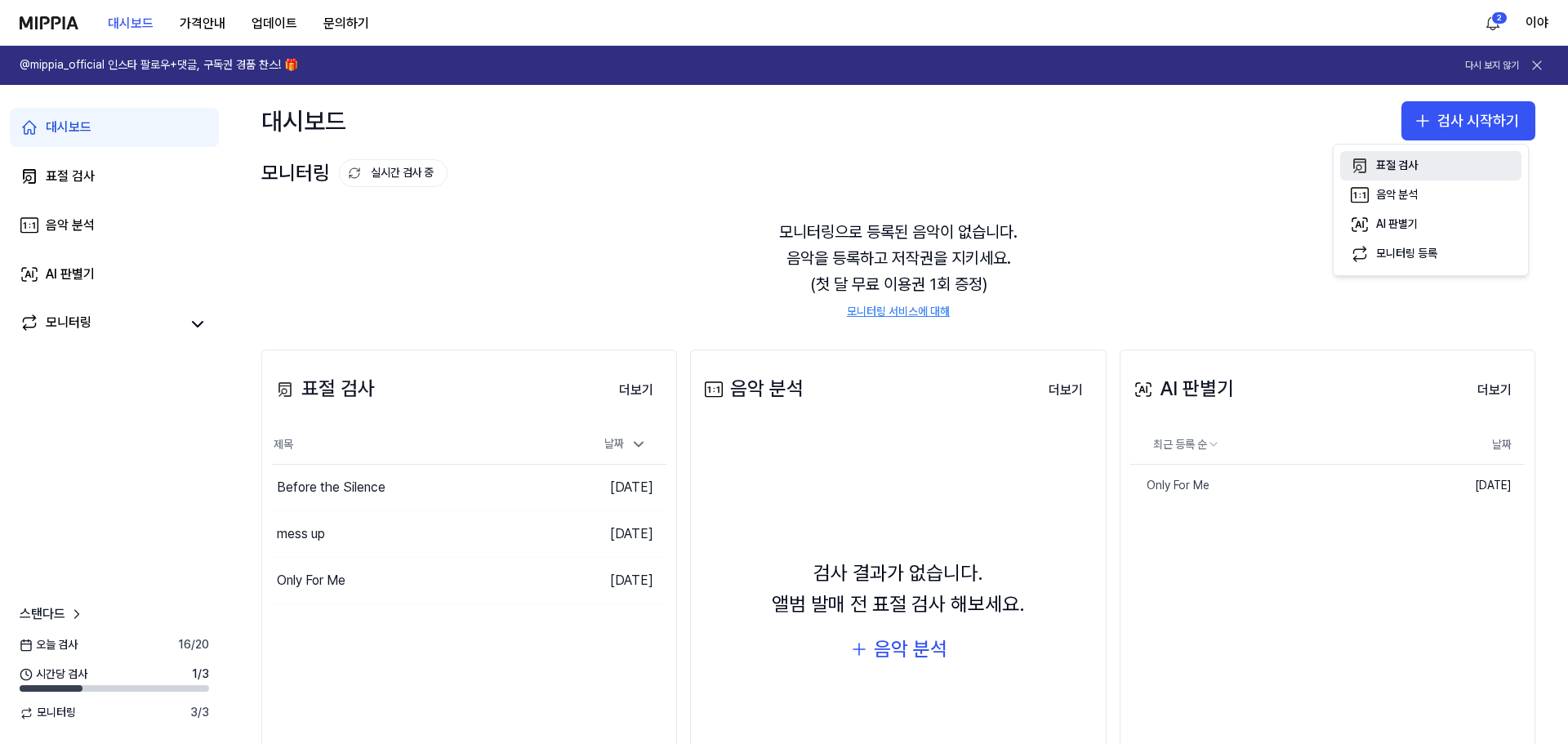
click at [1391, 156] on button "표절 검사" at bounding box center [1431, 165] width 181 height 30
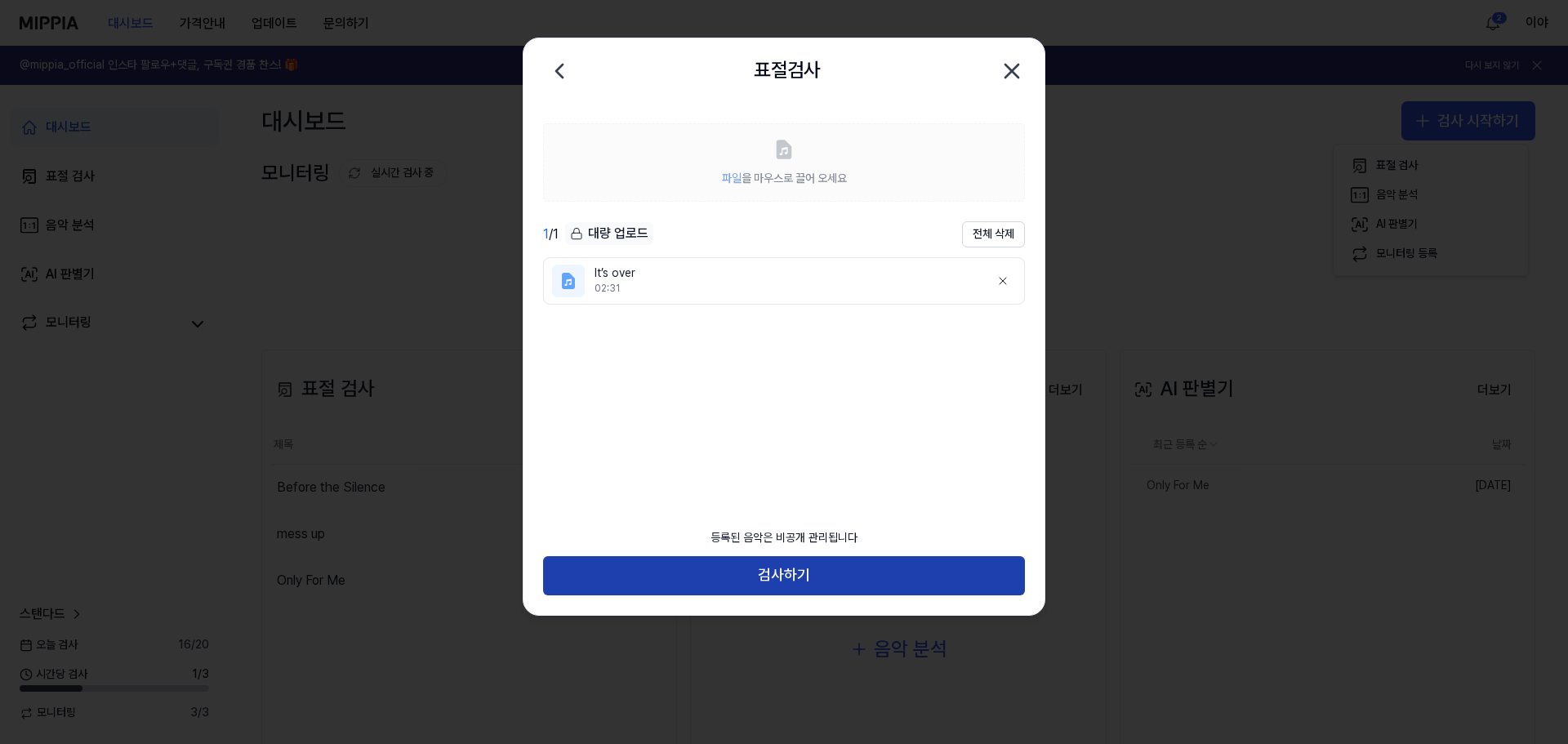
click at [835, 576] on button "검사하기" at bounding box center [784, 575] width 482 height 39
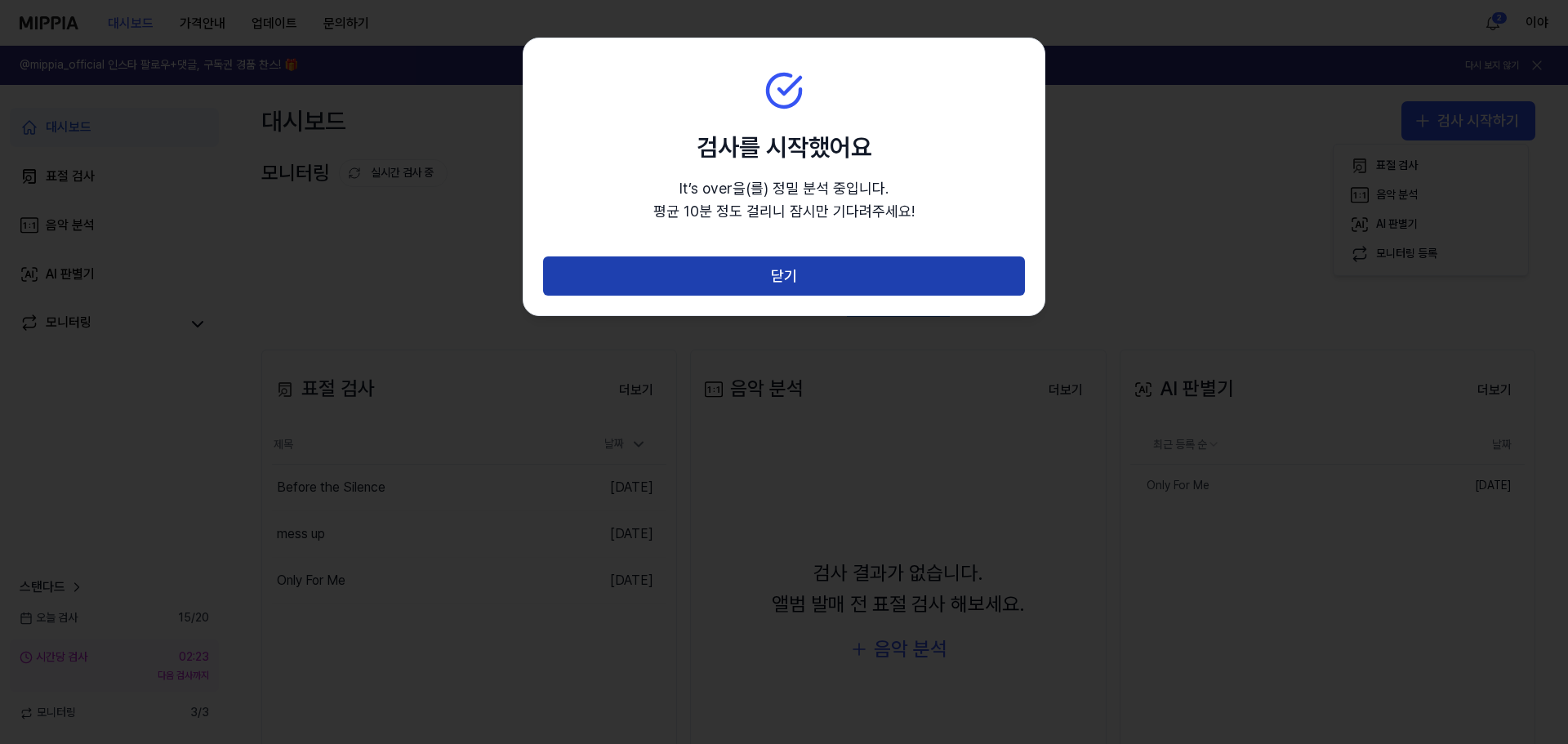
click at [801, 284] on button "닫기" at bounding box center [784, 276] width 482 height 39
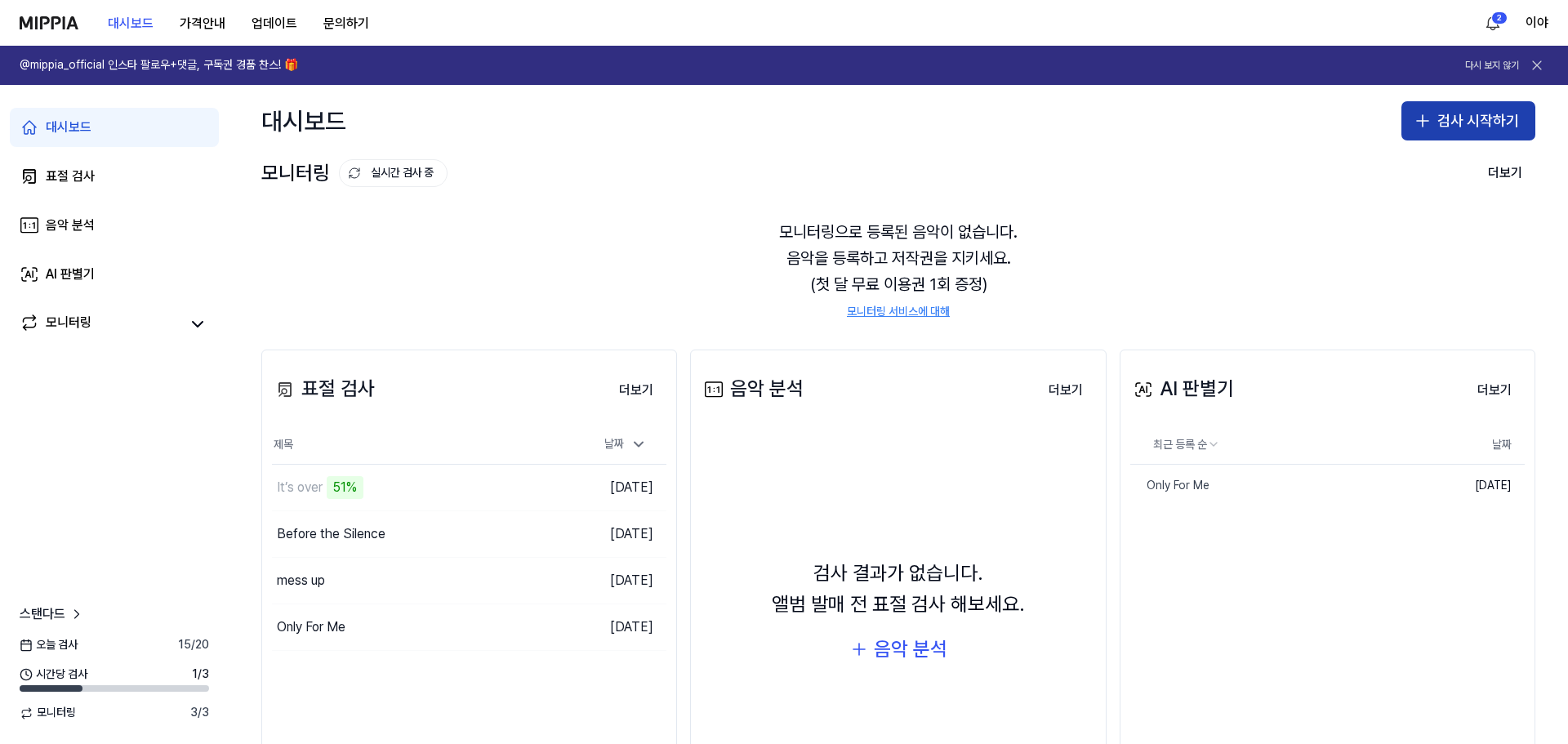
click at [1429, 125] on button "검사 시작하기" at bounding box center [1467, 120] width 133 height 39
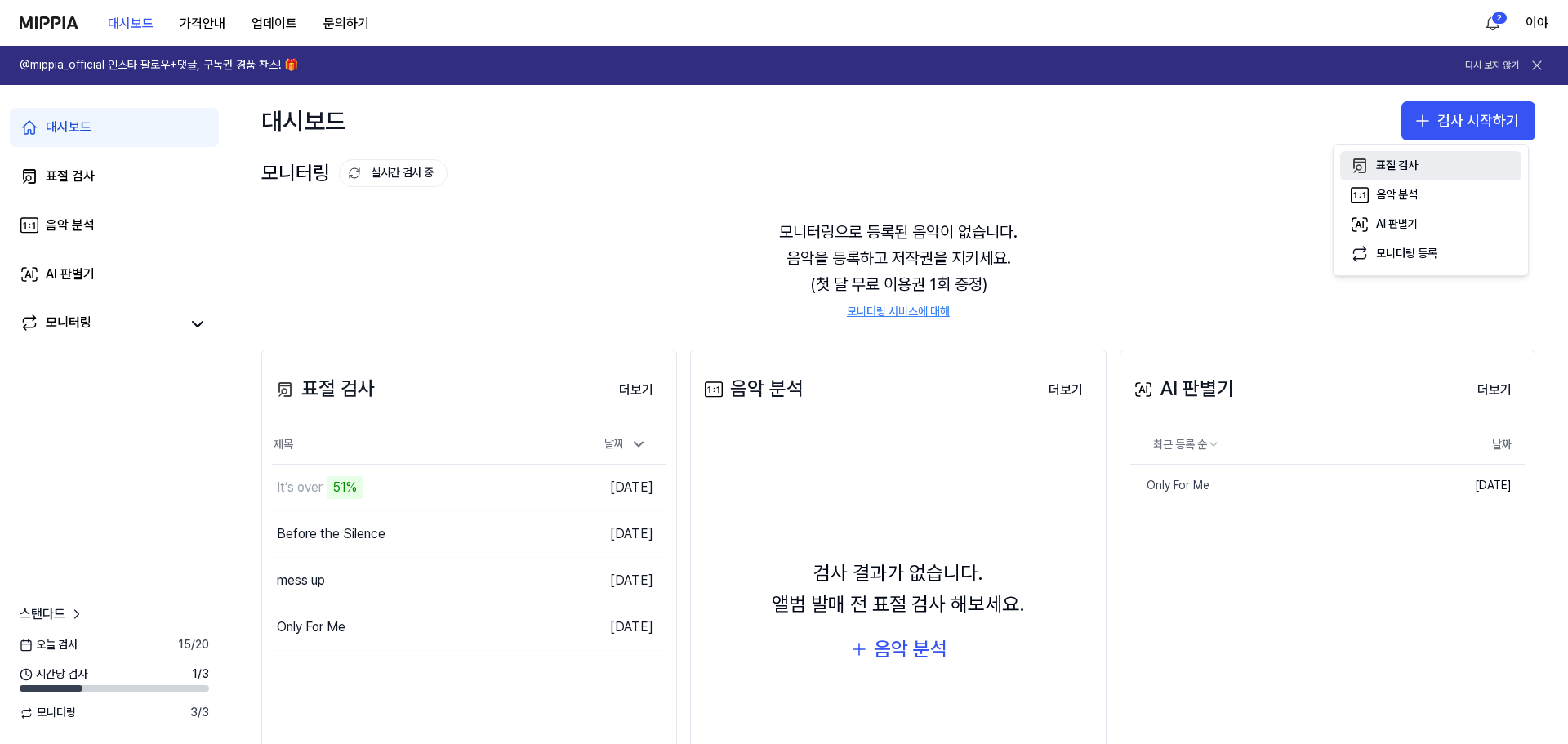
click at [1388, 171] on div "표절 검사" at bounding box center [1396, 165] width 41 height 16
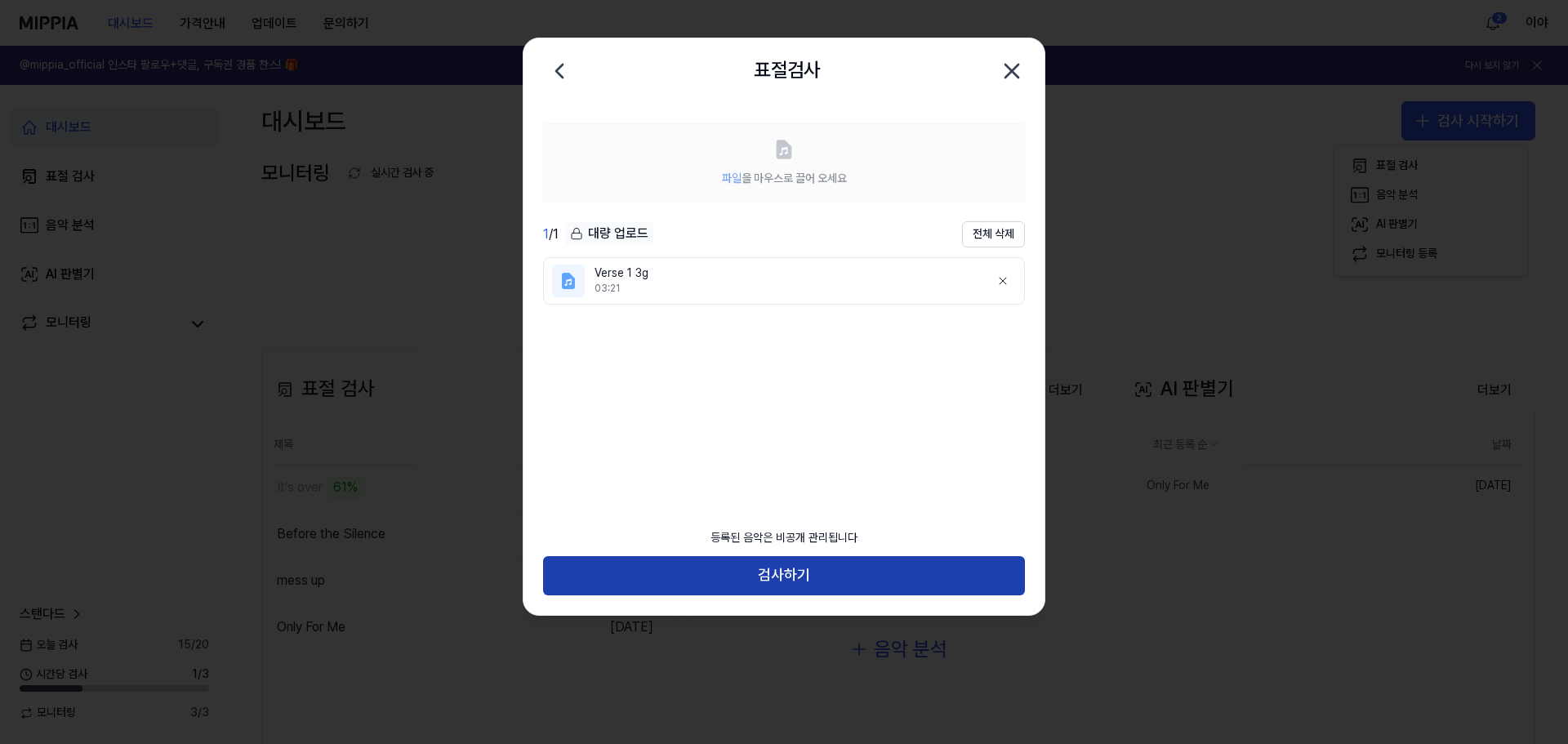
click at [845, 578] on button "검사하기" at bounding box center [784, 575] width 482 height 39
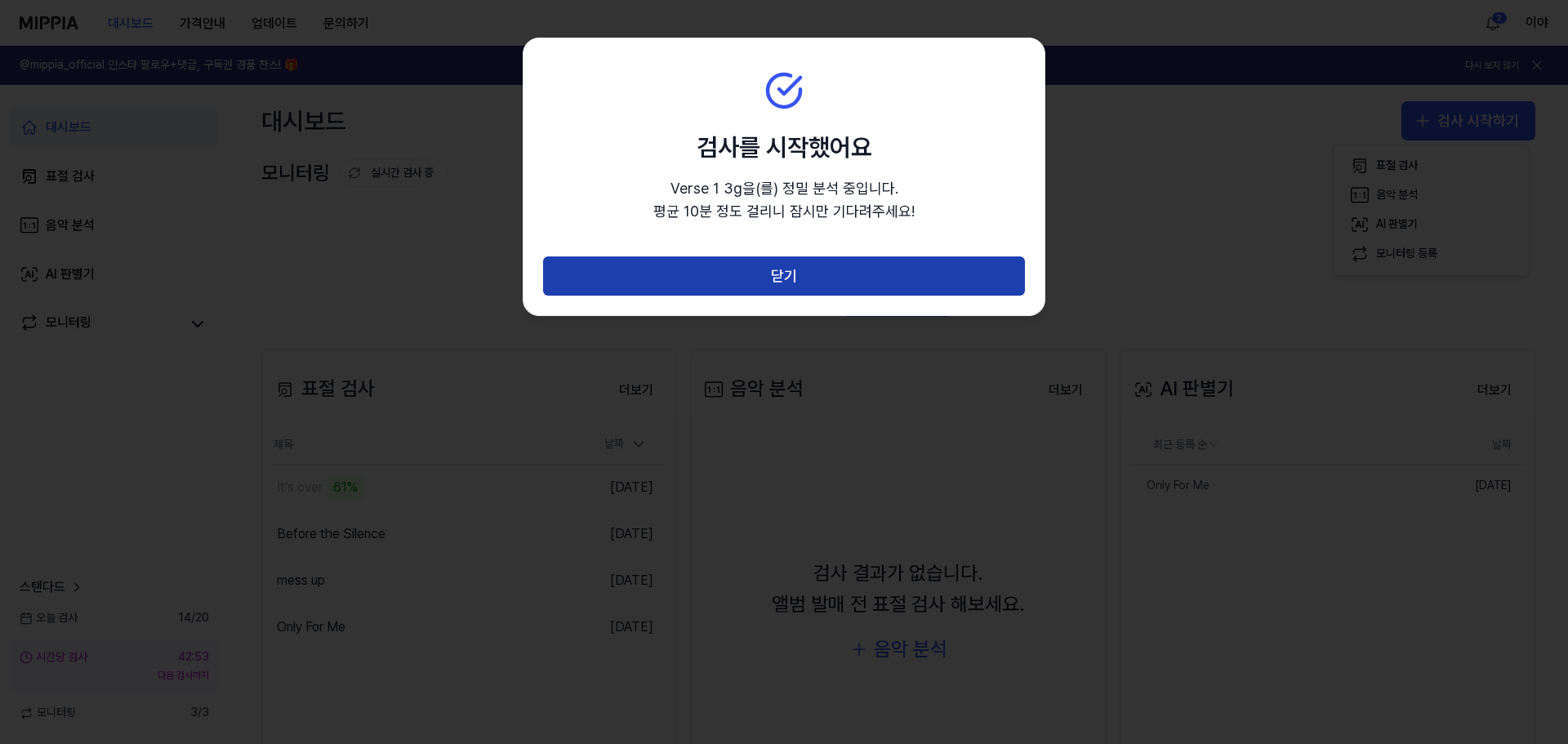
click at [829, 279] on button "닫기" at bounding box center [784, 276] width 482 height 39
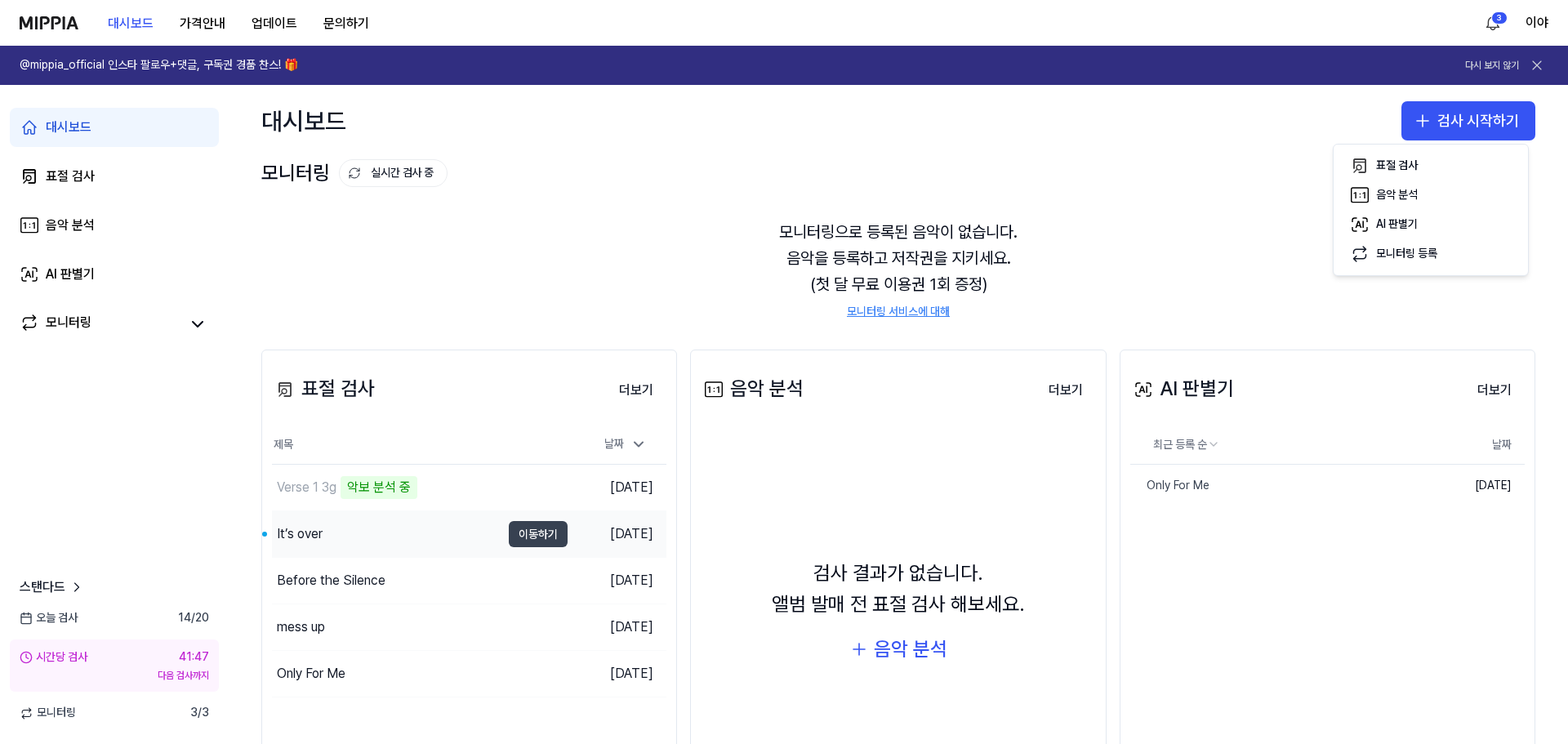
click at [542, 530] on button "이동하기" at bounding box center [538, 534] width 59 height 26
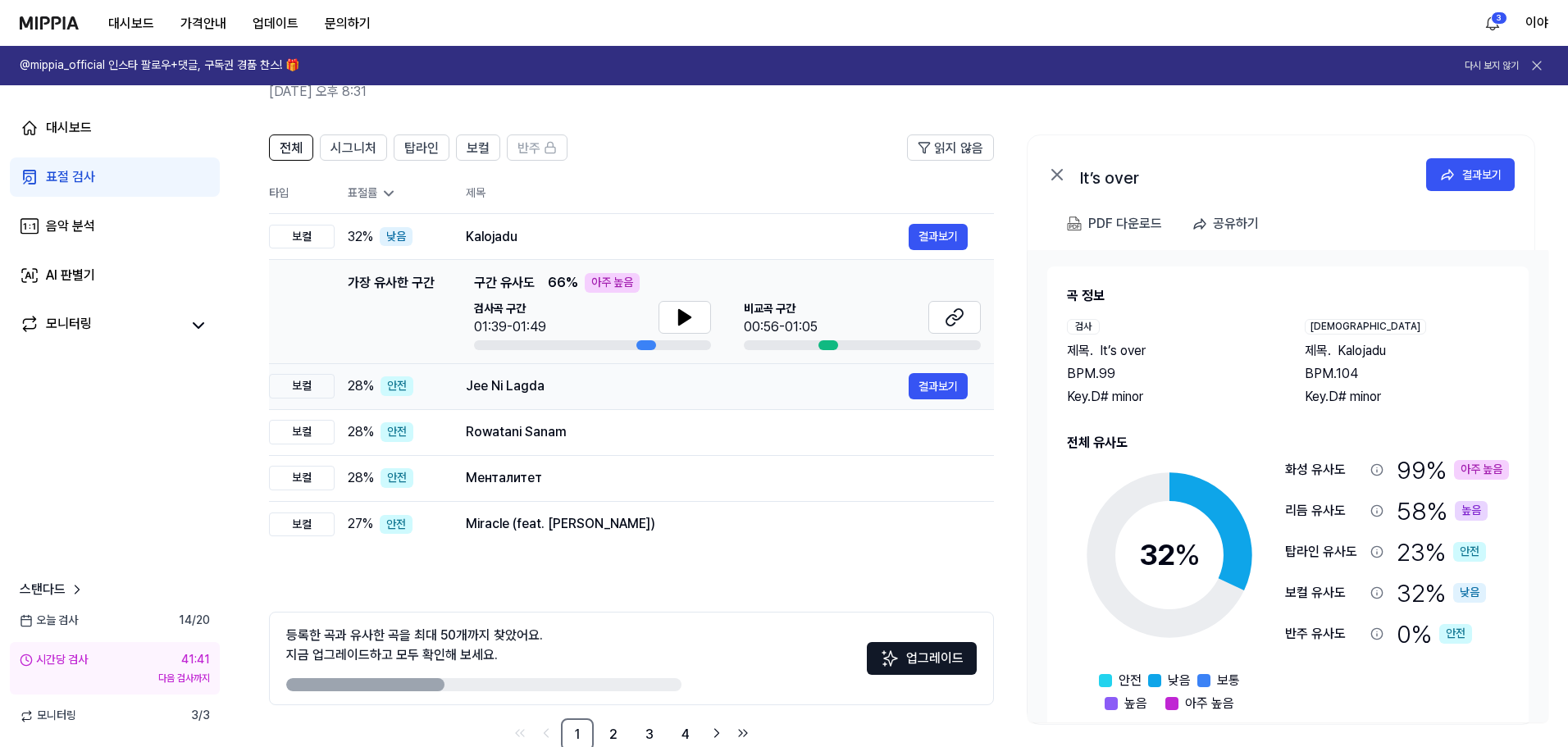
scroll to position [119, 0]
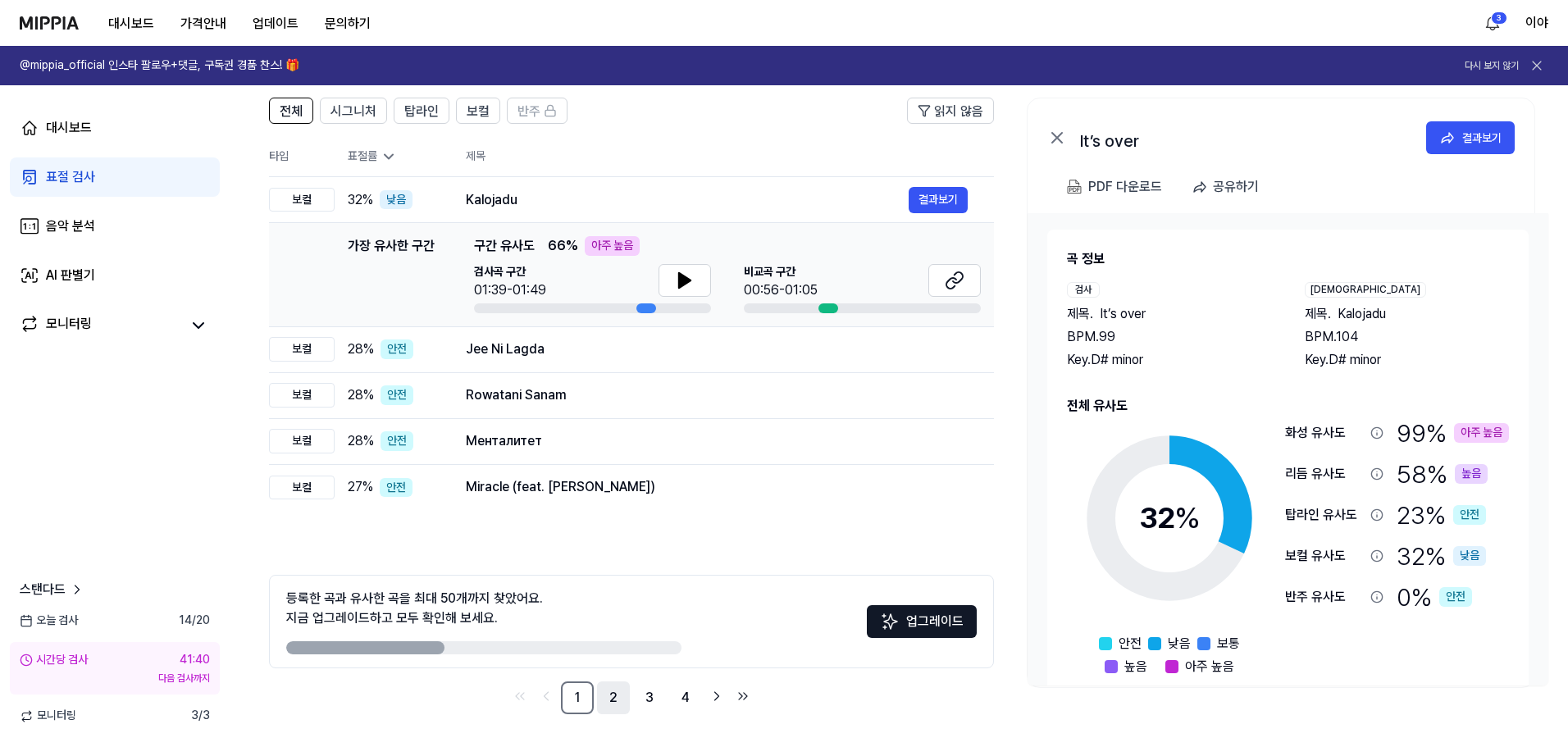
click at [615, 698] on link "2" at bounding box center [613, 698] width 33 height 33
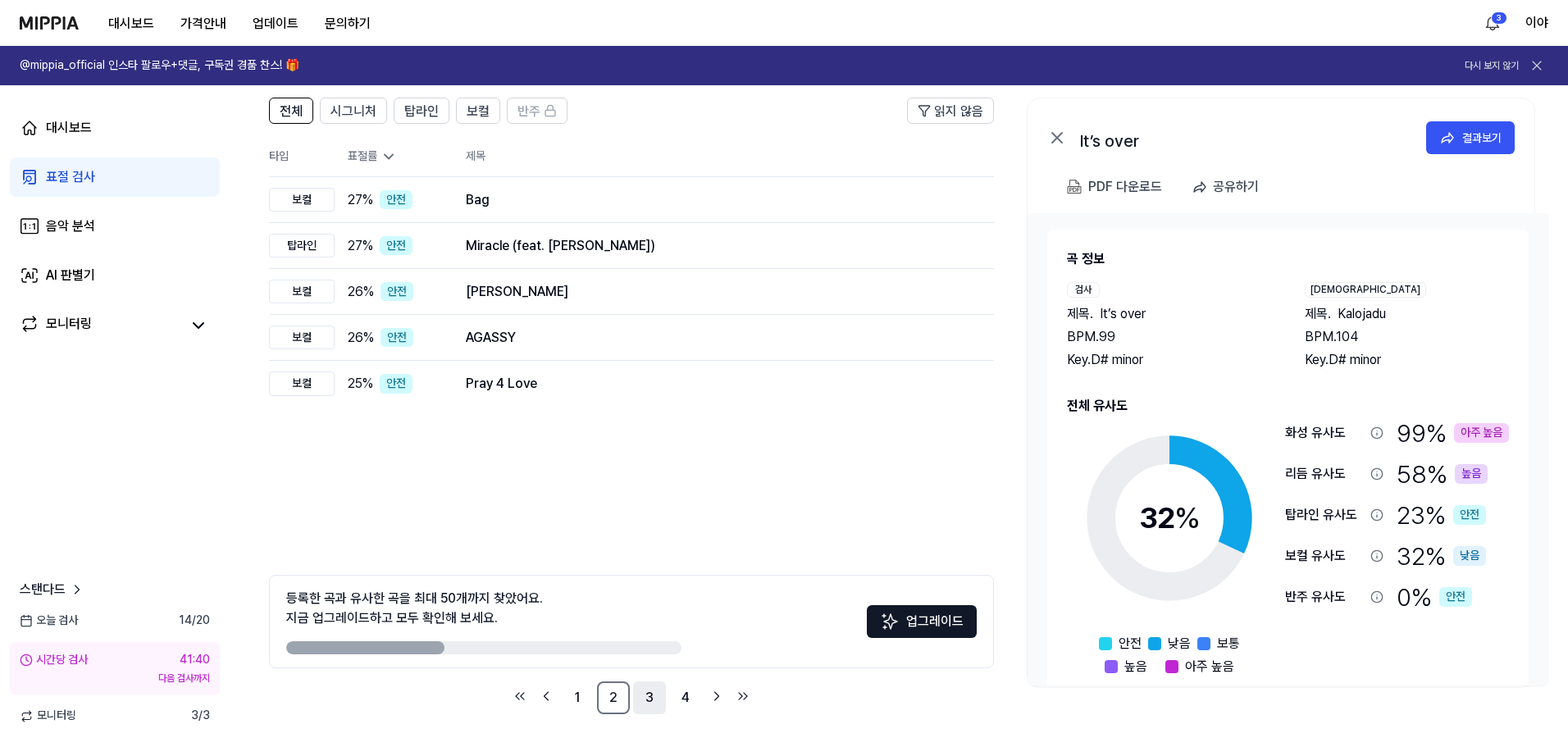
click at [653, 698] on link "3" at bounding box center [650, 698] width 33 height 33
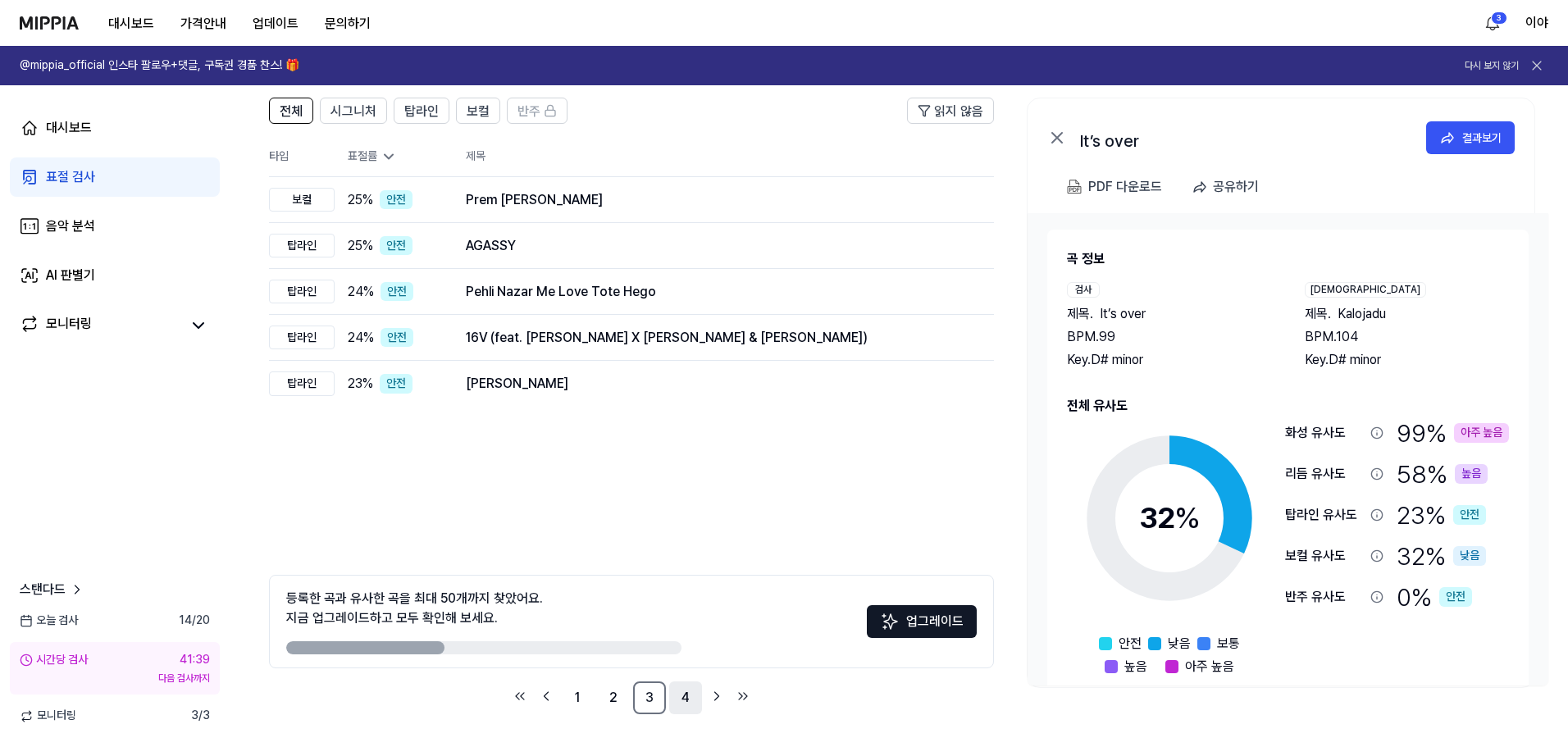
click at [686, 698] on link "4" at bounding box center [686, 698] width 33 height 33
click at [710, 699] on icon "Go to next page" at bounding box center [716, 696] width 16 height 19
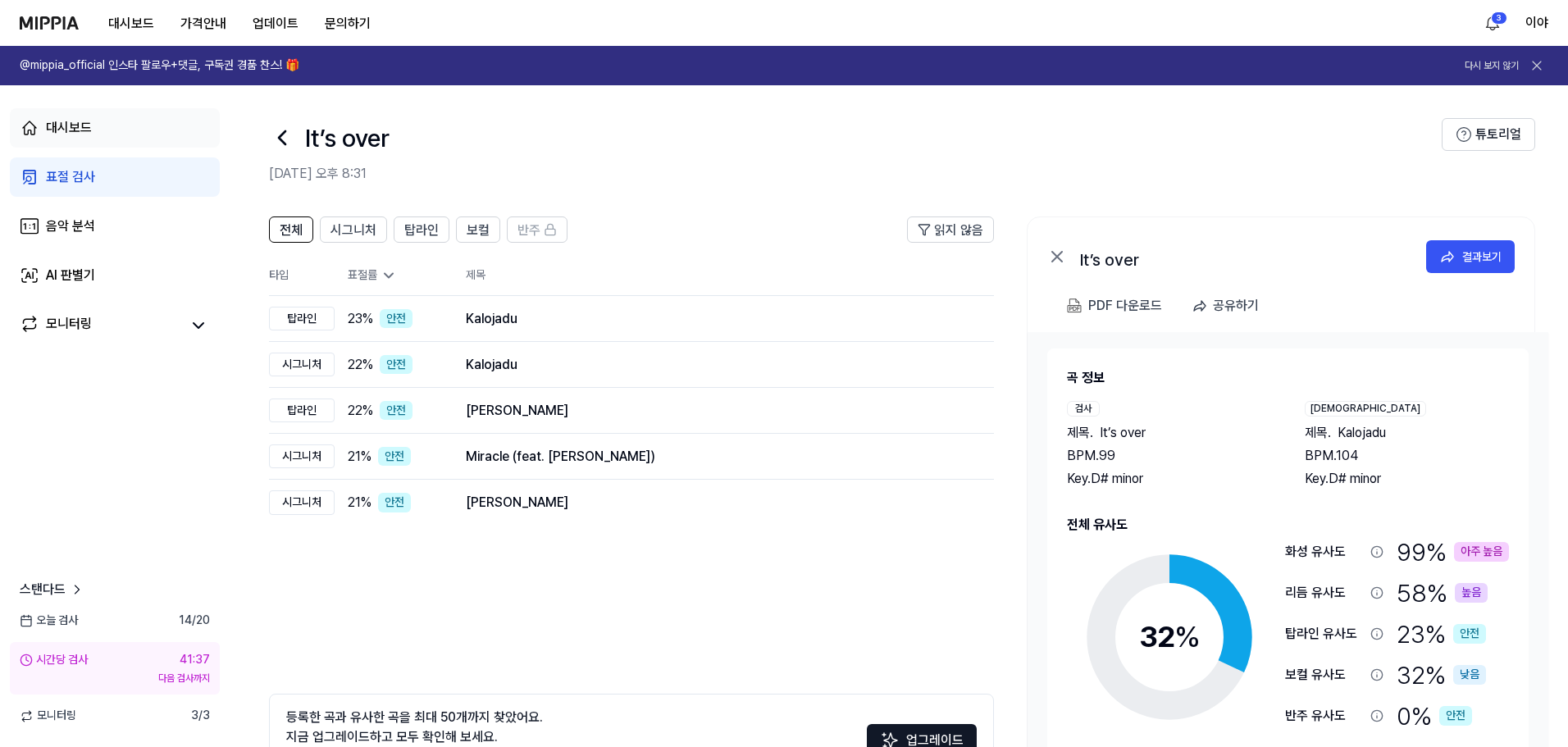
click at [77, 124] on div "대시보드" at bounding box center [69, 127] width 46 height 19
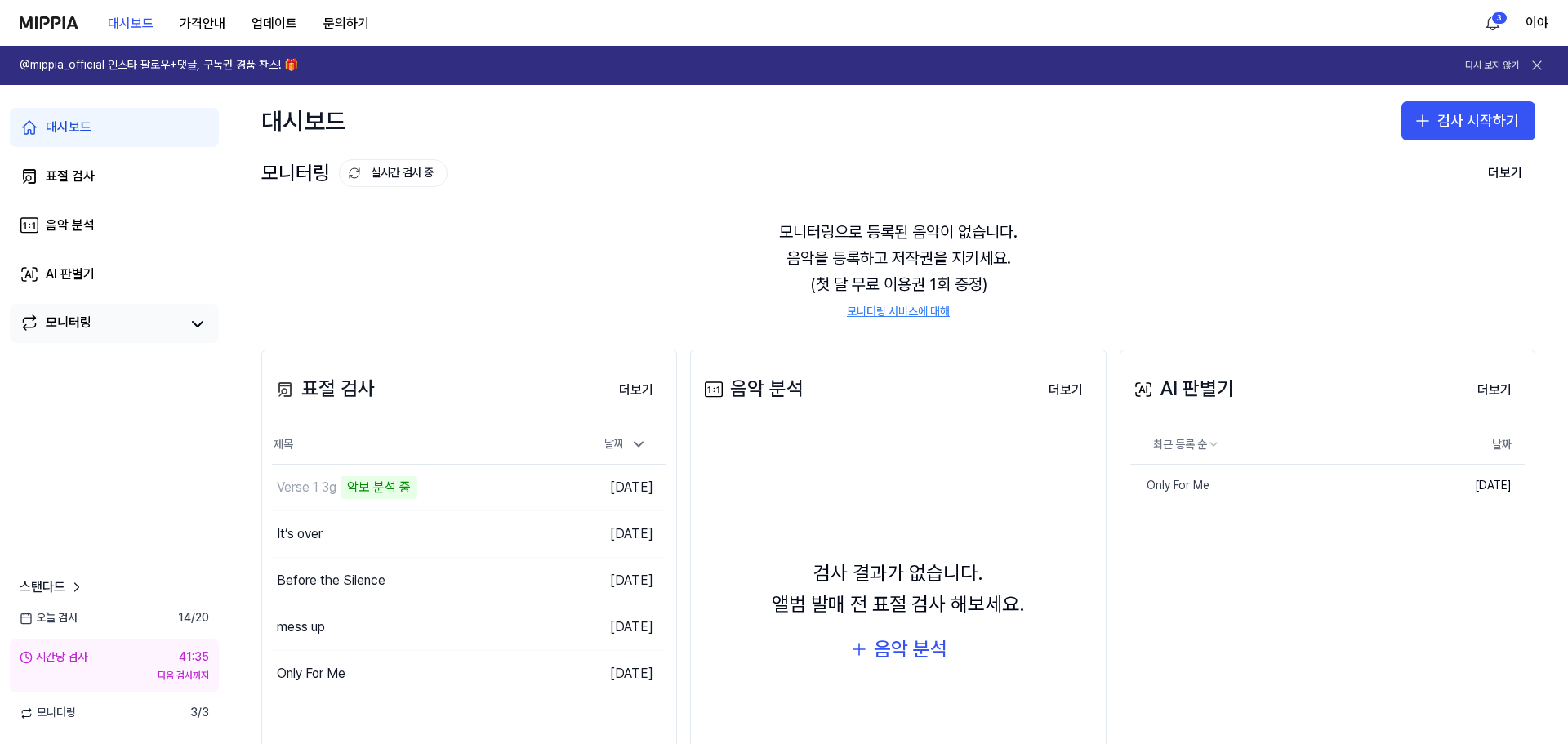
click at [118, 320] on link "모니터링" at bounding box center [99, 324] width 160 height 23
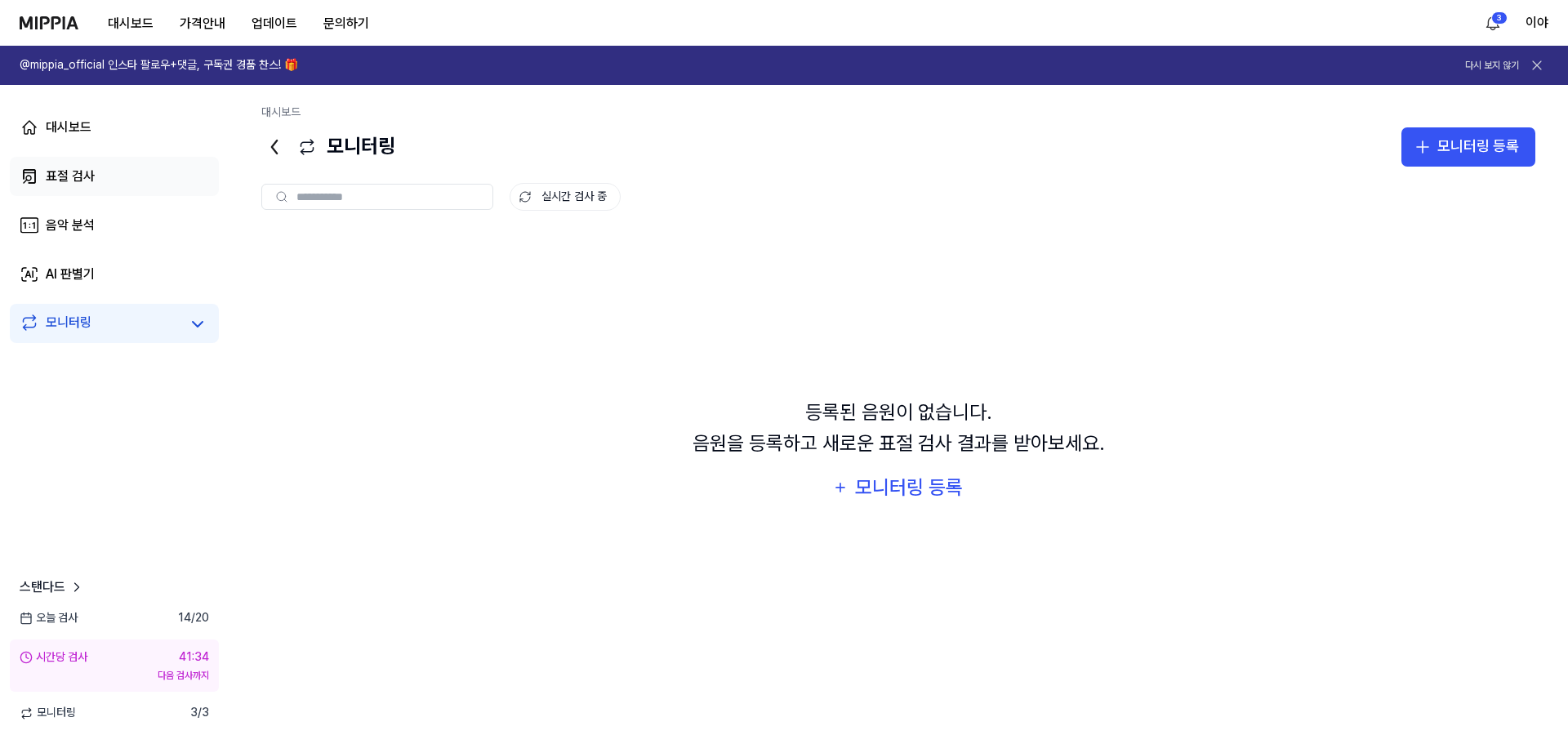
click at [71, 171] on div "표절 검사" at bounding box center [70, 176] width 49 height 19
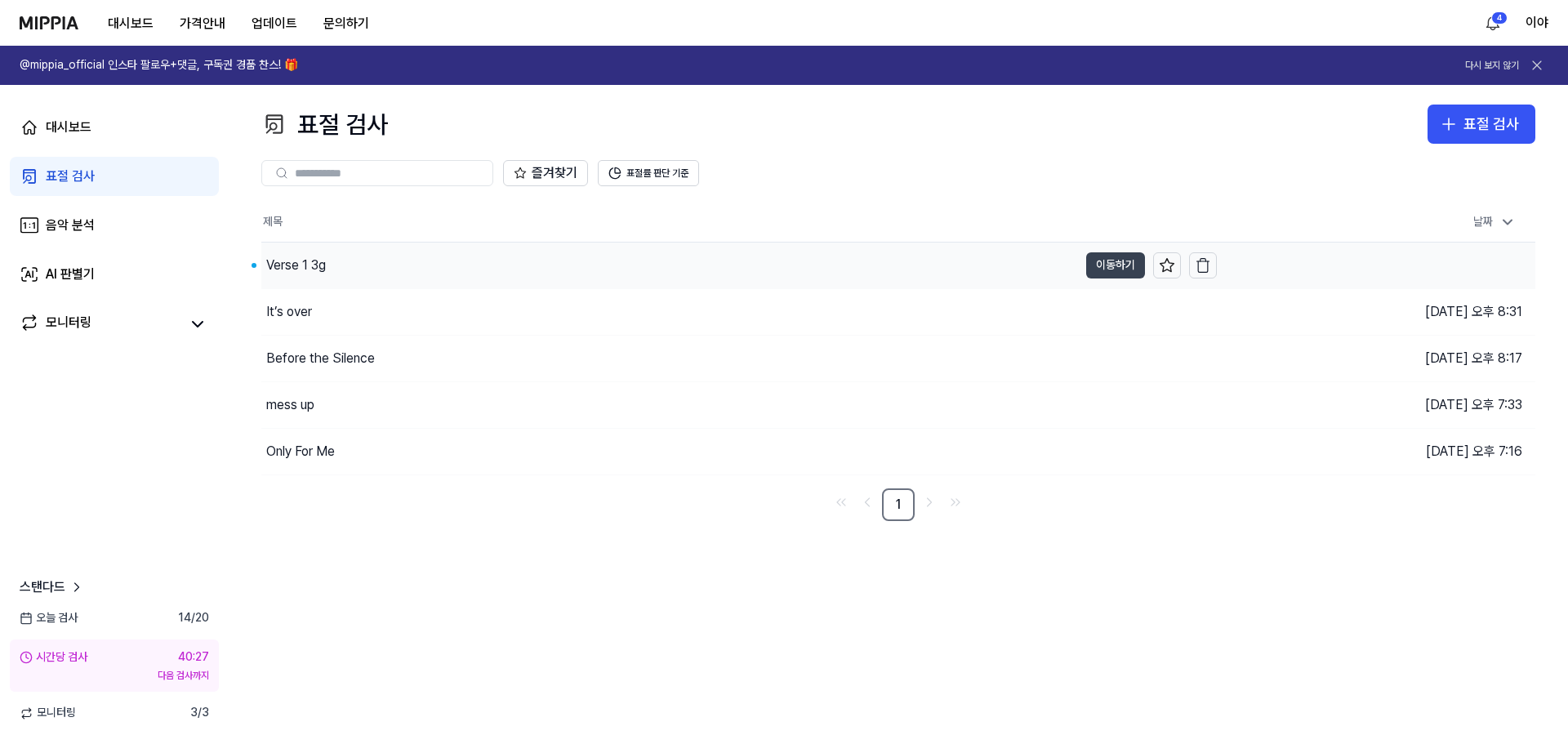
click at [1118, 269] on button "이동하기" at bounding box center [1115, 265] width 59 height 26
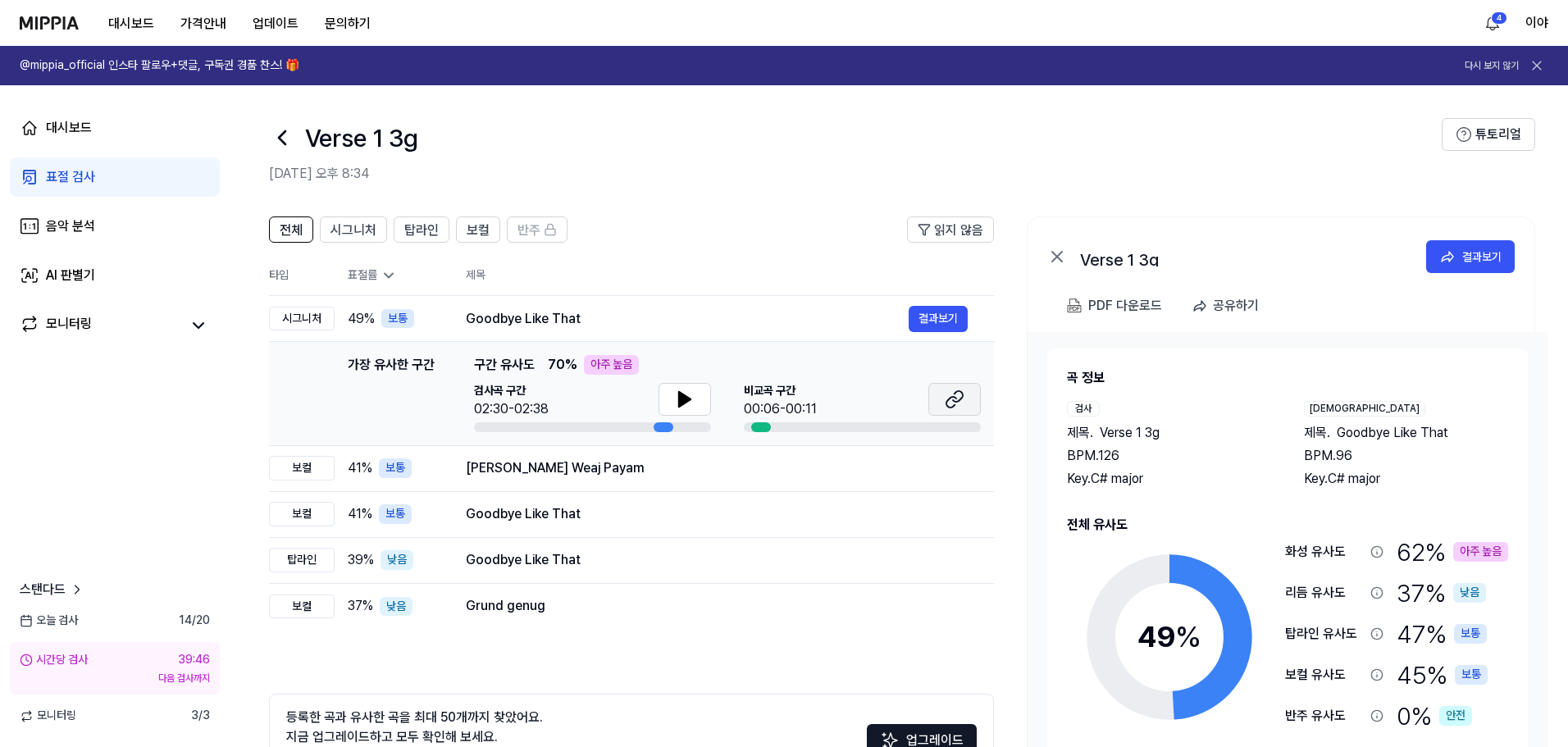
click at [943, 403] on button at bounding box center [955, 399] width 52 height 33
click at [688, 406] on icon at bounding box center [685, 399] width 19 height 19
click at [688, 406] on icon at bounding box center [688, 399] width 3 height 13
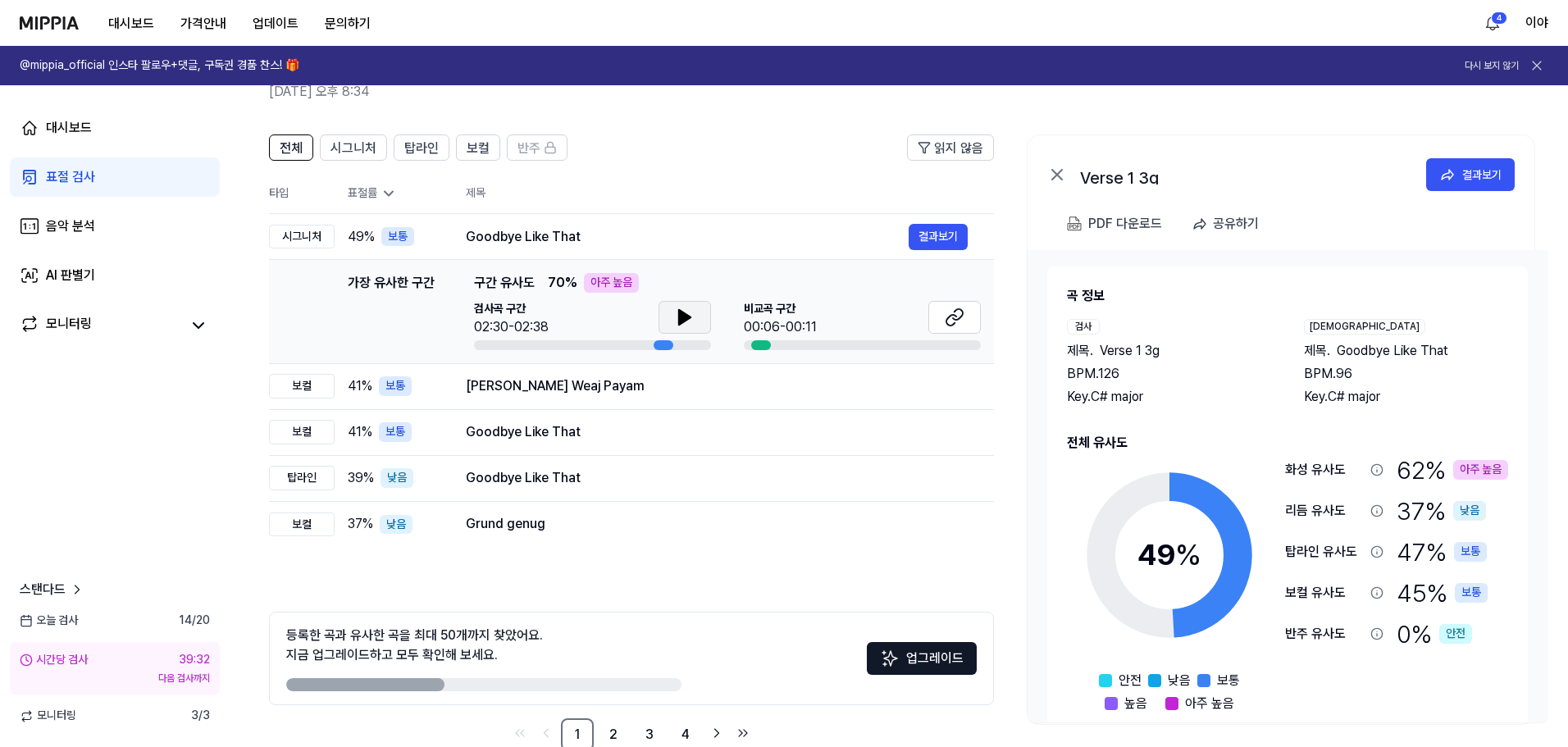
scroll to position [119, 0]
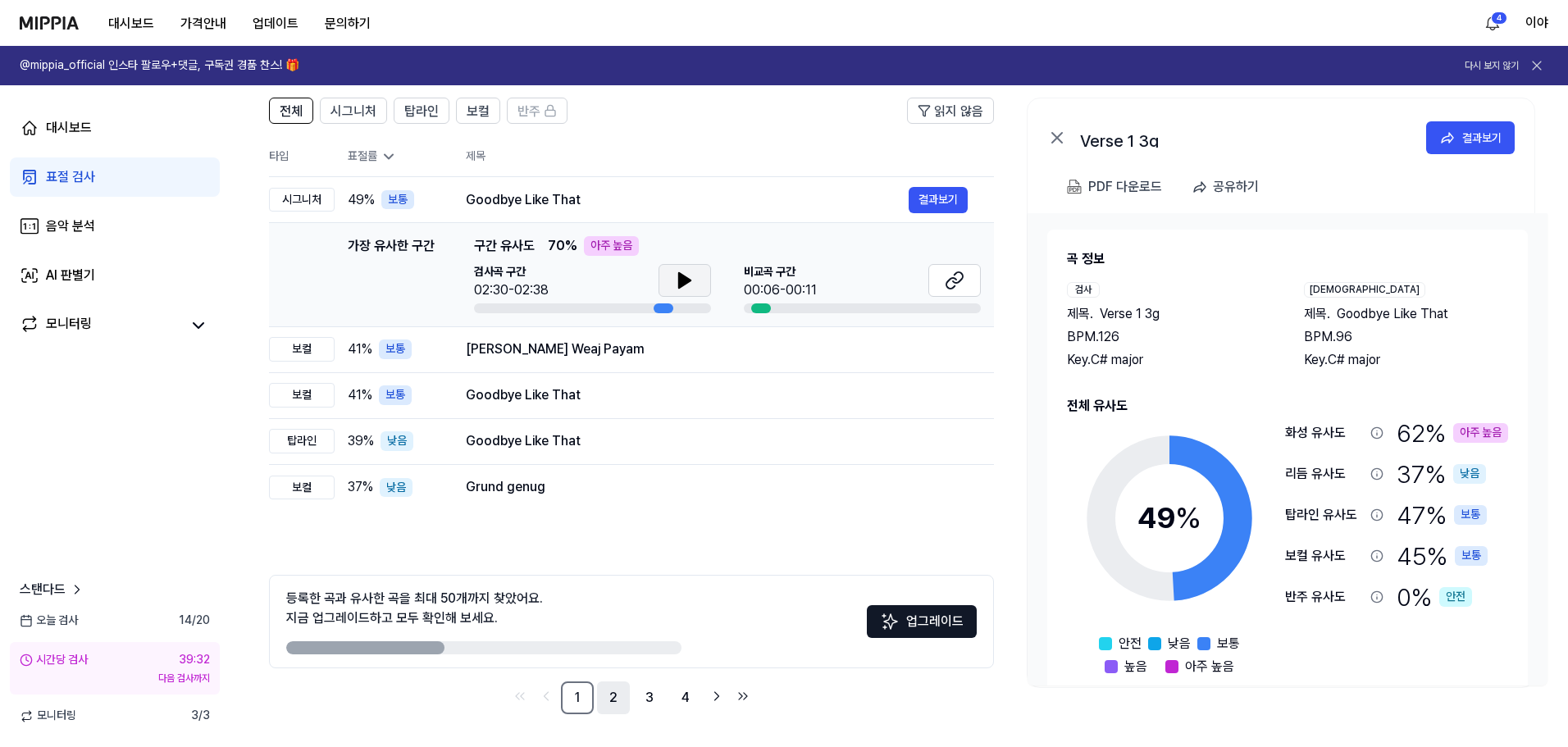
click at [615, 694] on link "2" at bounding box center [613, 698] width 33 height 33
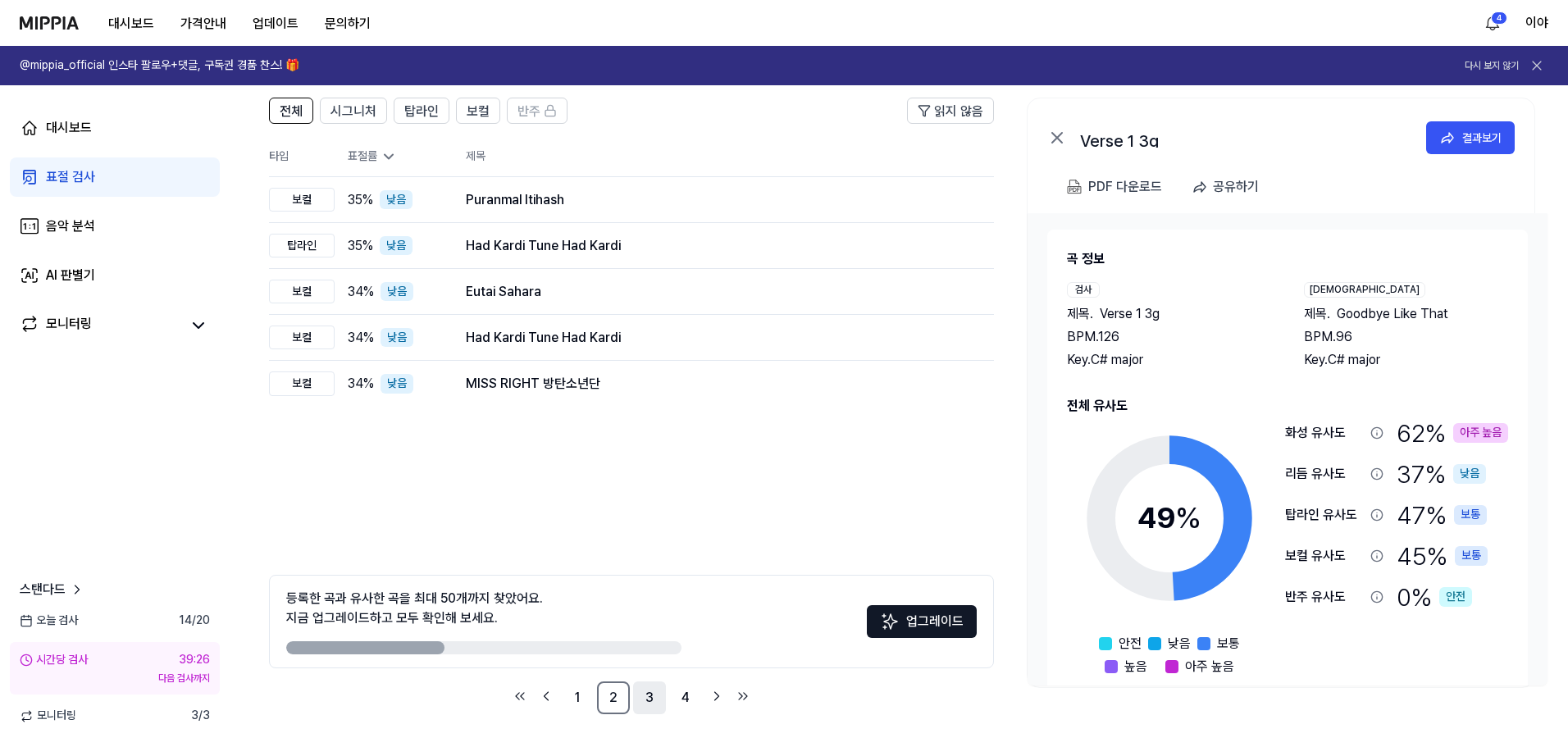
click at [650, 702] on link "3" at bounding box center [650, 698] width 33 height 33
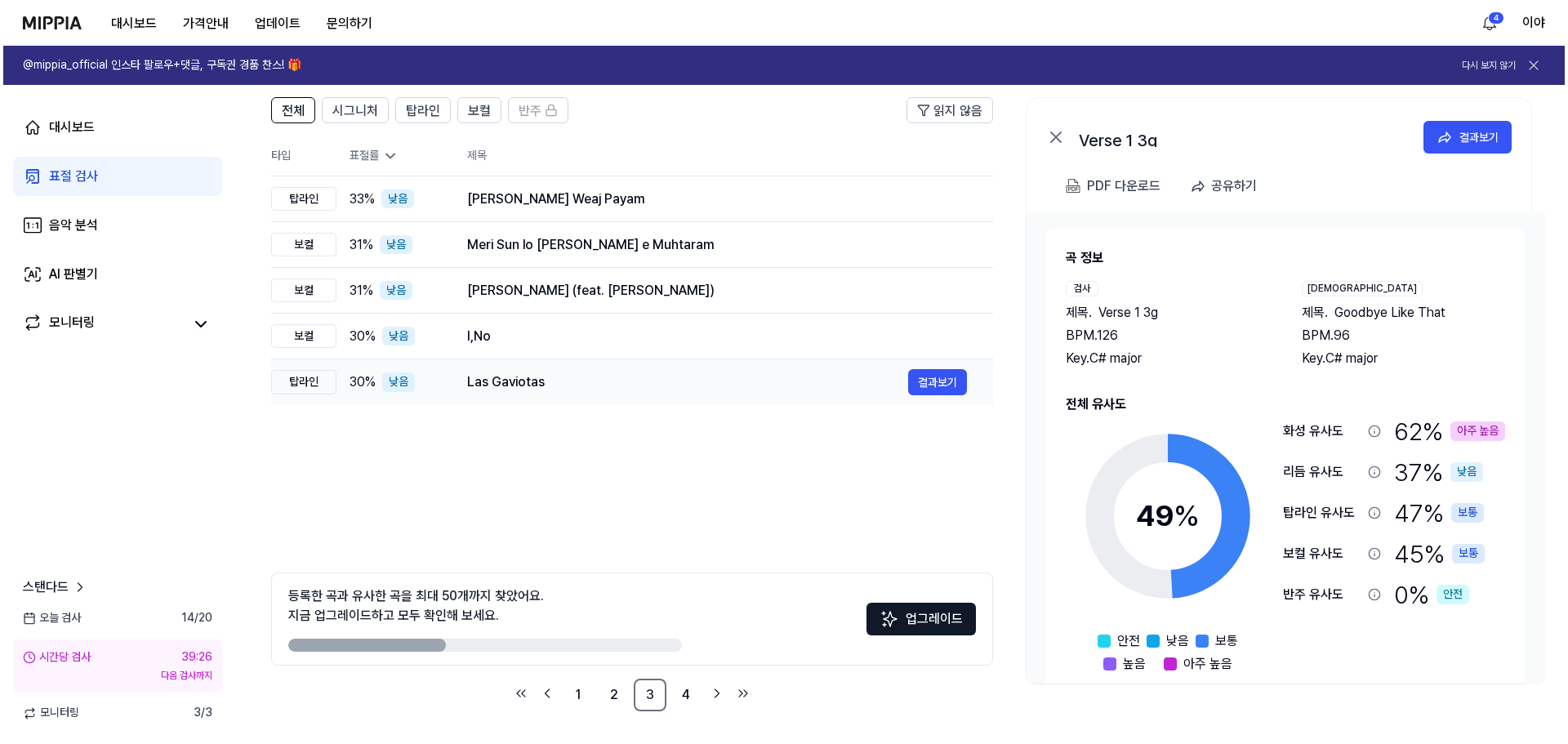
scroll to position [0, 0]
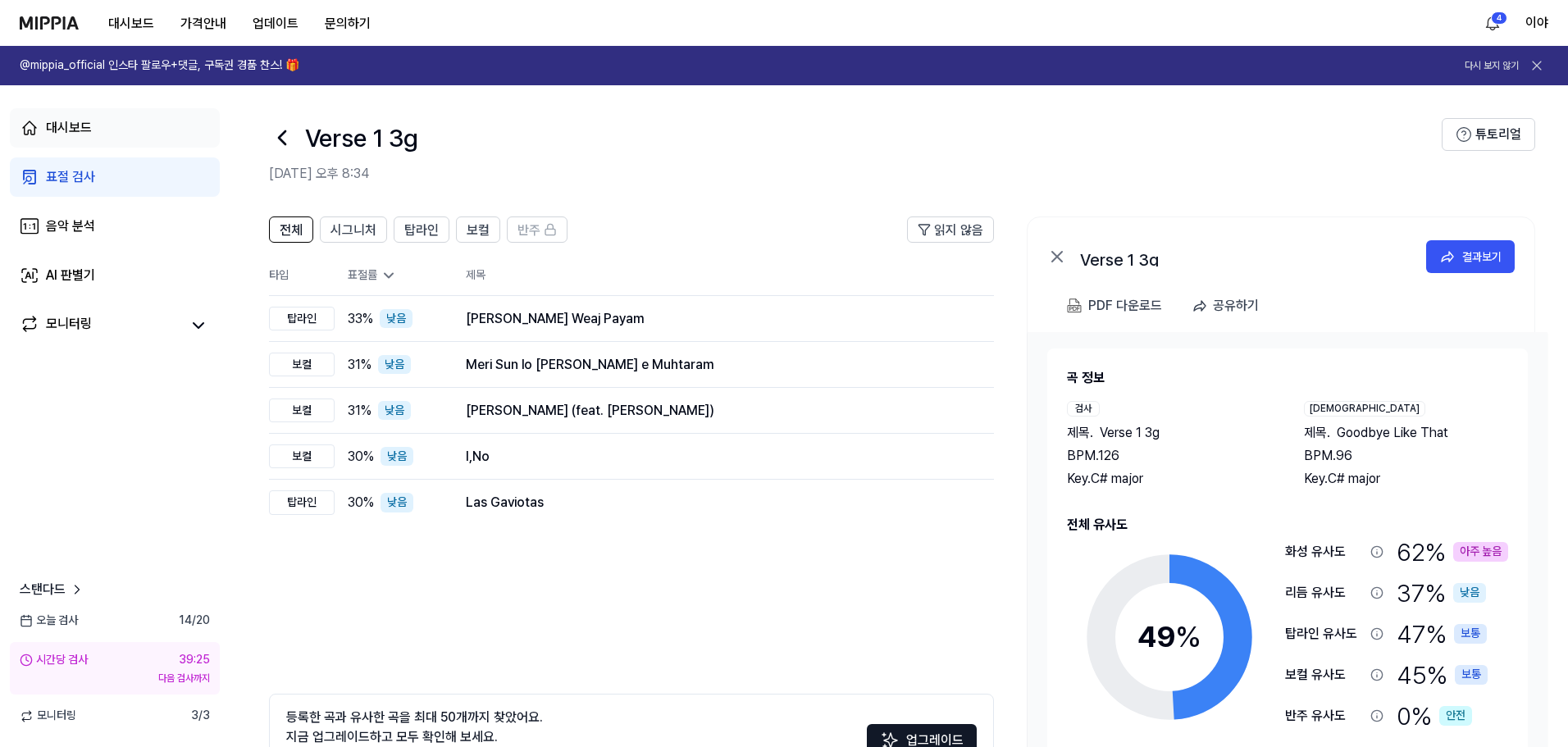
click at [66, 130] on div "대시보드" at bounding box center [69, 127] width 46 height 19
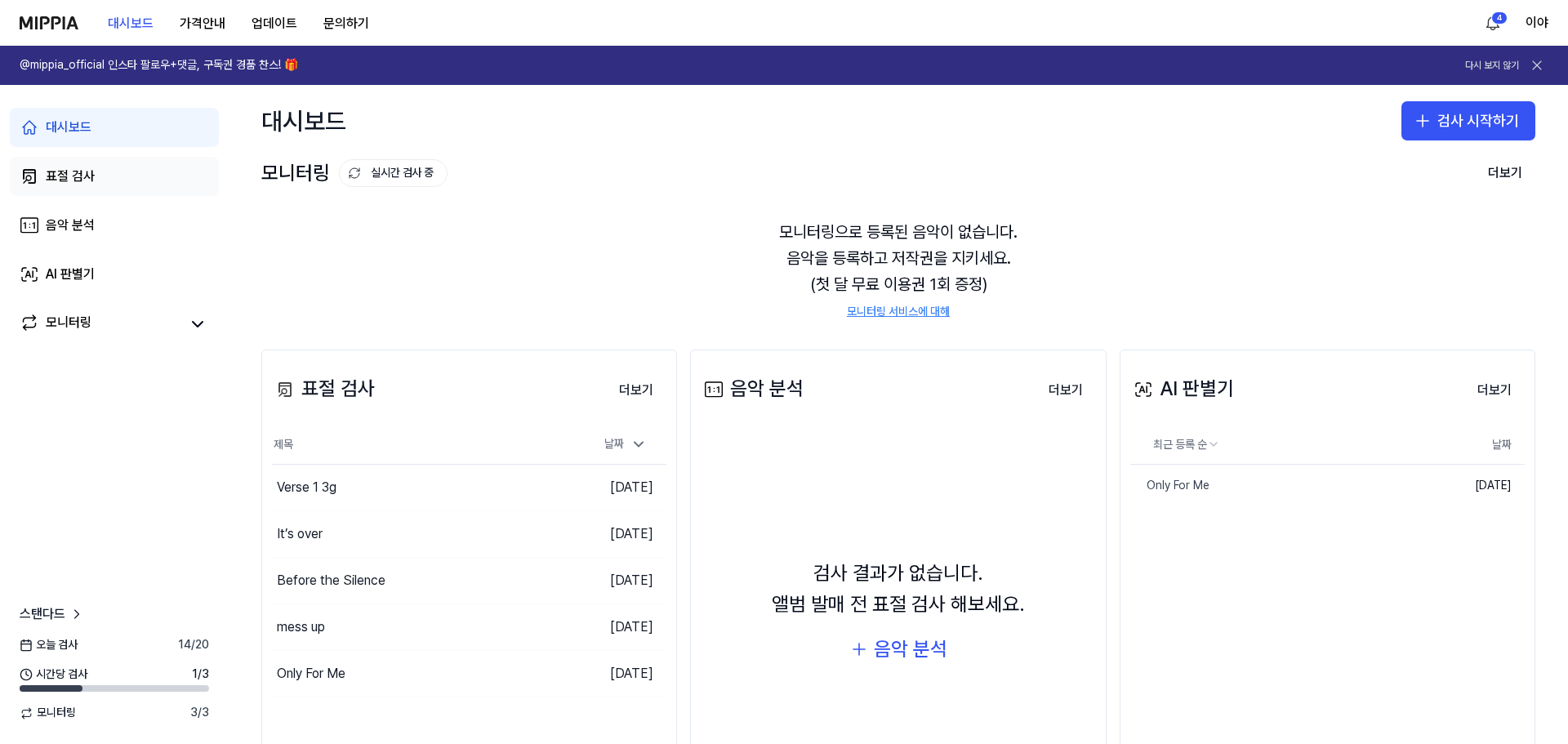
click at [83, 166] on div "표절 검사" at bounding box center [70, 176] width 49 height 19
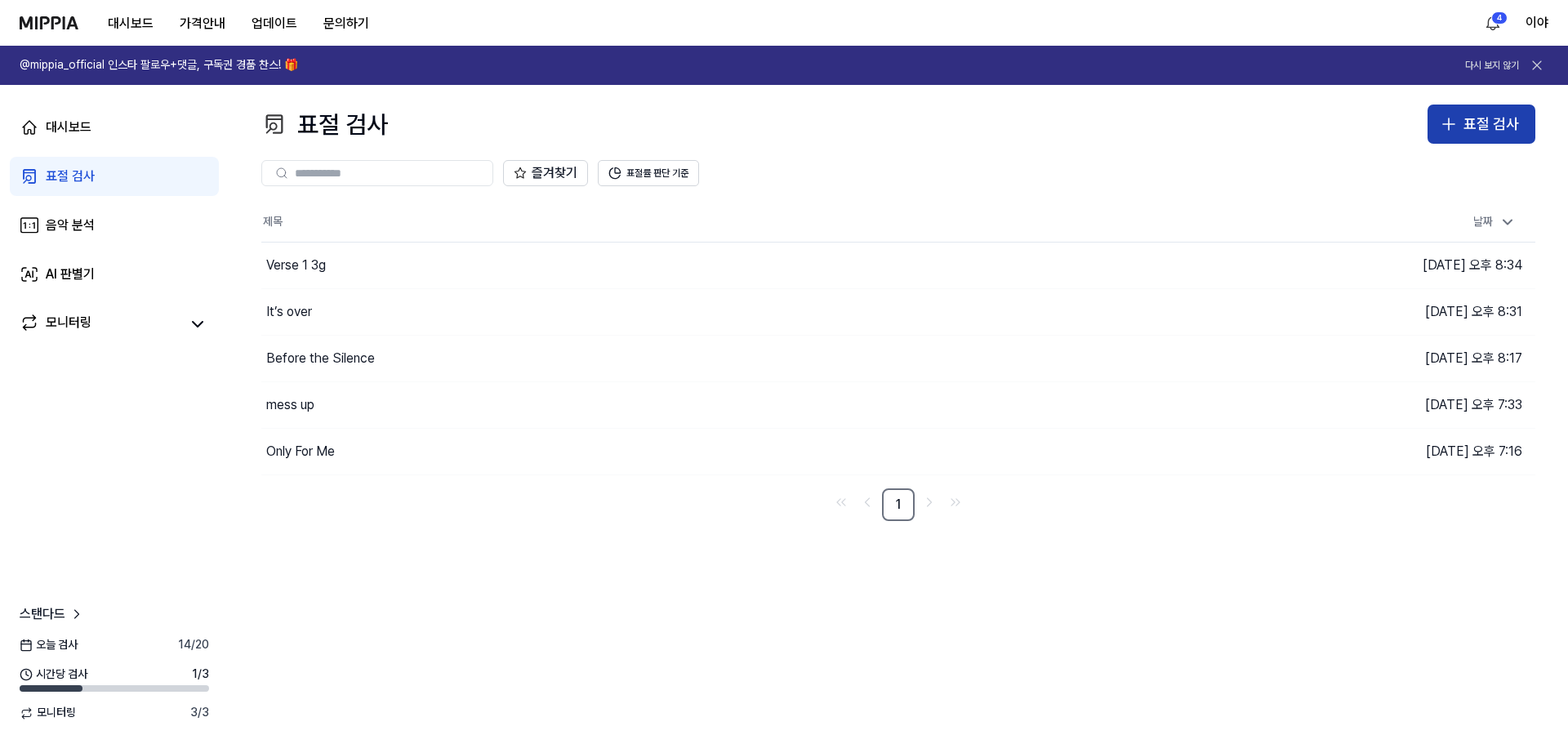
click at [1476, 122] on div "표절 검사" at bounding box center [1491, 124] width 56 height 24
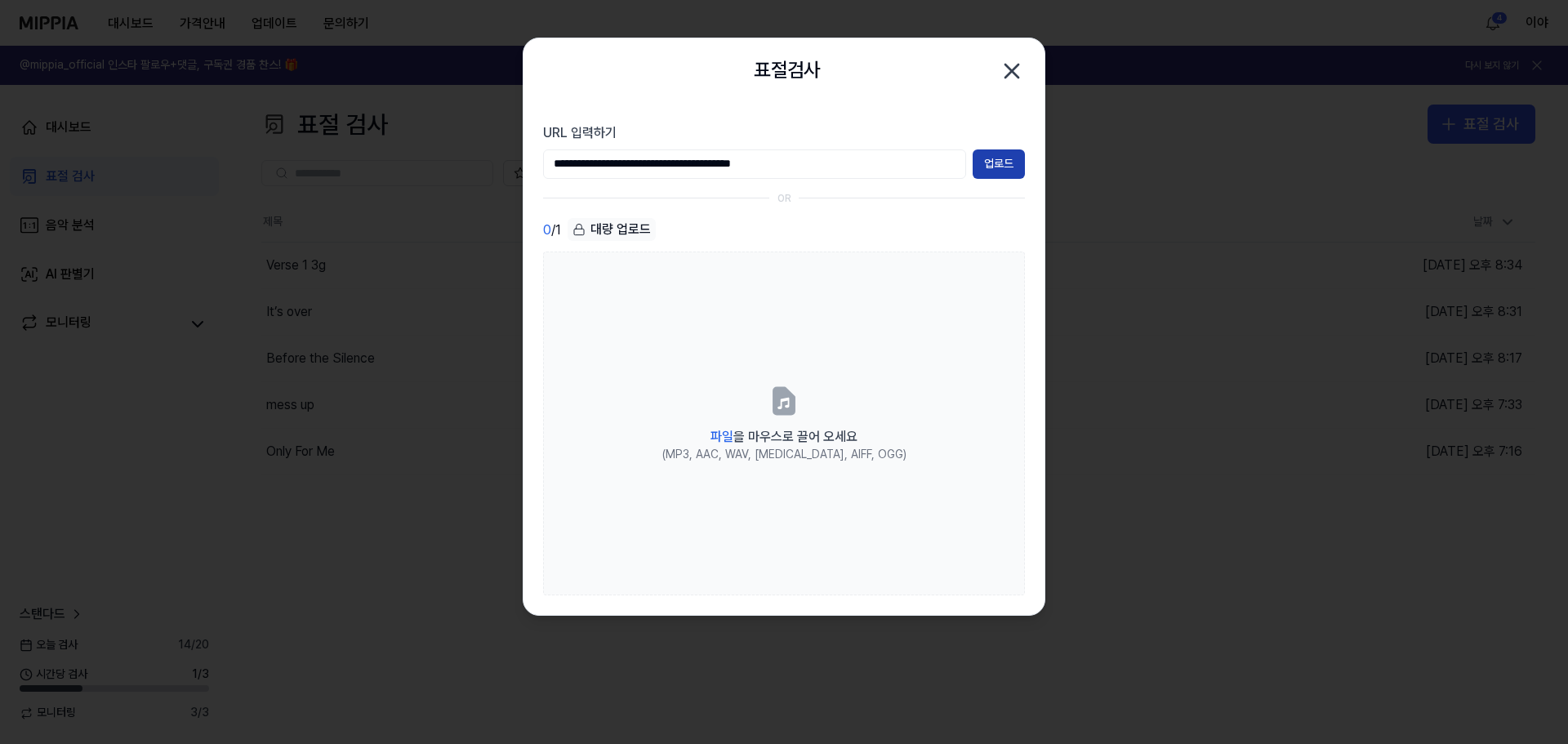
type input "**********"
click at [1001, 166] on button "업로드" at bounding box center [999, 164] width 52 height 30
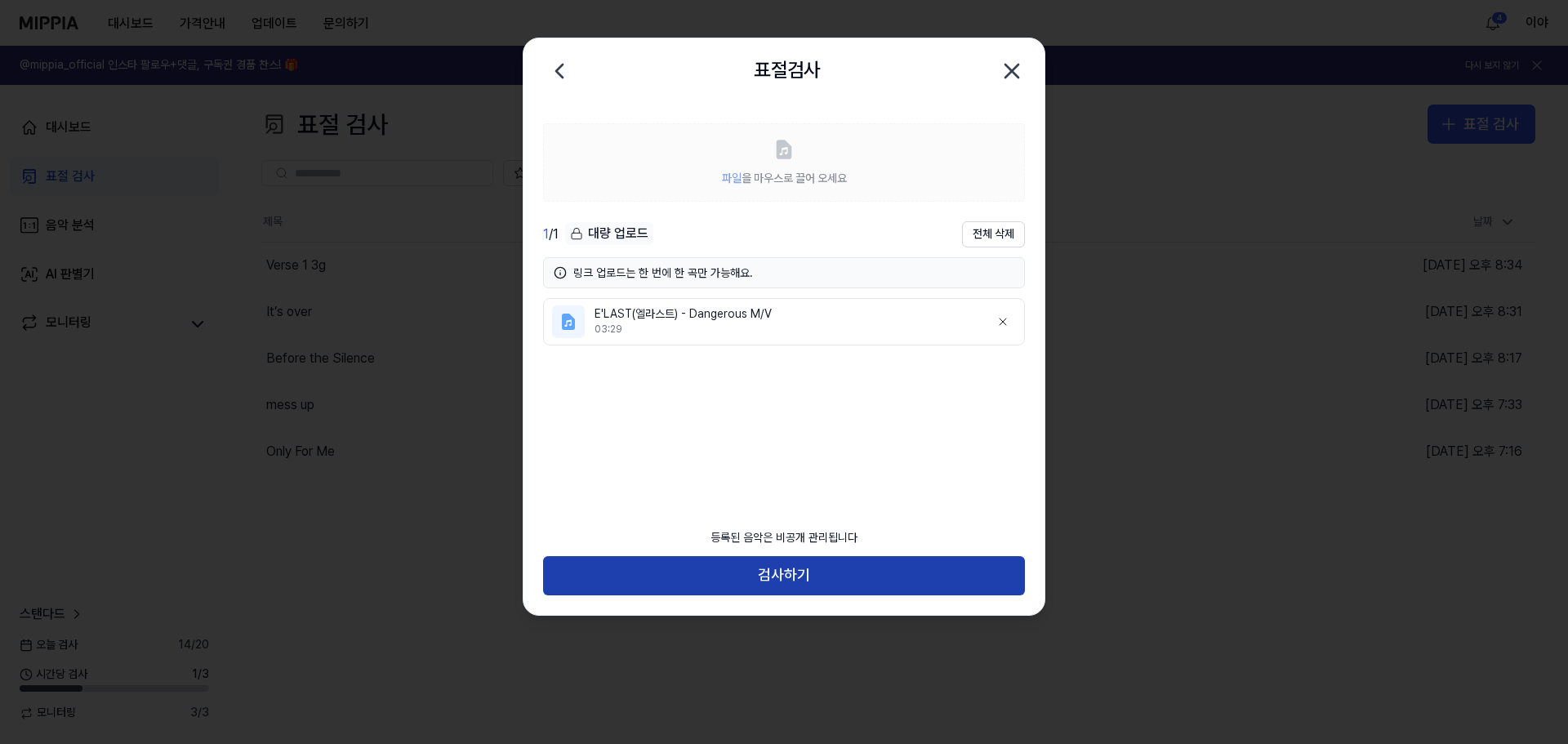
click at [869, 572] on button "검사하기" at bounding box center [784, 575] width 482 height 39
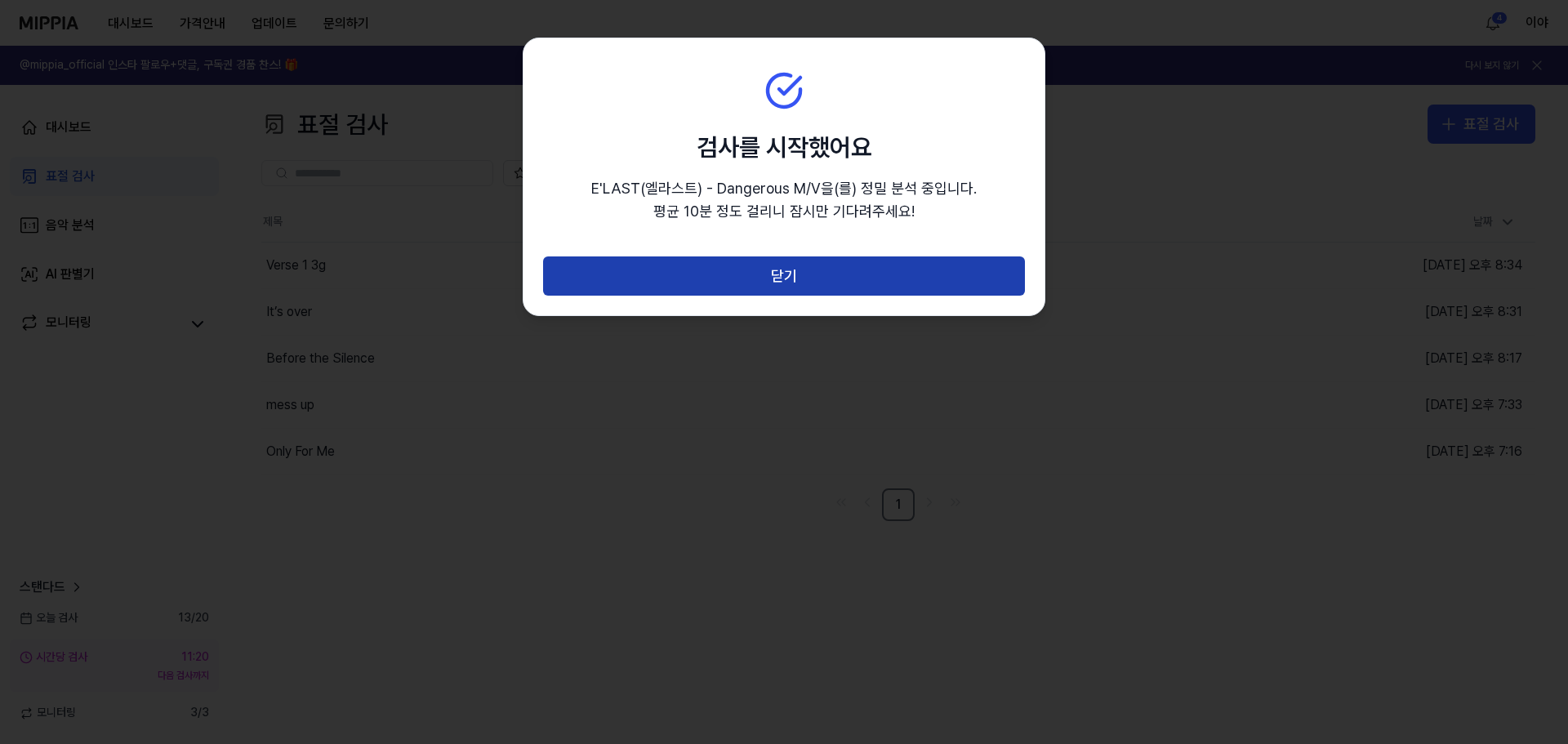
click at [794, 283] on button "닫기" at bounding box center [784, 276] width 482 height 39
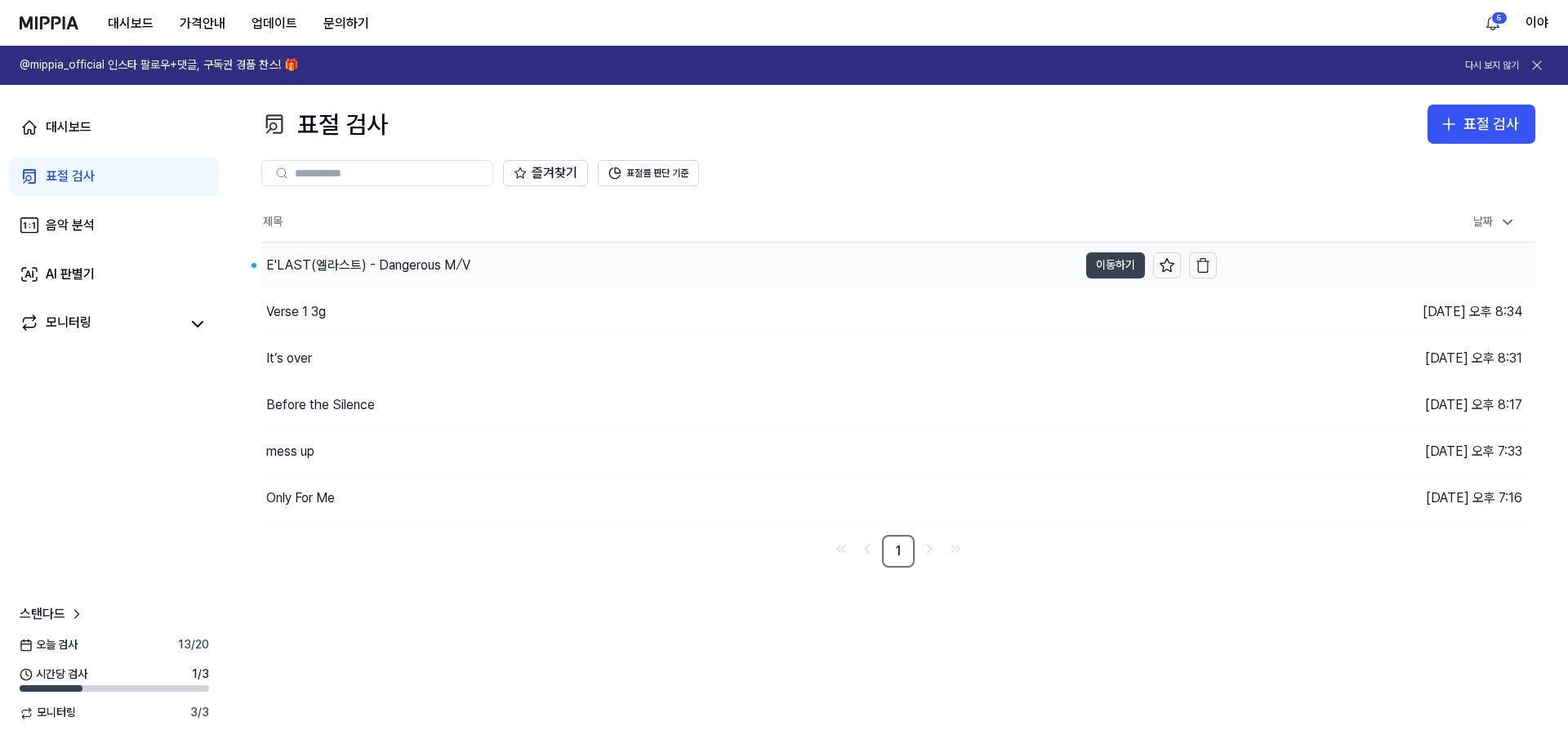
click at [1099, 265] on button "이동하기" at bounding box center [1115, 265] width 59 height 26
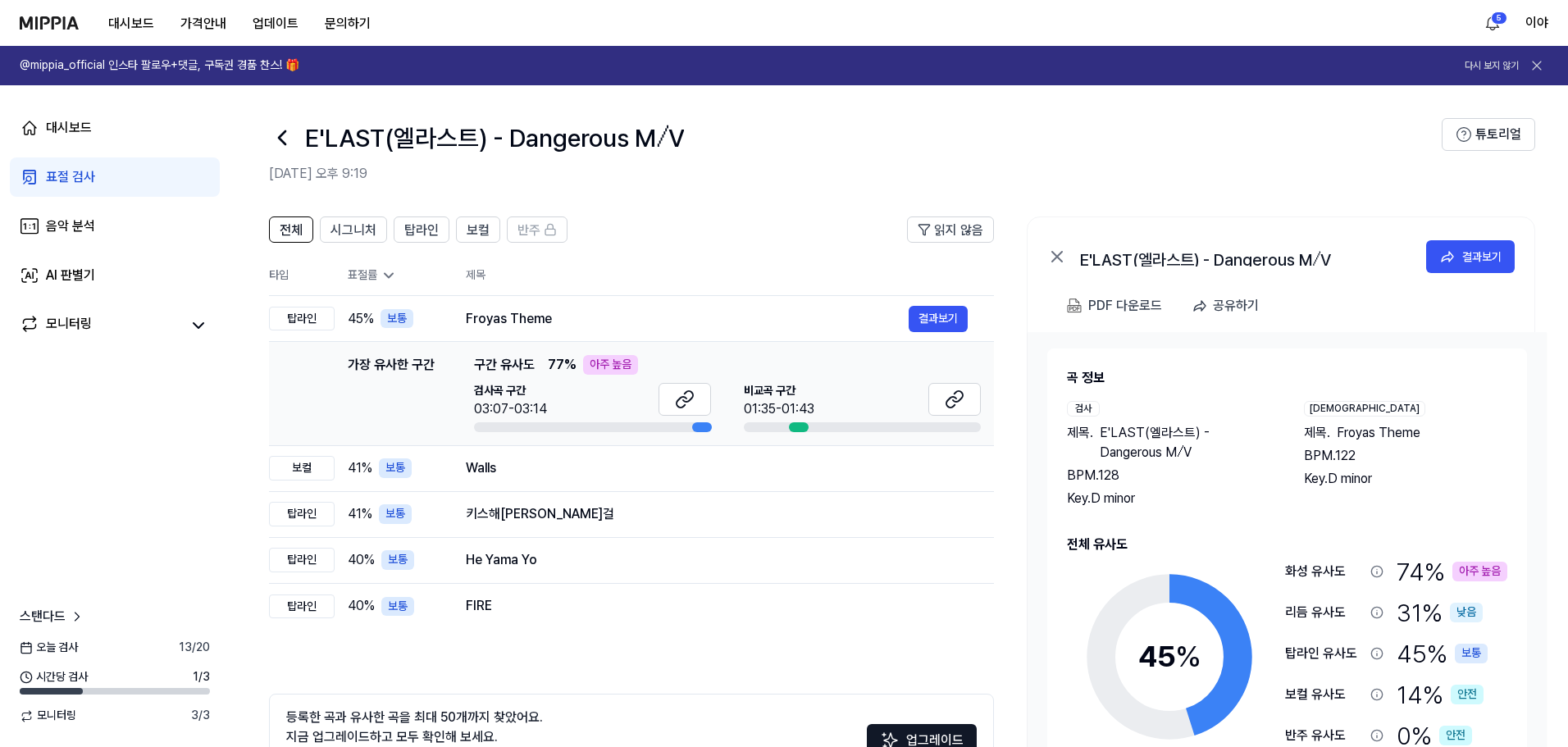
scroll to position [119, 0]
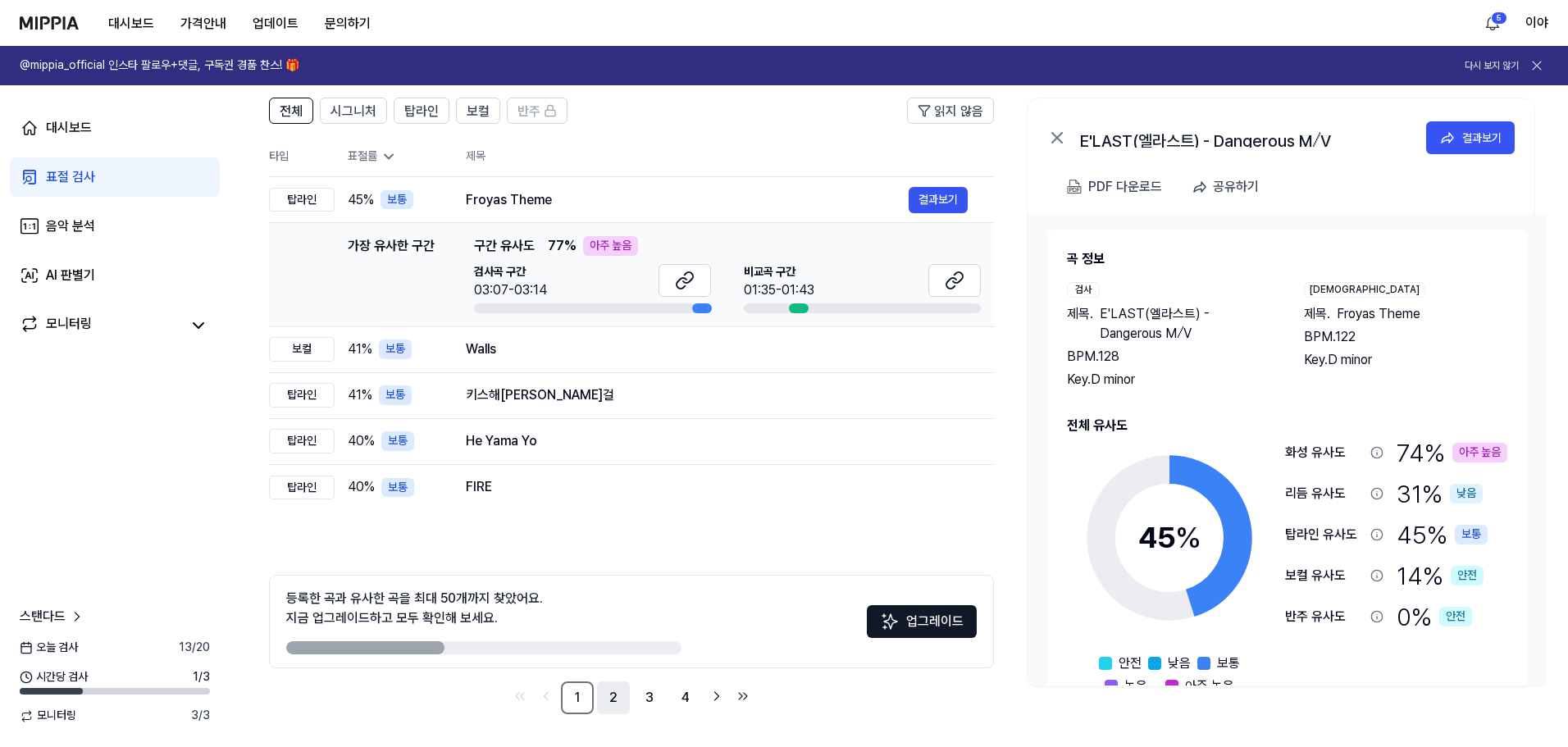
click at [607, 699] on link "2" at bounding box center [613, 698] width 33 height 33
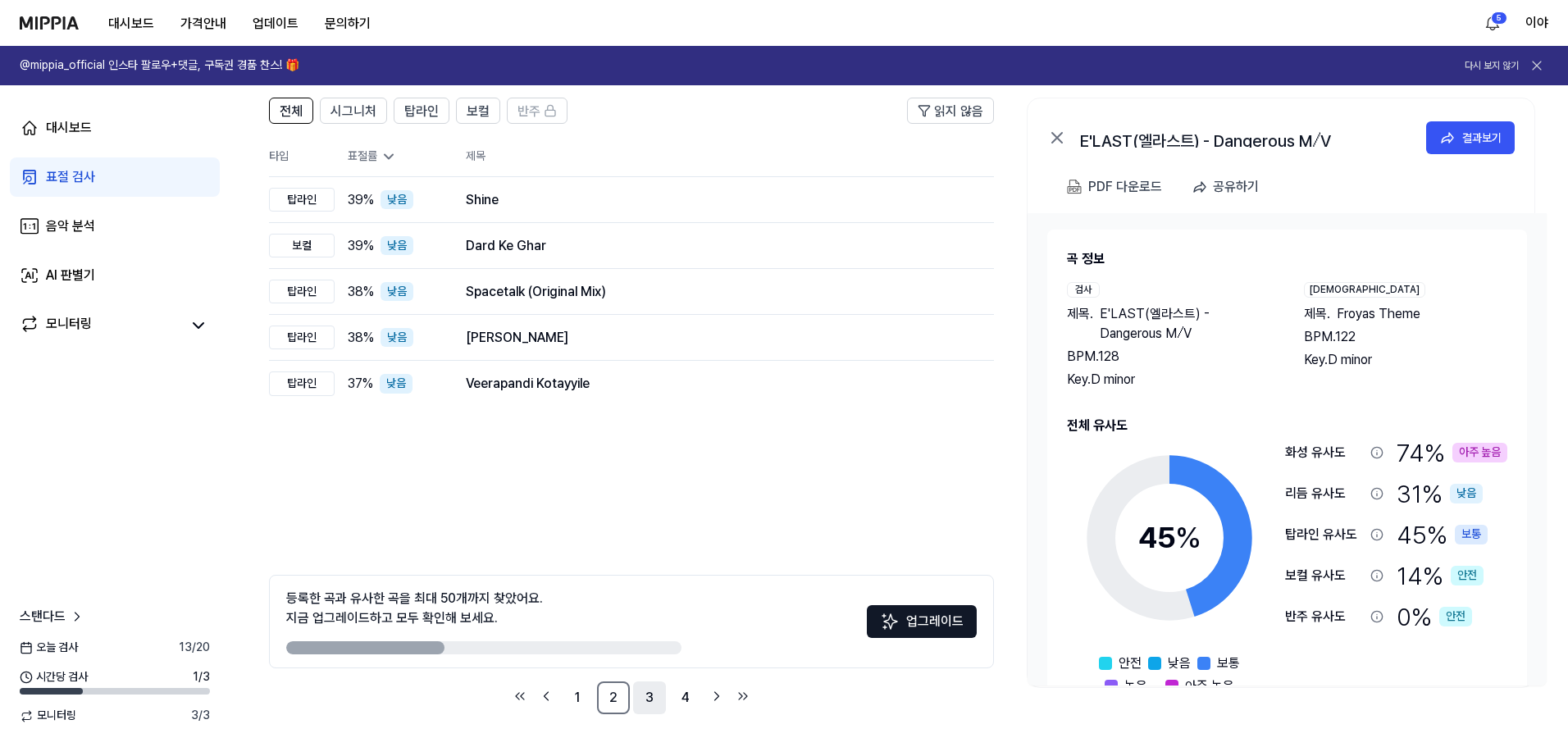
click at [651, 693] on link "3" at bounding box center [650, 698] width 33 height 33
click at [699, 702] on link "4" at bounding box center [686, 698] width 33 height 33
click at [716, 700] on icon "Go to next page" at bounding box center [716, 696] width 16 height 19
click at [577, 697] on link "1" at bounding box center [578, 698] width 33 height 33
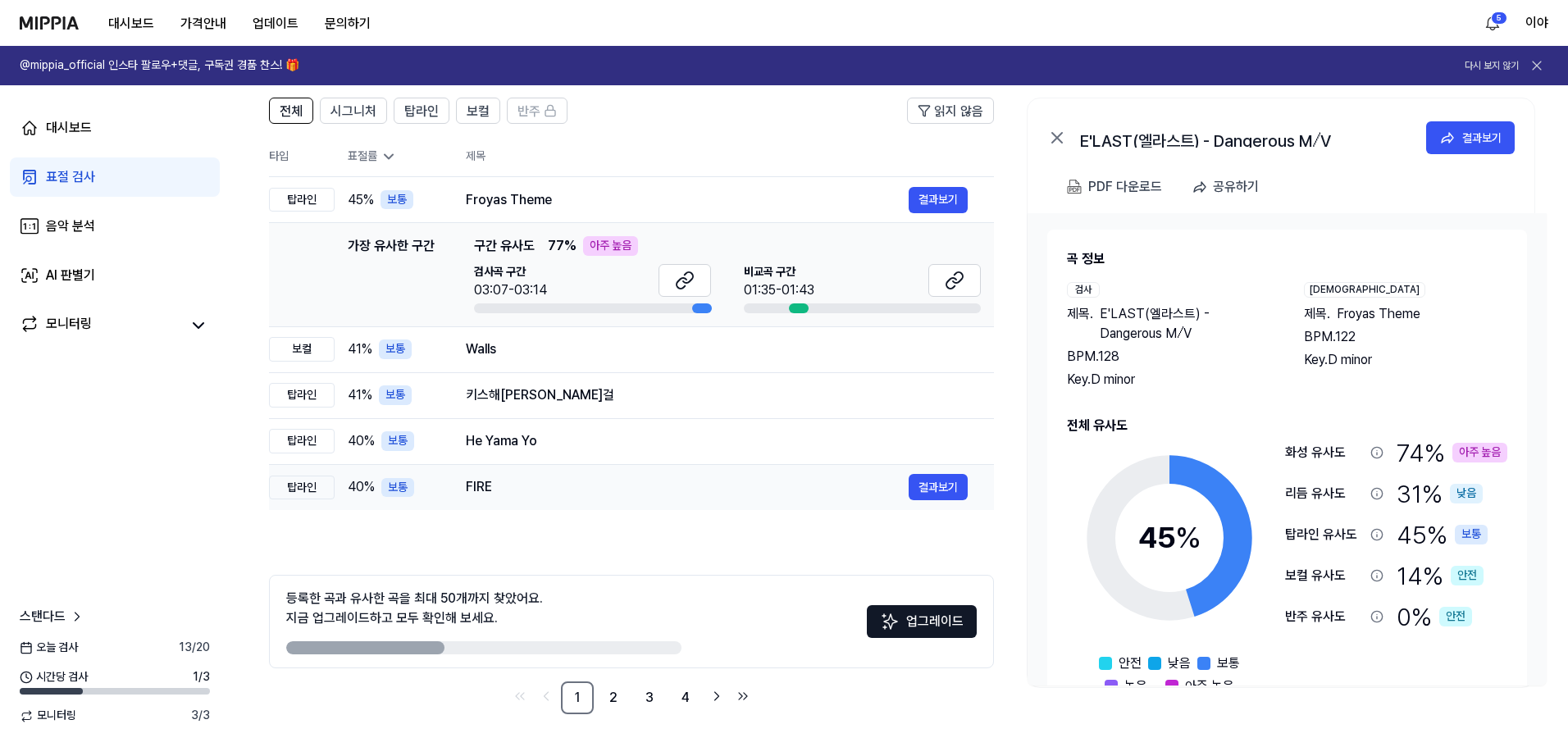
scroll to position [0, 0]
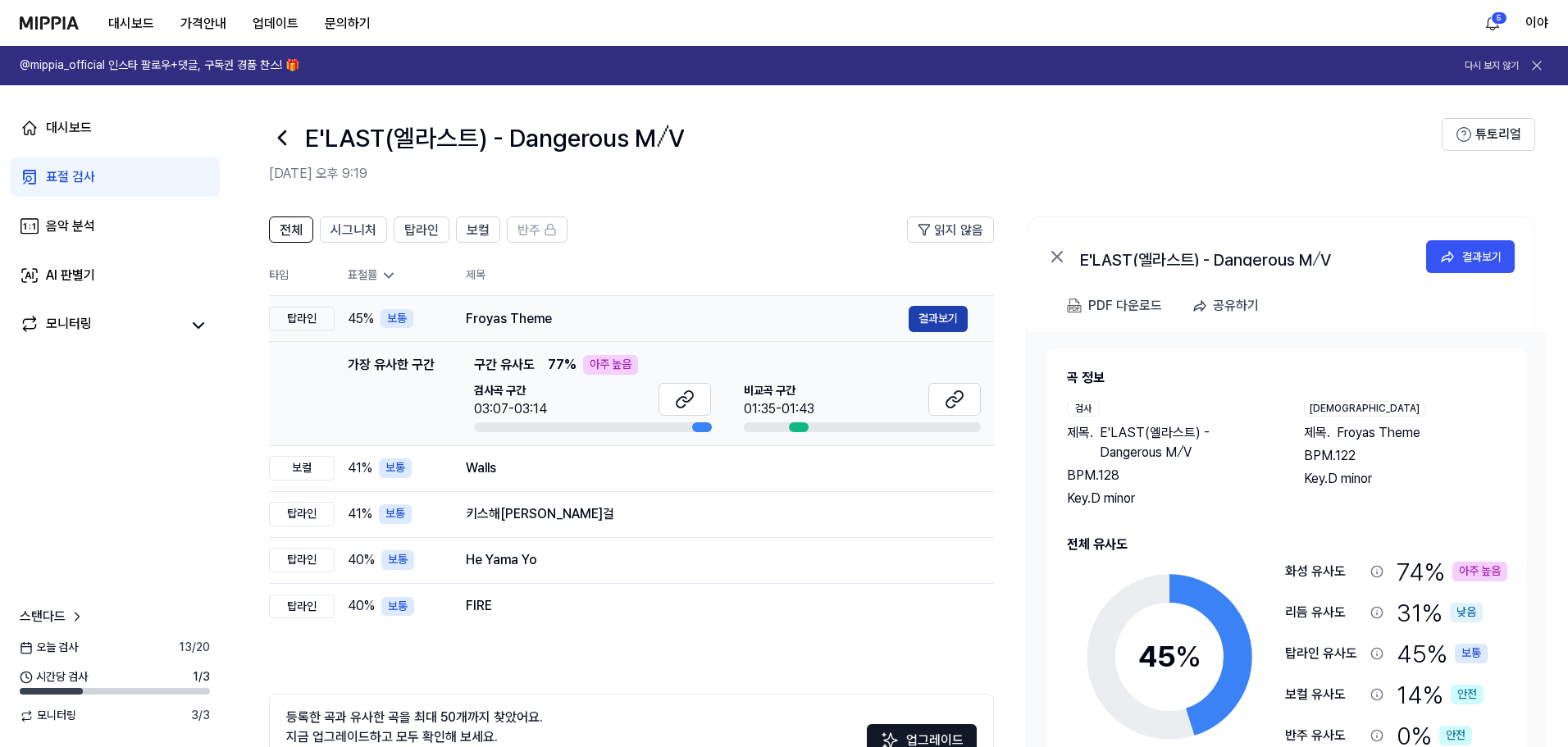
click at [938, 319] on button "결과보기" at bounding box center [937, 318] width 59 height 26
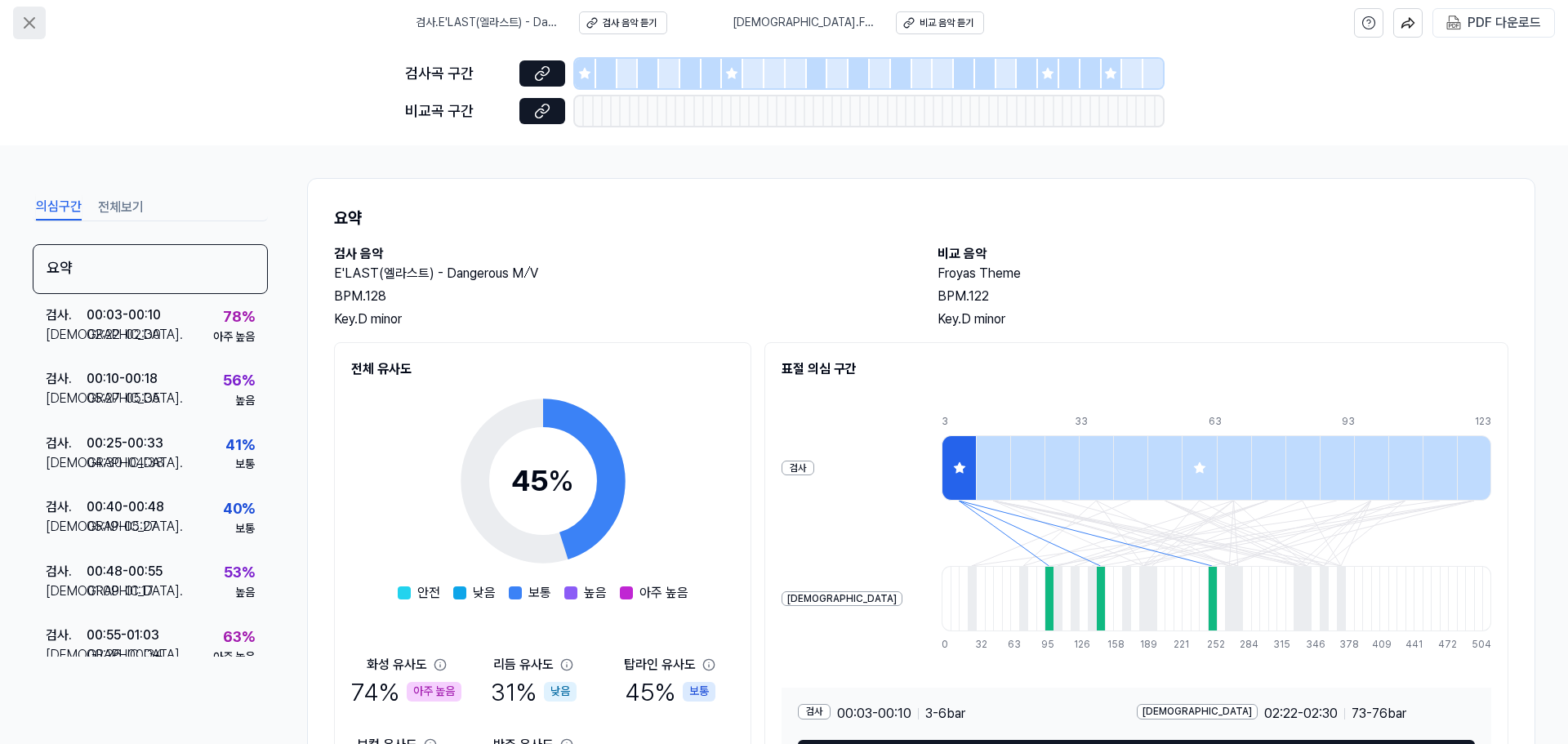
click at [30, 19] on icon at bounding box center [29, 23] width 19 height 19
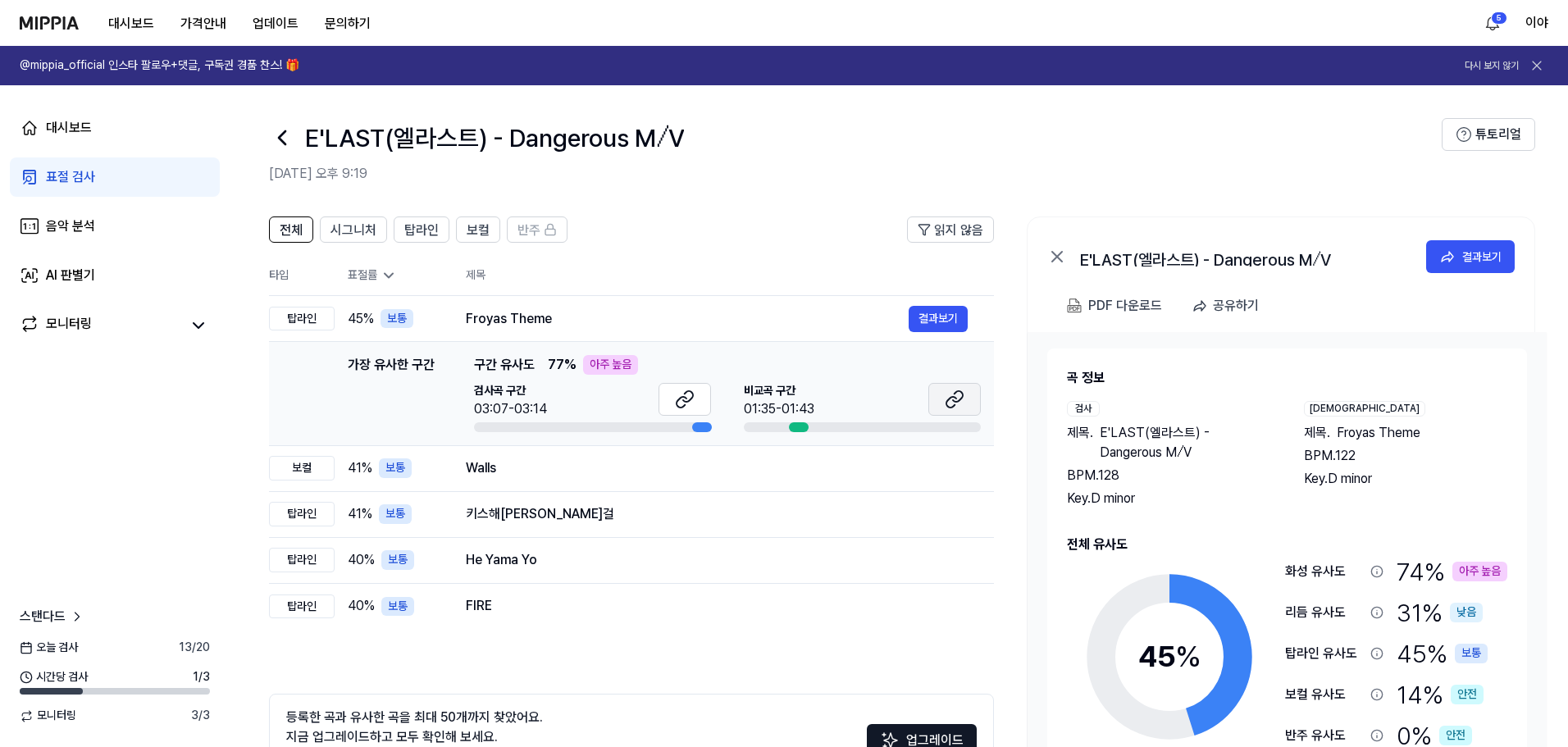
click at [957, 398] on icon at bounding box center [951, 402] width 10 height 11
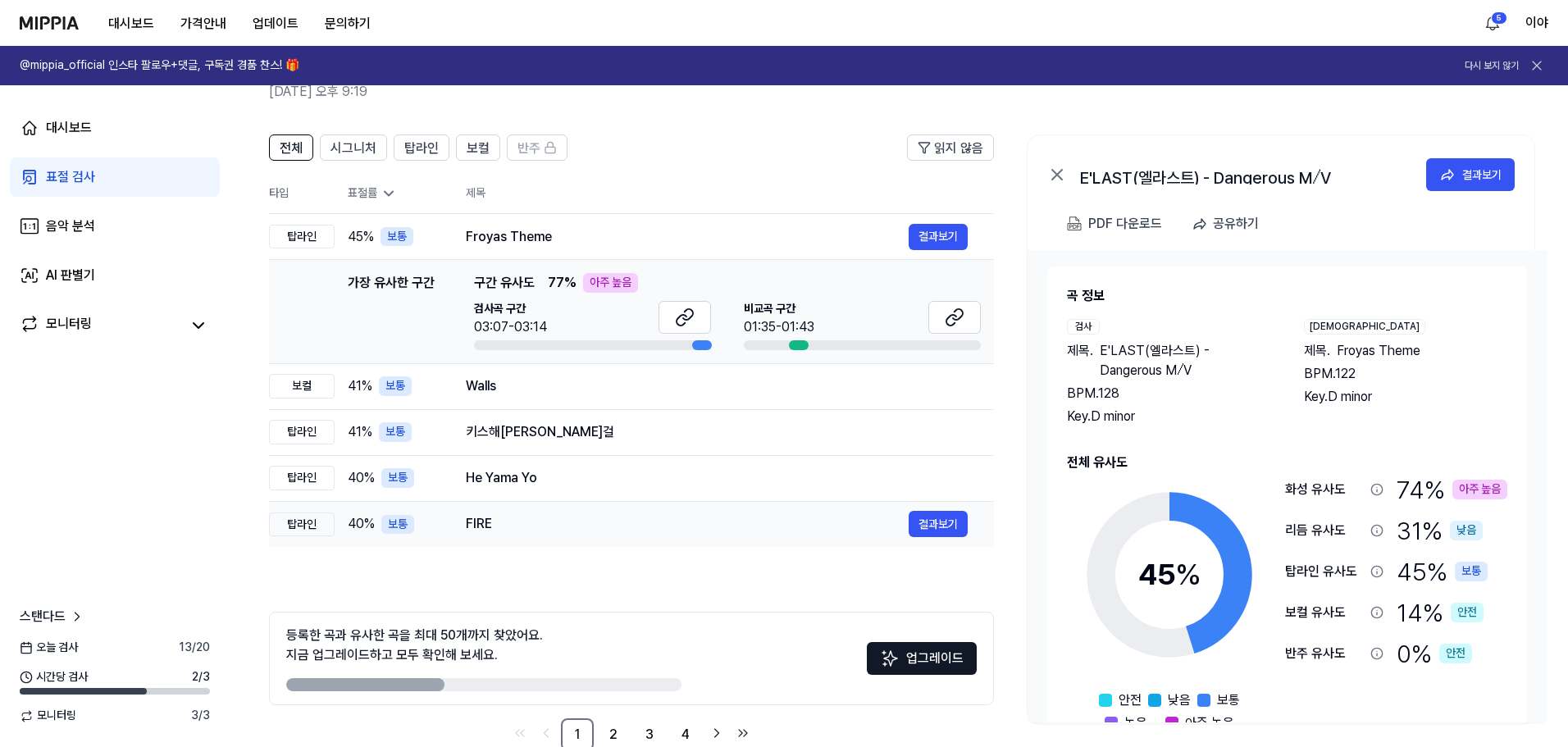
scroll to position [119, 0]
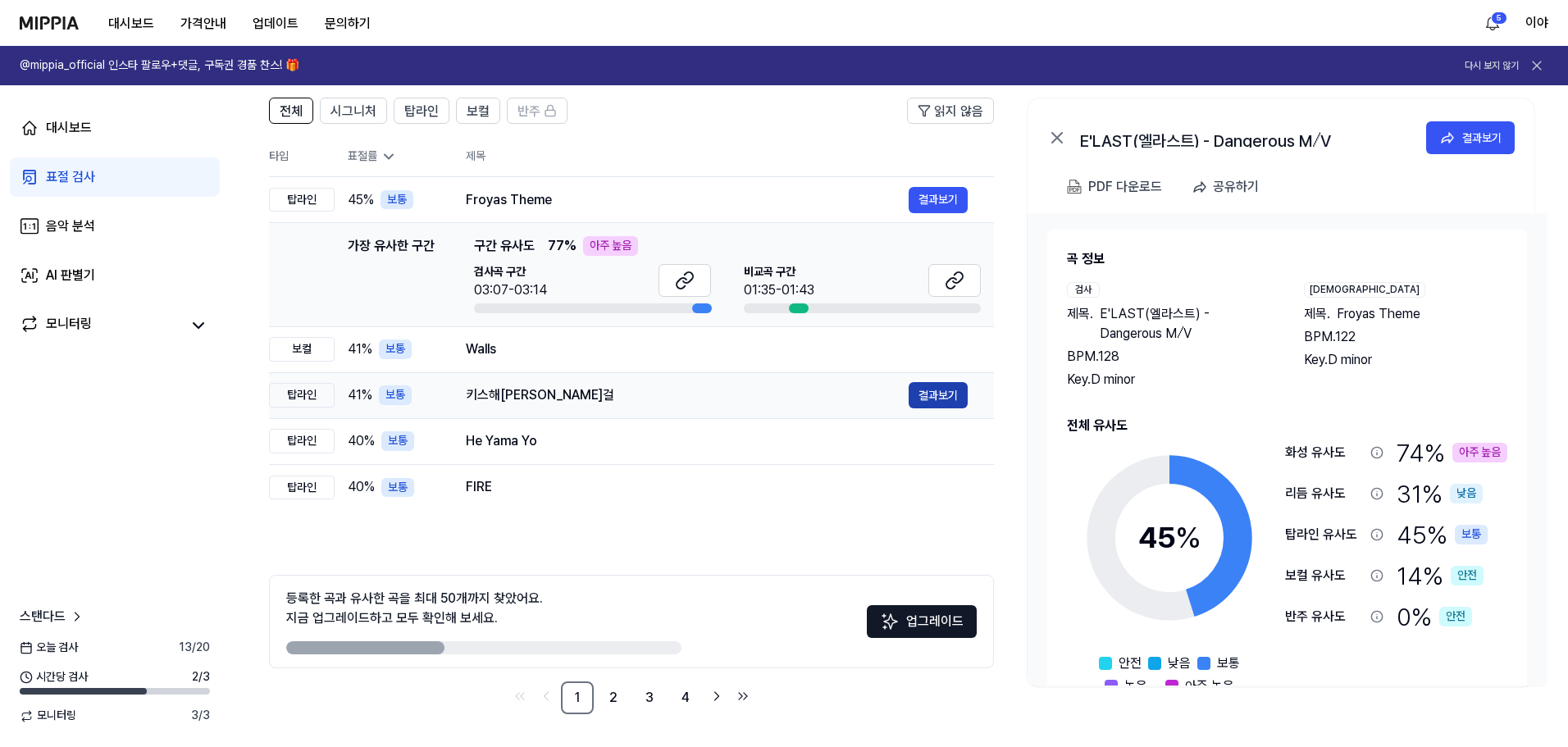
click at [929, 392] on button "결과보기" at bounding box center [937, 394] width 59 height 26
click at [612, 701] on link "2" at bounding box center [613, 698] width 33 height 33
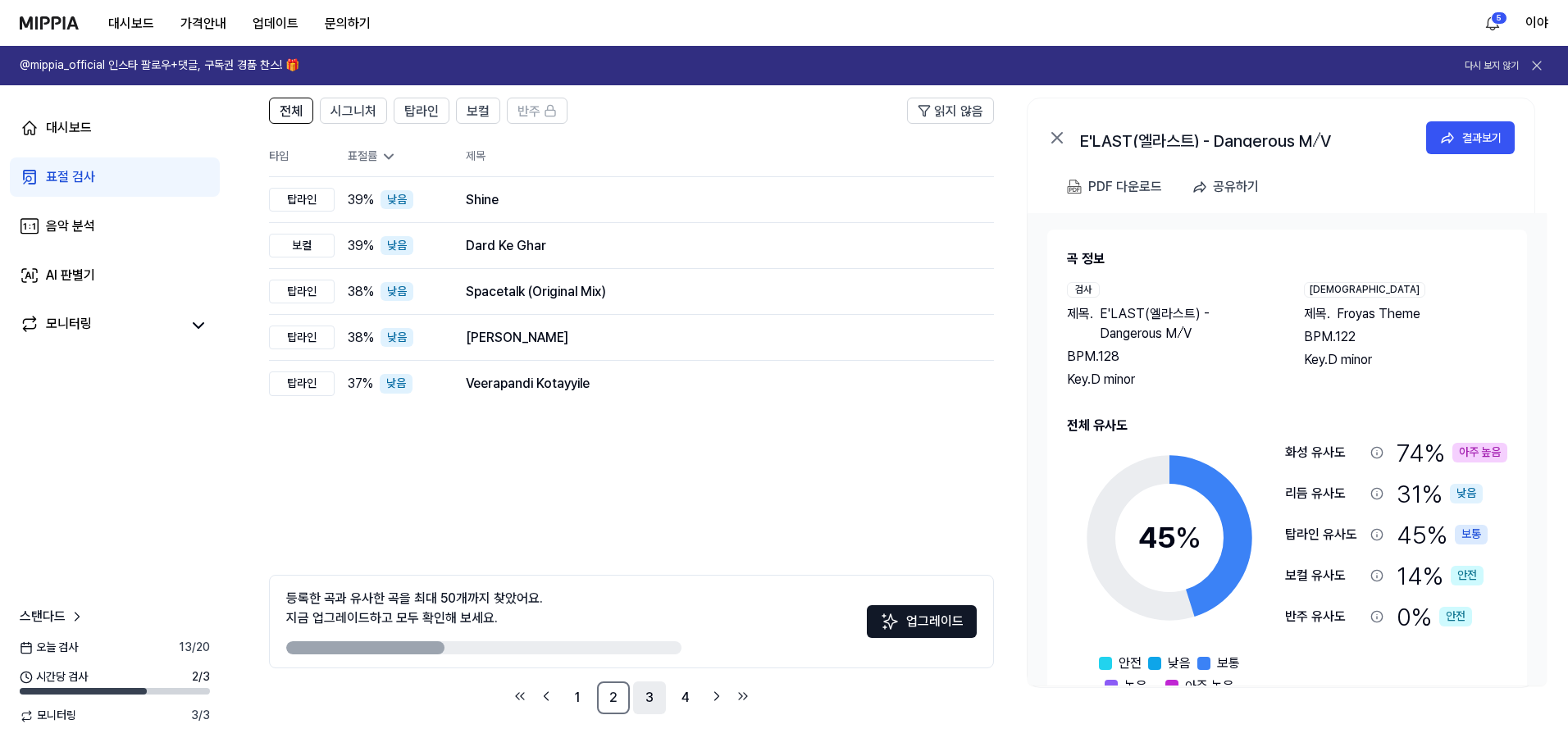
click at [644, 696] on link "3" at bounding box center [650, 698] width 33 height 33
click at [693, 699] on link "4" at bounding box center [686, 698] width 33 height 33
click at [81, 122] on div "대시보드" at bounding box center [69, 127] width 46 height 19
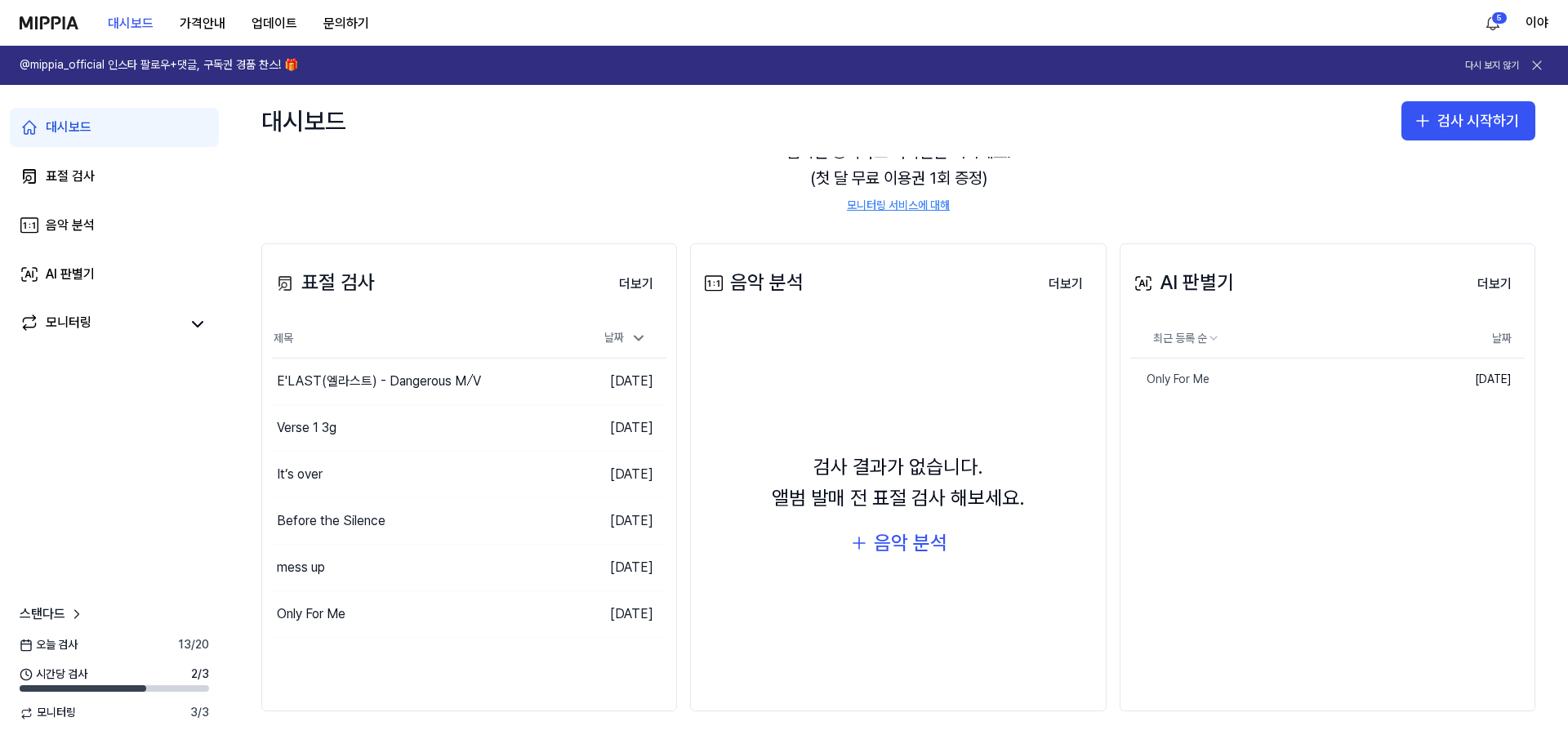
scroll to position [0, 0]
